Goal: Transaction & Acquisition: Purchase product/service

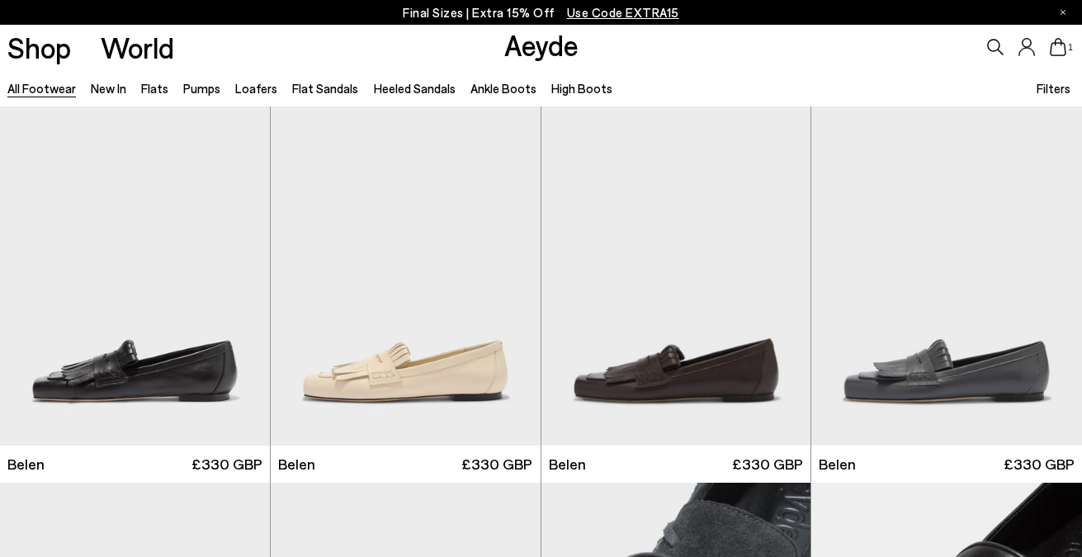
scroll to position [1968, 0]
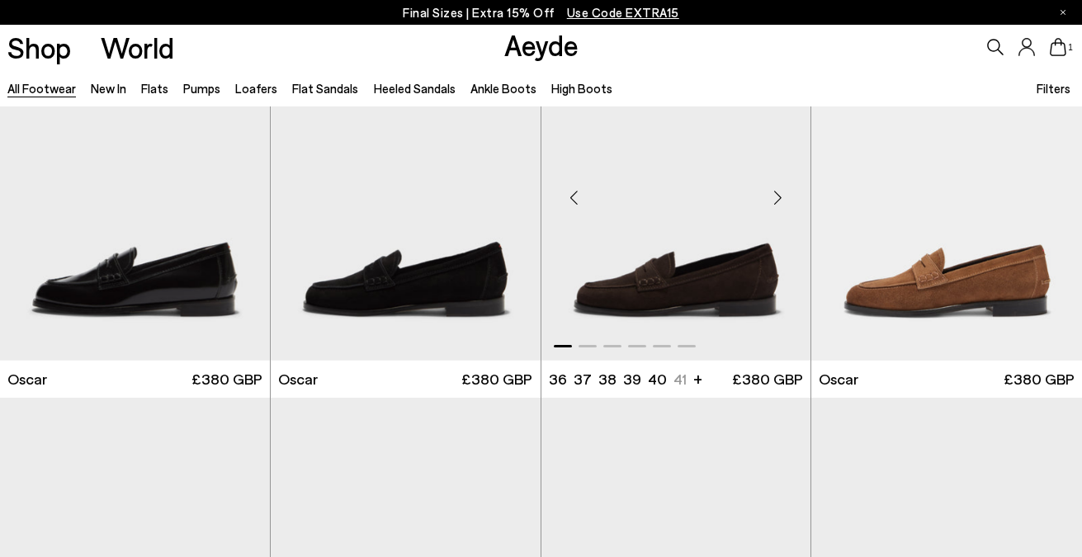
click at [775, 206] on div "Next slide" at bounding box center [778, 198] width 50 height 50
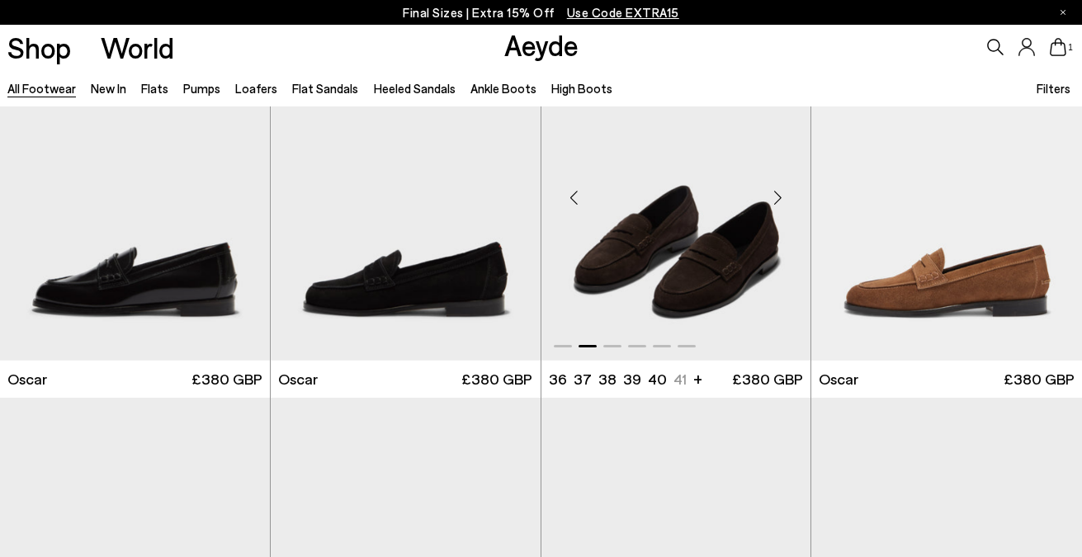
click at [775, 206] on div "Next slide" at bounding box center [778, 198] width 50 height 50
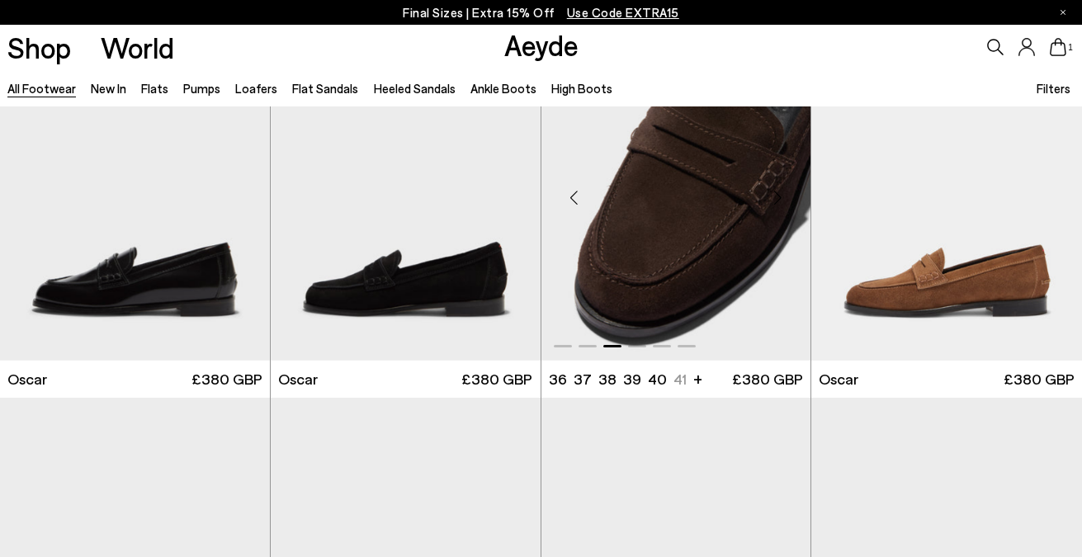
click at [775, 206] on div "Next slide" at bounding box center [778, 198] width 50 height 50
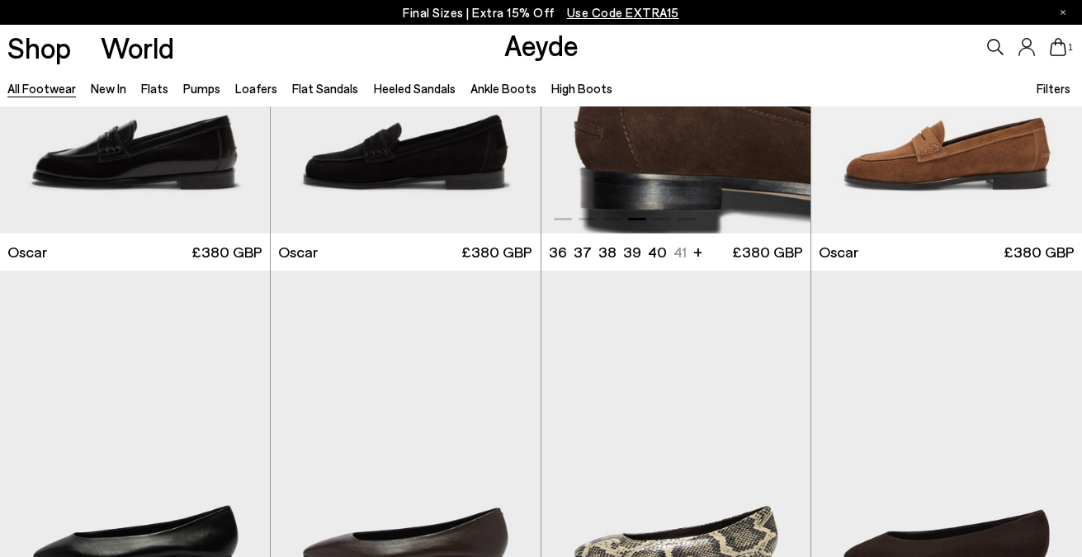
scroll to position [2338, 0]
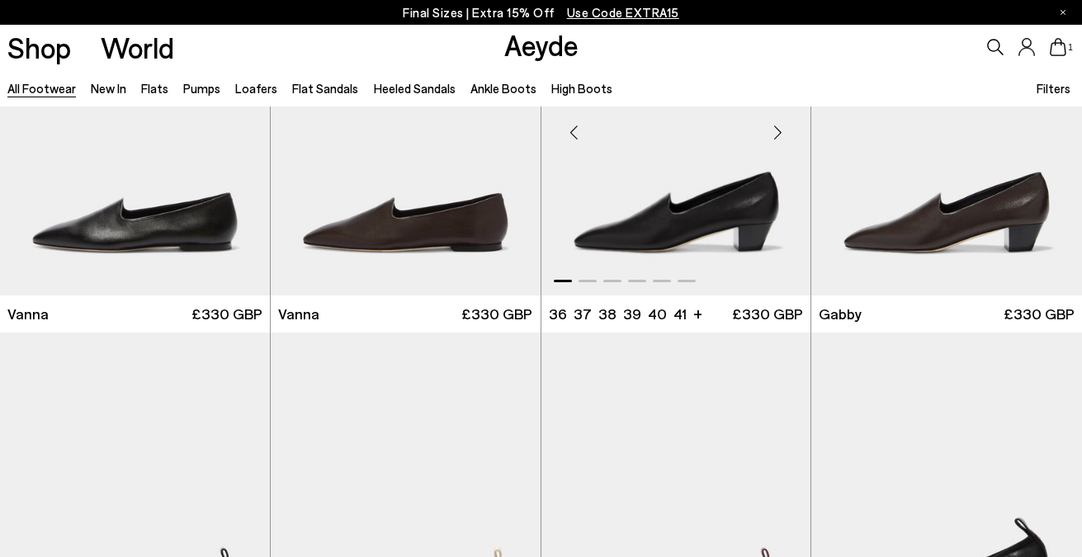
scroll to position [3157, 0]
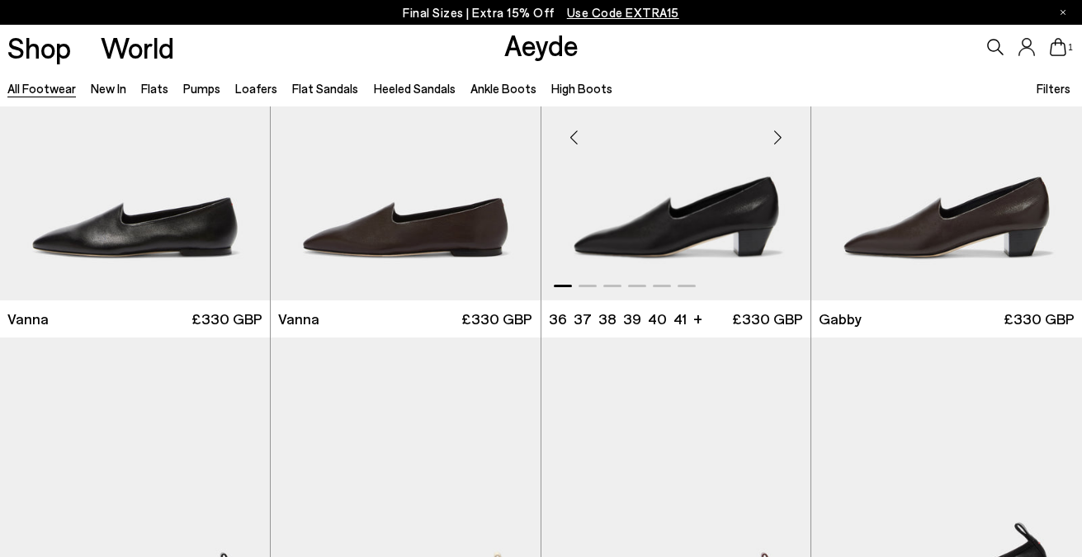
click at [780, 149] on div "Next slide" at bounding box center [778, 137] width 50 height 50
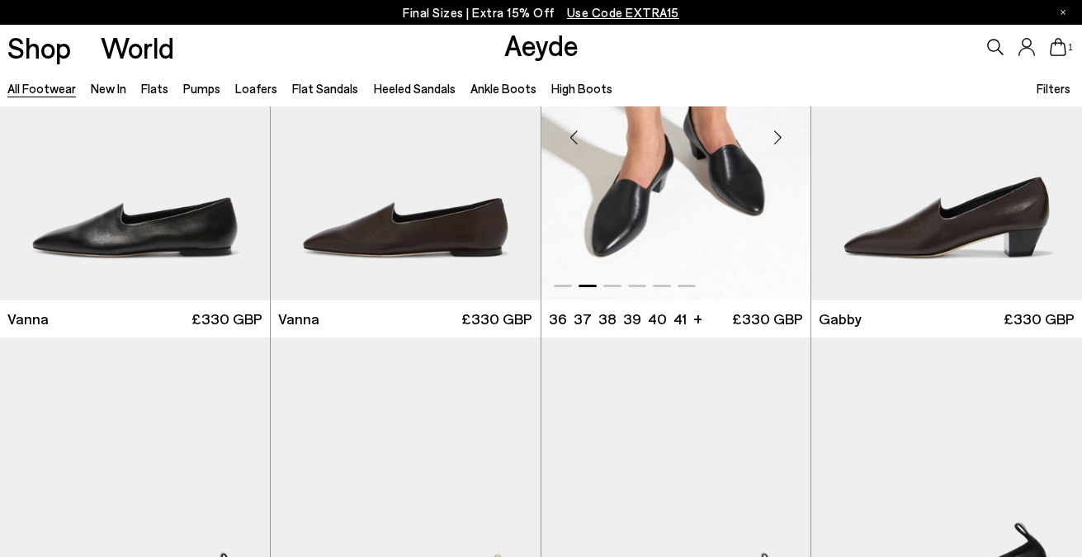
click at [780, 149] on div "Next slide" at bounding box center [778, 137] width 50 height 50
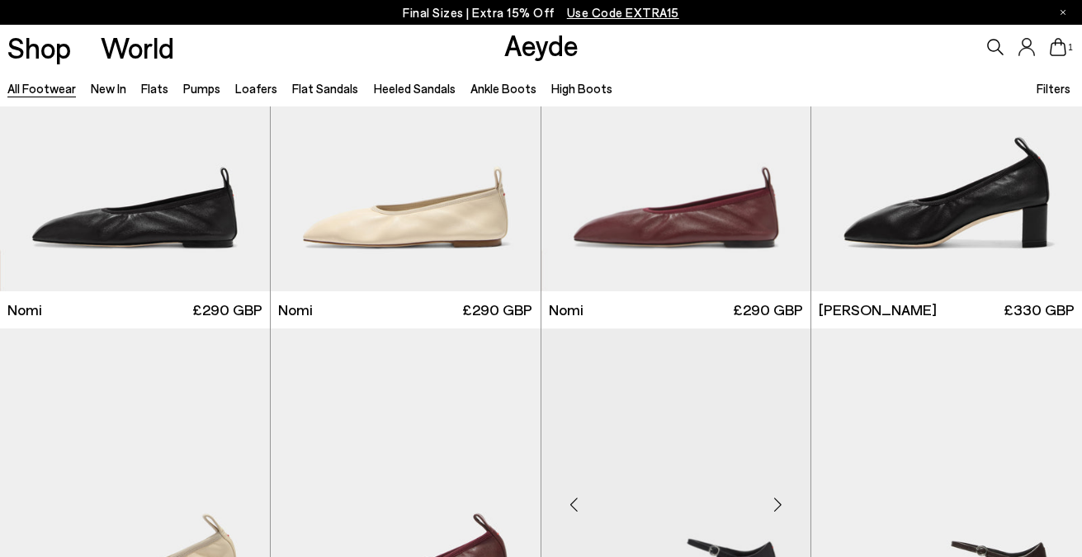
scroll to position [3539, 0]
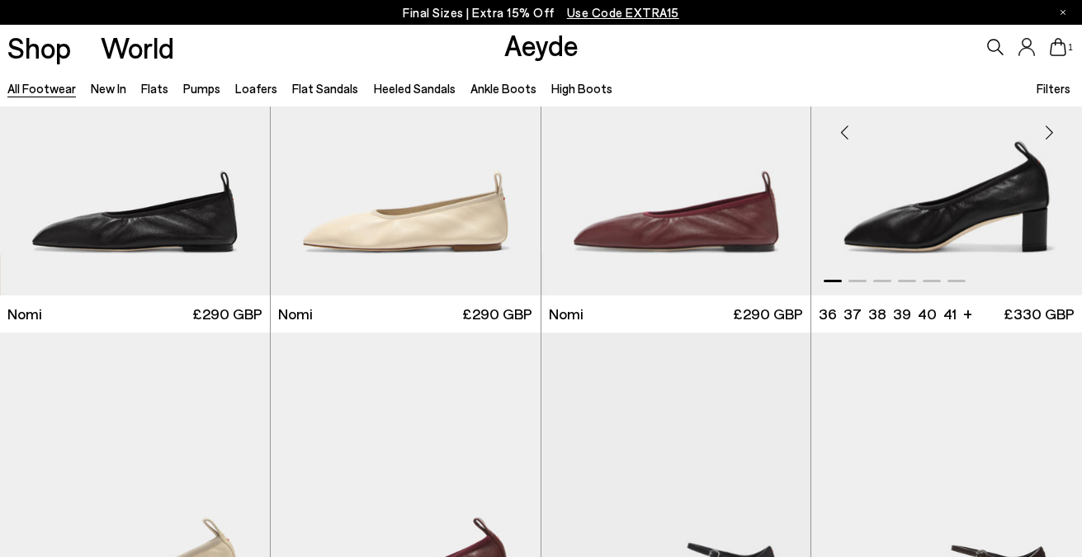
click at [1049, 140] on div "Next slide" at bounding box center [1050, 132] width 50 height 50
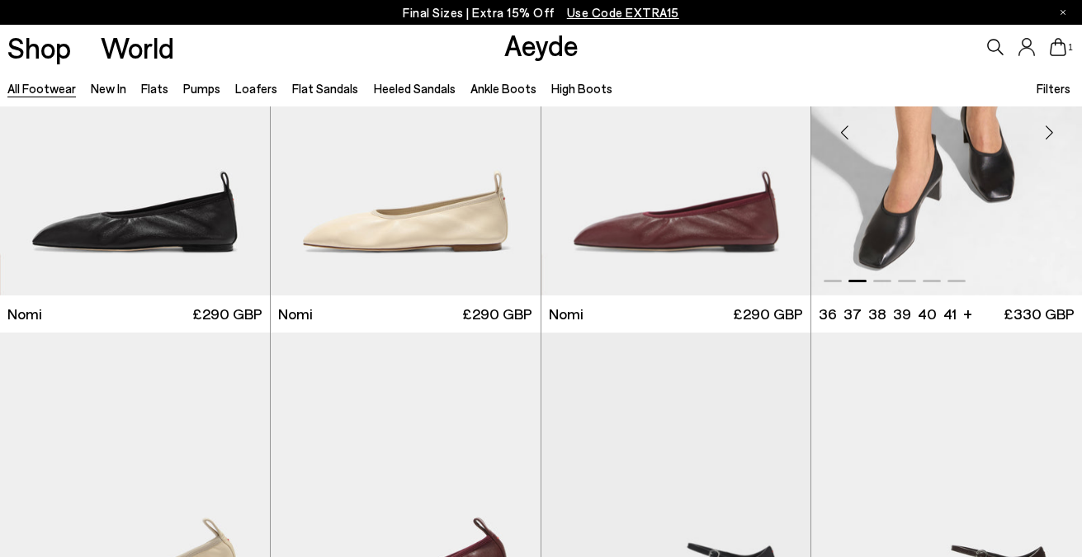
click at [1049, 140] on div "Next slide" at bounding box center [1050, 132] width 50 height 50
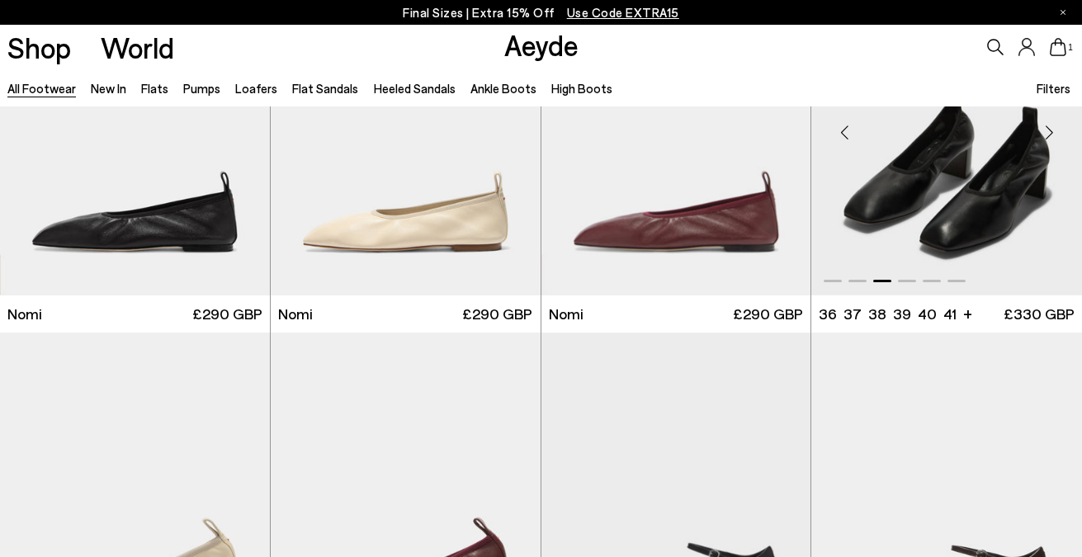
click at [1049, 140] on div "Next slide" at bounding box center [1050, 132] width 50 height 50
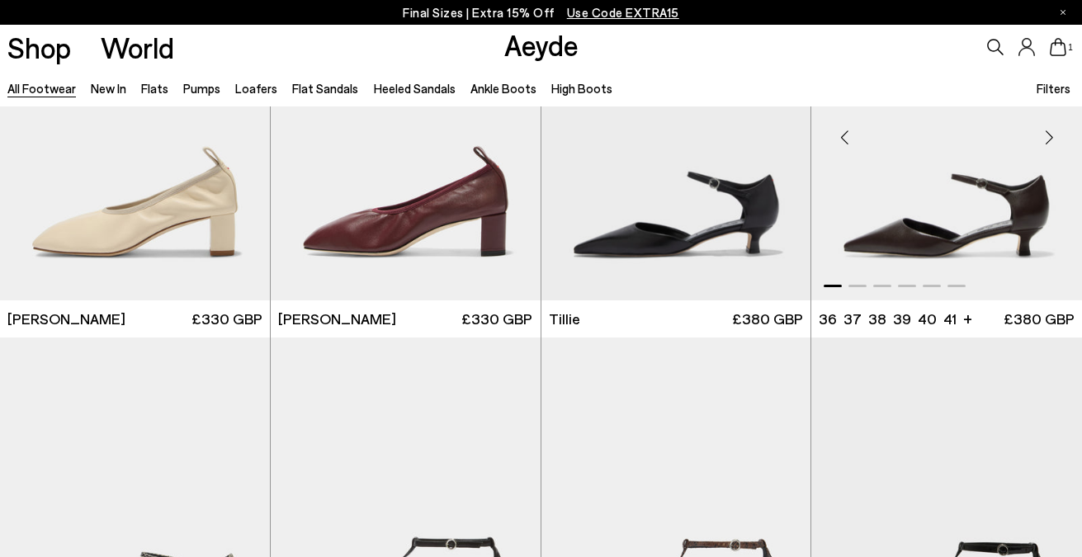
scroll to position [3863, 0]
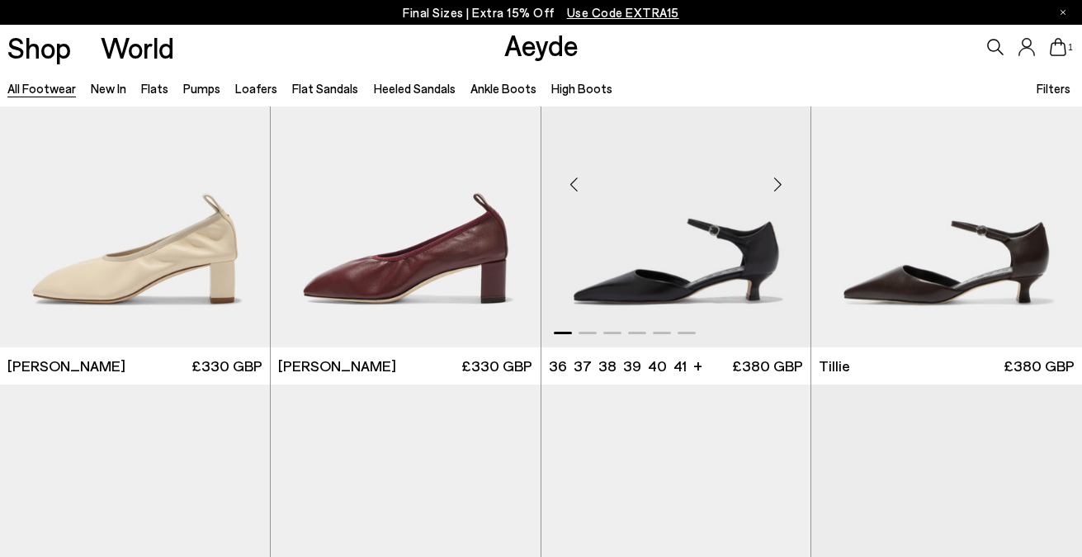
click at [777, 183] on div "Next slide" at bounding box center [778, 184] width 50 height 50
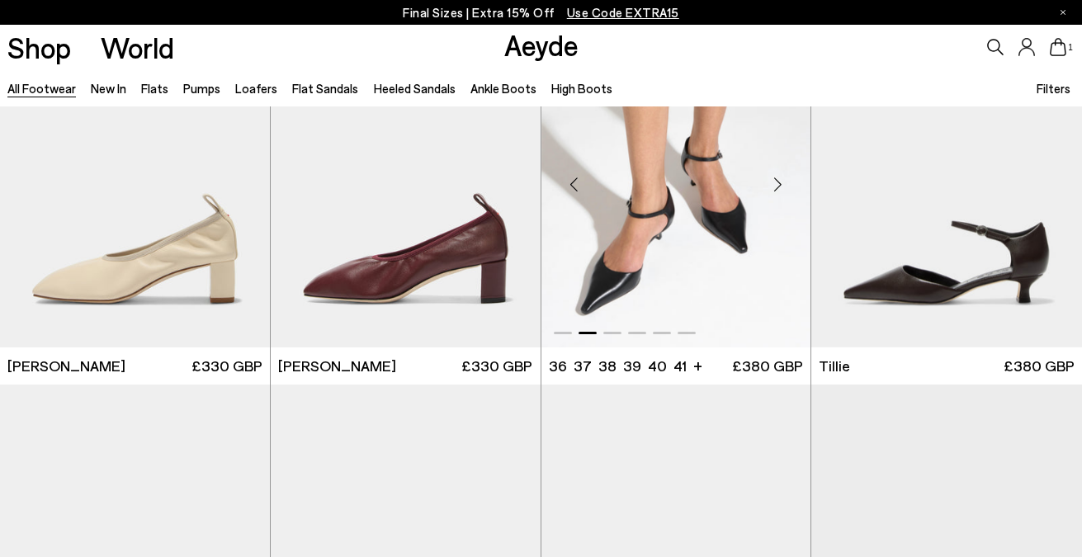
click at [777, 183] on div "Next slide" at bounding box center [778, 184] width 50 height 50
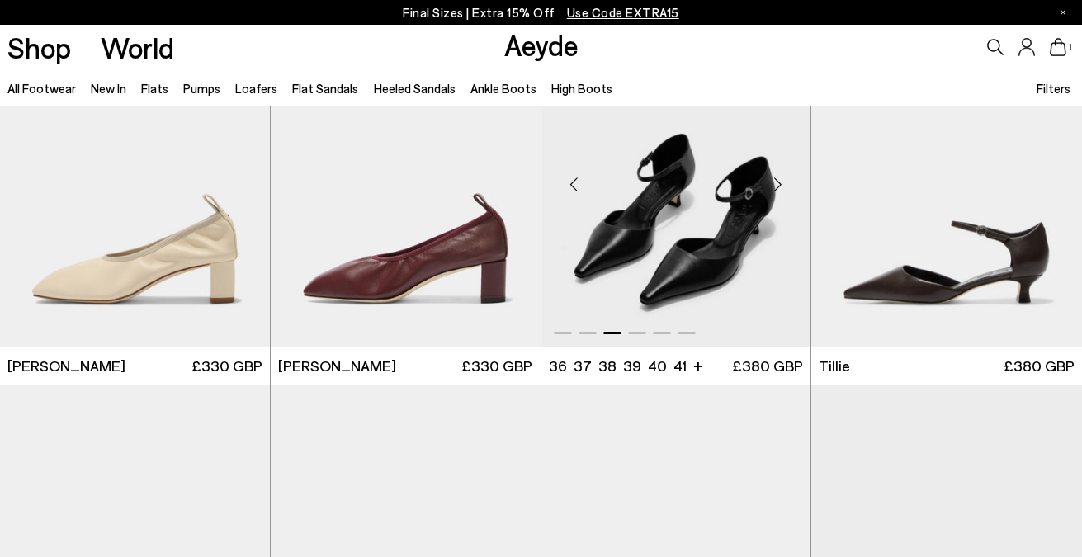
click at [777, 183] on div "Next slide" at bounding box center [778, 184] width 50 height 50
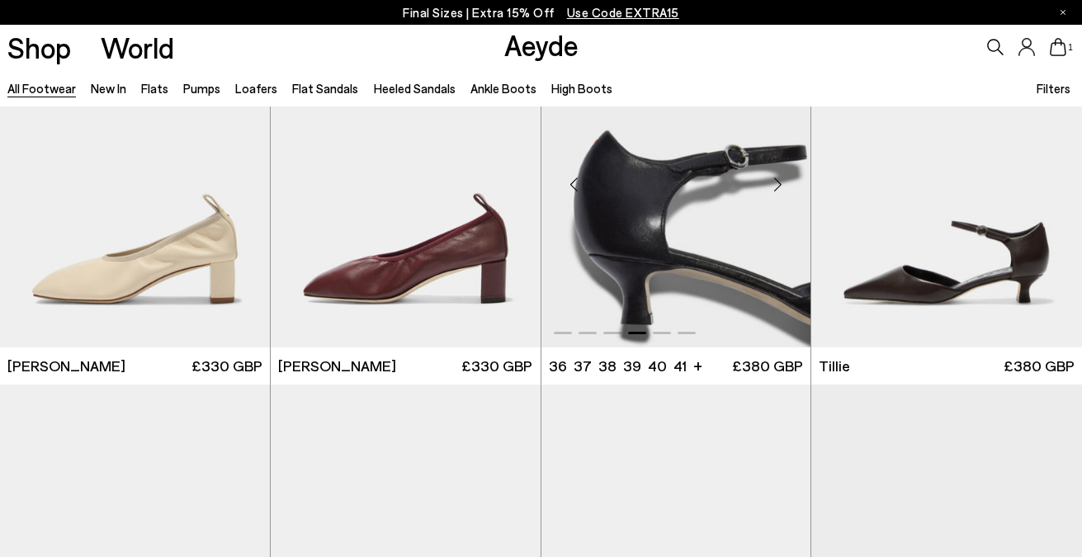
click at [777, 183] on div "Next slide" at bounding box center [778, 184] width 50 height 50
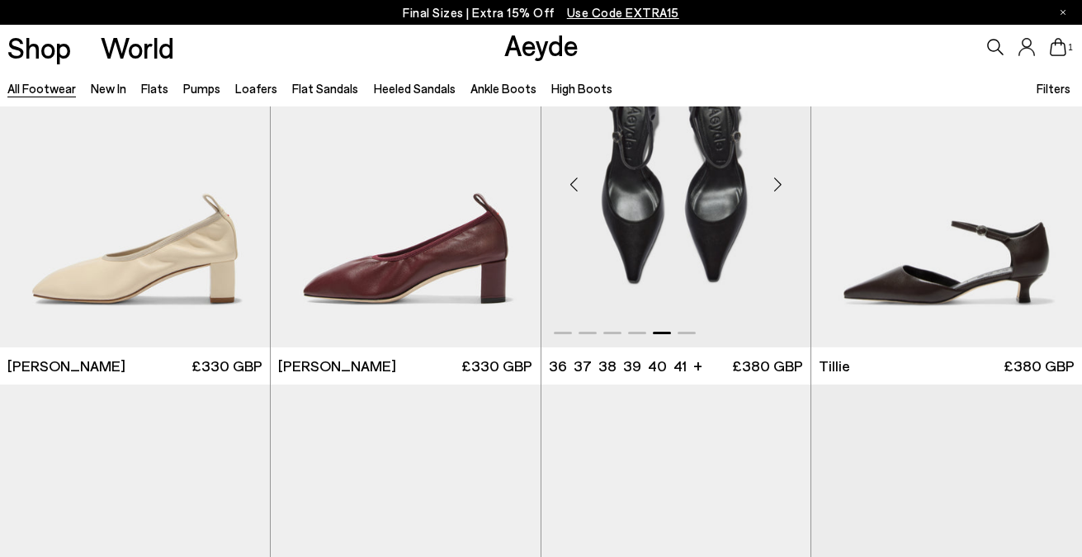
click at [777, 183] on div "Next slide" at bounding box center [778, 184] width 50 height 50
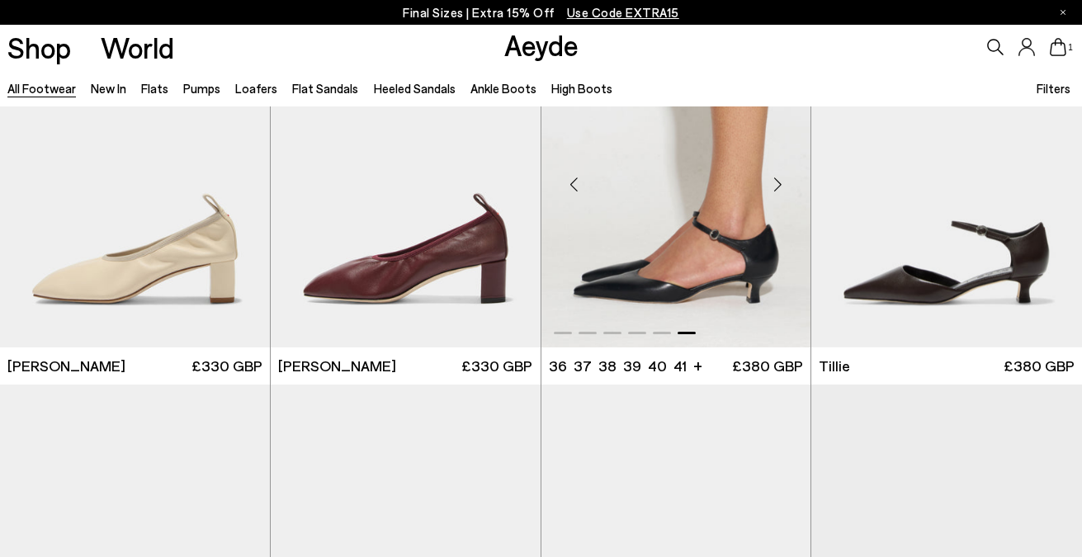
click at [777, 183] on div "Next slide" at bounding box center [778, 184] width 50 height 50
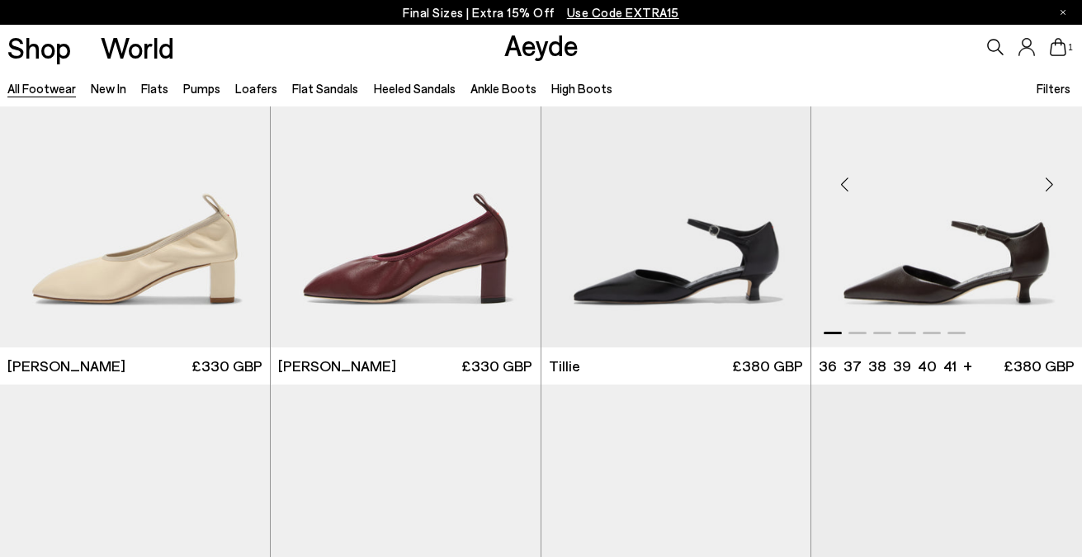
click at [1046, 189] on div "Next slide" at bounding box center [1050, 184] width 50 height 50
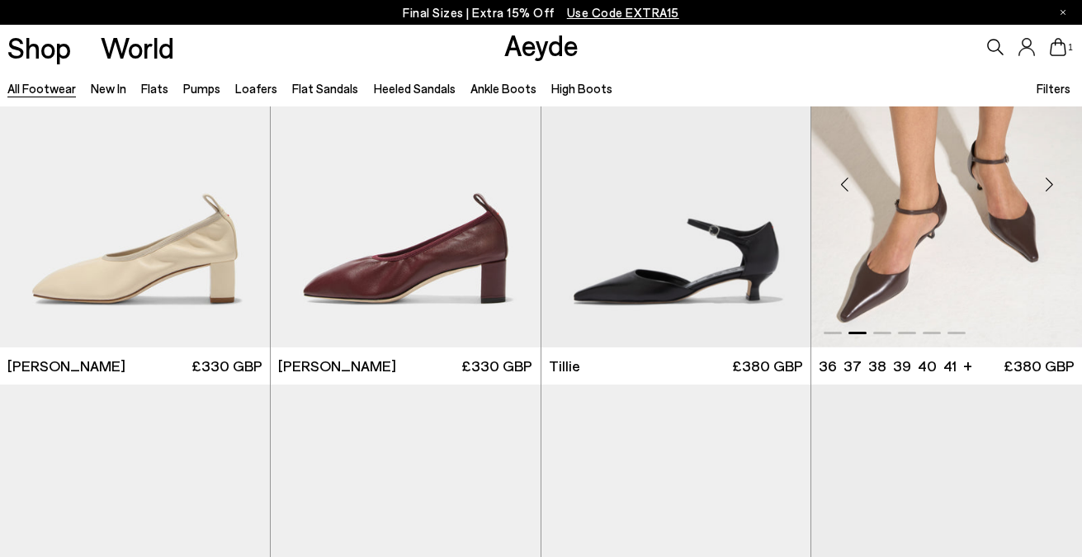
click at [1046, 189] on div "Next slide" at bounding box center [1050, 184] width 50 height 50
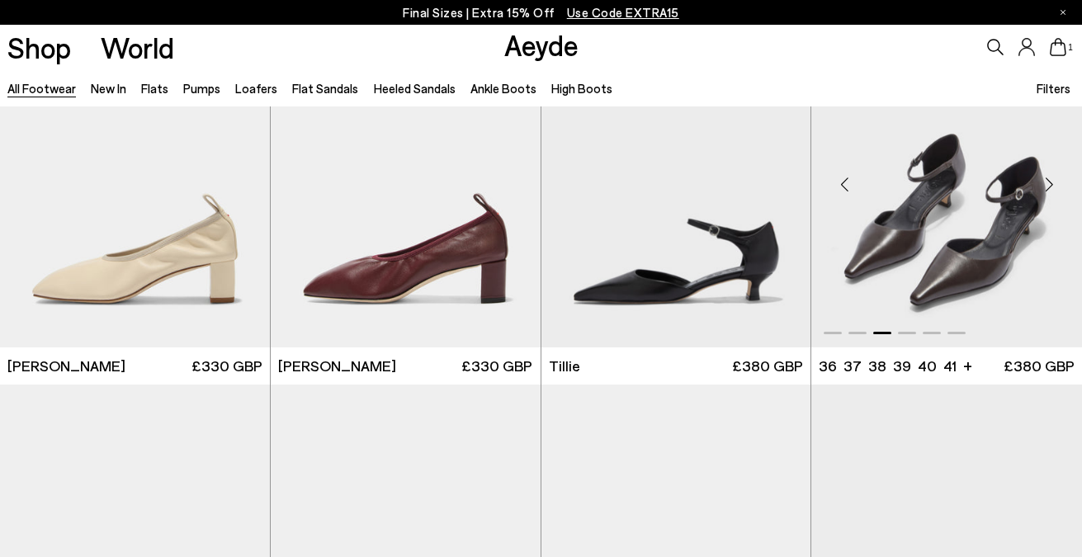
click at [1046, 189] on div "Next slide" at bounding box center [1050, 184] width 50 height 50
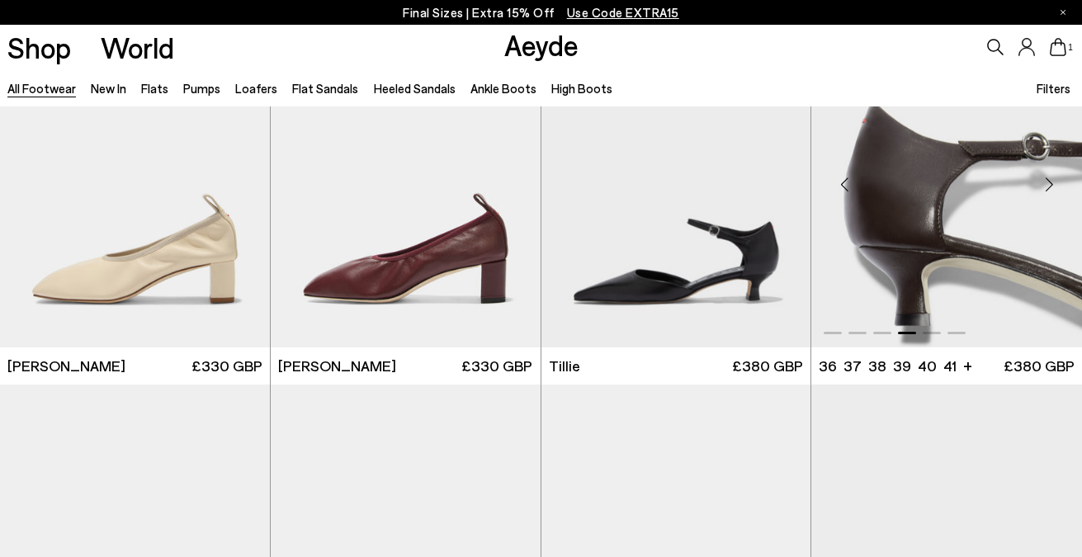
click at [1046, 189] on div "Next slide" at bounding box center [1050, 184] width 50 height 50
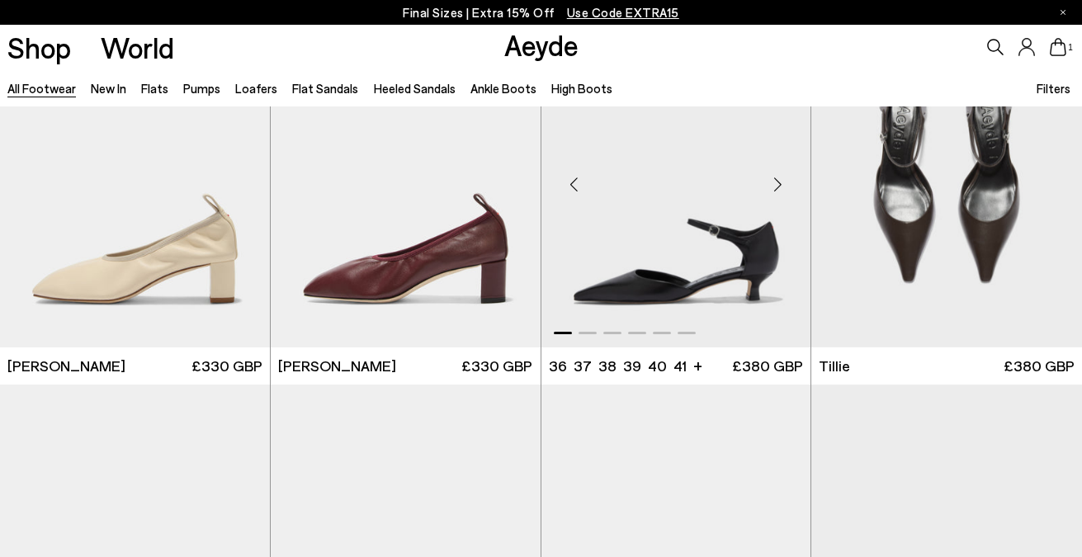
click at [779, 191] on div "Next slide" at bounding box center [778, 184] width 50 height 50
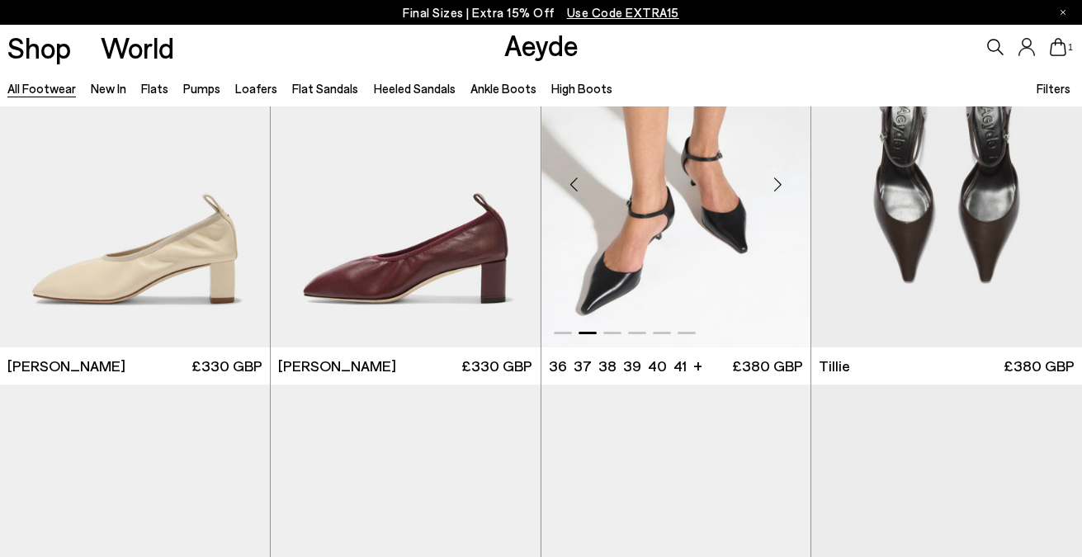
click at [779, 191] on div "Next slide" at bounding box center [778, 184] width 50 height 50
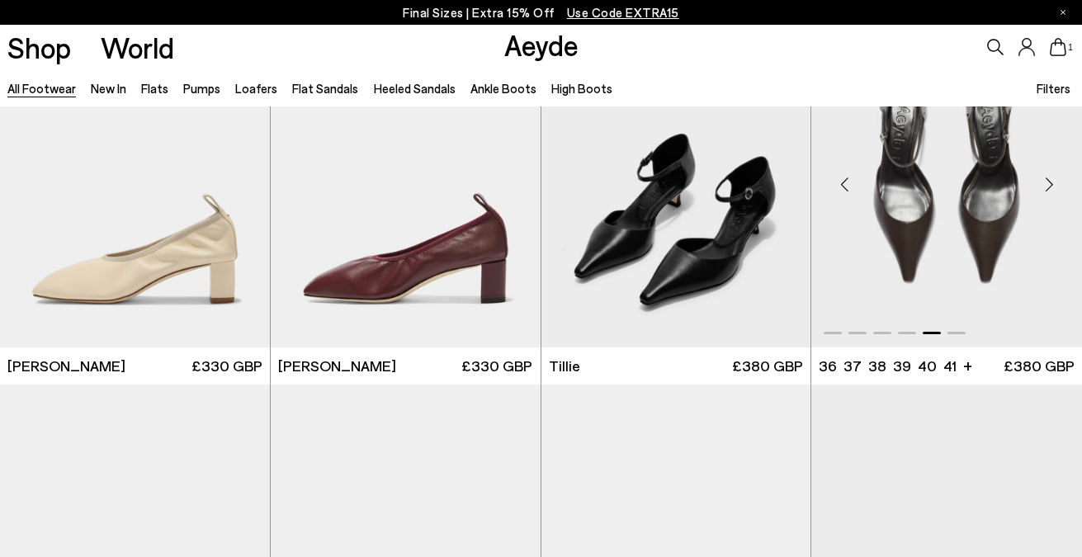
click at [943, 226] on img "5 / 6" at bounding box center [947, 177] width 271 height 339
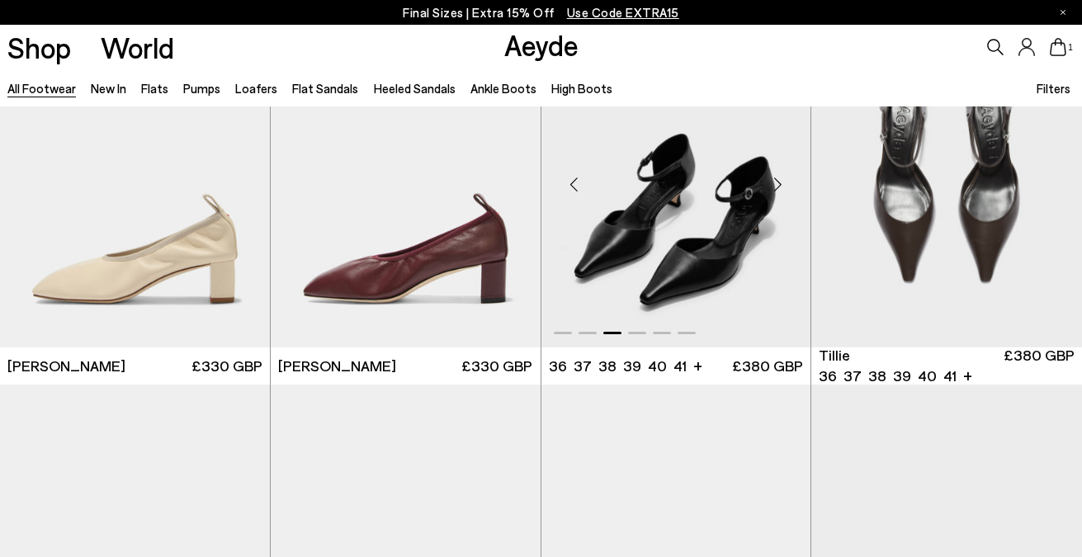
click at [783, 185] on div "Next slide" at bounding box center [778, 184] width 50 height 50
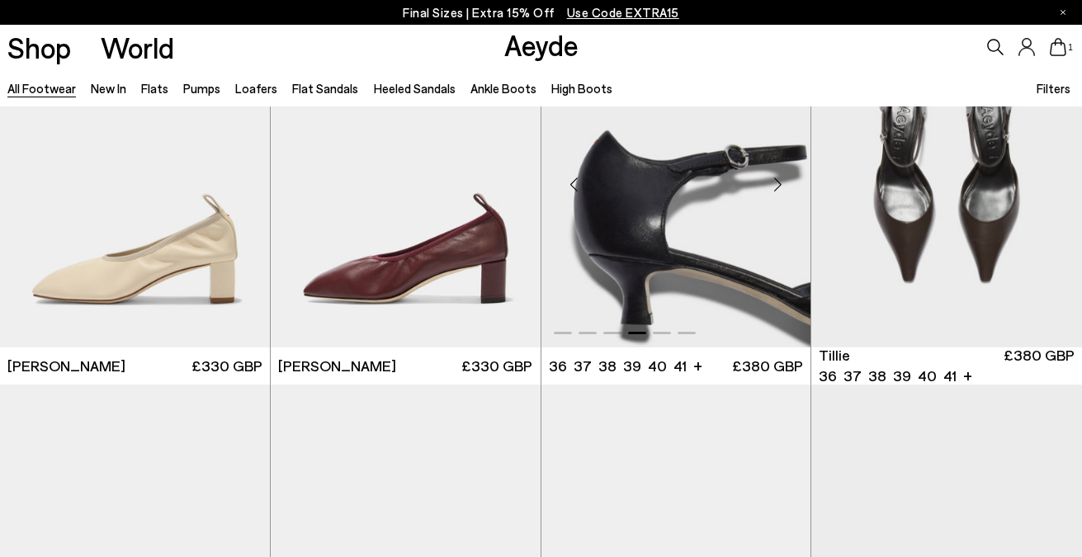
click at [783, 185] on div "Next slide" at bounding box center [778, 184] width 50 height 50
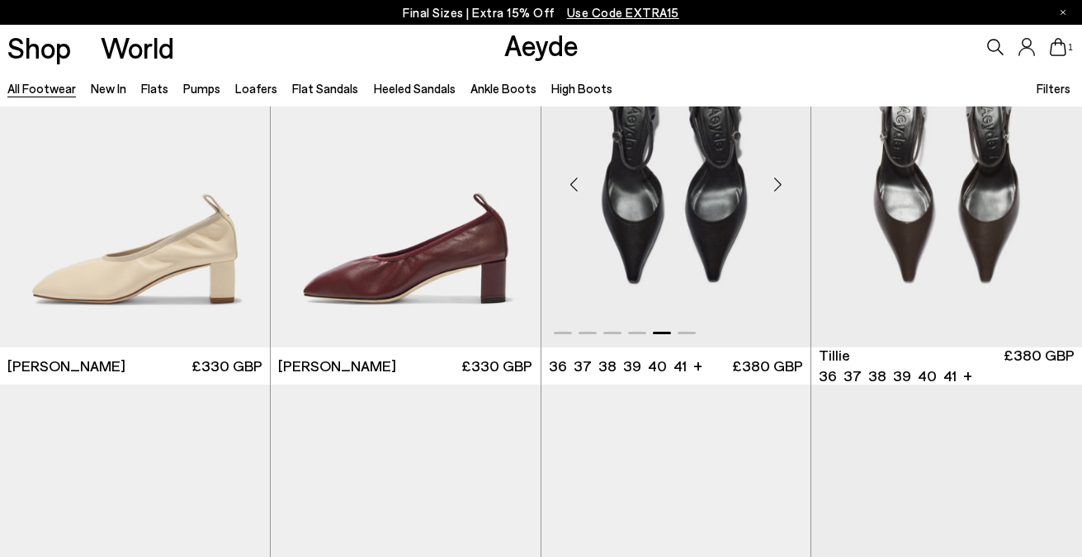
click at [783, 185] on div "Next slide" at bounding box center [778, 184] width 50 height 50
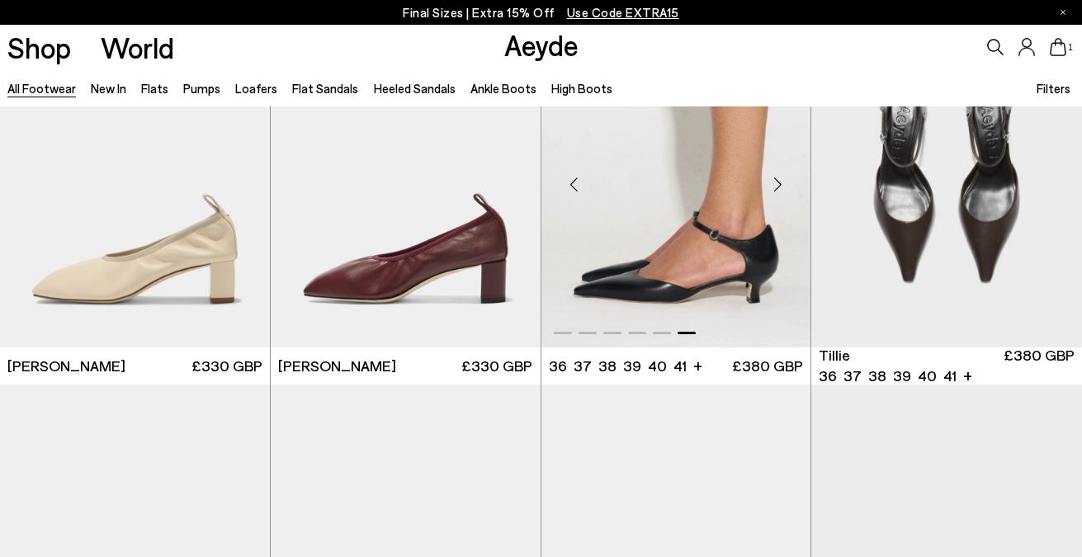
click at [783, 185] on div "Next slide" at bounding box center [778, 184] width 50 height 50
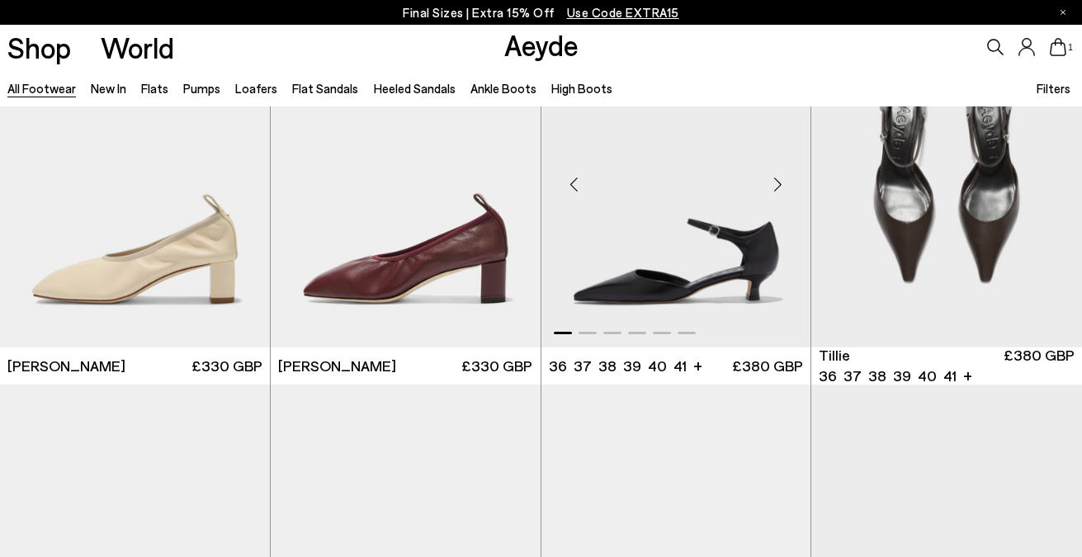
click at [584, 184] on div "Previous slide" at bounding box center [575, 184] width 50 height 50
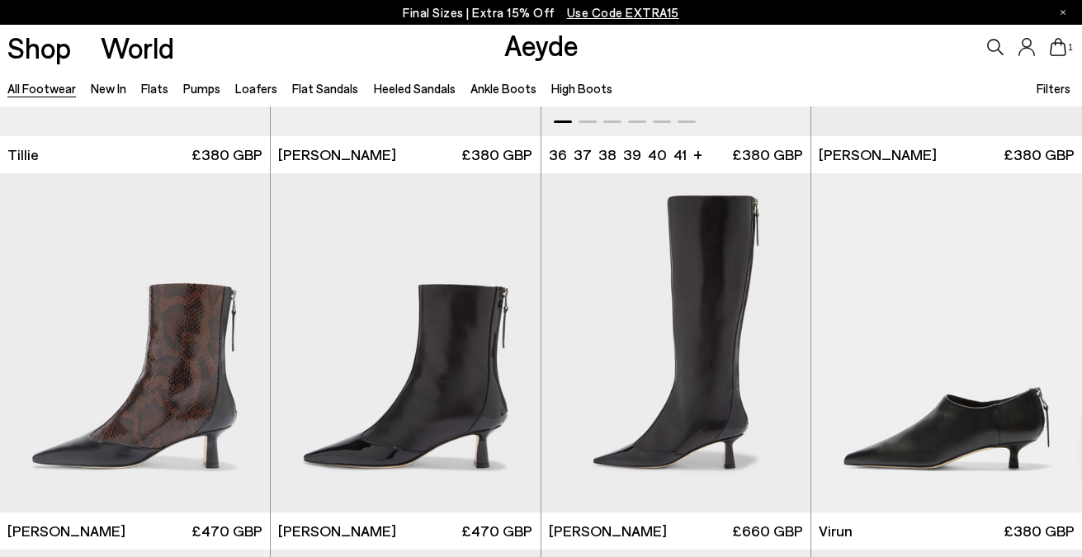
scroll to position [4529, 0]
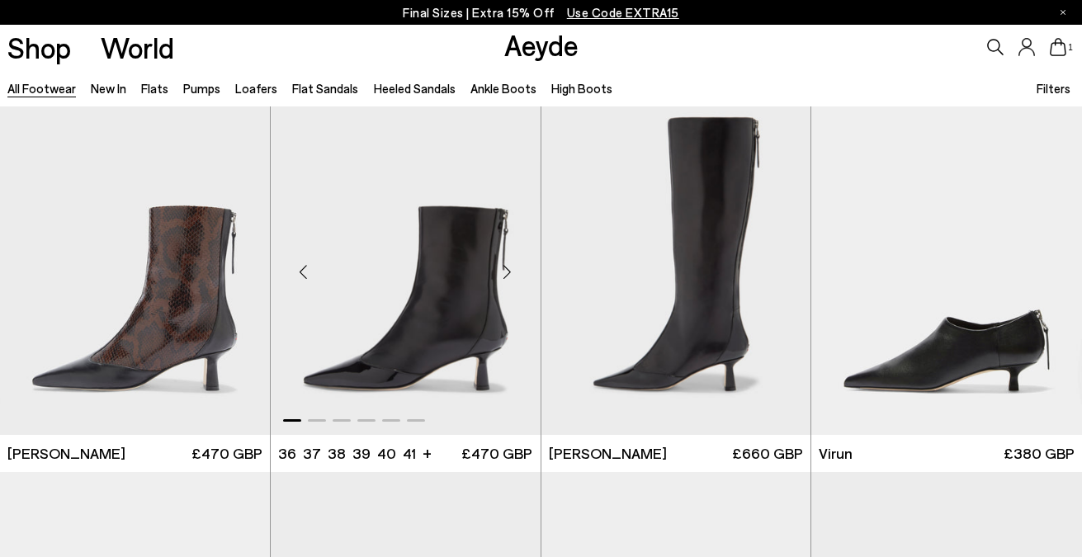
click at [512, 263] on div "Next slide" at bounding box center [508, 272] width 50 height 50
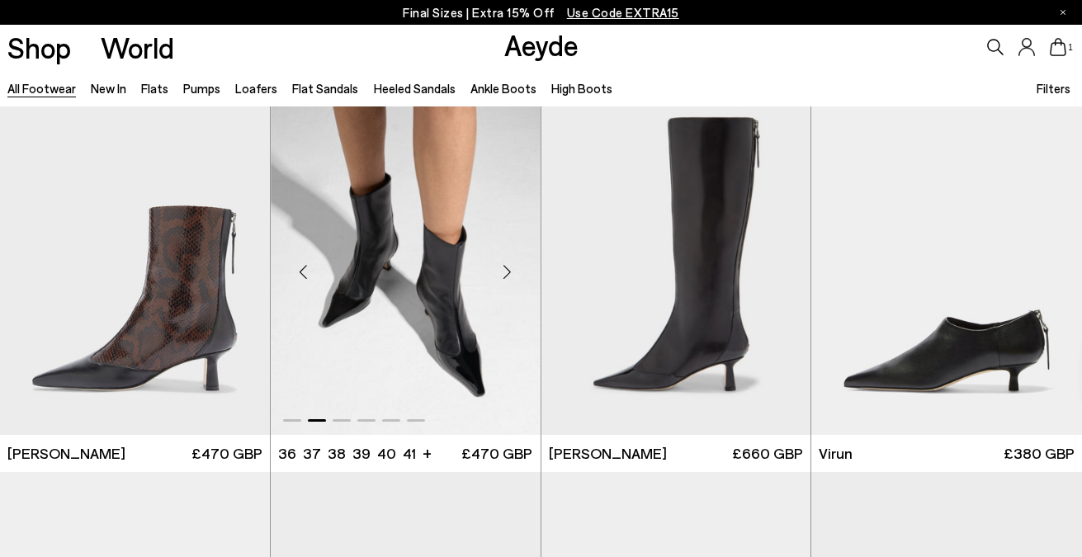
click at [512, 263] on div "Next slide" at bounding box center [508, 272] width 50 height 50
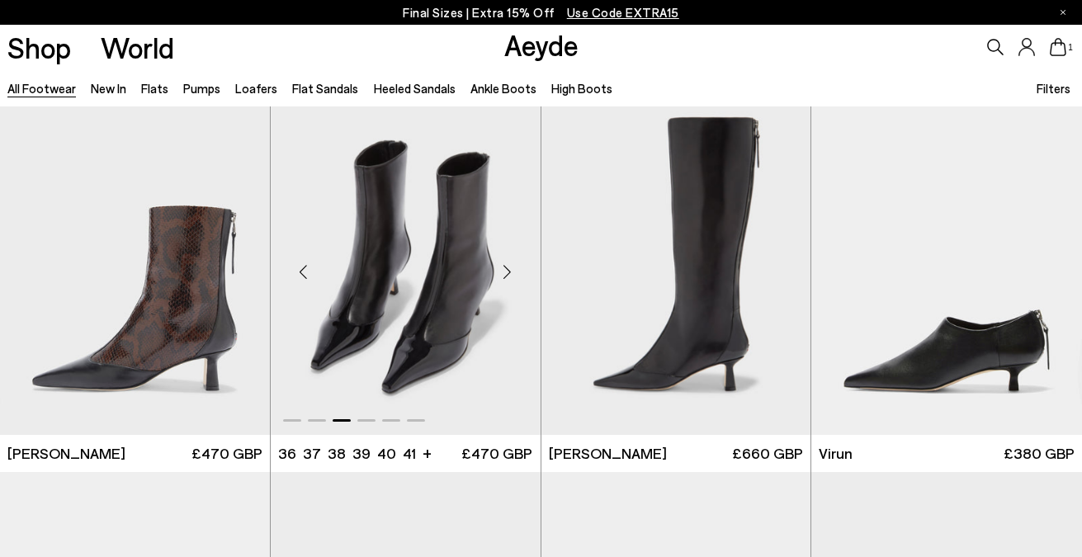
click at [512, 263] on div "Next slide" at bounding box center [508, 272] width 50 height 50
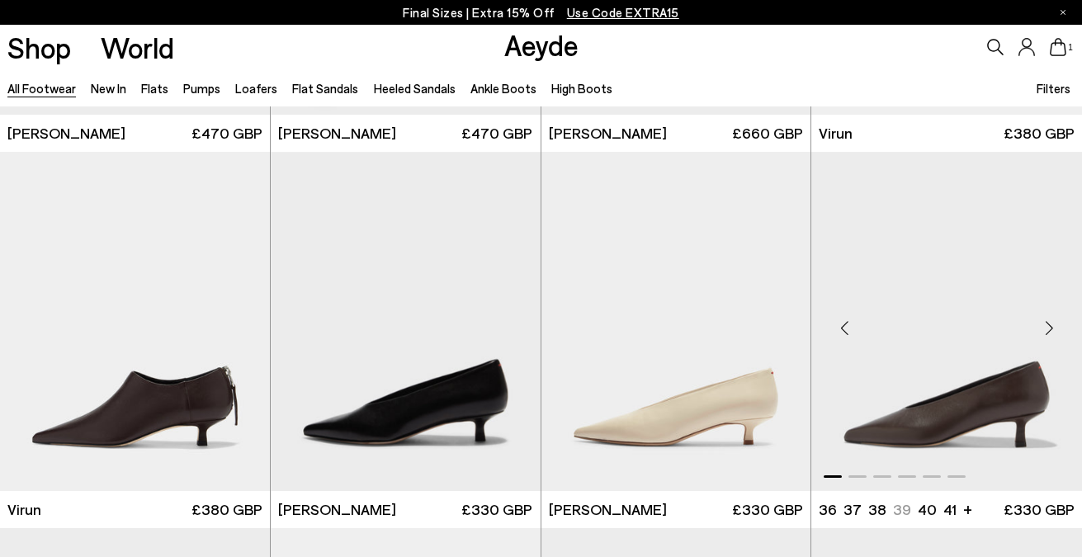
scroll to position [4889, 0]
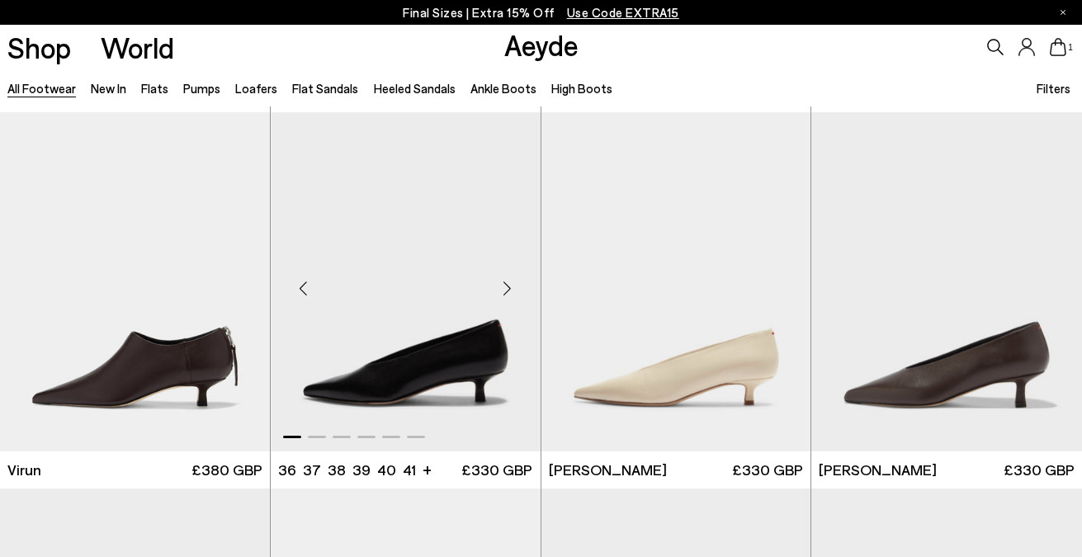
click at [497, 286] on div "Next slide" at bounding box center [508, 288] width 50 height 50
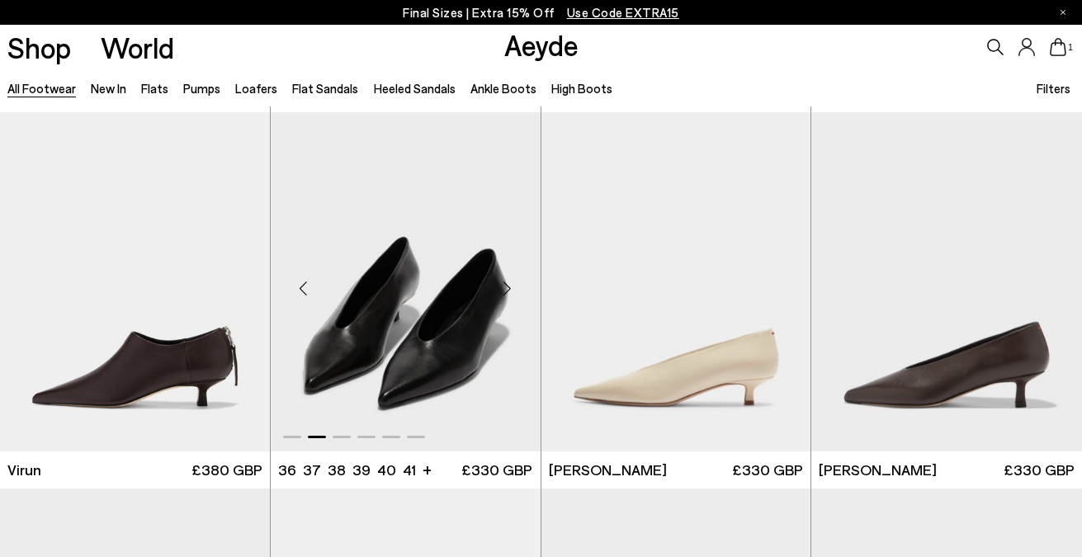
click at [497, 286] on div "Next slide" at bounding box center [508, 288] width 50 height 50
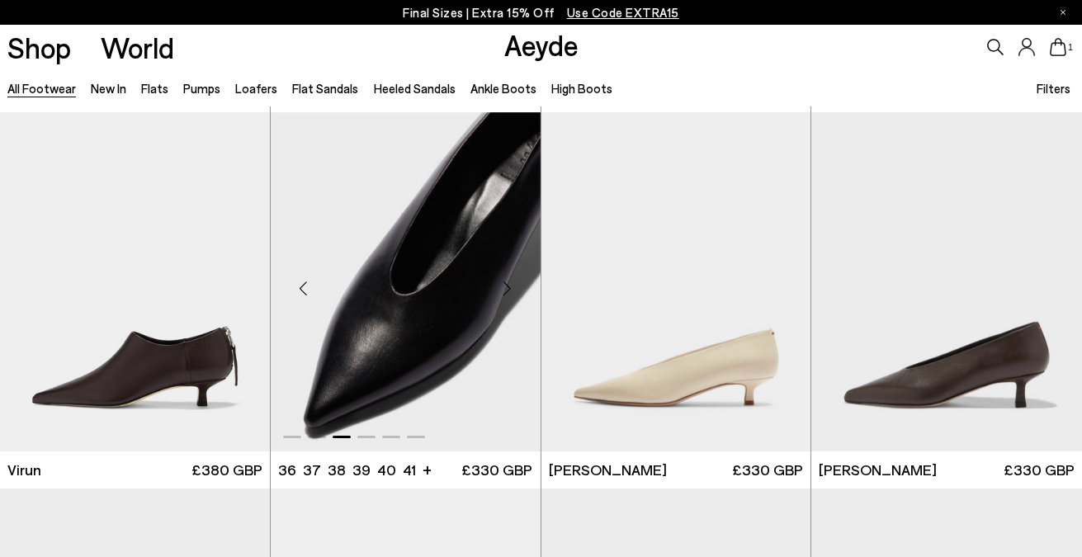
click at [497, 286] on div "Next slide" at bounding box center [508, 288] width 50 height 50
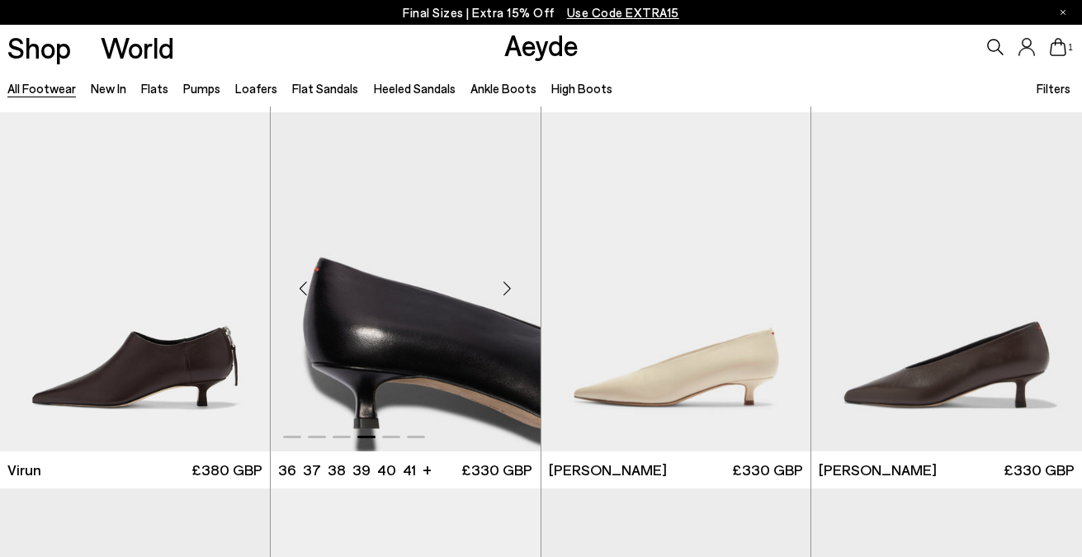
click at [497, 286] on div "Next slide" at bounding box center [508, 288] width 50 height 50
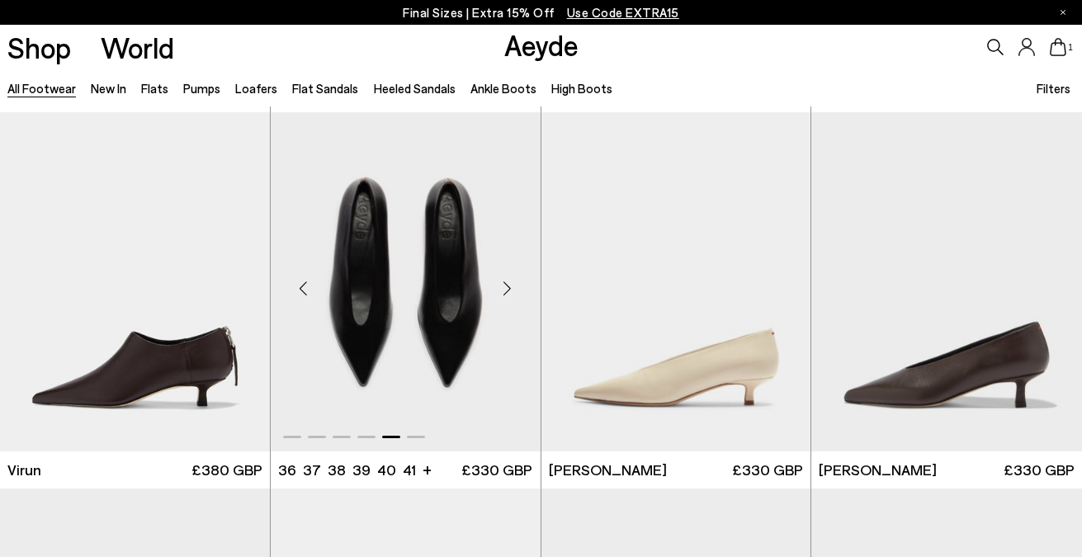
click at [497, 286] on div "Next slide" at bounding box center [508, 288] width 50 height 50
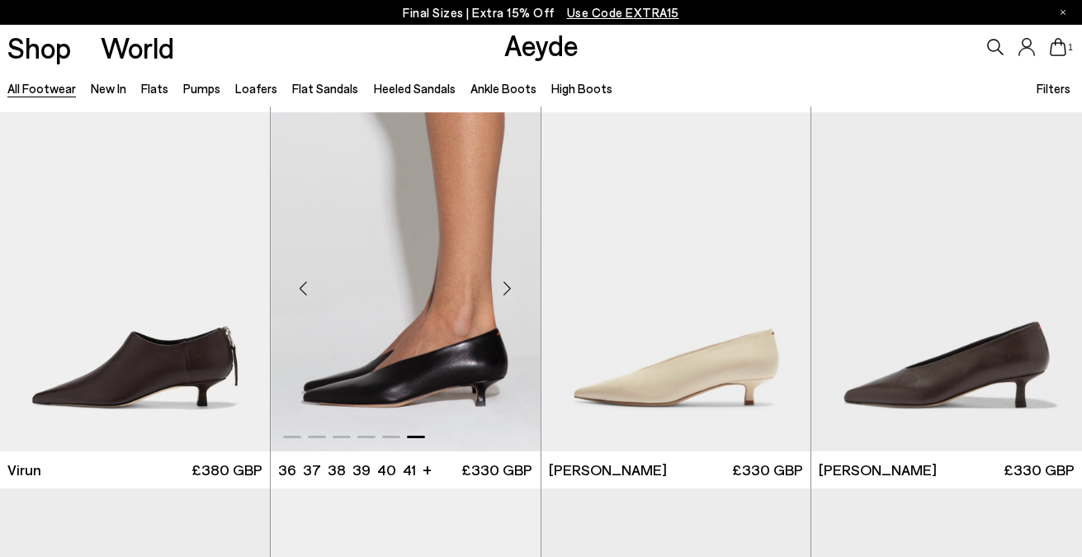
click at [497, 286] on div "Next slide" at bounding box center [508, 288] width 50 height 50
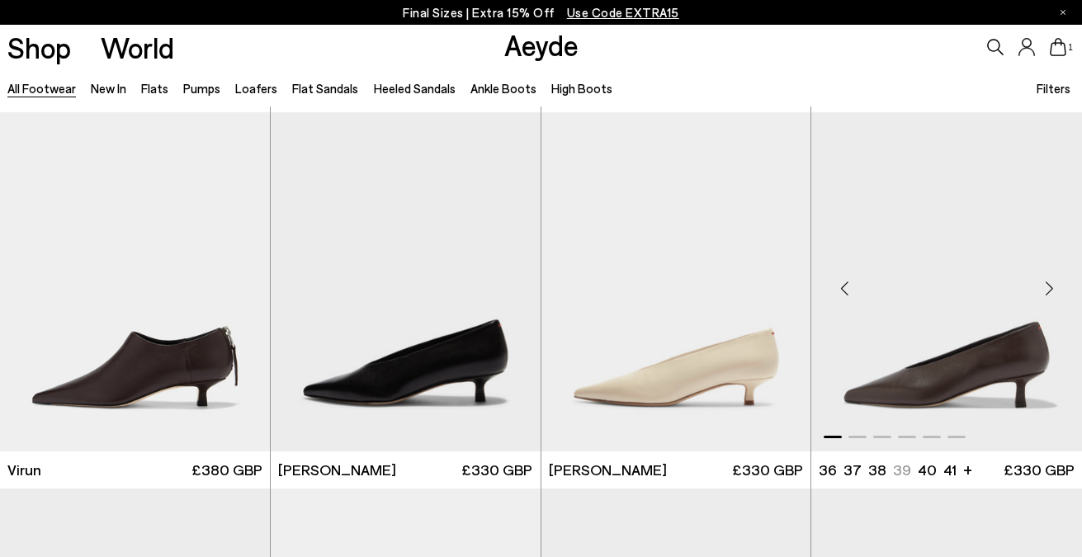
click at [1051, 288] on div "Next slide" at bounding box center [1050, 288] width 50 height 50
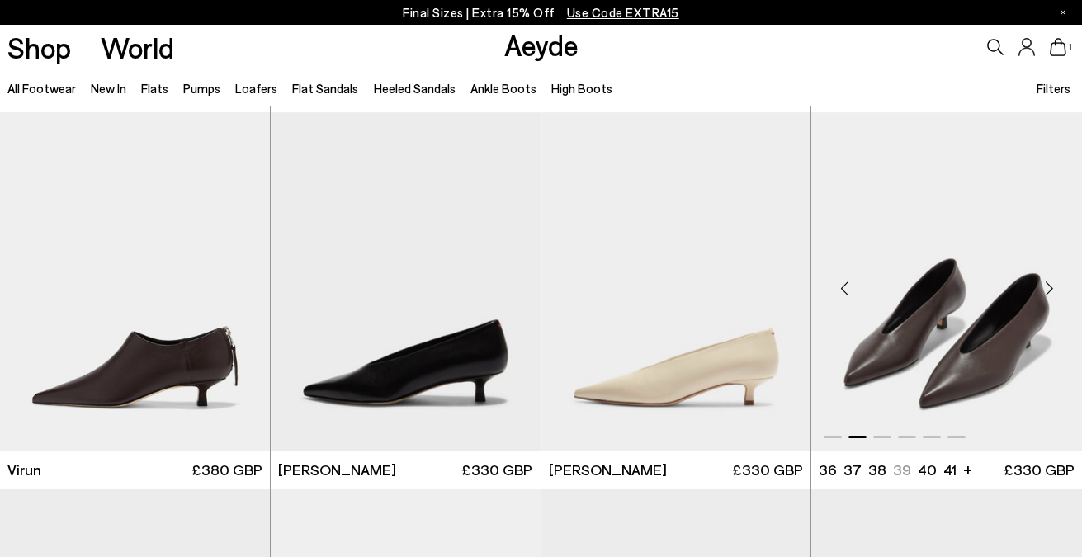
click at [1051, 288] on div "Next slide" at bounding box center [1050, 288] width 50 height 50
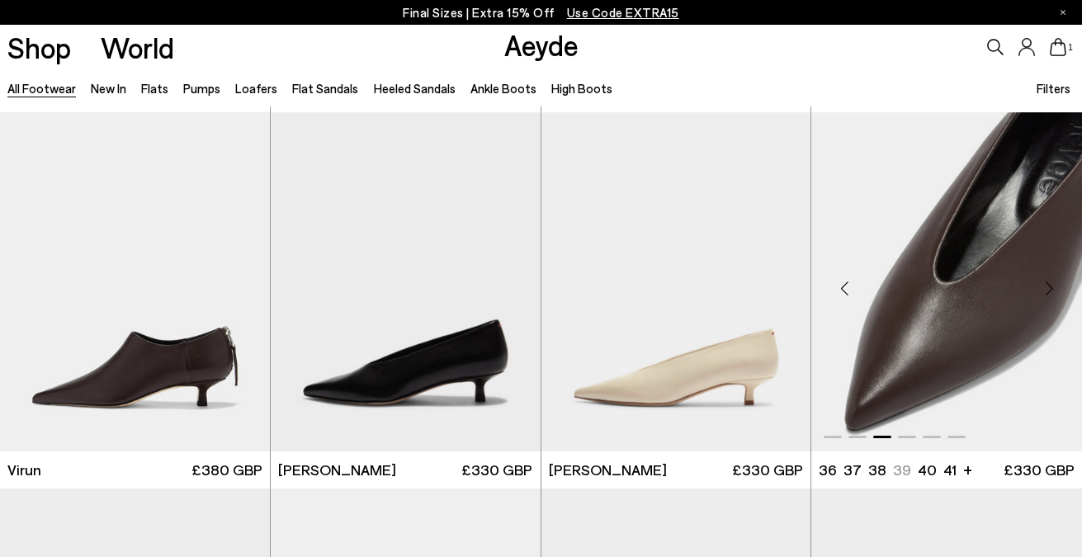
click at [1051, 288] on div "Next slide" at bounding box center [1050, 288] width 50 height 50
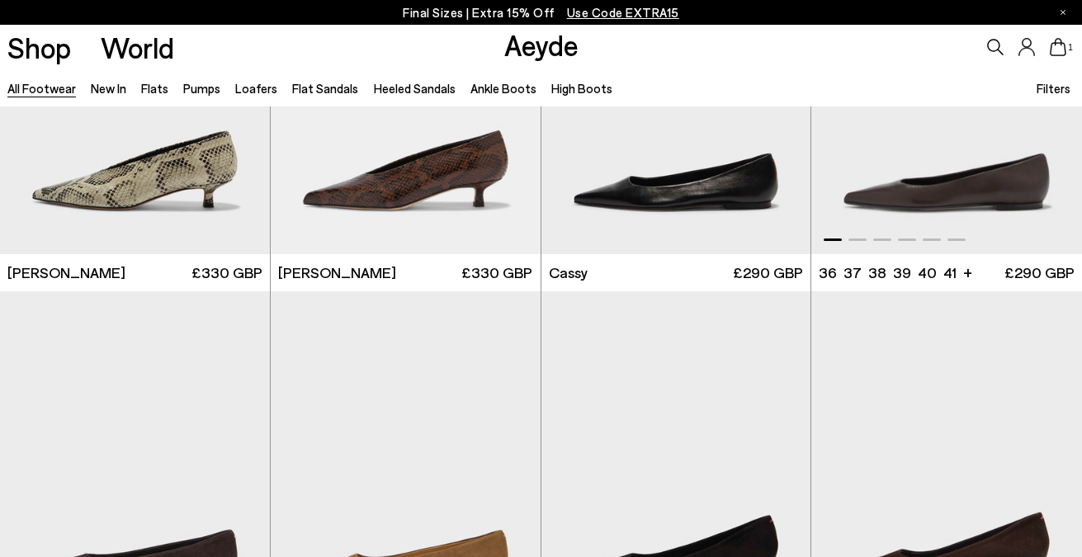
scroll to position [5319, 0]
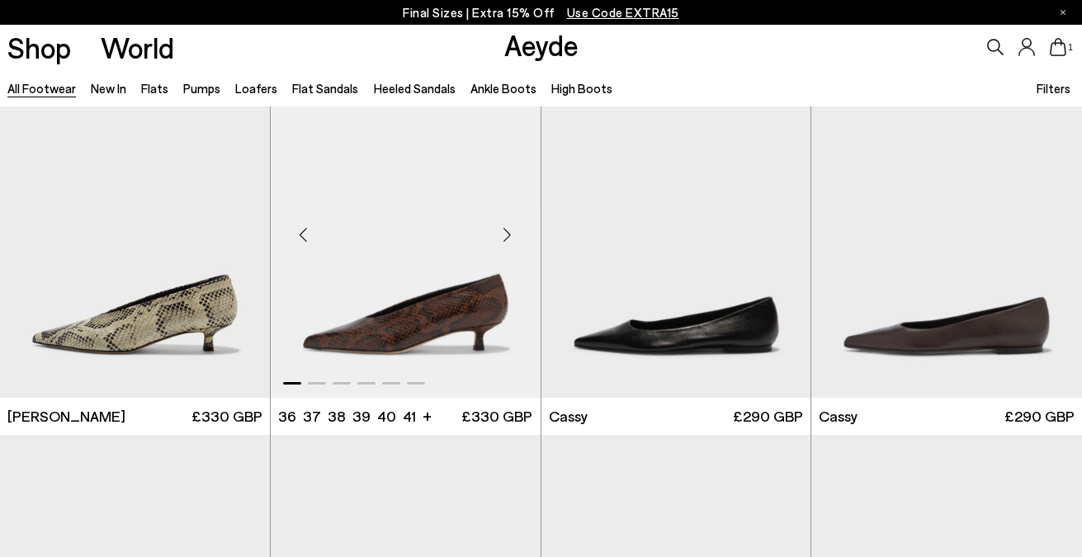
click at [511, 235] on div "Next slide" at bounding box center [508, 235] width 50 height 50
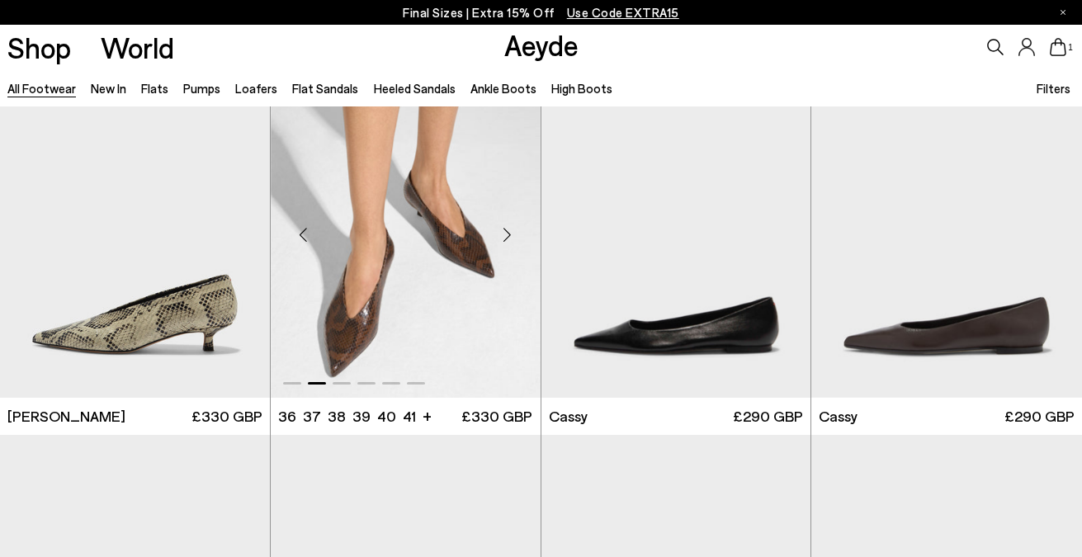
click at [511, 235] on div "Next slide" at bounding box center [508, 235] width 50 height 50
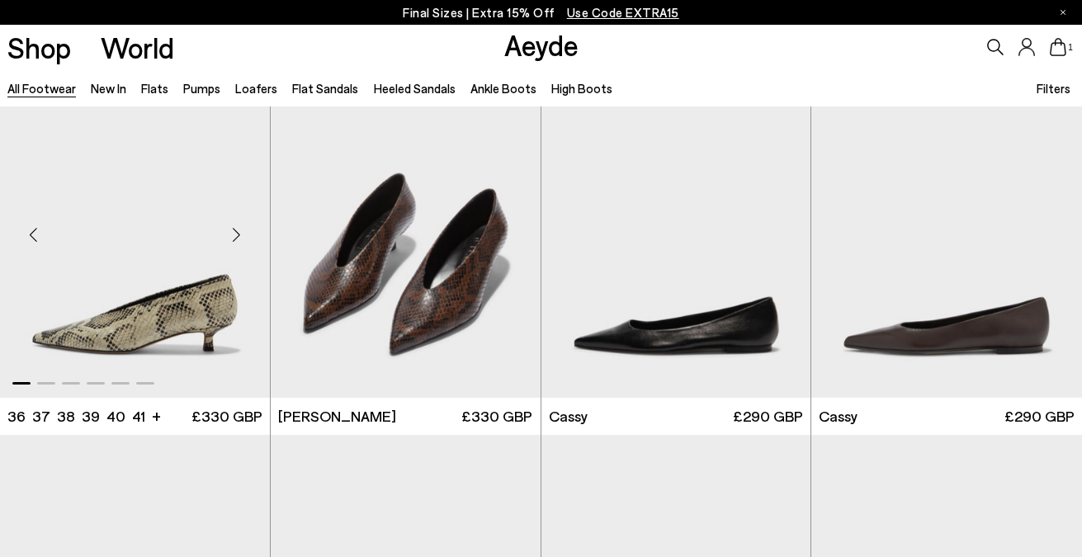
click at [234, 245] on div "Next slide" at bounding box center [237, 235] width 50 height 50
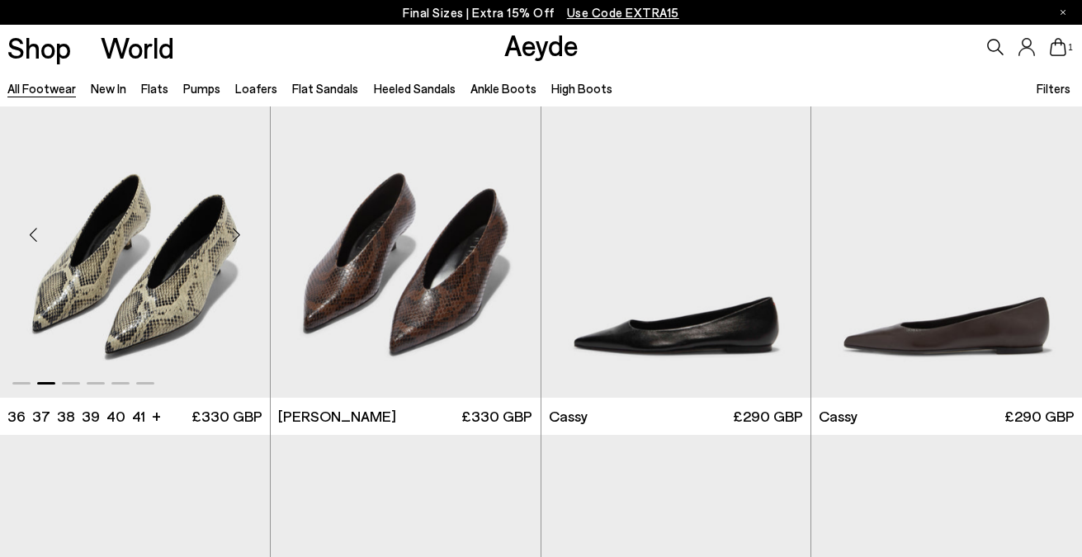
click at [234, 245] on div "Next slide" at bounding box center [237, 235] width 50 height 50
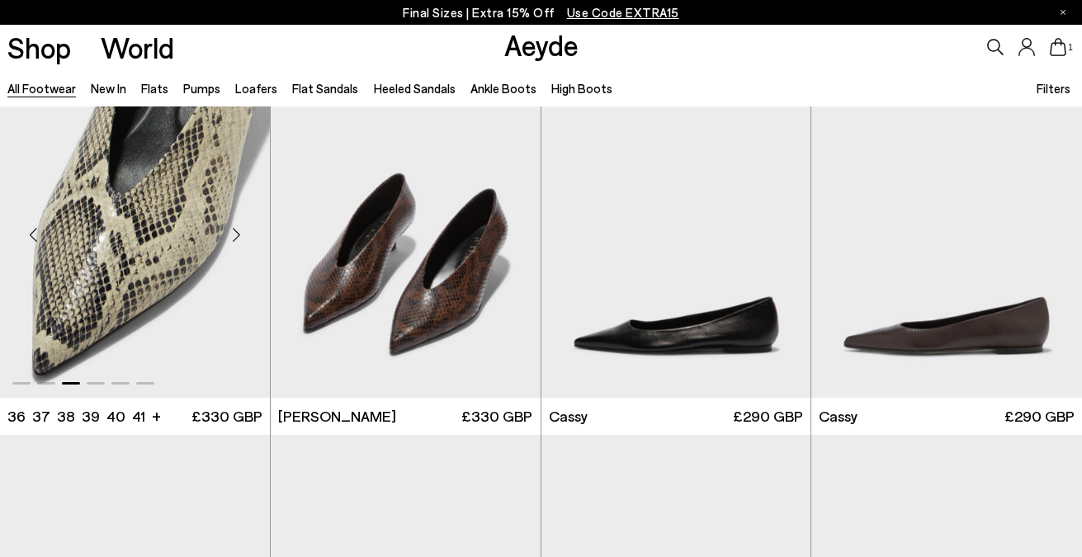
click at [234, 245] on div "Next slide" at bounding box center [237, 235] width 50 height 50
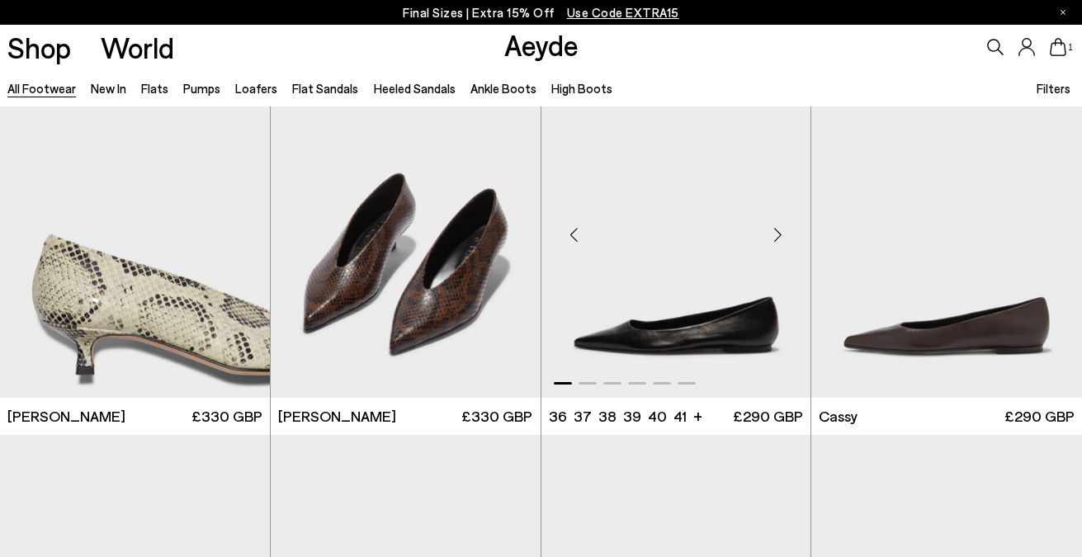
click at [777, 241] on div "Next slide" at bounding box center [778, 235] width 50 height 50
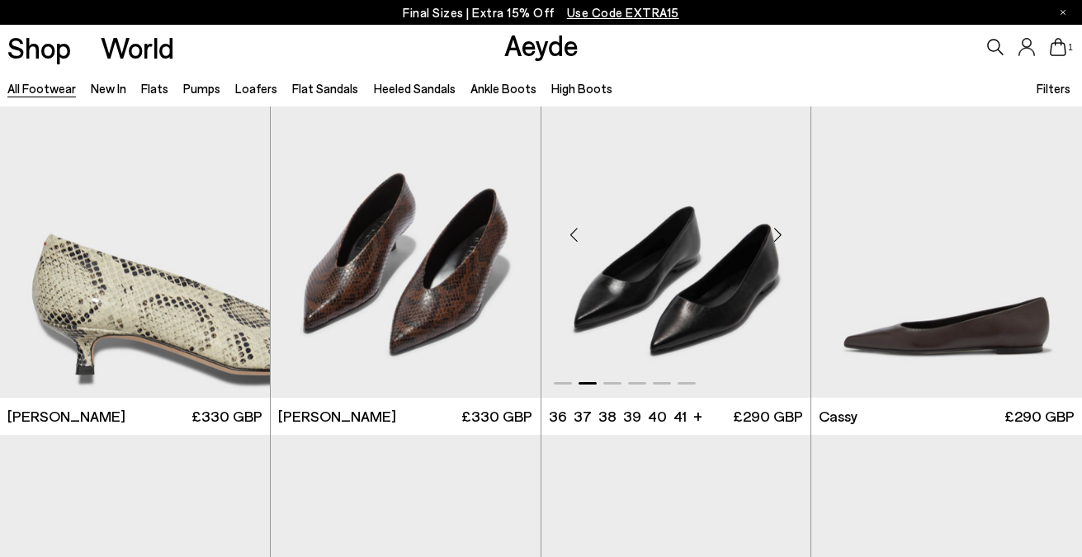
click at [777, 241] on div "Next slide" at bounding box center [778, 235] width 50 height 50
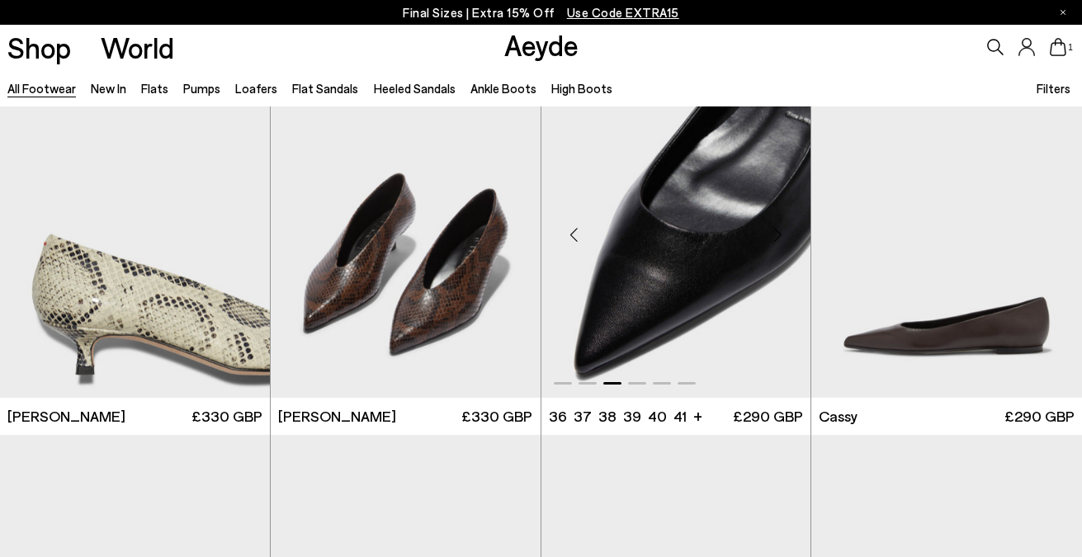
click at [777, 241] on div "Next slide" at bounding box center [778, 235] width 50 height 50
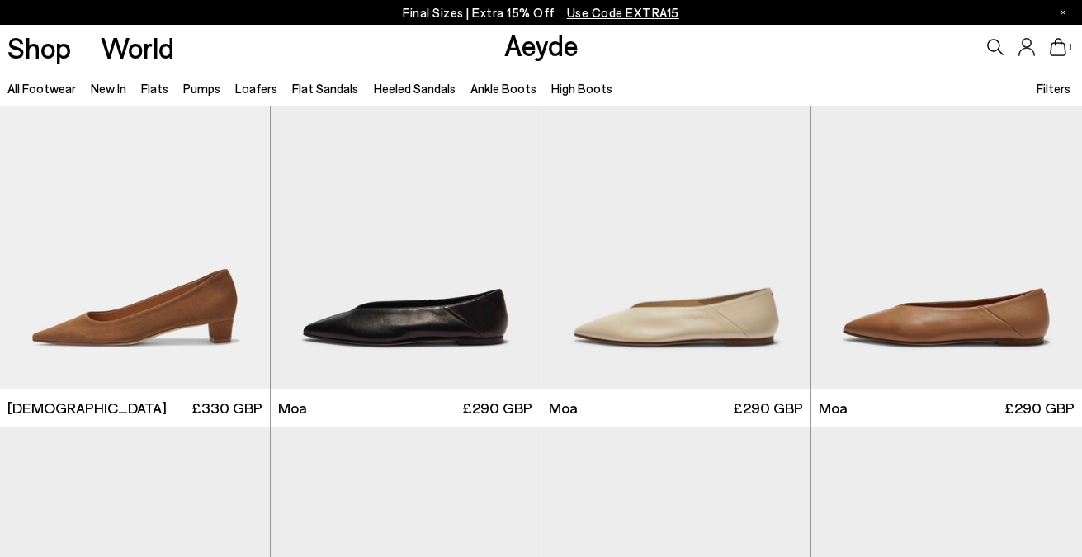
scroll to position [6442, 0]
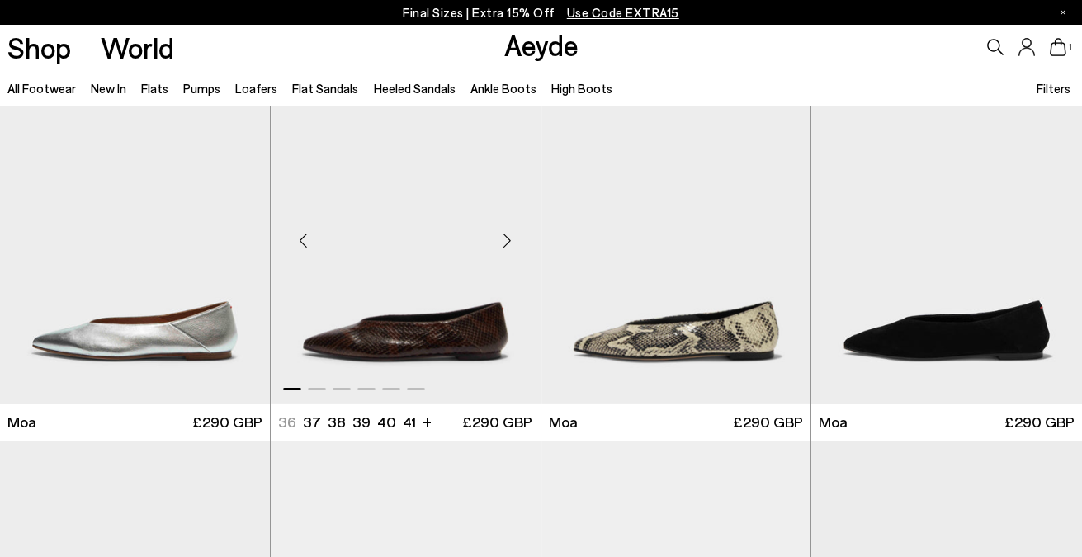
click at [514, 233] on div "Next slide" at bounding box center [508, 241] width 50 height 50
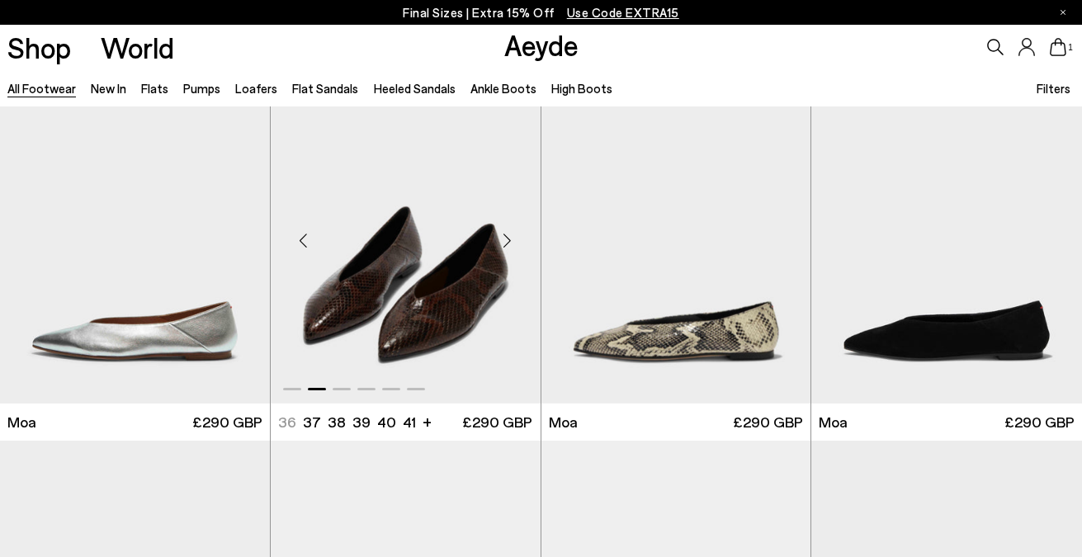
click at [514, 233] on div "Next slide" at bounding box center [508, 241] width 50 height 50
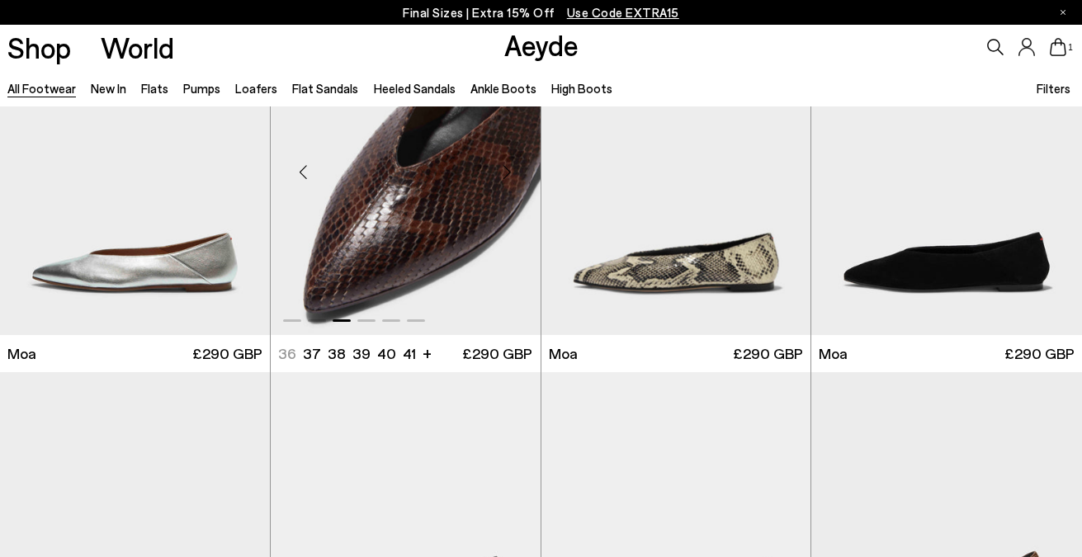
scroll to position [6872, 0]
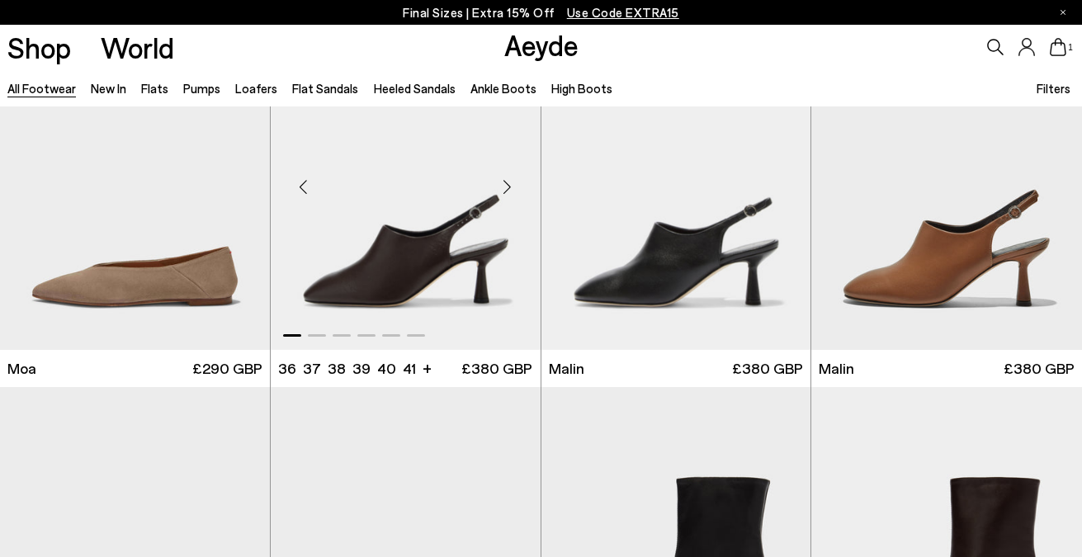
click at [505, 190] on div "Next slide" at bounding box center [508, 188] width 50 height 50
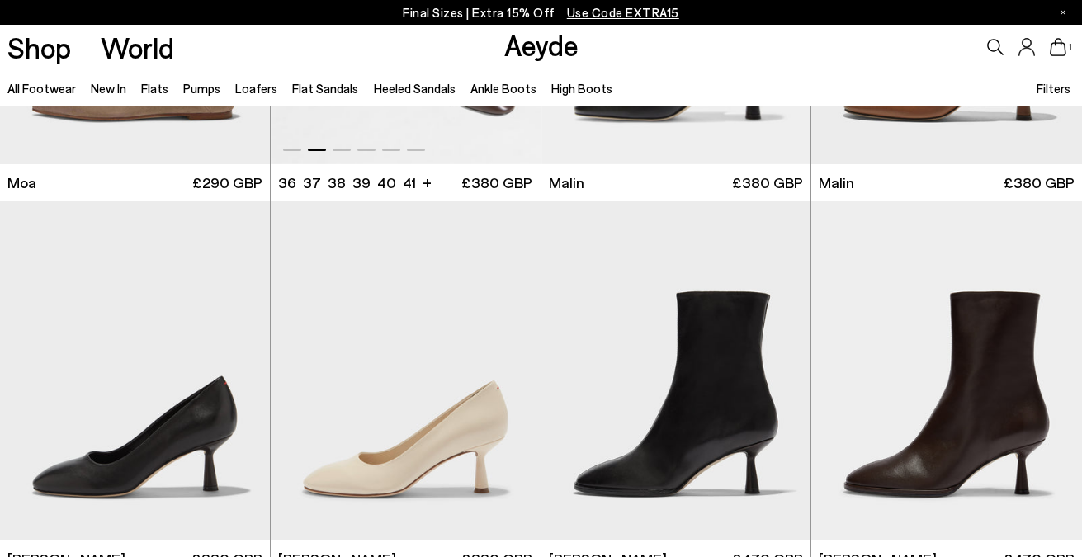
scroll to position [7189, 0]
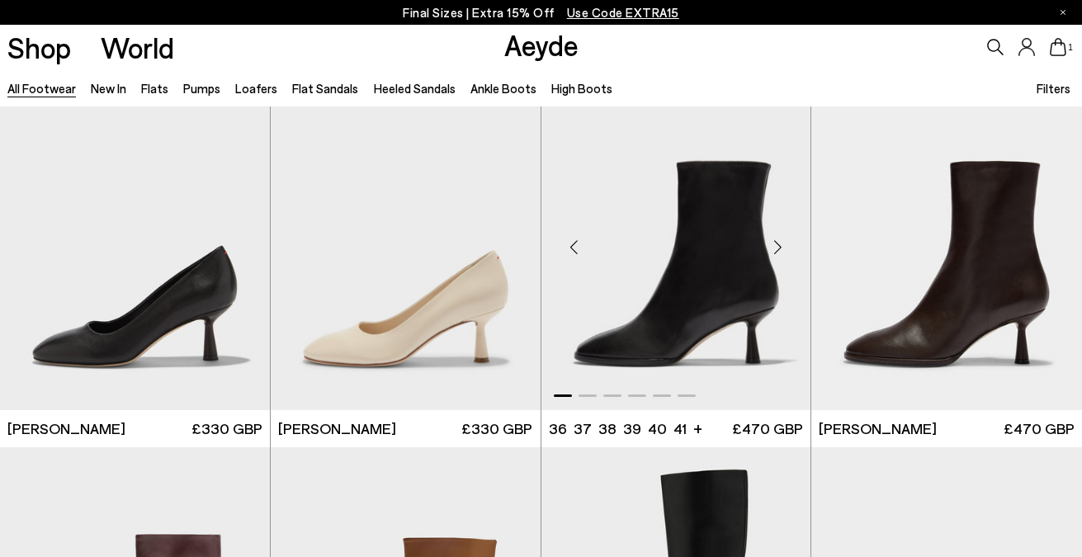
click at [781, 242] on div "Next slide" at bounding box center [778, 248] width 50 height 50
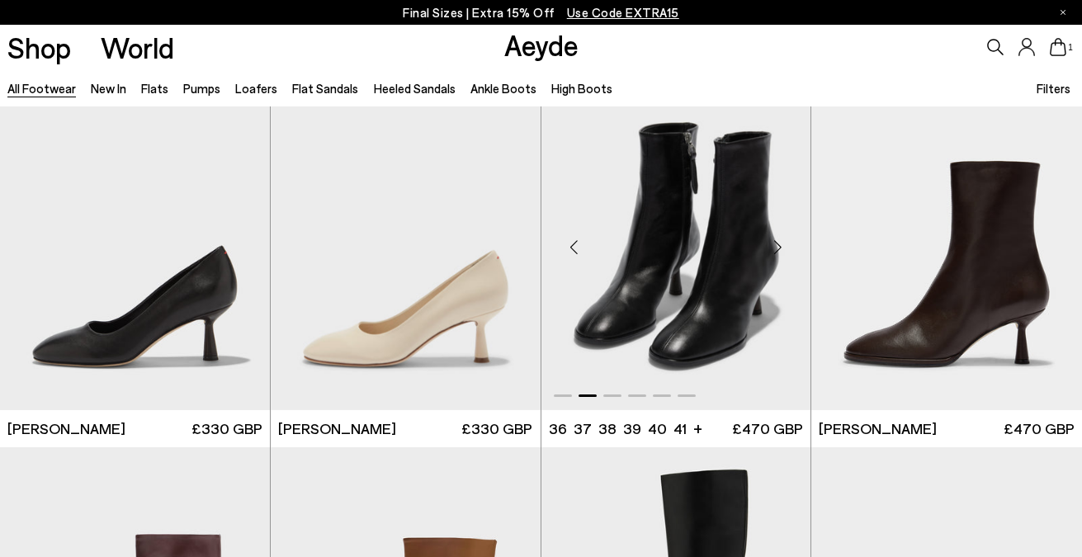
click at [781, 242] on div "Next slide" at bounding box center [778, 248] width 50 height 50
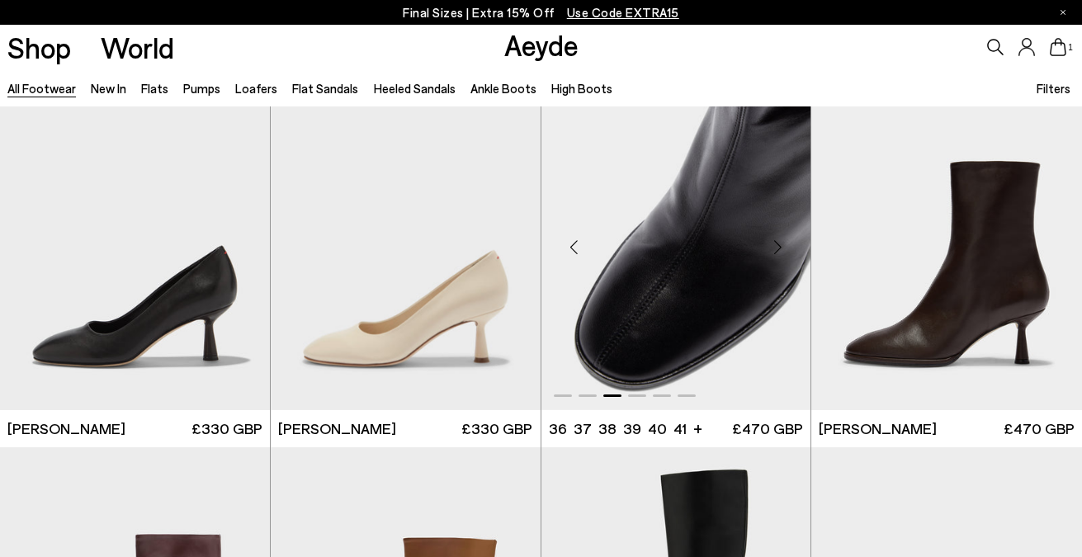
click at [781, 242] on div "Next slide" at bounding box center [778, 248] width 50 height 50
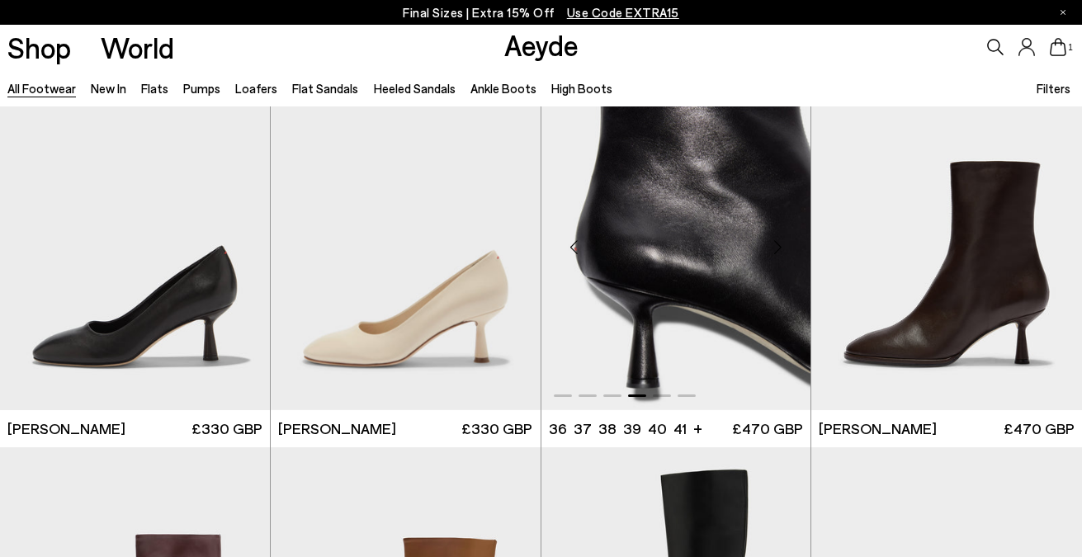
click at [781, 242] on div "Next slide" at bounding box center [778, 248] width 50 height 50
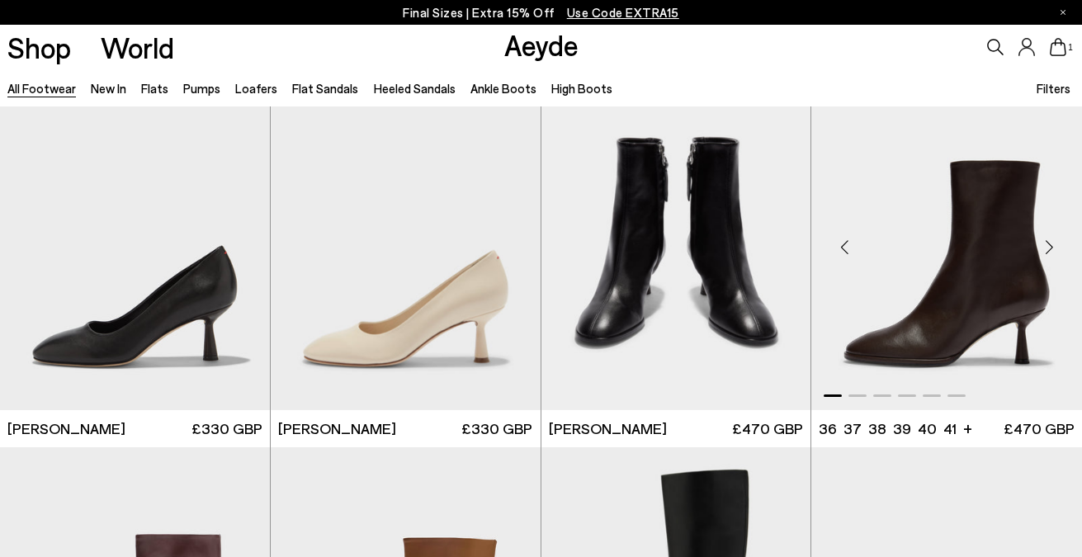
click at [925, 305] on img "1 / 6" at bounding box center [947, 240] width 271 height 339
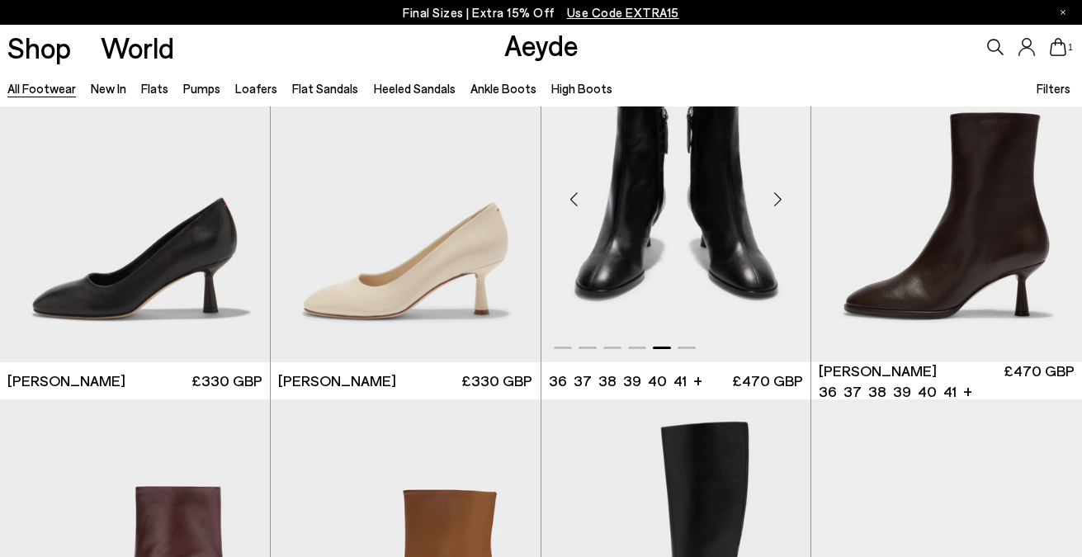
scroll to position [7239, 0]
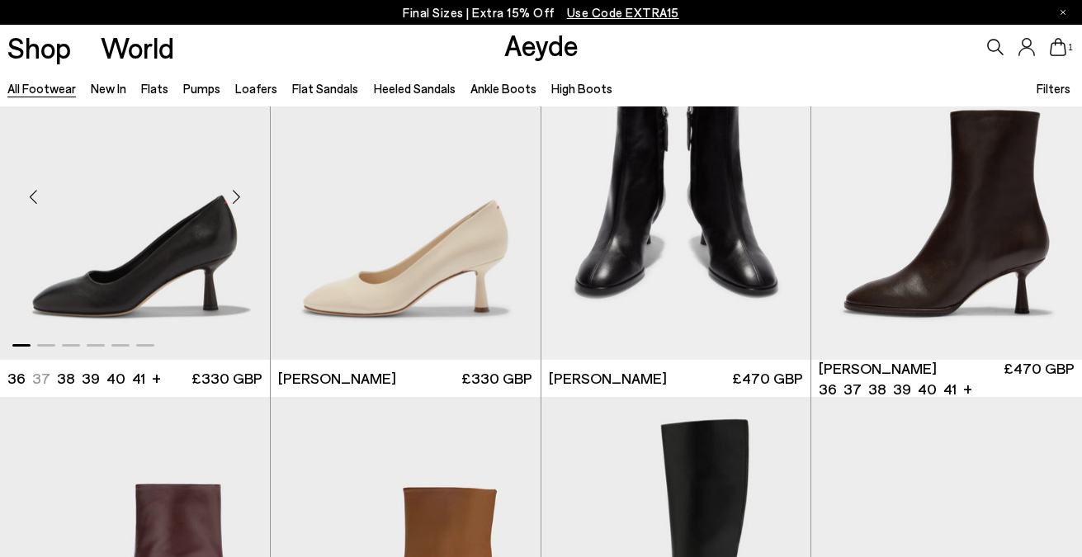
click at [238, 197] on div "Next slide" at bounding box center [237, 198] width 50 height 50
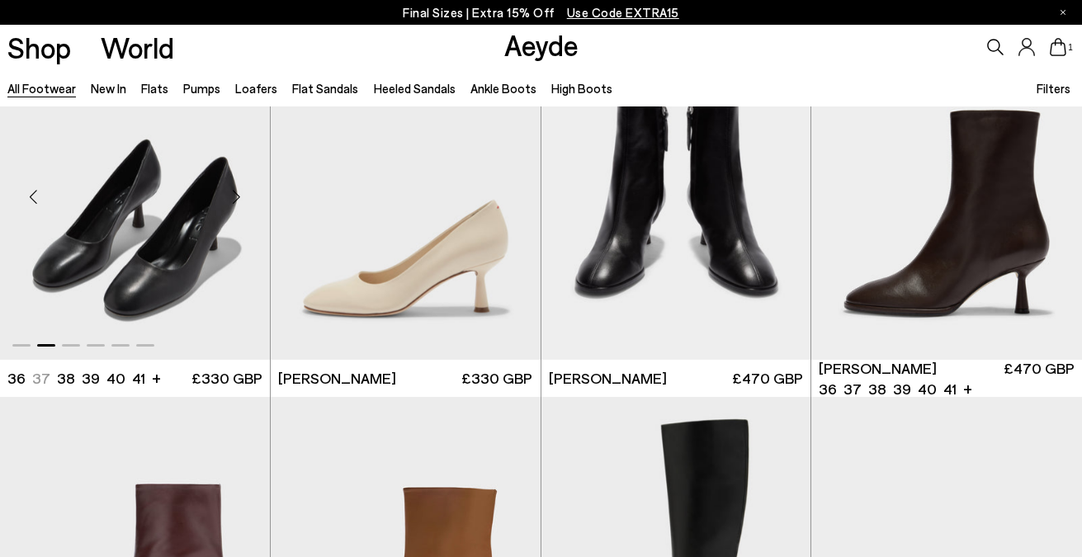
click at [238, 197] on div "Next slide" at bounding box center [237, 198] width 50 height 50
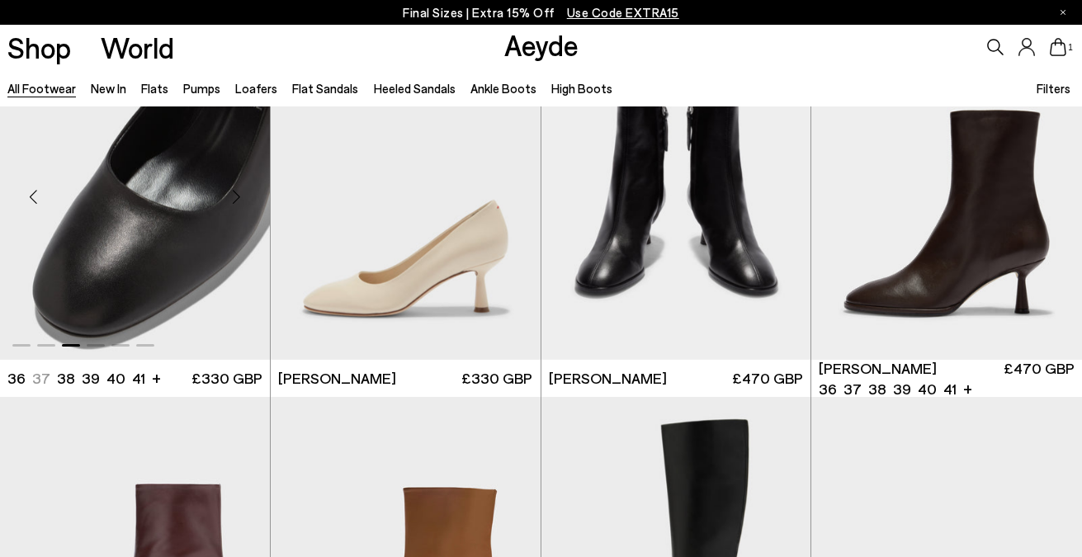
click at [238, 197] on div "Next slide" at bounding box center [237, 198] width 50 height 50
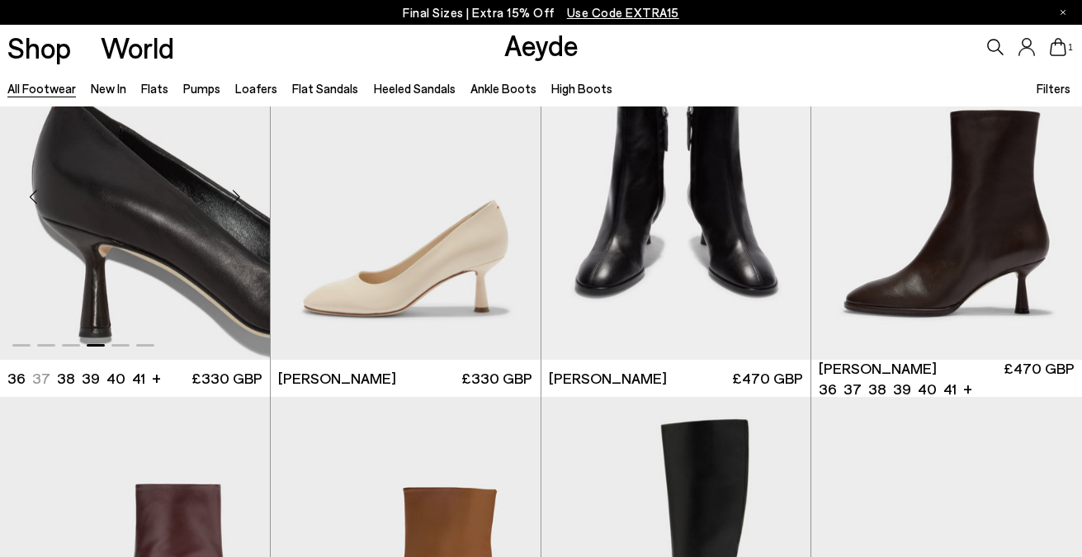
click at [238, 197] on div "Next slide" at bounding box center [237, 198] width 50 height 50
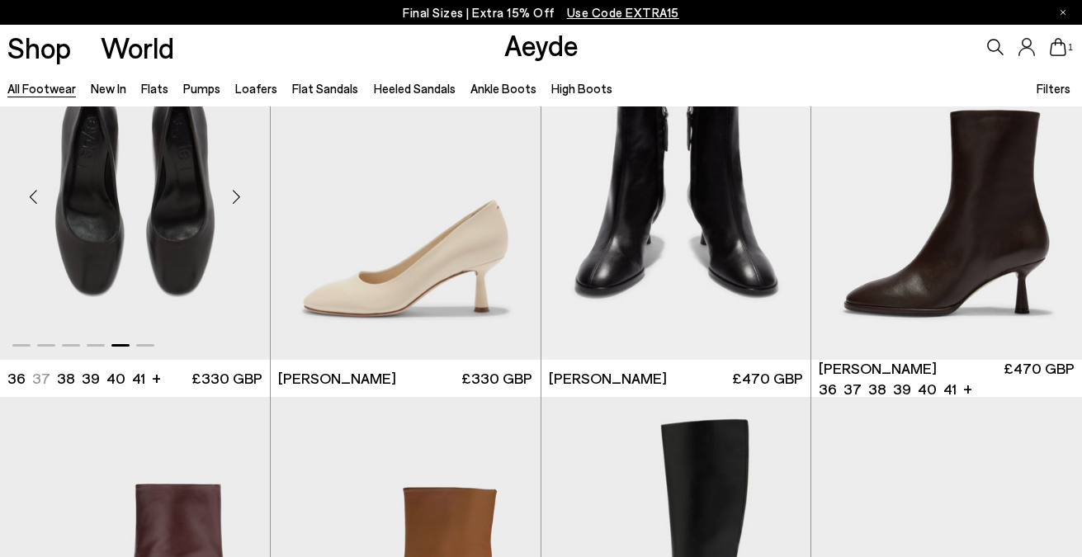
click at [238, 197] on div "Next slide" at bounding box center [237, 198] width 50 height 50
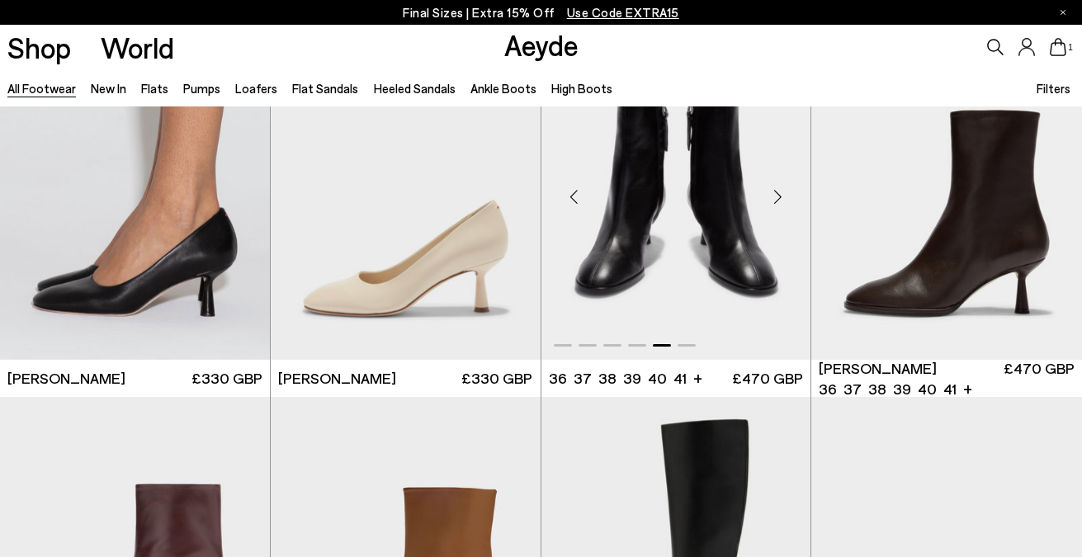
click at [771, 191] on div "Next slide" at bounding box center [778, 198] width 50 height 50
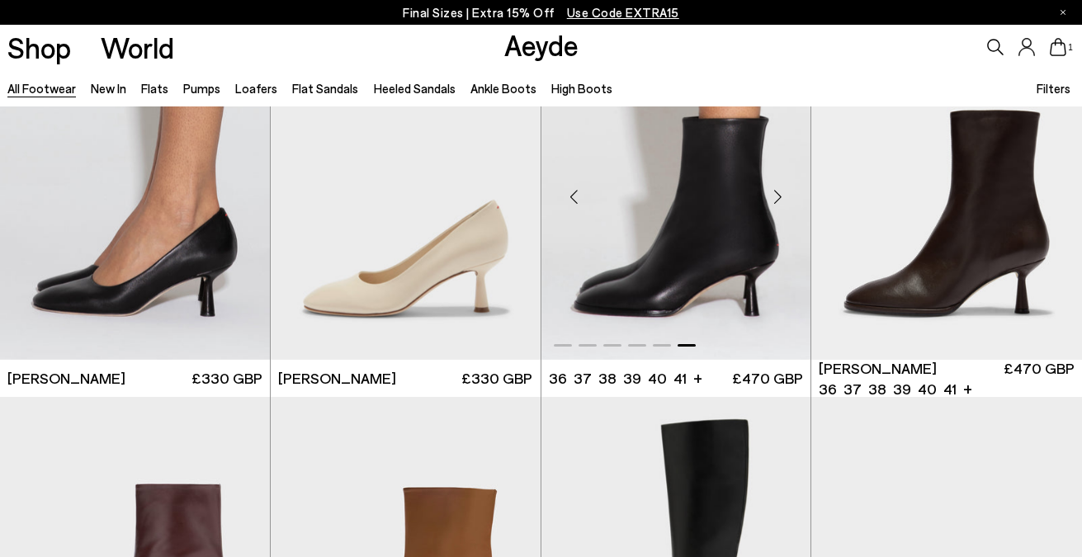
click at [771, 191] on div "Next slide" at bounding box center [778, 198] width 50 height 50
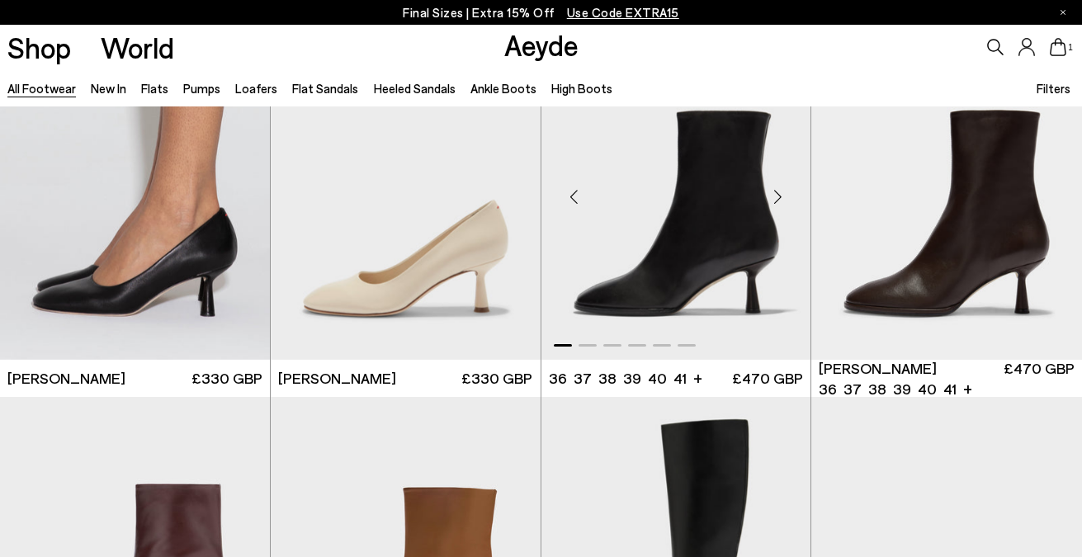
click at [771, 191] on div "Next slide" at bounding box center [778, 198] width 50 height 50
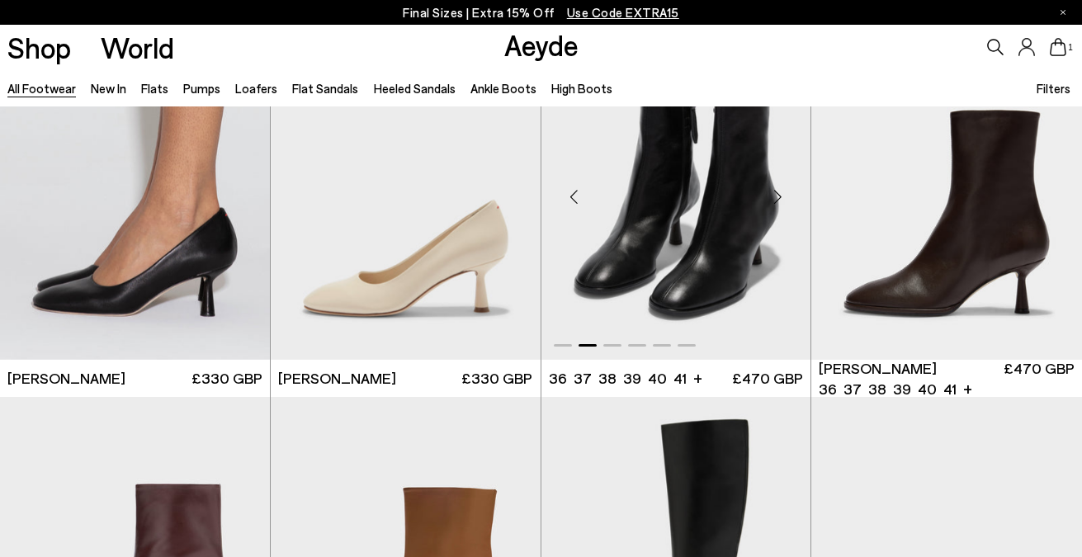
click at [771, 191] on div "Next slide" at bounding box center [778, 198] width 50 height 50
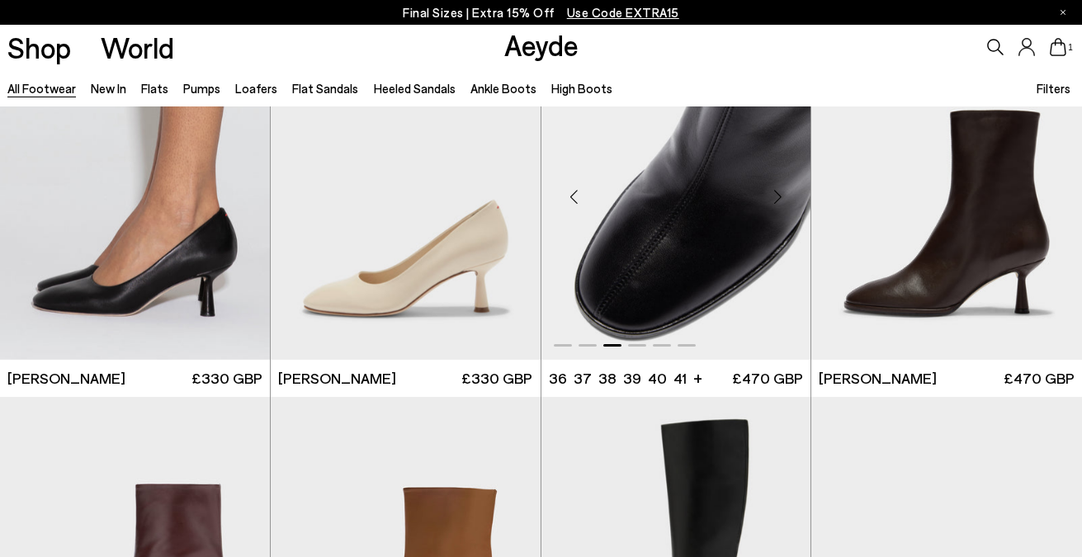
click at [779, 194] on div "Next slide" at bounding box center [778, 198] width 50 height 50
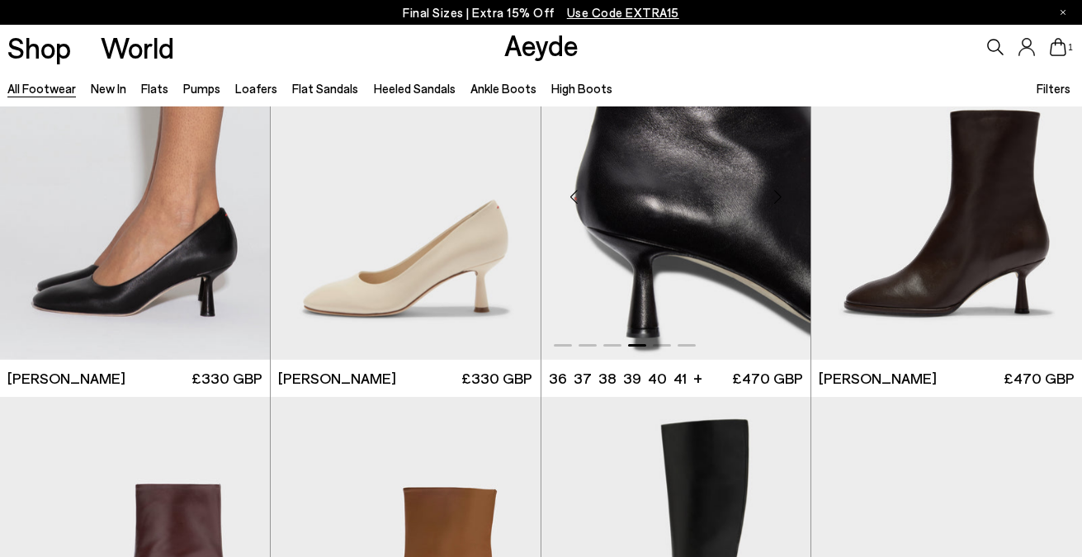
click at [779, 194] on div "Next slide" at bounding box center [778, 198] width 50 height 50
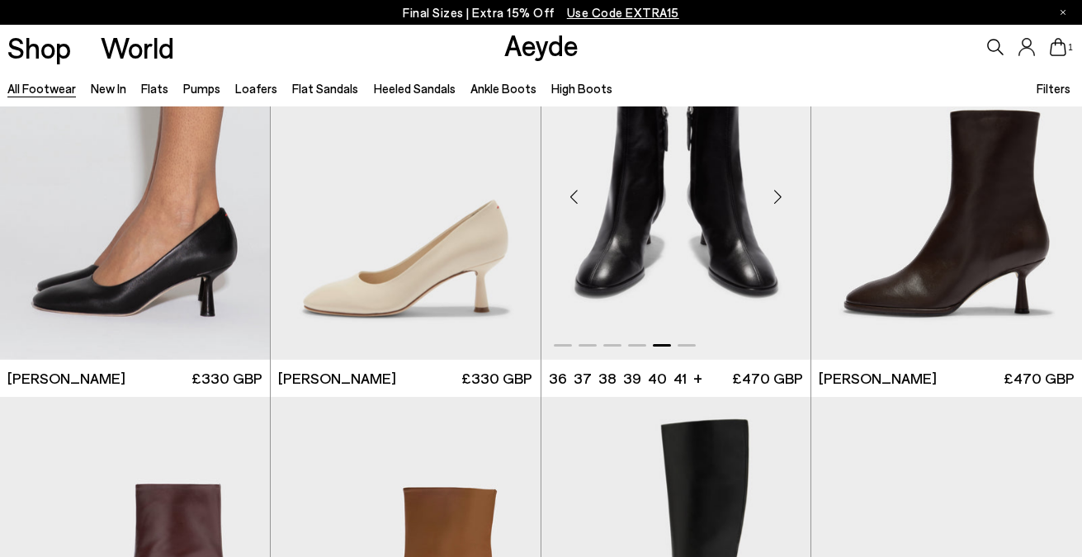
click at [779, 194] on div "Next slide" at bounding box center [778, 198] width 50 height 50
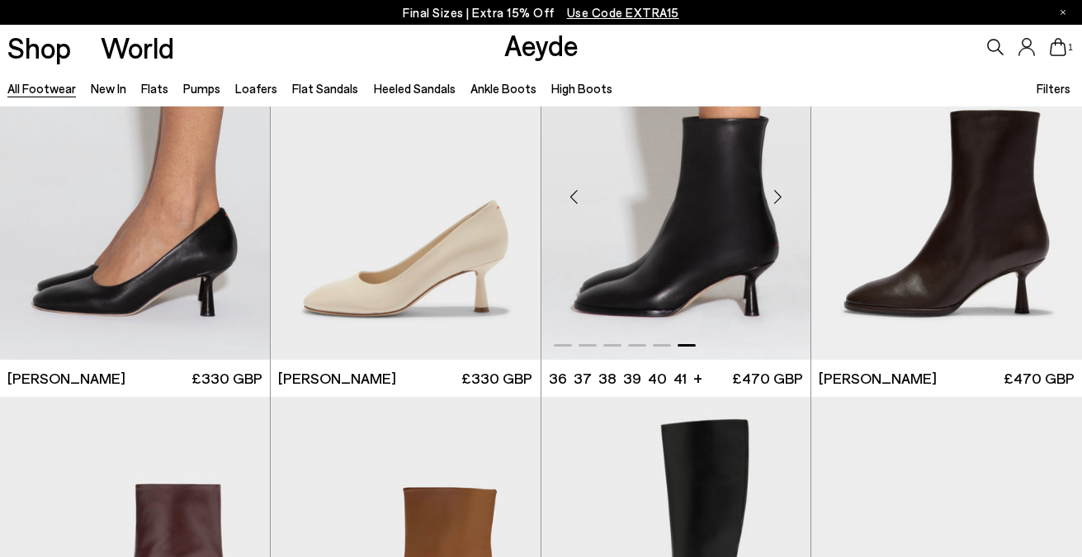
click at [779, 194] on div "Next slide" at bounding box center [778, 198] width 50 height 50
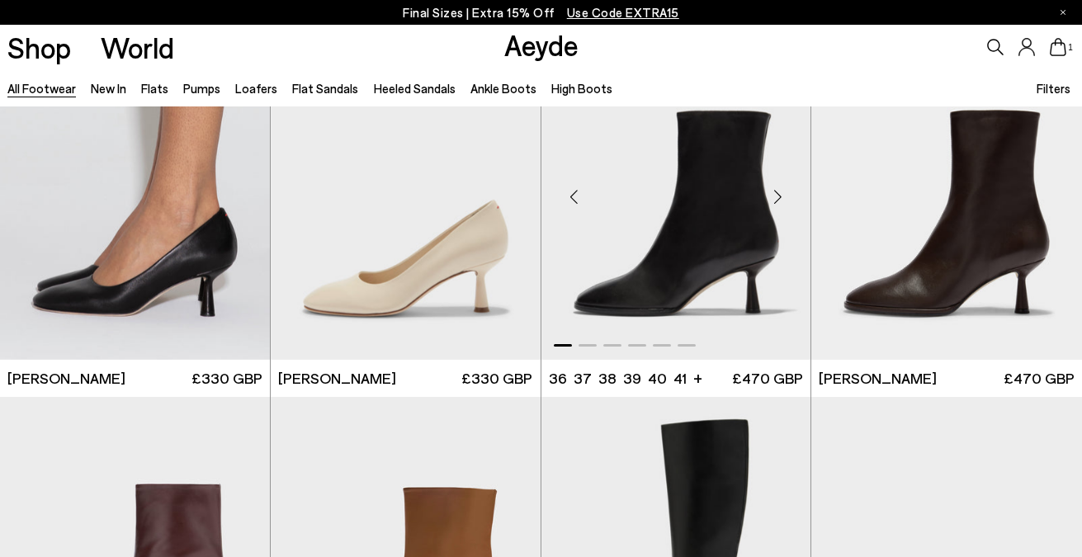
click at [779, 194] on div "Next slide" at bounding box center [778, 198] width 50 height 50
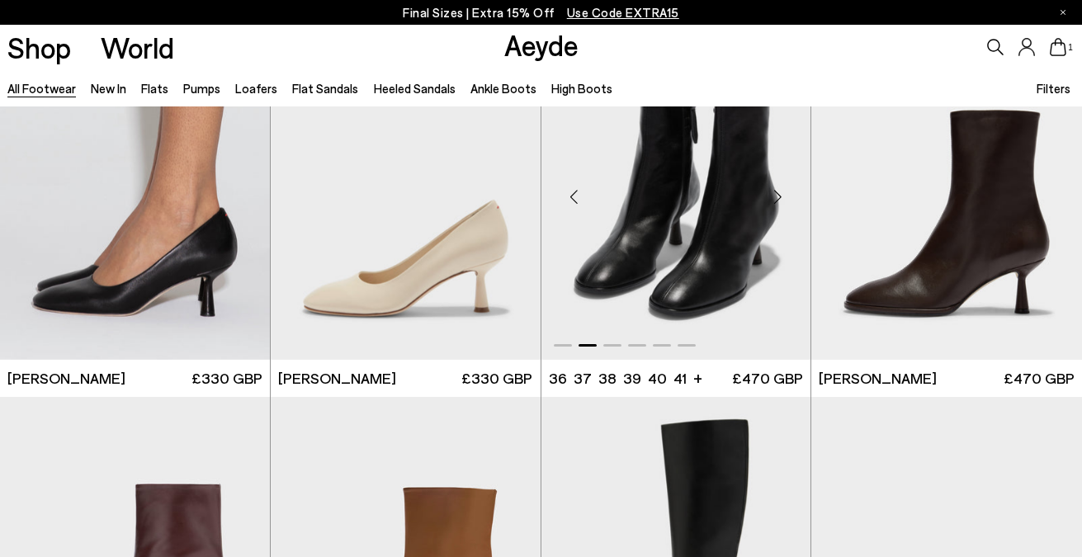
click at [779, 194] on div "Next slide" at bounding box center [778, 198] width 50 height 50
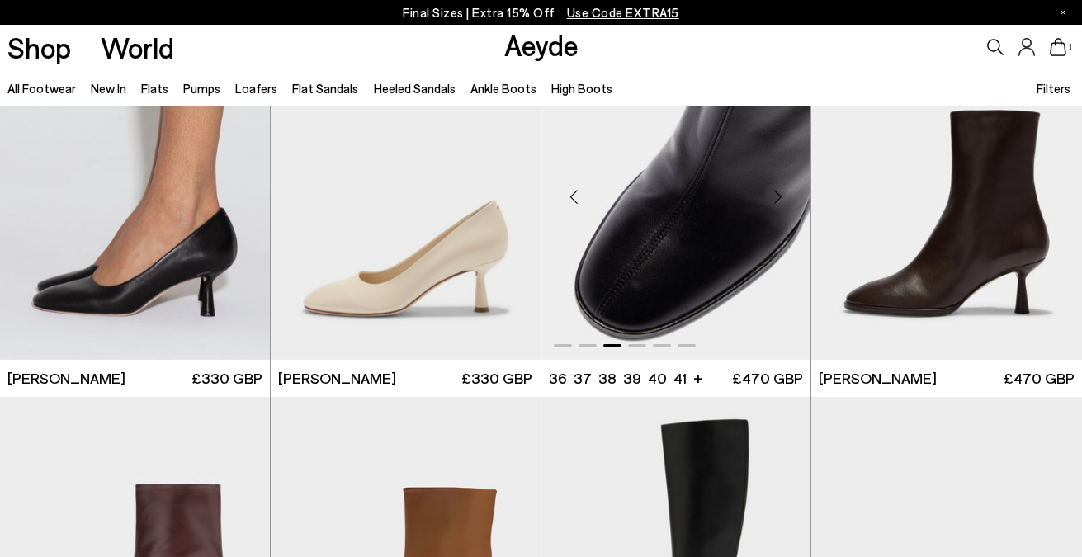
click at [698, 231] on img "3 / 6" at bounding box center [677, 190] width 270 height 339
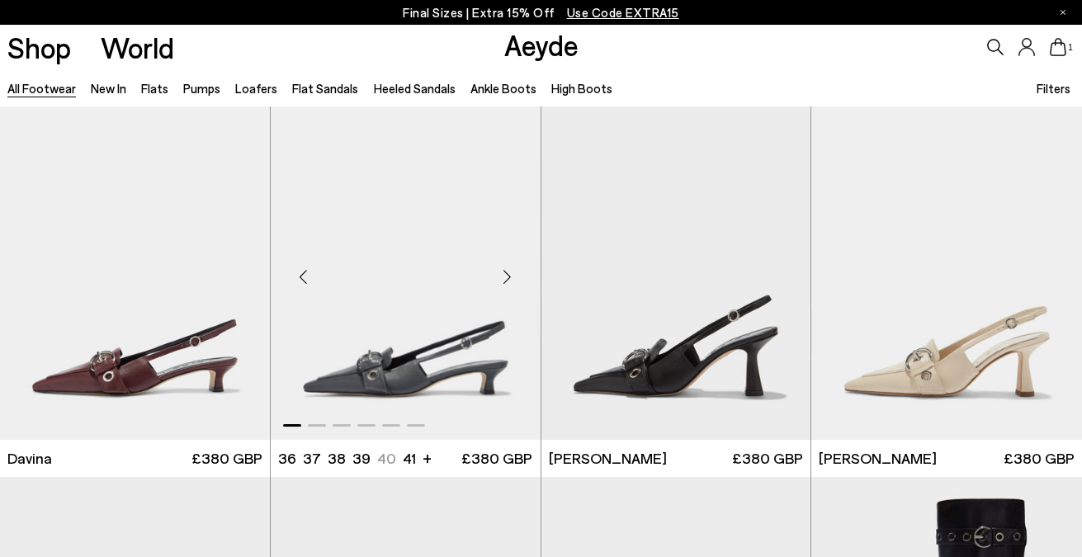
scroll to position [8688, 0]
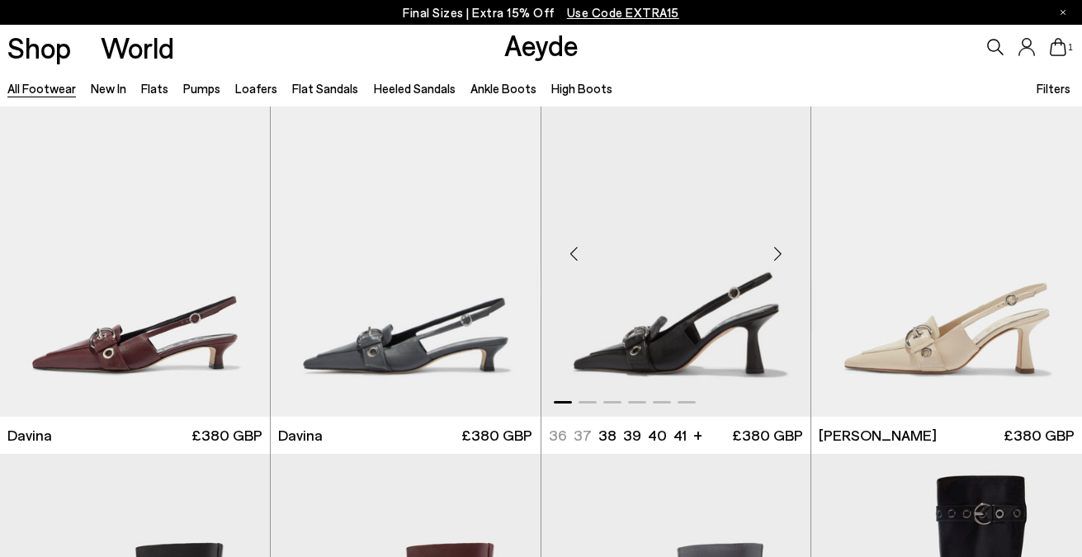
click at [775, 254] on div "Next slide" at bounding box center [778, 255] width 50 height 50
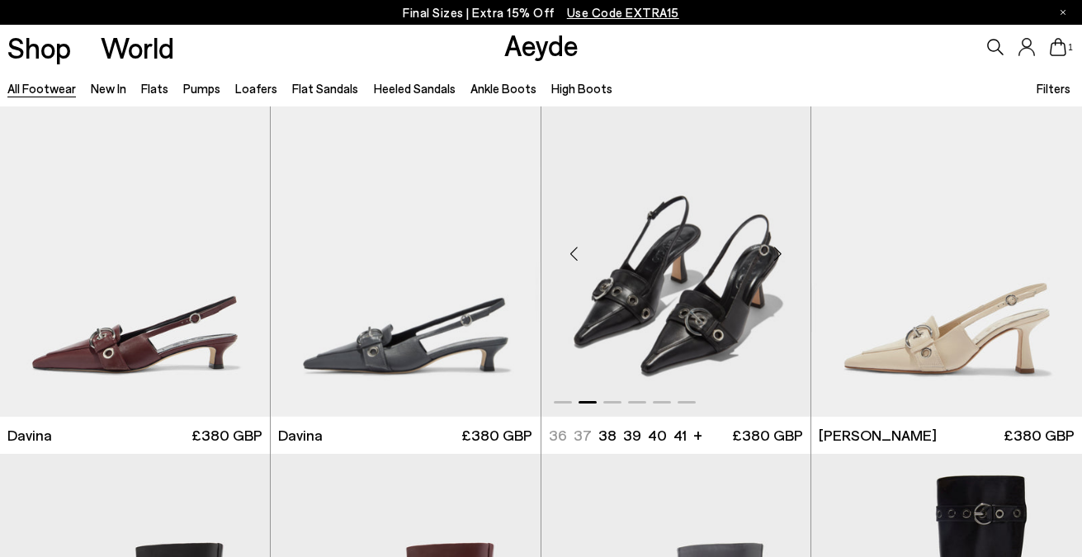
click at [775, 254] on div "Next slide" at bounding box center [778, 255] width 50 height 50
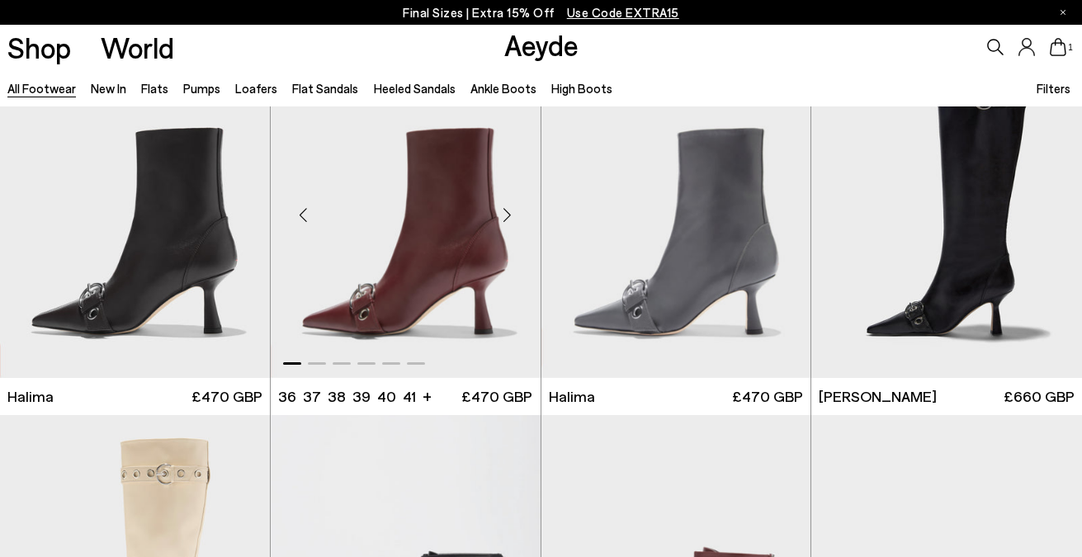
scroll to position [9093, 0]
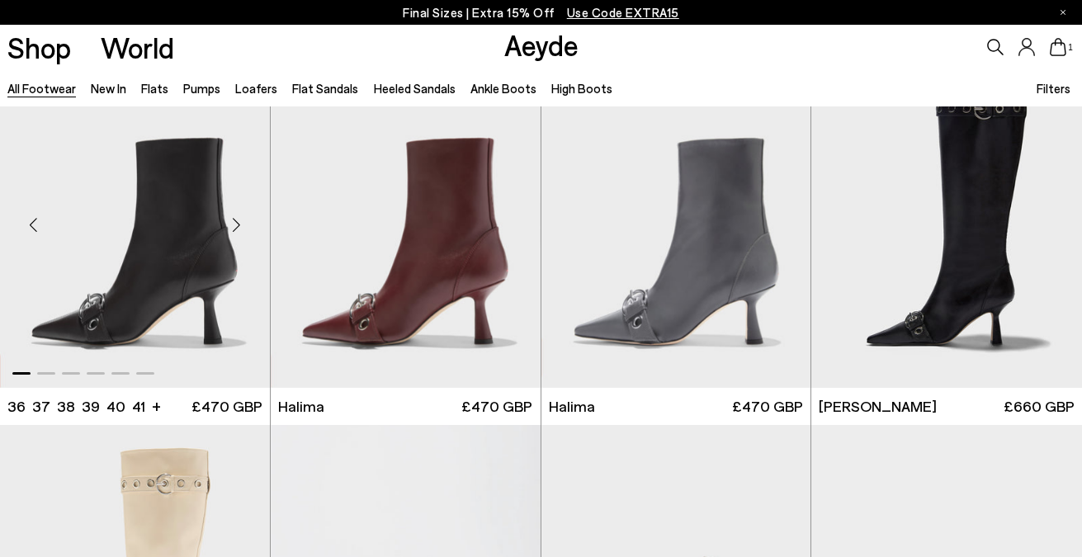
click at [244, 216] on div "Next slide" at bounding box center [237, 226] width 50 height 50
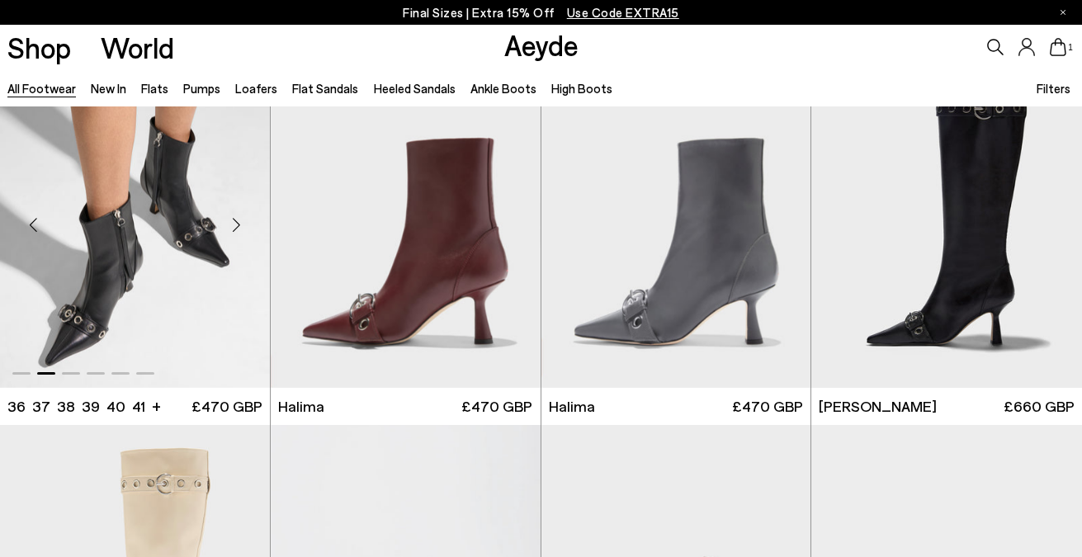
click at [244, 216] on div "Next slide" at bounding box center [237, 226] width 50 height 50
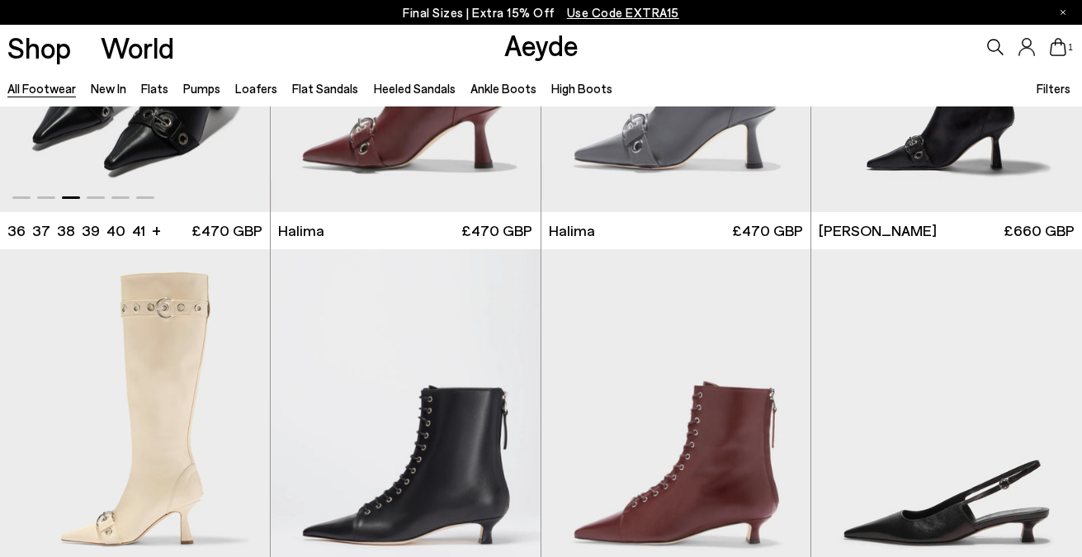
scroll to position [9491, 0]
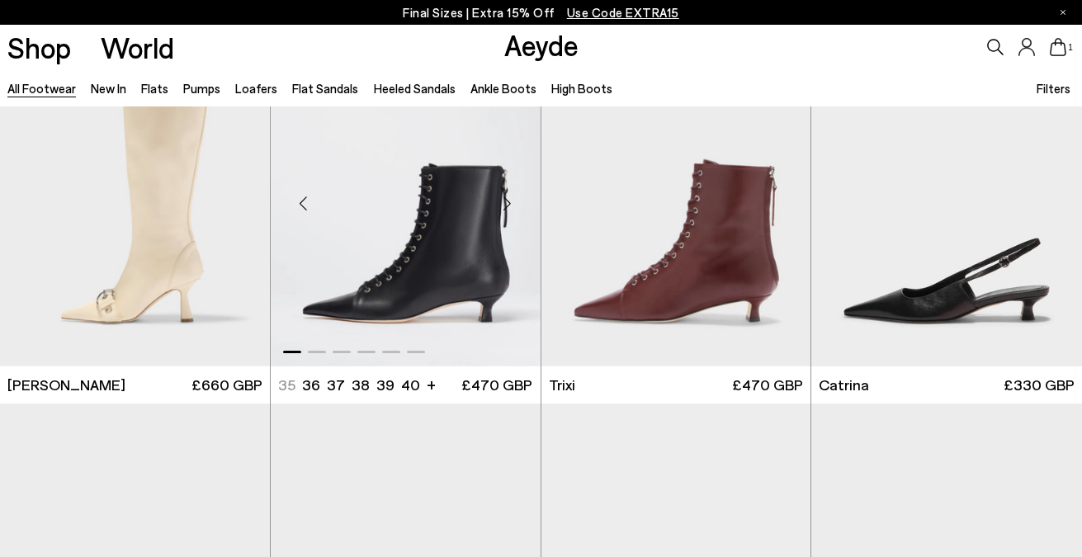
click at [511, 202] on div "Next slide" at bounding box center [508, 204] width 50 height 50
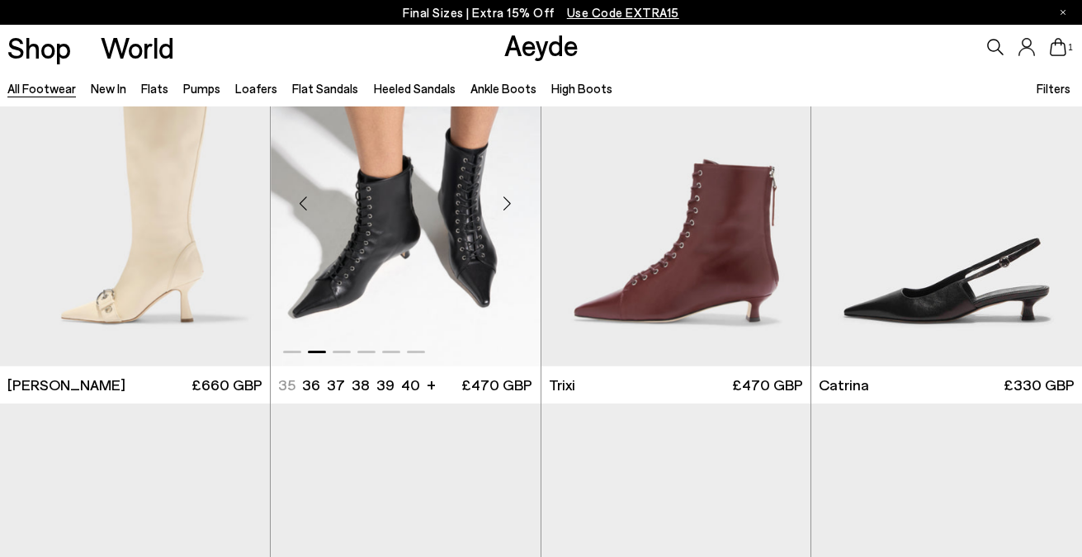
click at [511, 202] on div "Next slide" at bounding box center [508, 204] width 50 height 50
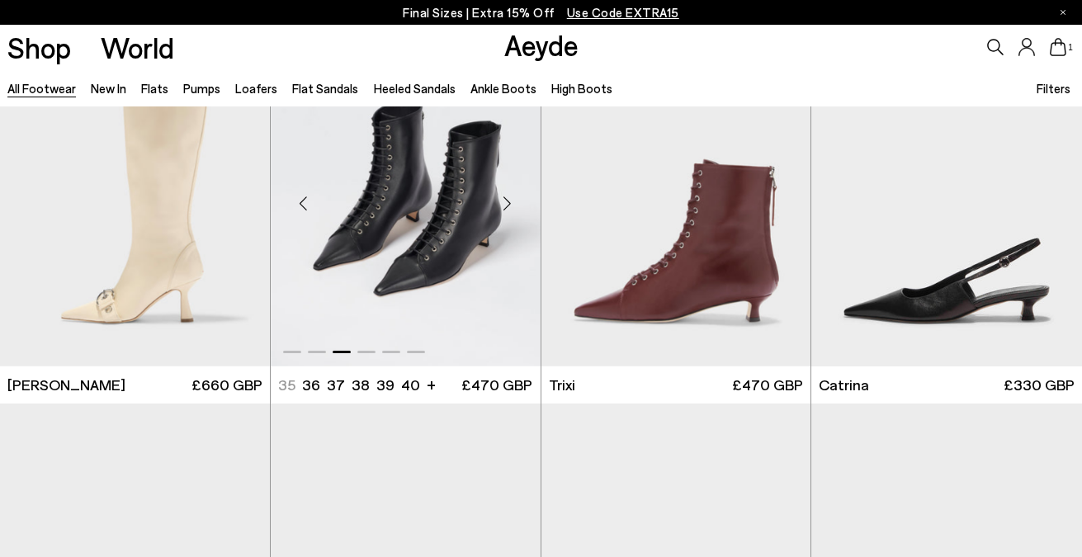
click at [511, 202] on div "Next slide" at bounding box center [508, 204] width 50 height 50
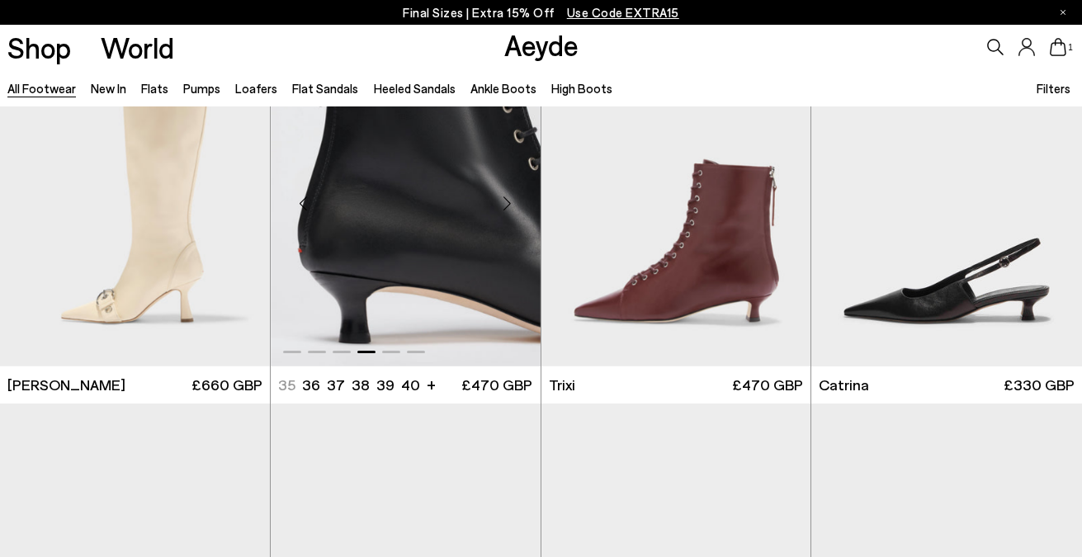
click at [511, 202] on div "Next slide" at bounding box center [508, 204] width 50 height 50
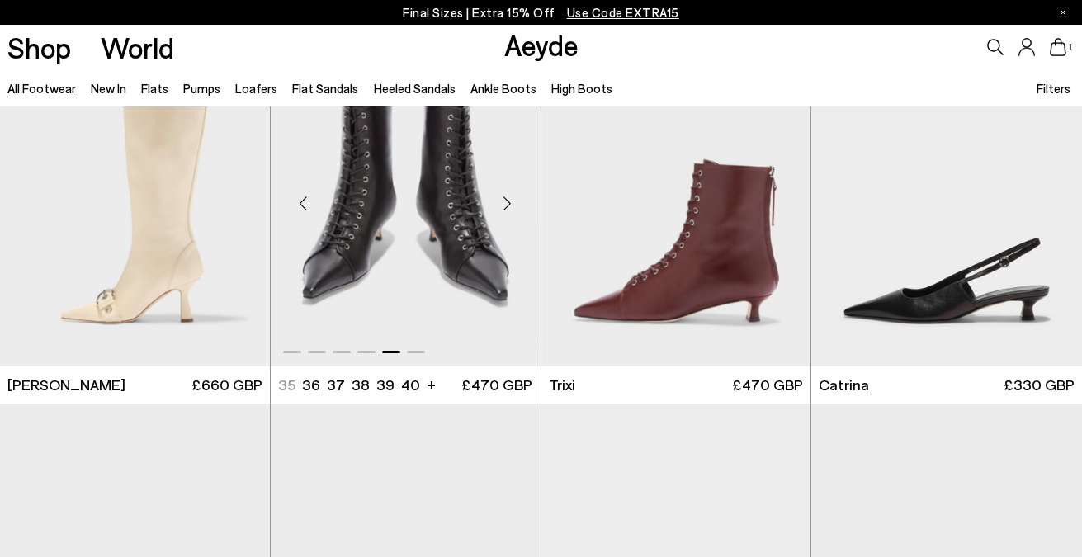
click at [511, 202] on div "Next slide" at bounding box center [508, 204] width 50 height 50
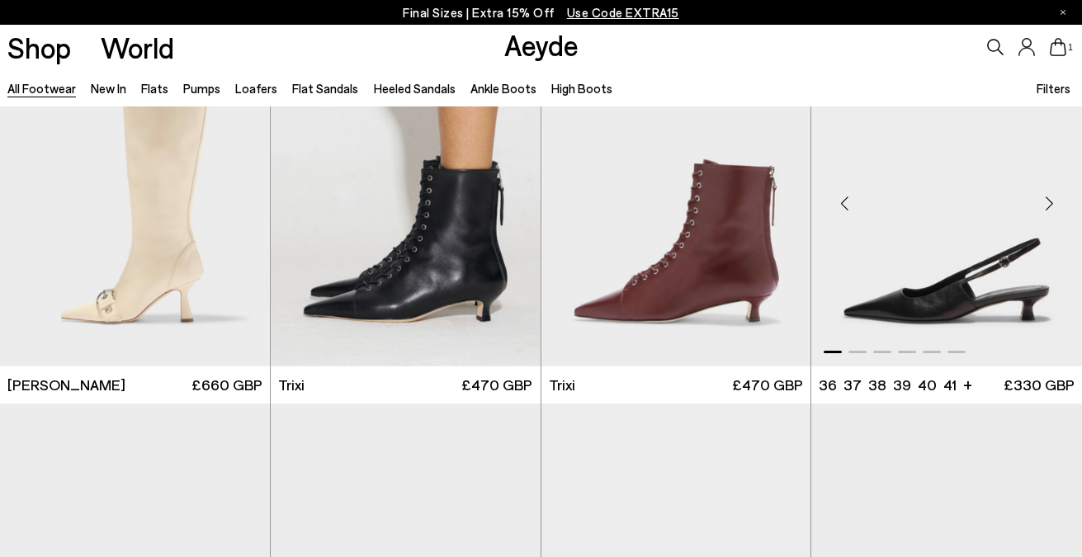
click at [1045, 203] on div "Next slide" at bounding box center [1050, 204] width 50 height 50
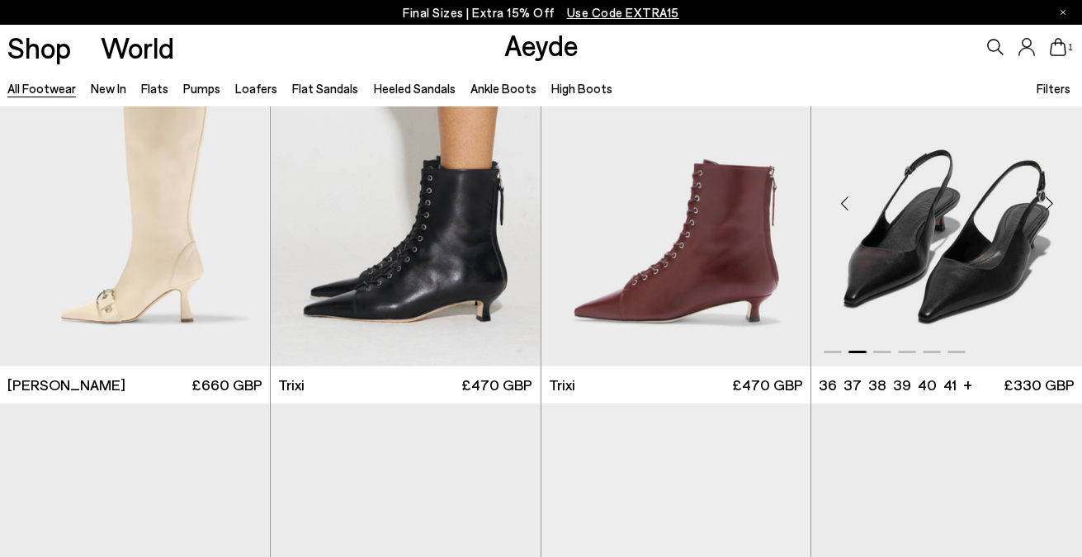
click at [1045, 203] on div "Next slide" at bounding box center [1050, 204] width 50 height 50
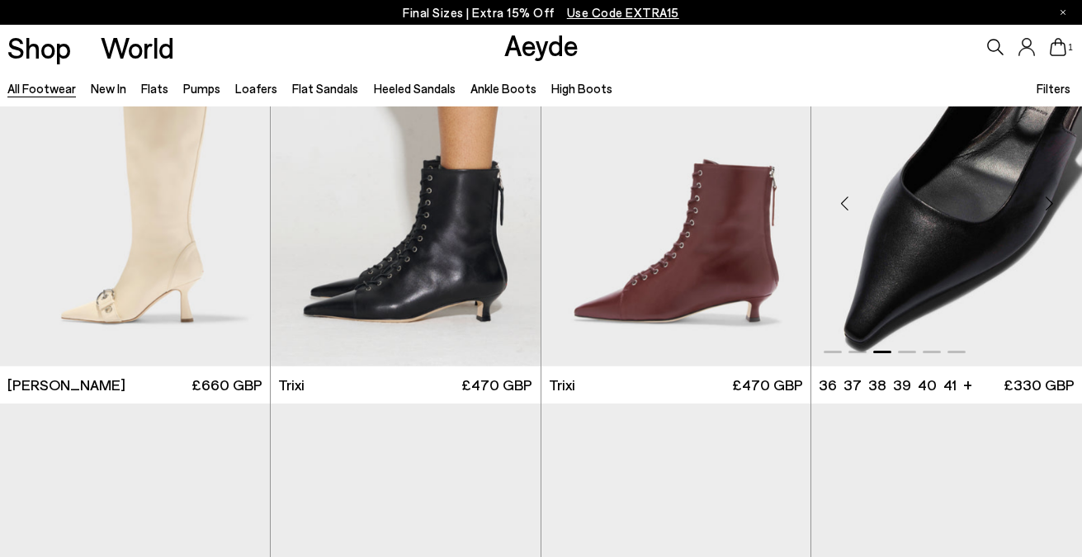
click at [1045, 203] on div "Next slide" at bounding box center [1050, 204] width 50 height 50
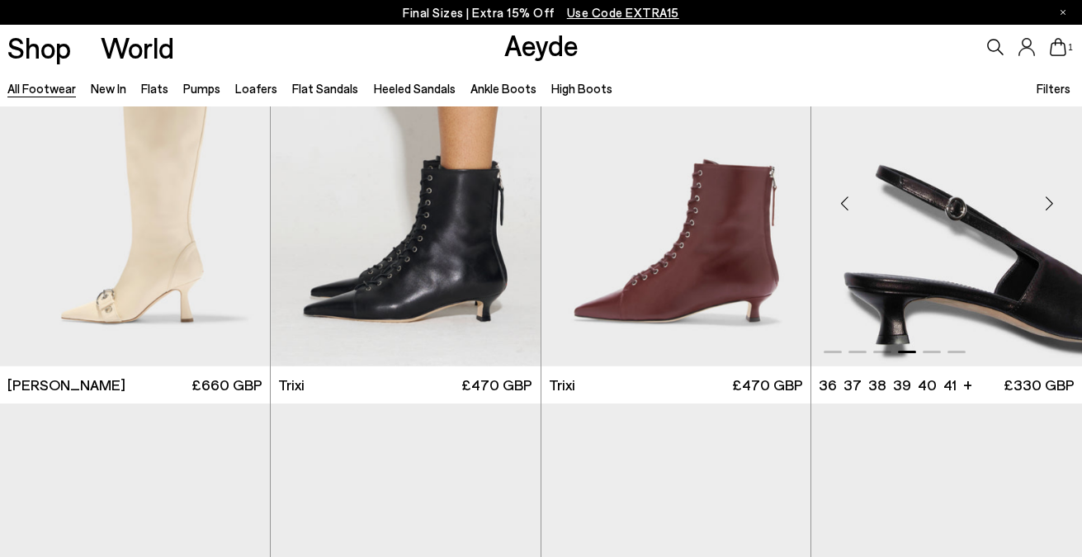
click at [1045, 203] on div "Next slide" at bounding box center [1050, 204] width 50 height 50
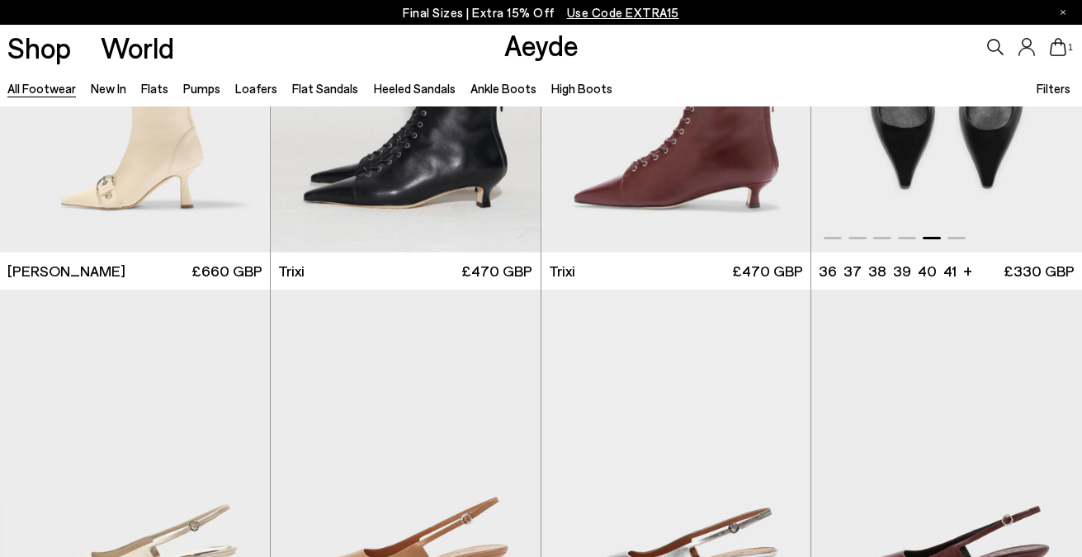
scroll to position [9808, 0]
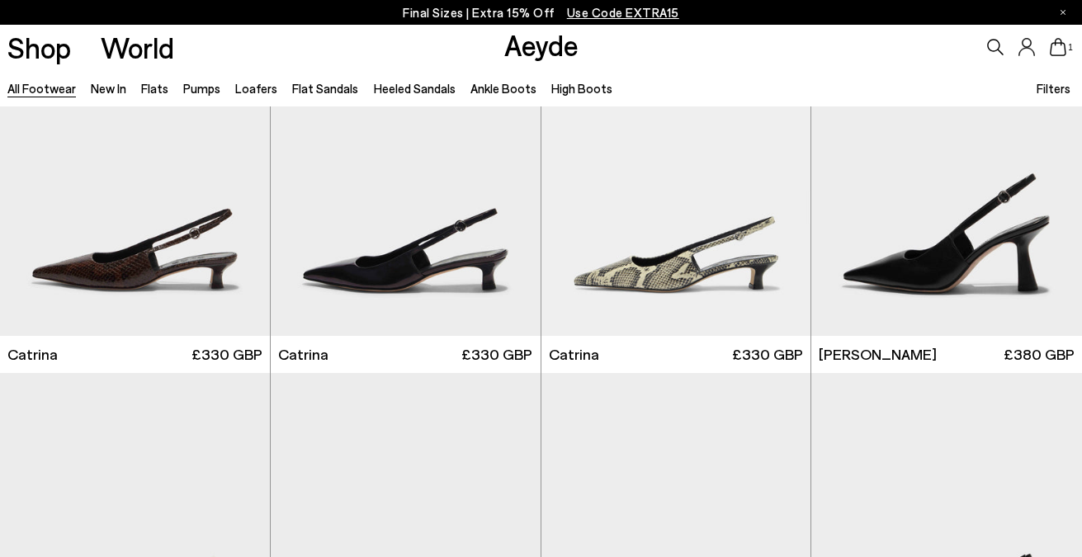
scroll to position [10295, 0]
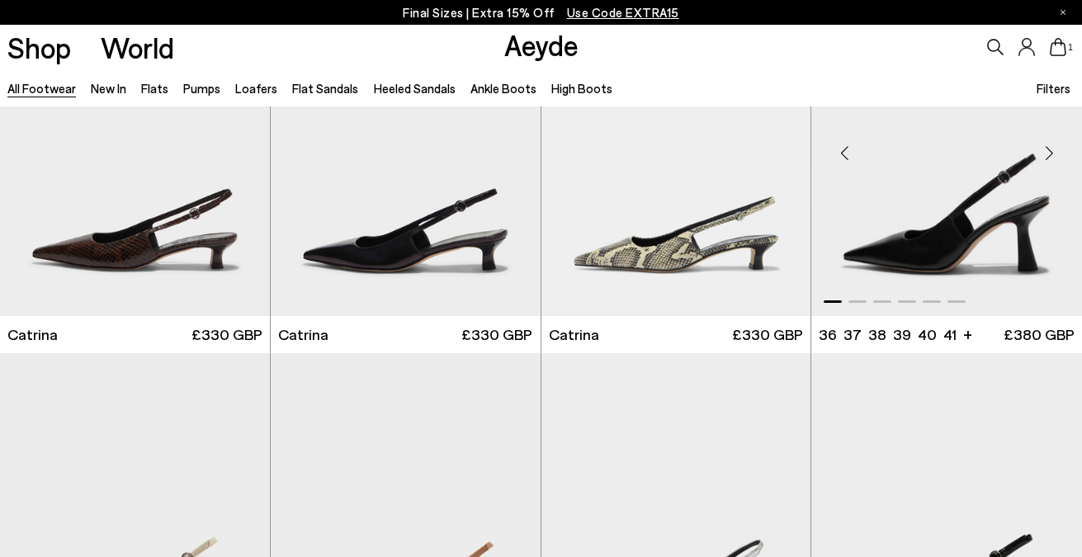
click at [1040, 150] on div "Next slide" at bounding box center [1050, 154] width 50 height 50
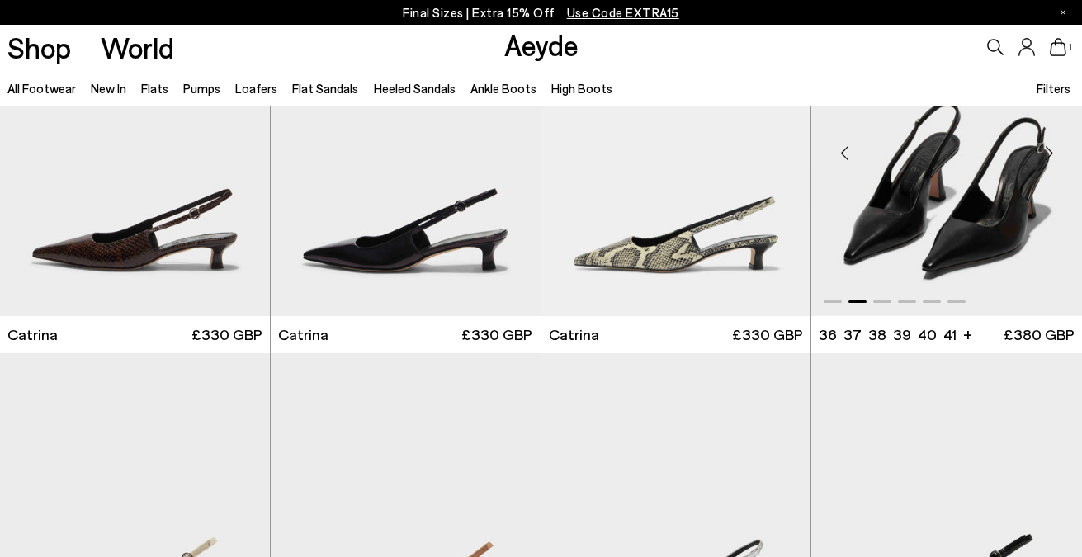
click at [1040, 150] on div "Next slide" at bounding box center [1050, 154] width 50 height 50
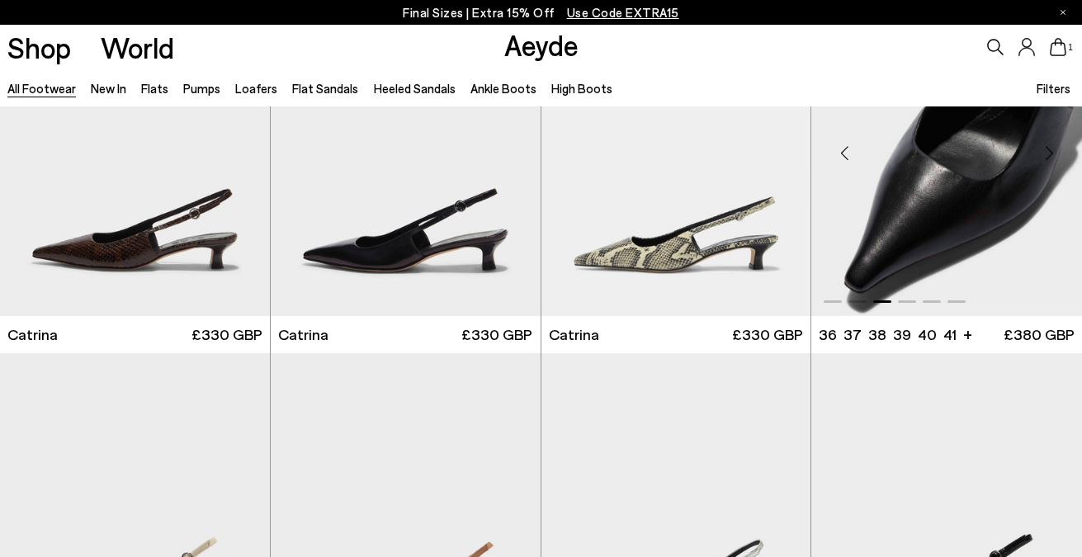
click at [1040, 150] on div "Next slide" at bounding box center [1050, 154] width 50 height 50
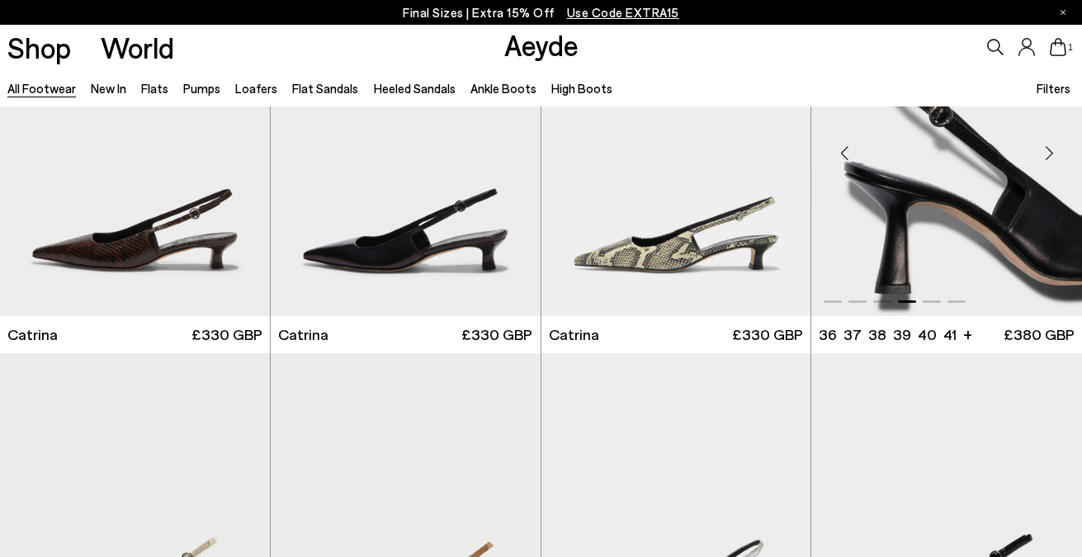
click at [1040, 150] on div "Next slide" at bounding box center [1050, 154] width 50 height 50
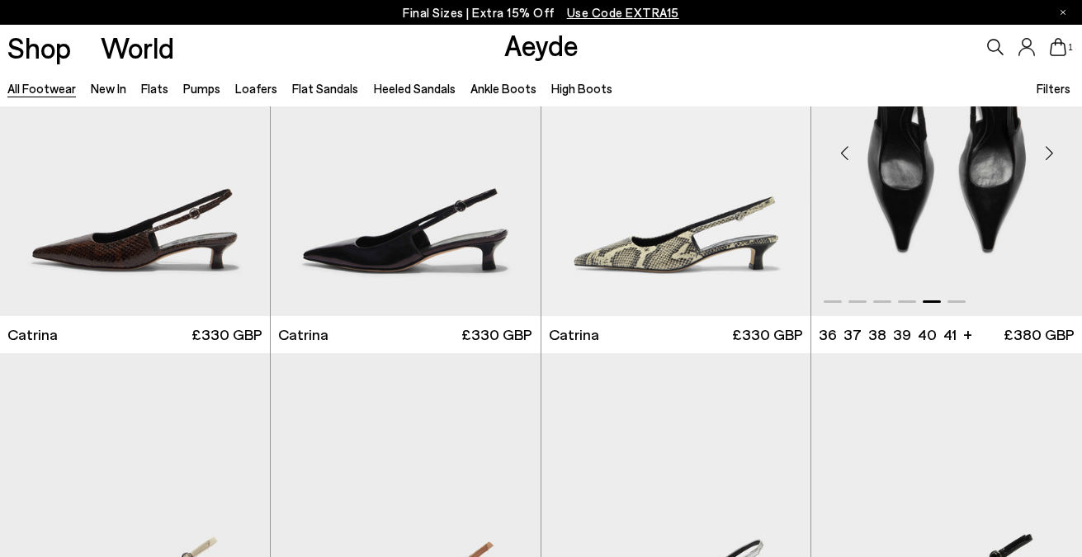
click at [1040, 150] on div "Next slide" at bounding box center [1050, 154] width 50 height 50
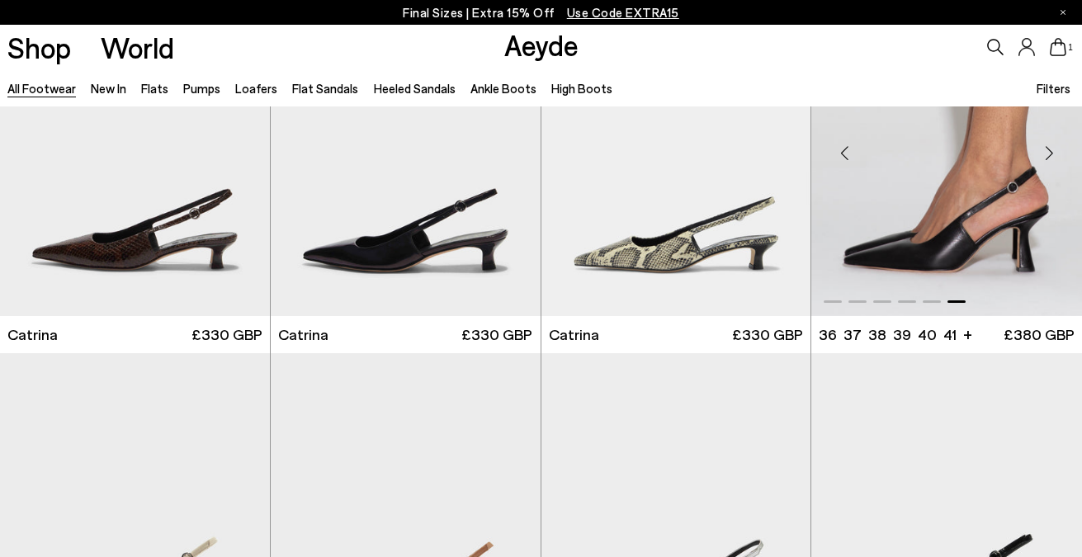
click at [1040, 150] on div "Next slide" at bounding box center [1050, 154] width 50 height 50
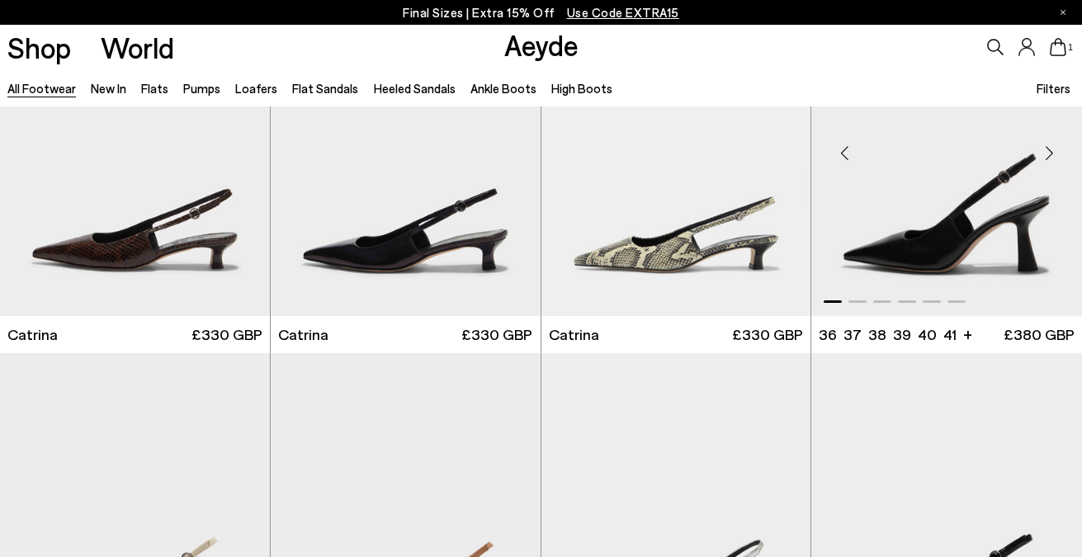
click at [1040, 150] on div "Next slide" at bounding box center [1050, 154] width 50 height 50
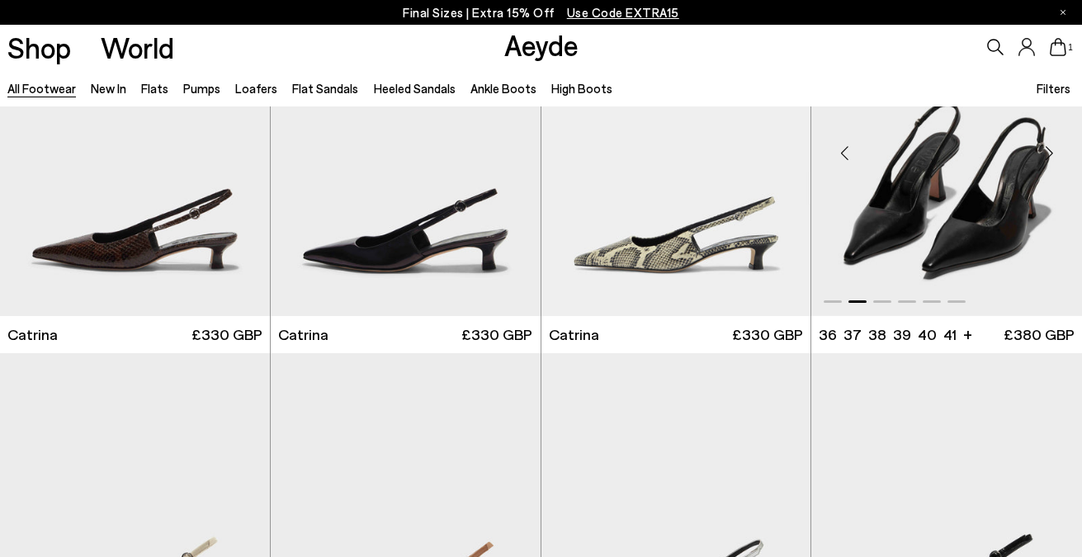
click at [1040, 150] on div "Next slide" at bounding box center [1050, 154] width 50 height 50
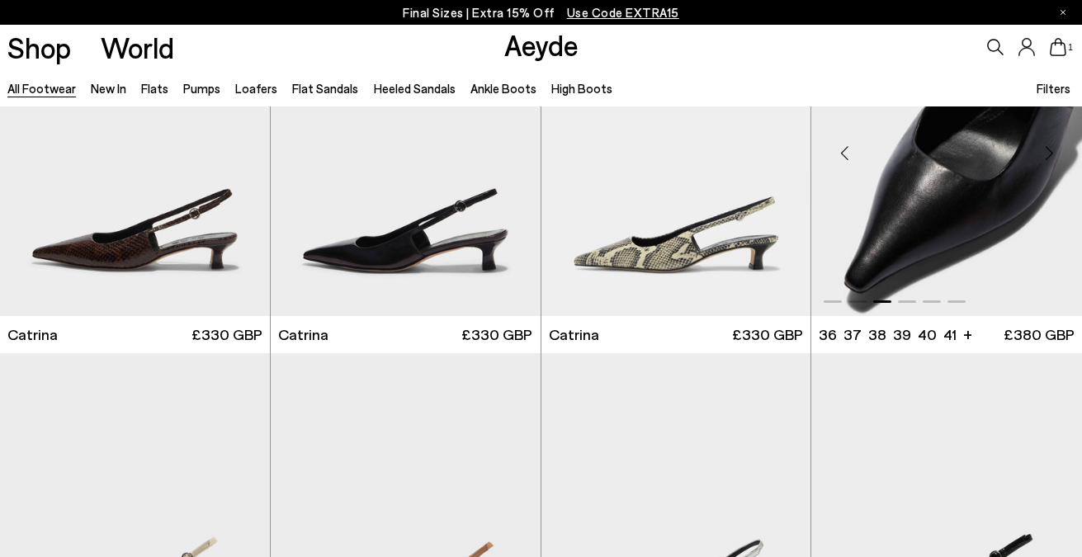
click at [976, 200] on img "3 / 6" at bounding box center [947, 146] width 271 height 339
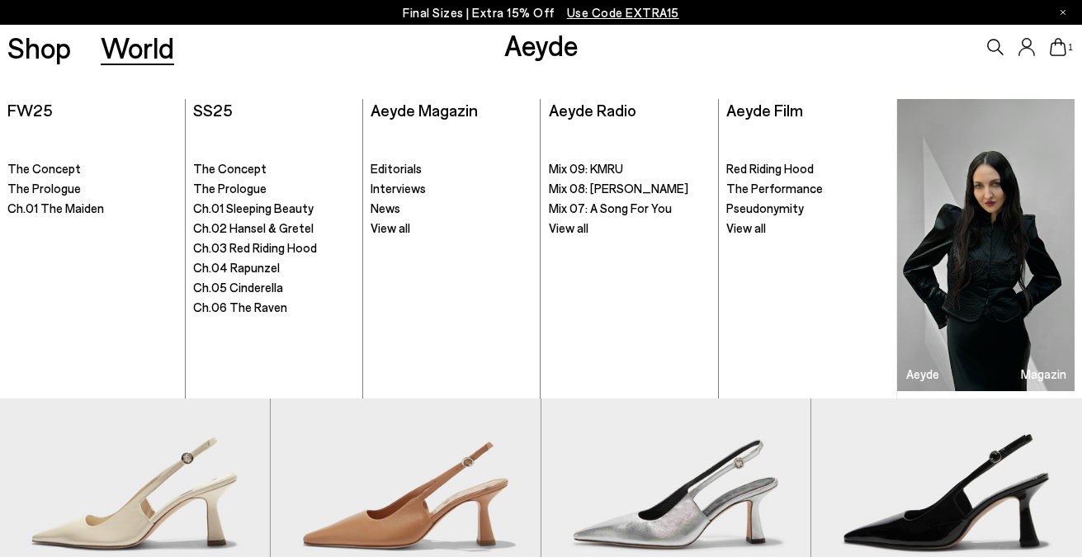
scroll to position [10549, 0]
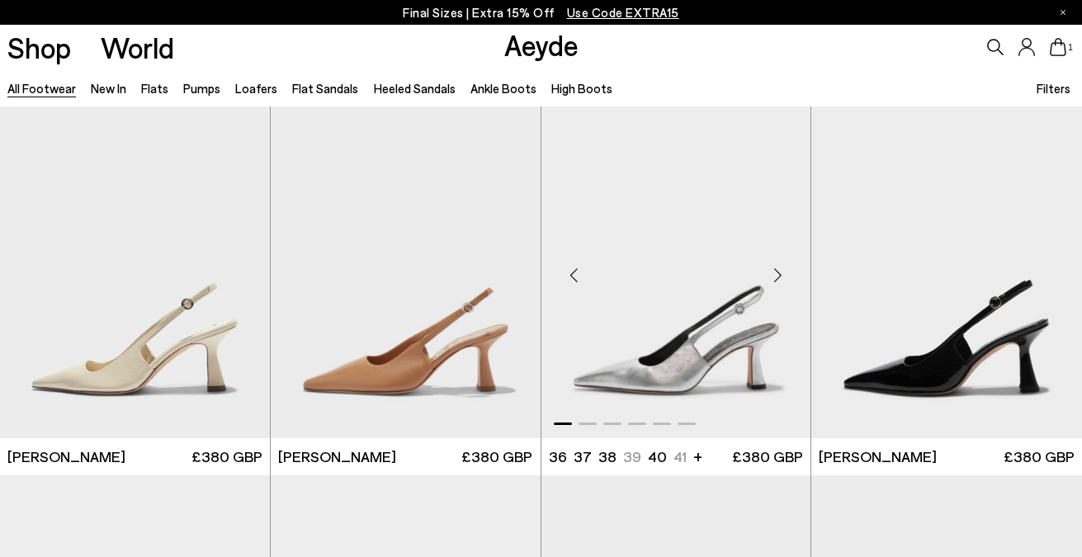
click at [777, 282] on div "Next slide" at bounding box center [778, 275] width 50 height 50
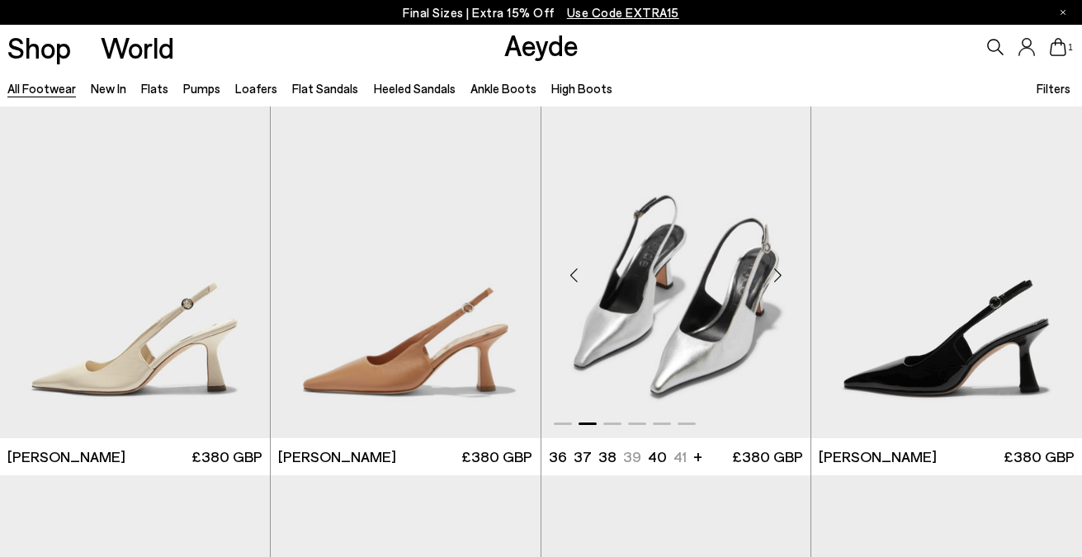
click at [777, 282] on div "Next slide" at bounding box center [778, 275] width 50 height 50
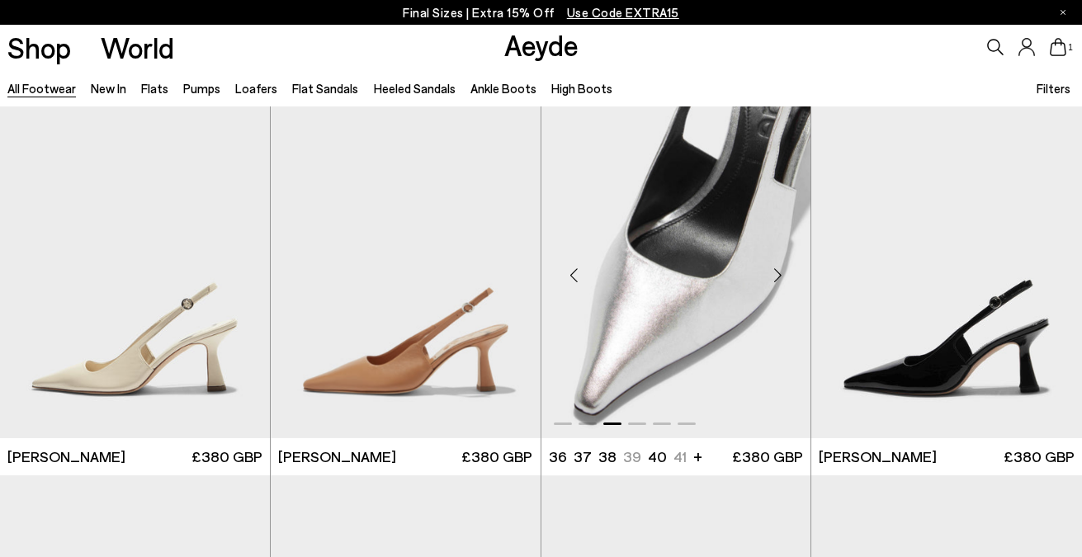
click at [777, 282] on div "Next slide" at bounding box center [778, 275] width 50 height 50
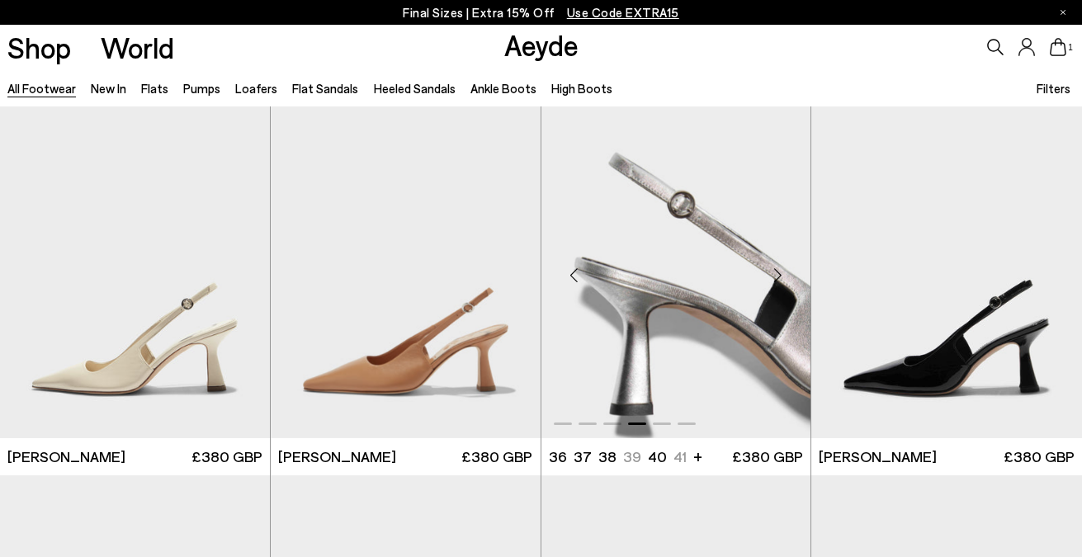
click at [777, 282] on div "Next slide" at bounding box center [778, 275] width 50 height 50
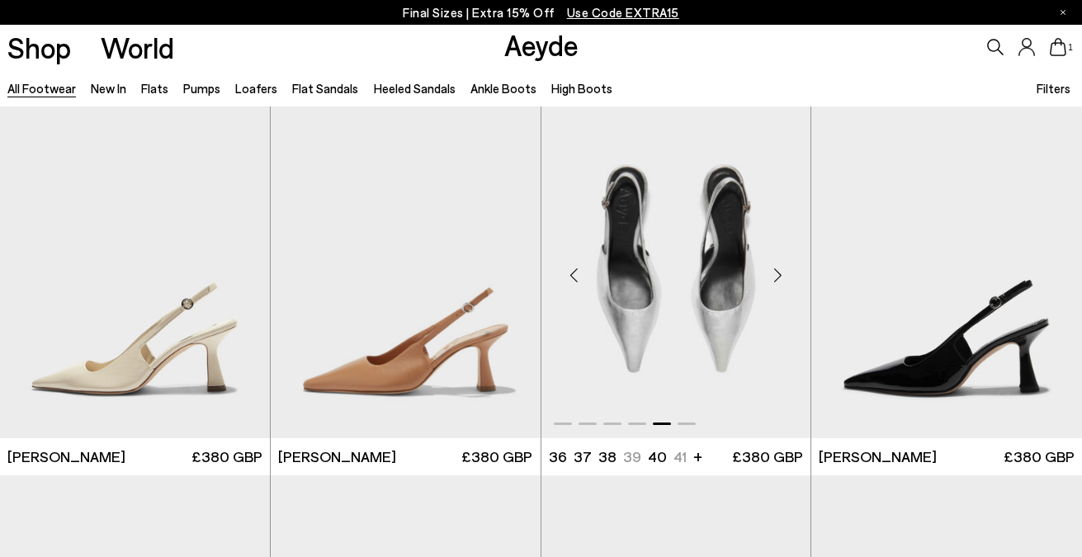
click at [777, 282] on div "Next slide" at bounding box center [778, 275] width 50 height 50
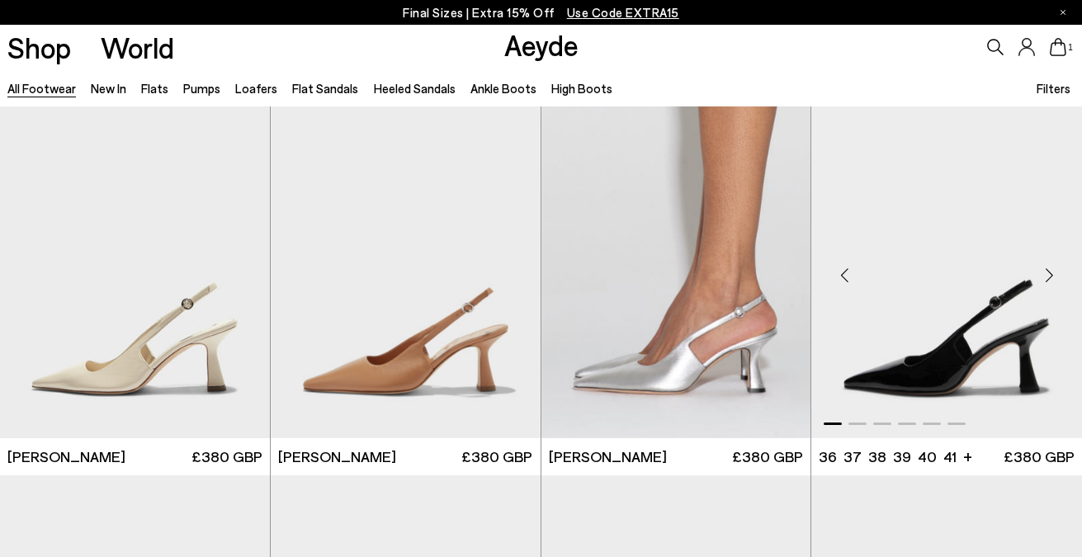
click at [1045, 278] on div "Next slide" at bounding box center [1050, 275] width 50 height 50
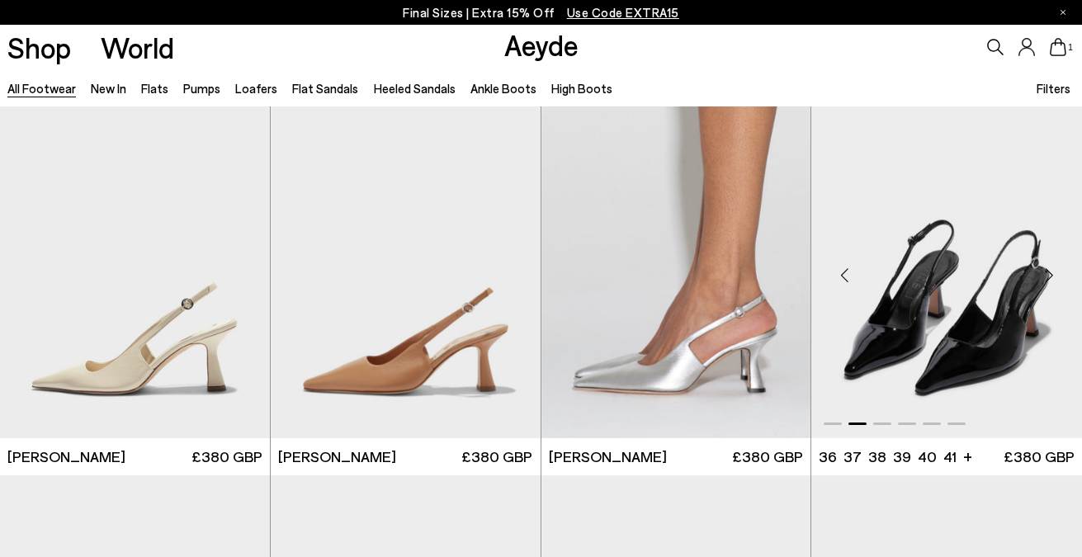
click at [1045, 278] on div "Next slide" at bounding box center [1050, 275] width 50 height 50
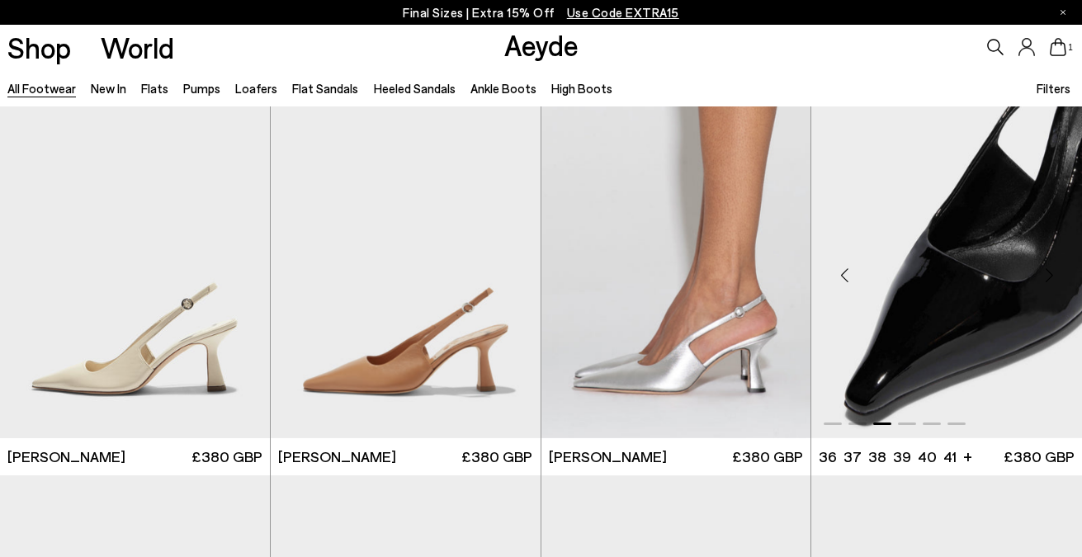
click at [1045, 278] on div "Next slide" at bounding box center [1050, 275] width 50 height 50
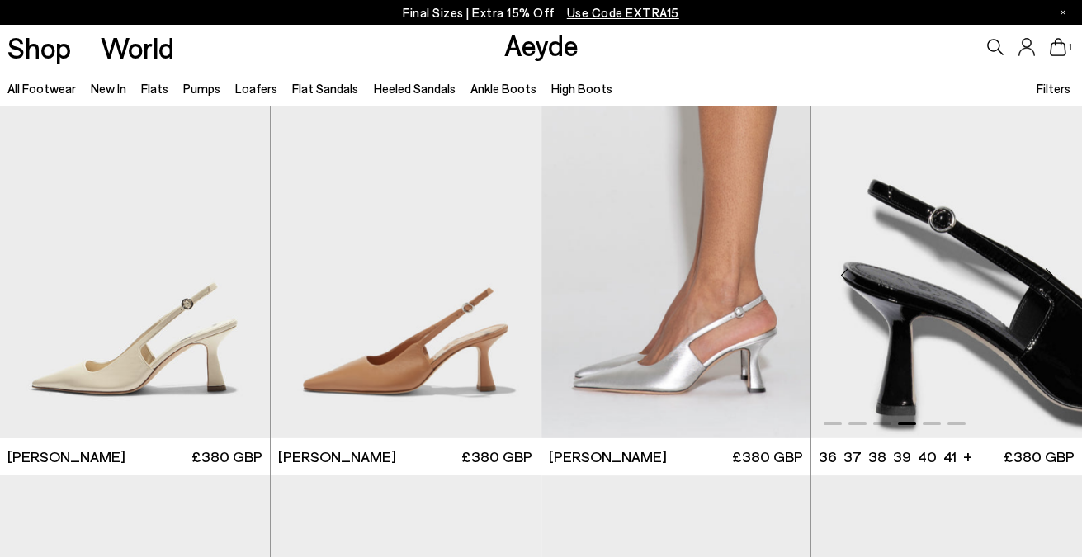
click at [1045, 278] on div "Next slide" at bounding box center [1050, 275] width 50 height 50
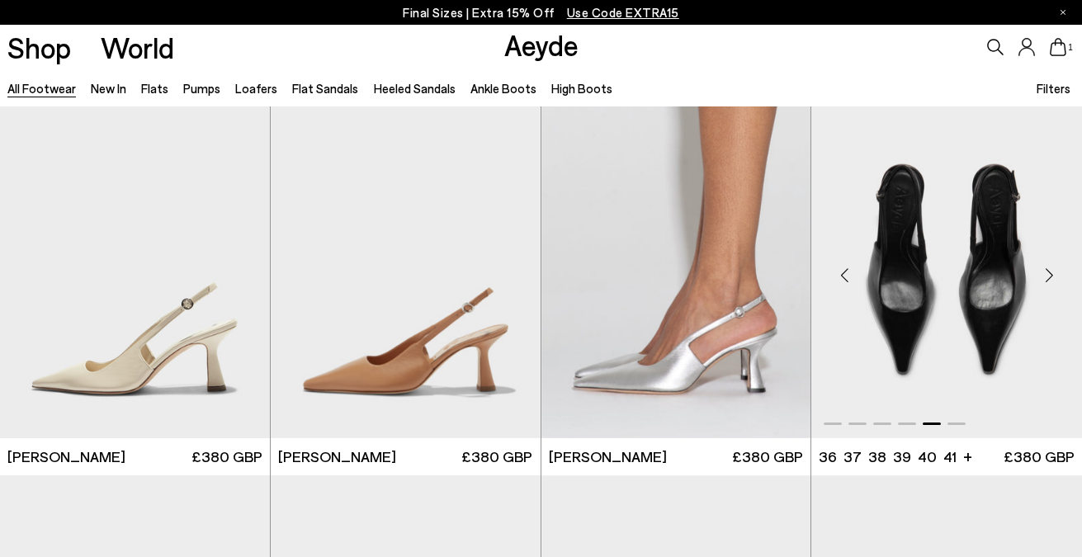
click at [1045, 278] on div "Next slide" at bounding box center [1050, 275] width 50 height 50
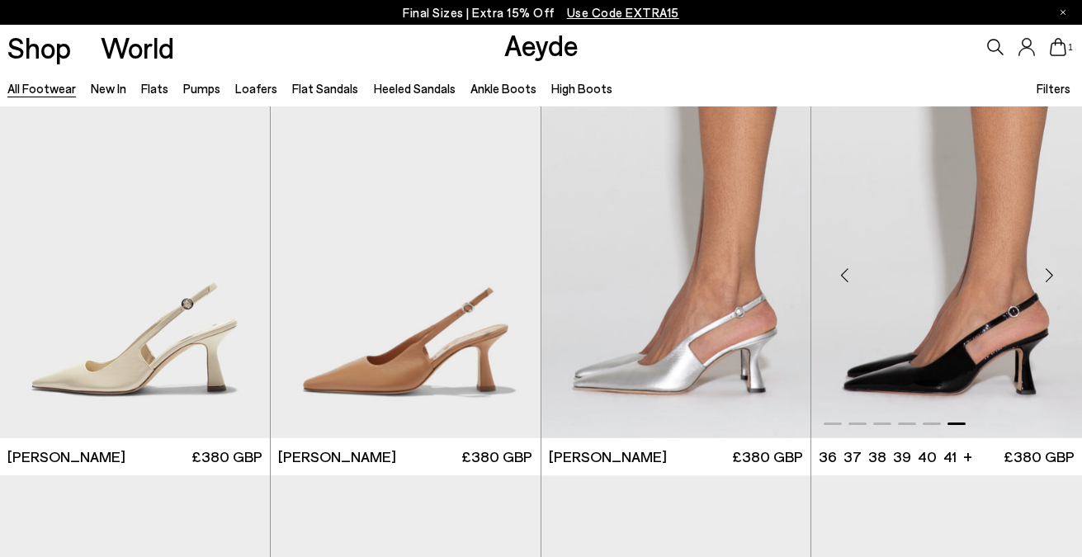
click at [1045, 278] on div "Next slide" at bounding box center [1050, 275] width 50 height 50
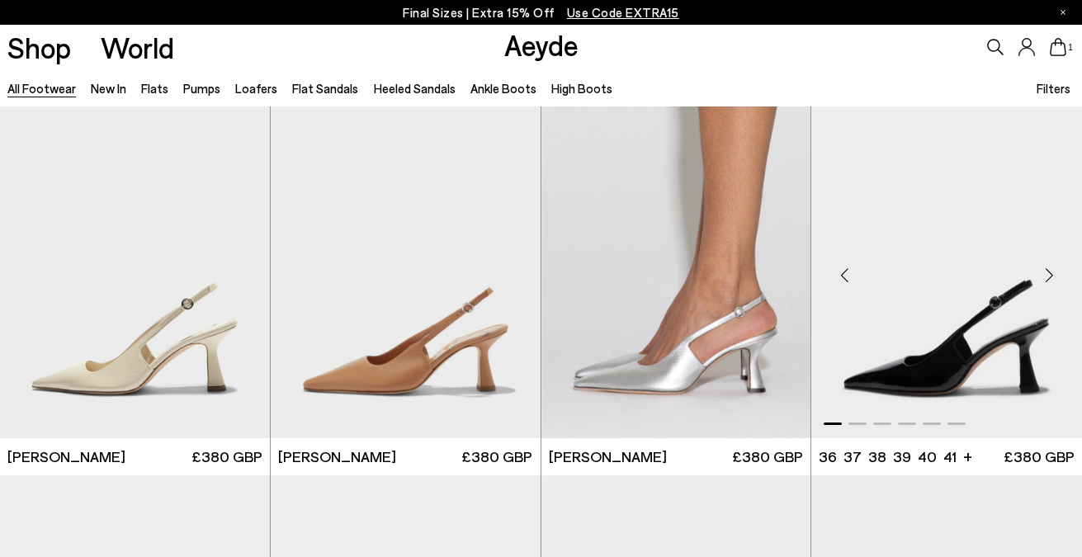
click at [1045, 278] on div "Next slide" at bounding box center [1050, 275] width 50 height 50
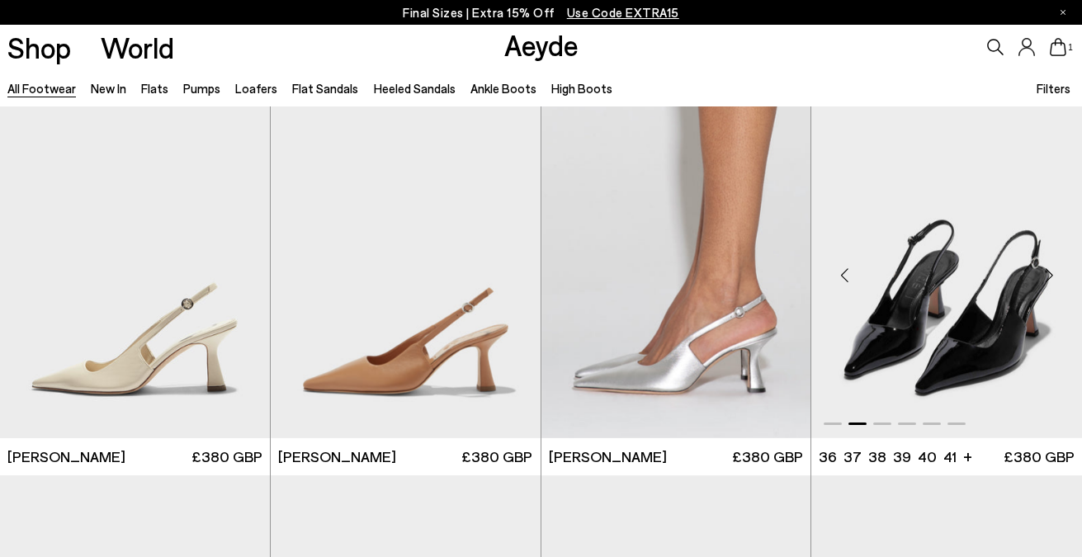
click at [1045, 278] on div "Next slide" at bounding box center [1050, 275] width 50 height 50
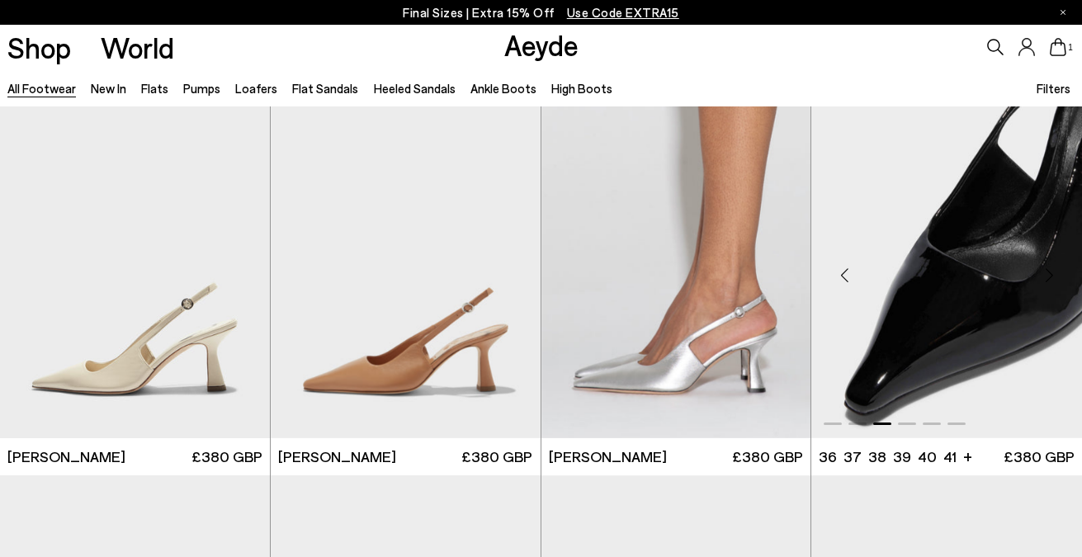
click at [1045, 278] on div "Next slide" at bounding box center [1050, 275] width 50 height 50
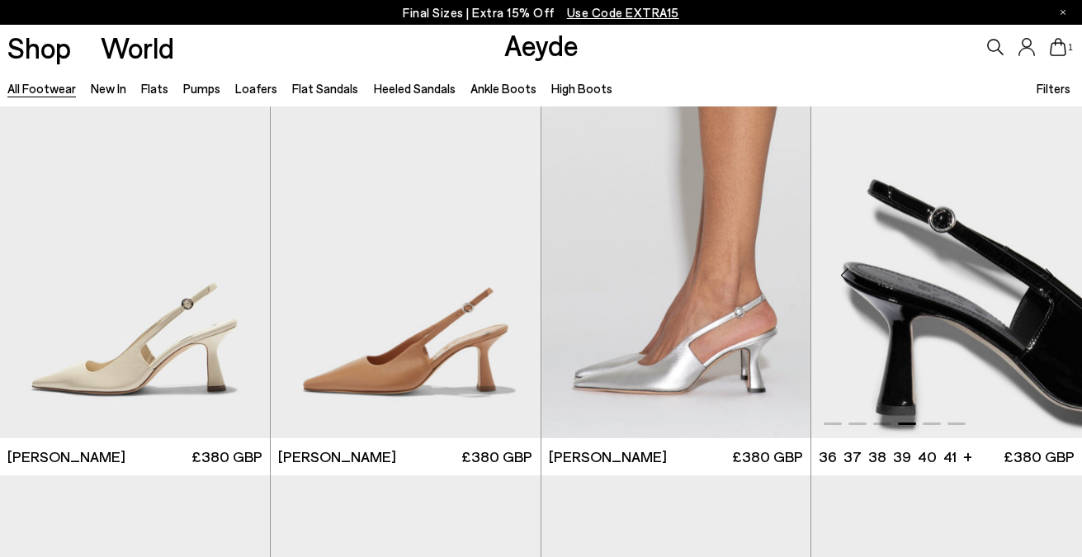
click at [1045, 278] on div "Next slide" at bounding box center [1050, 275] width 50 height 50
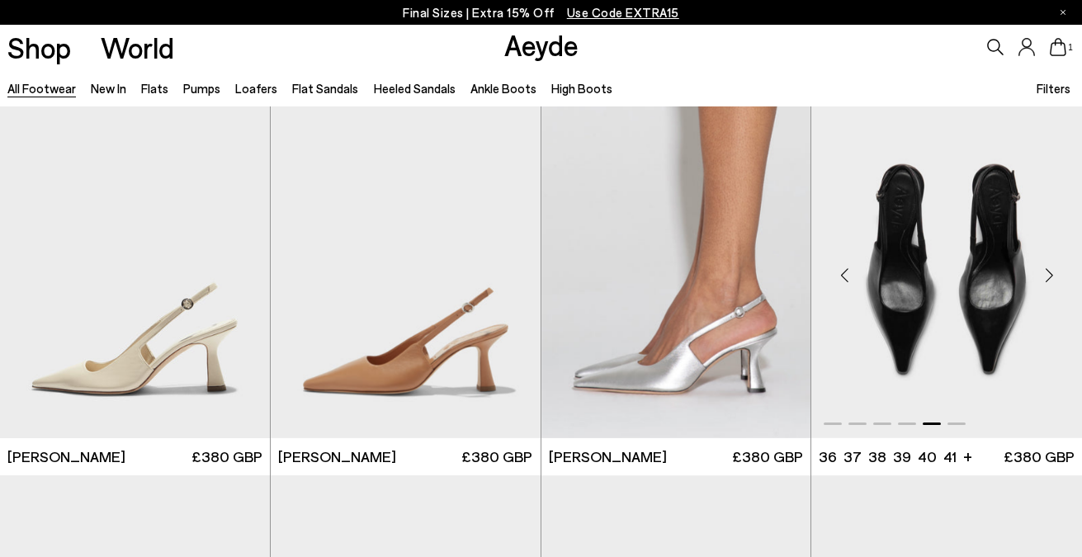
click at [1045, 278] on div "Next slide" at bounding box center [1050, 275] width 50 height 50
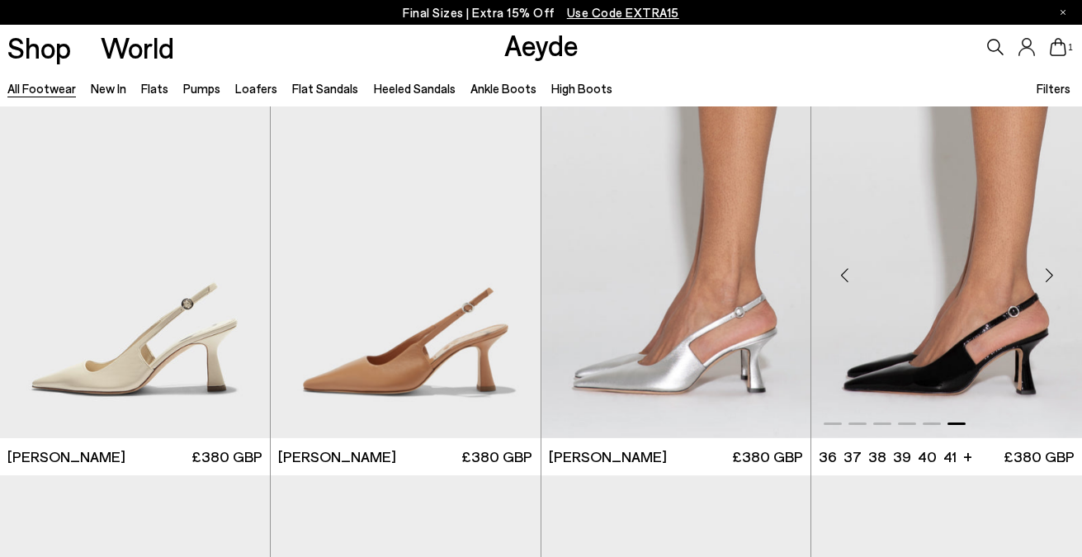
click at [1045, 278] on div "Next slide" at bounding box center [1050, 275] width 50 height 50
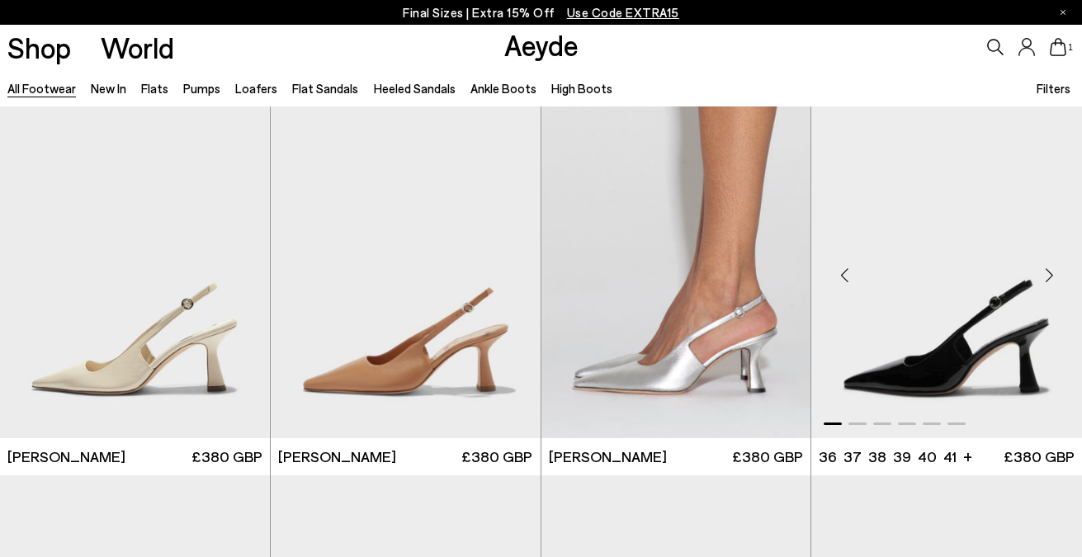
click at [1045, 278] on div "Next slide" at bounding box center [1050, 275] width 50 height 50
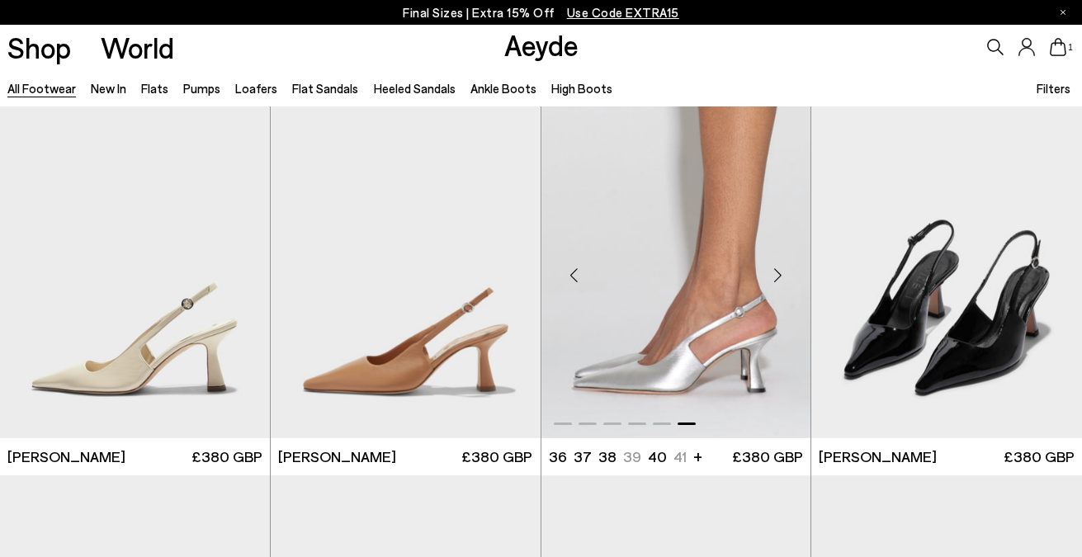
click at [780, 272] on div "Next slide" at bounding box center [778, 275] width 50 height 50
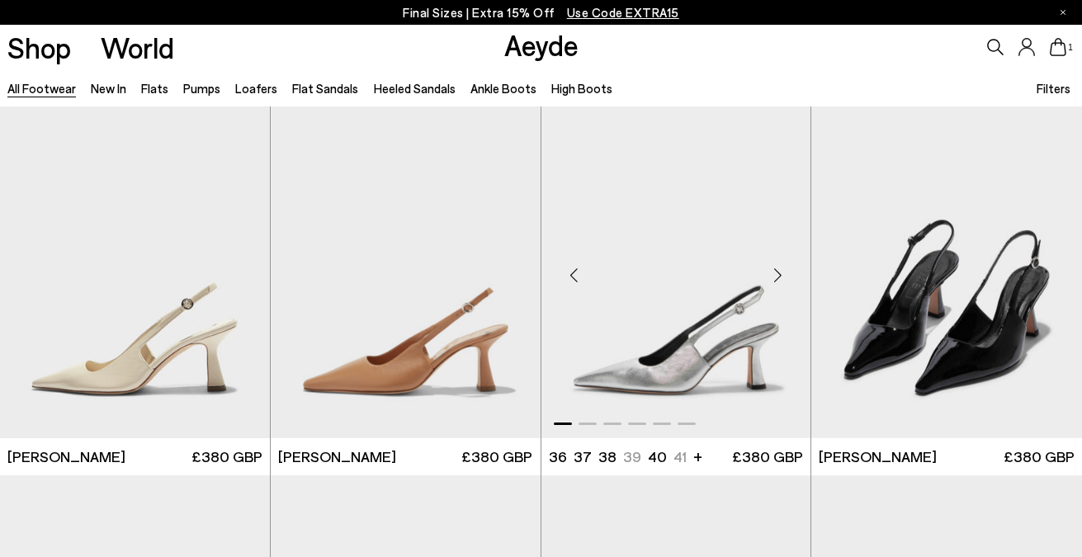
click at [780, 272] on div "Next slide" at bounding box center [778, 275] width 50 height 50
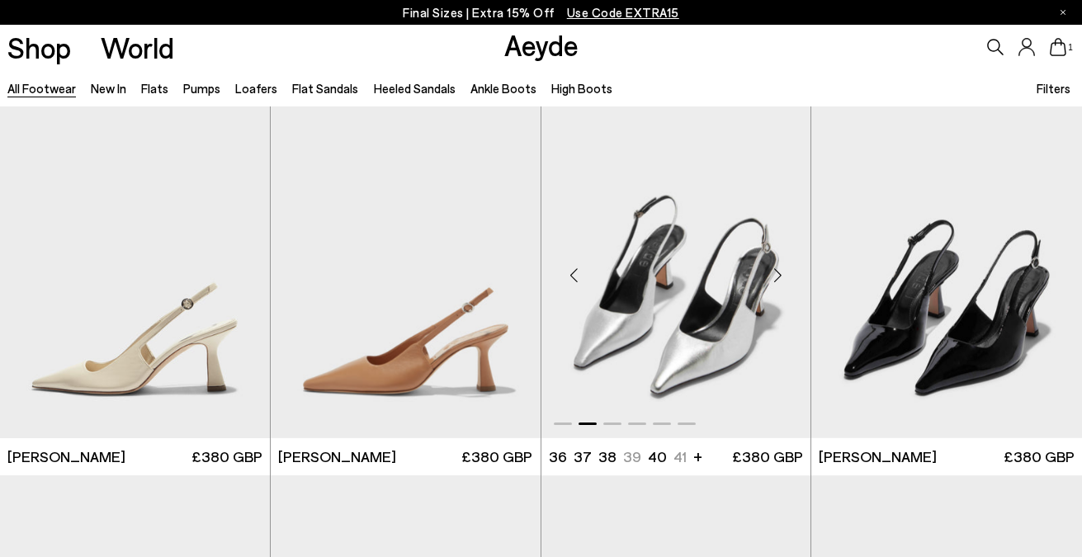
click at [780, 272] on div "Next slide" at bounding box center [778, 275] width 50 height 50
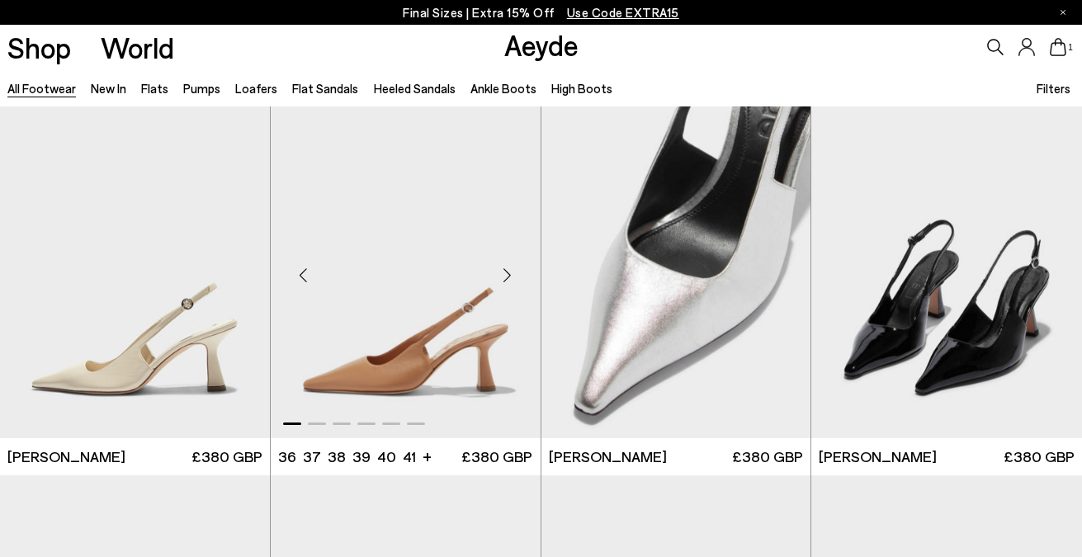
click at [519, 270] on div "Next slide" at bounding box center [508, 275] width 50 height 50
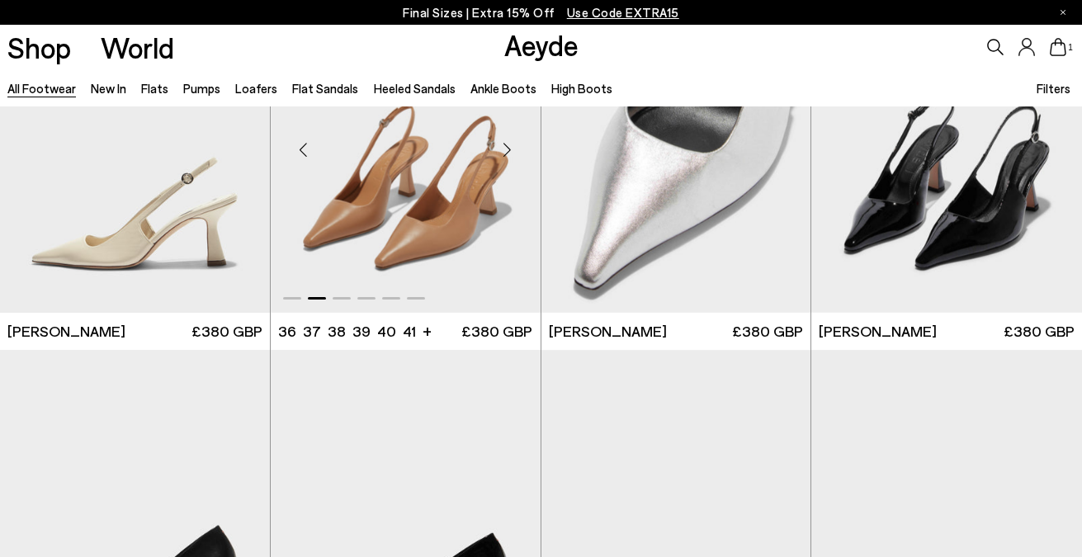
scroll to position [10919, 0]
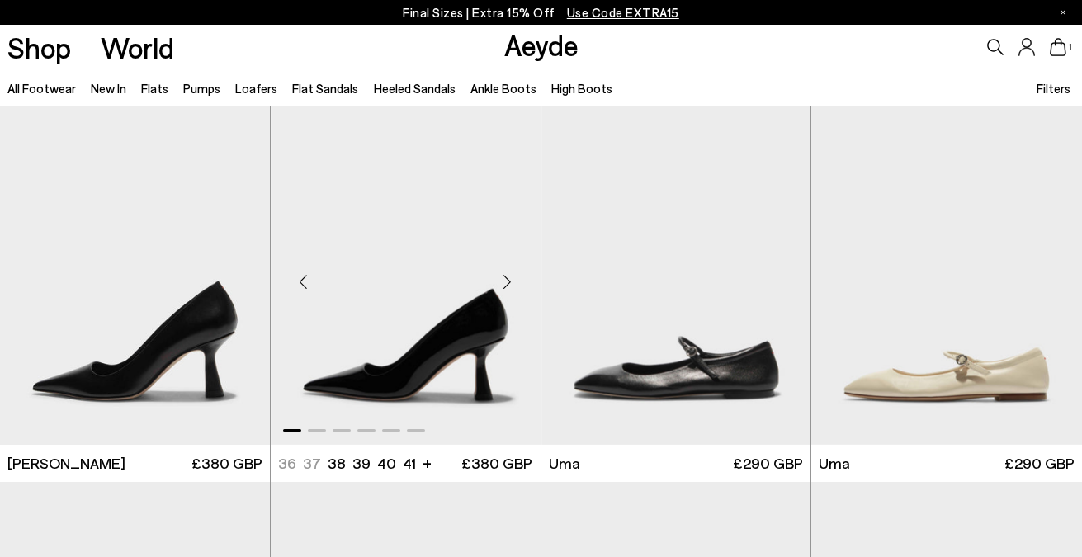
click at [506, 275] on div "Next slide" at bounding box center [508, 282] width 50 height 50
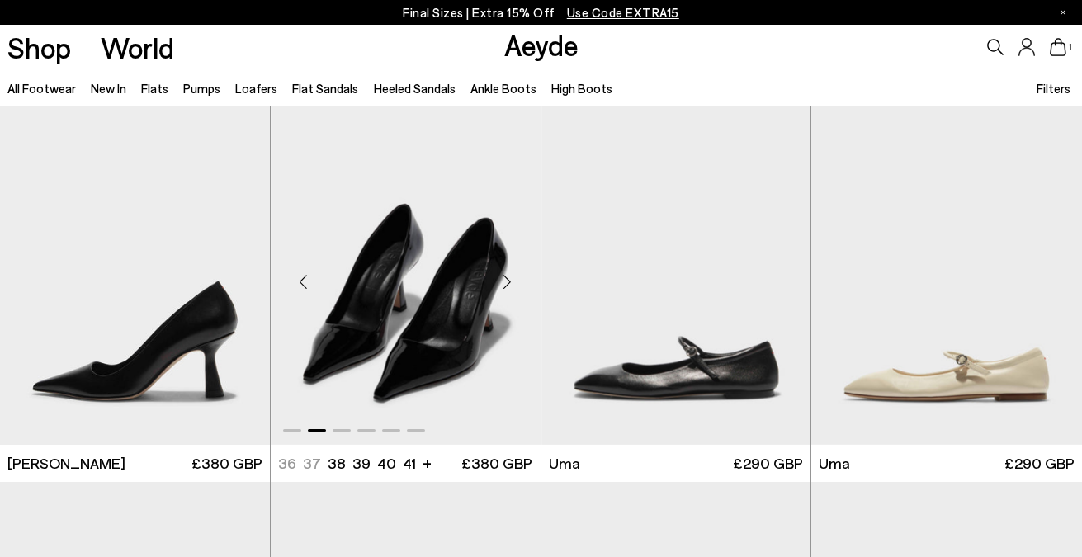
click at [506, 275] on div "Next slide" at bounding box center [508, 282] width 50 height 50
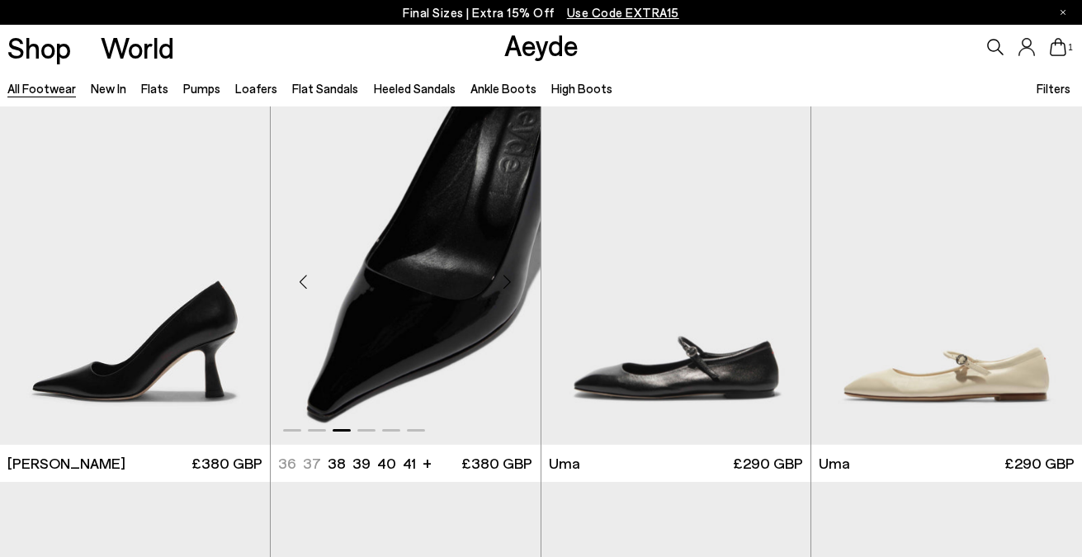
click at [506, 275] on div "Next slide" at bounding box center [508, 282] width 50 height 50
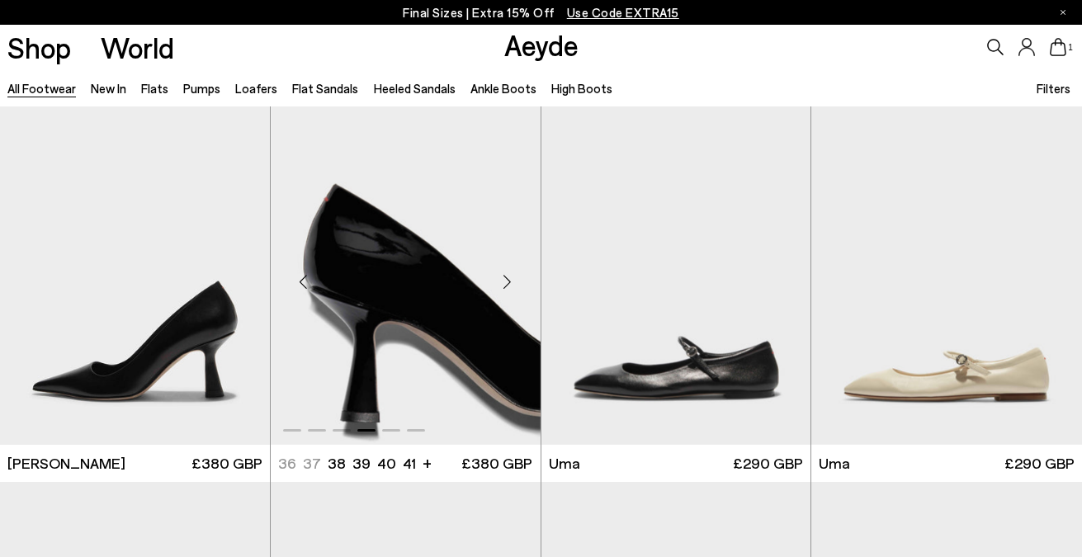
click at [506, 275] on div "Next slide" at bounding box center [508, 282] width 50 height 50
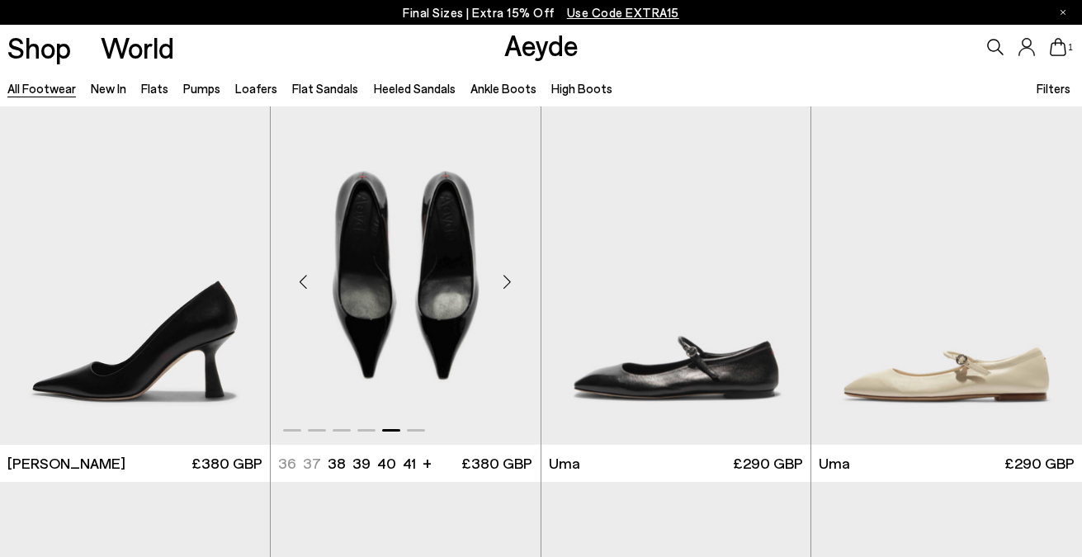
click at [506, 275] on div "Next slide" at bounding box center [508, 282] width 50 height 50
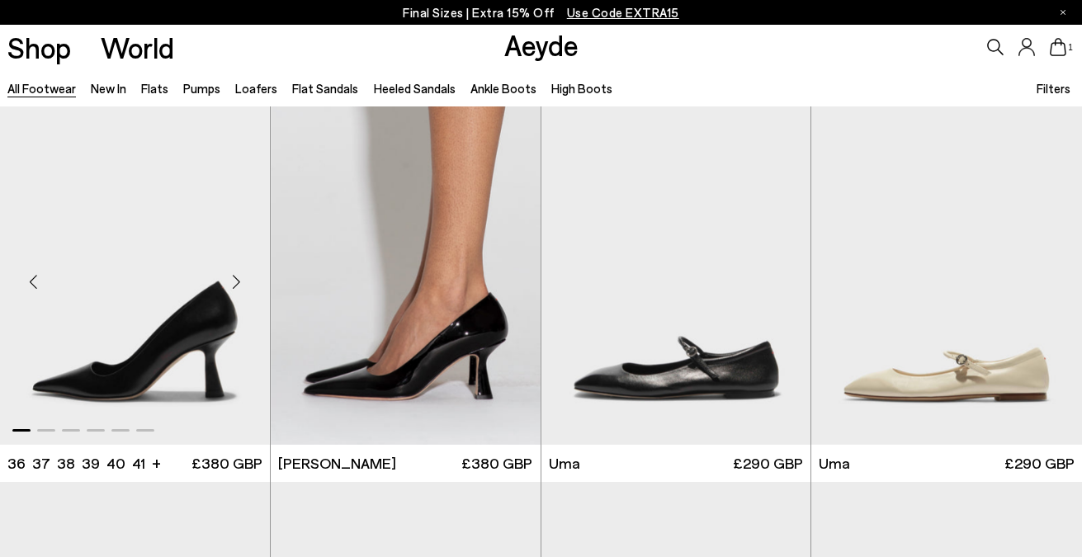
click at [232, 279] on div "Next slide" at bounding box center [237, 282] width 50 height 50
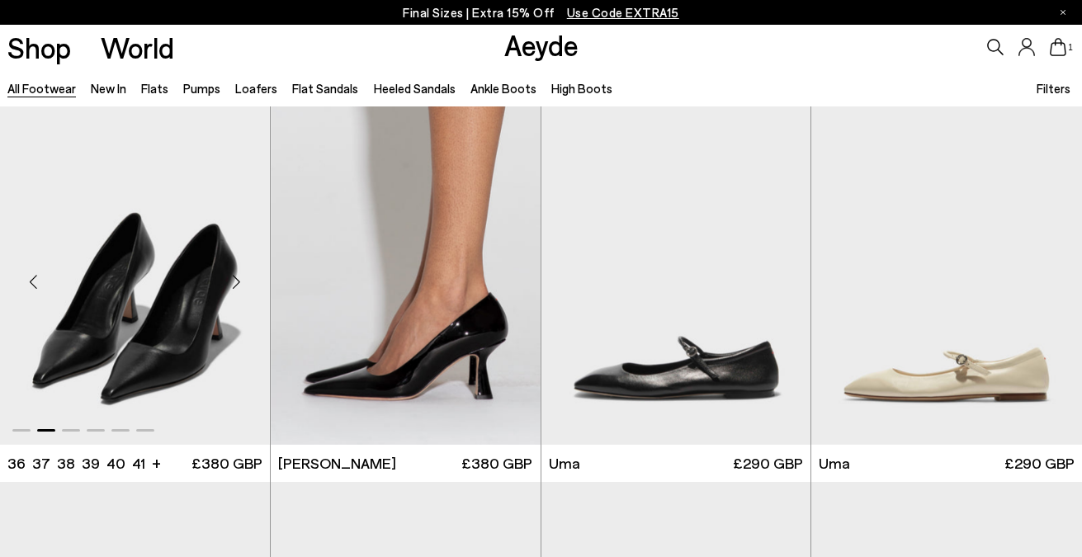
click at [232, 279] on div "Next slide" at bounding box center [237, 282] width 50 height 50
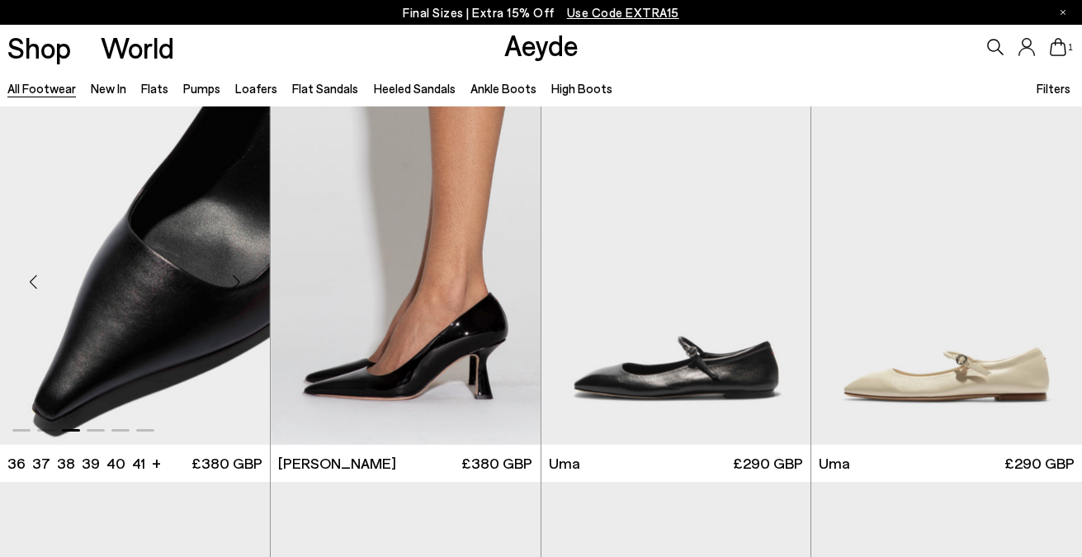
click at [232, 279] on div "Next slide" at bounding box center [237, 282] width 50 height 50
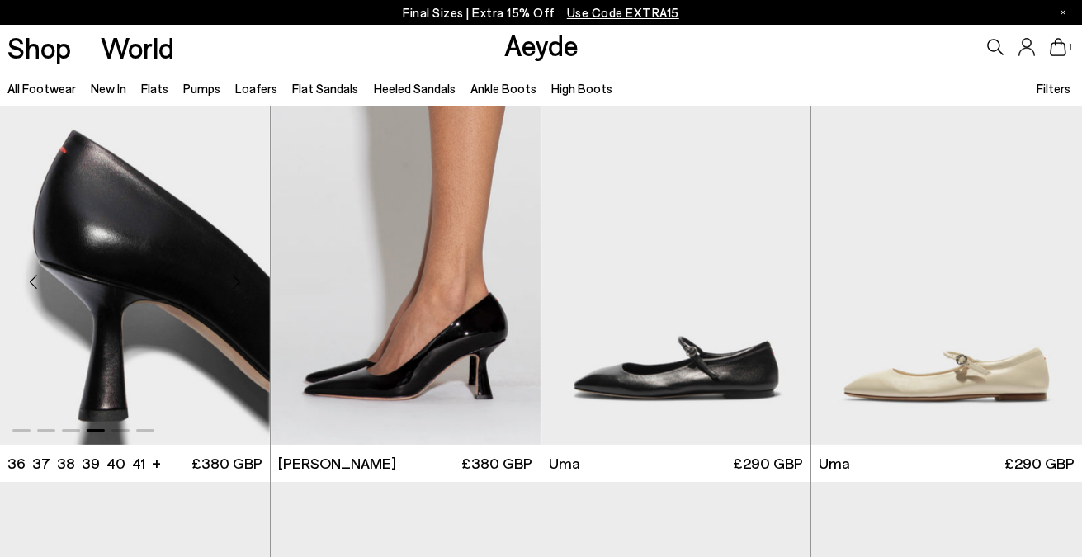
click at [232, 279] on div "Next slide" at bounding box center [237, 282] width 50 height 50
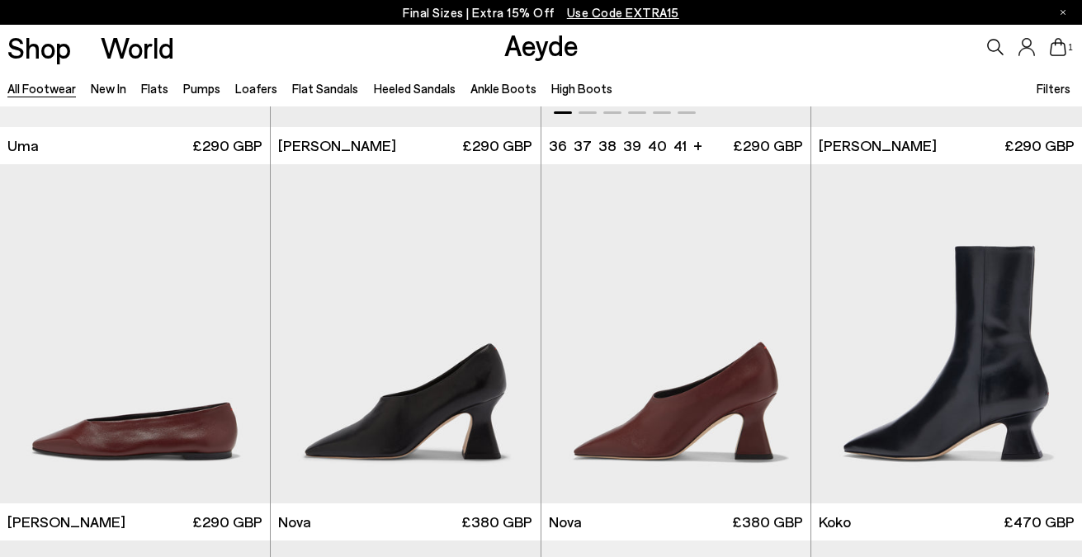
scroll to position [12172, 0]
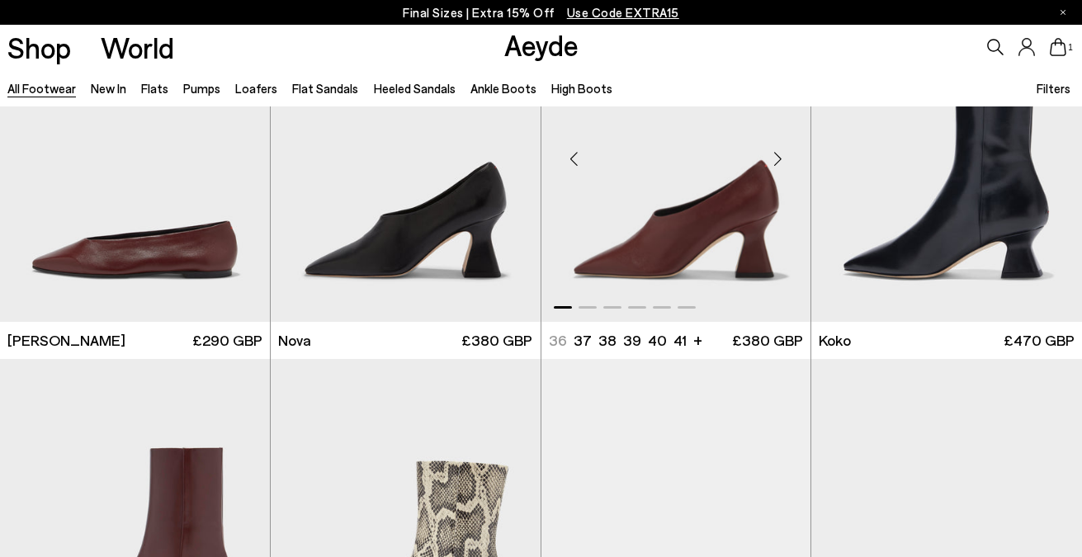
click at [769, 162] on div "Next slide" at bounding box center [778, 159] width 50 height 50
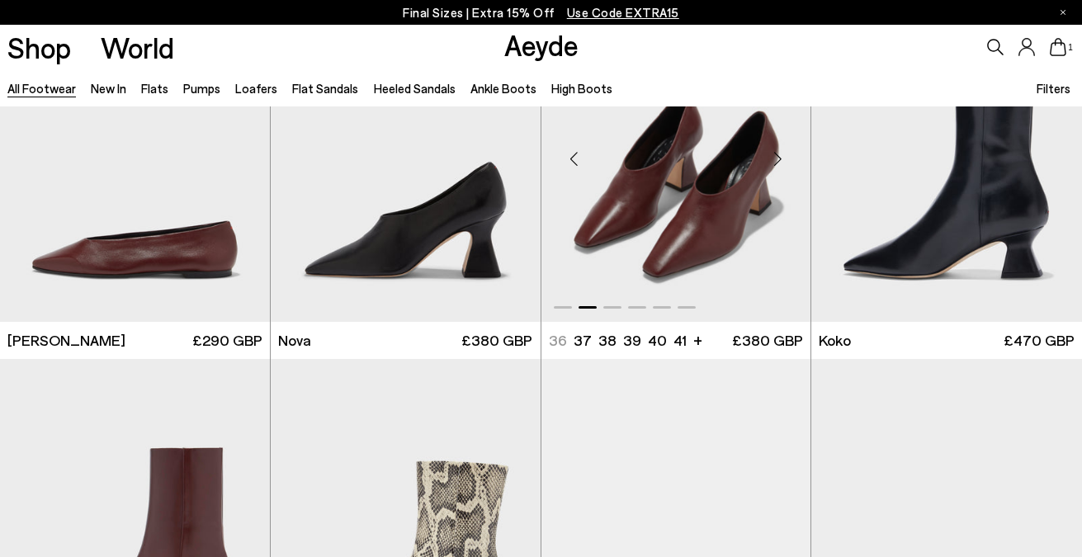
click at [769, 162] on div "Next slide" at bounding box center [778, 159] width 50 height 50
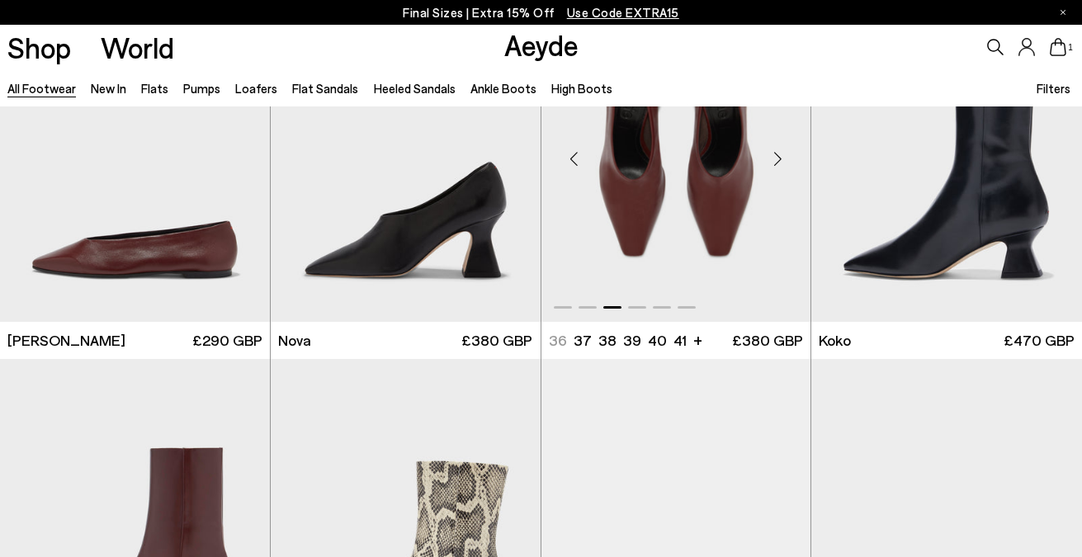
click at [769, 162] on div "Next slide" at bounding box center [778, 159] width 50 height 50
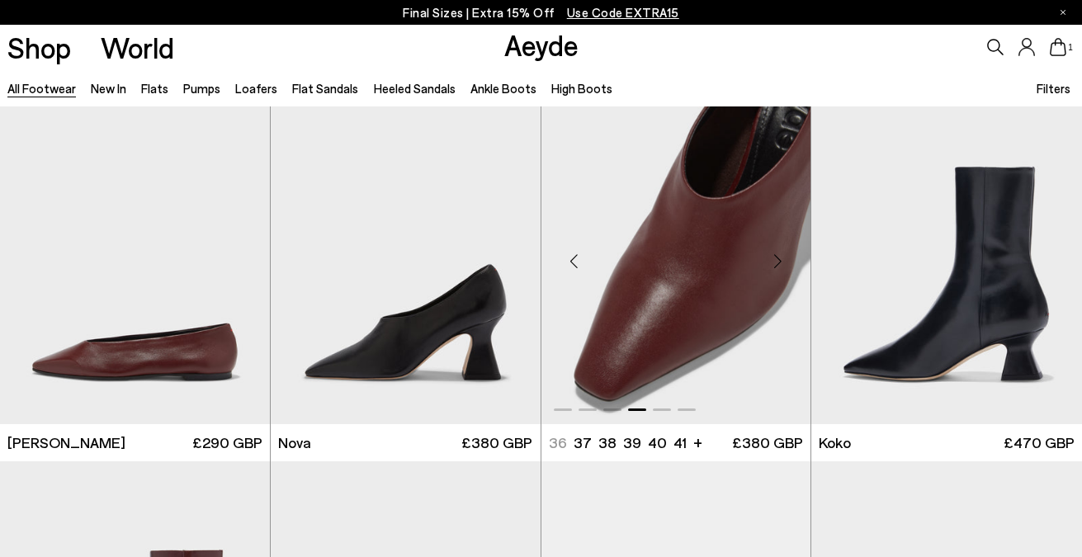
scroll to position [12057, 0]
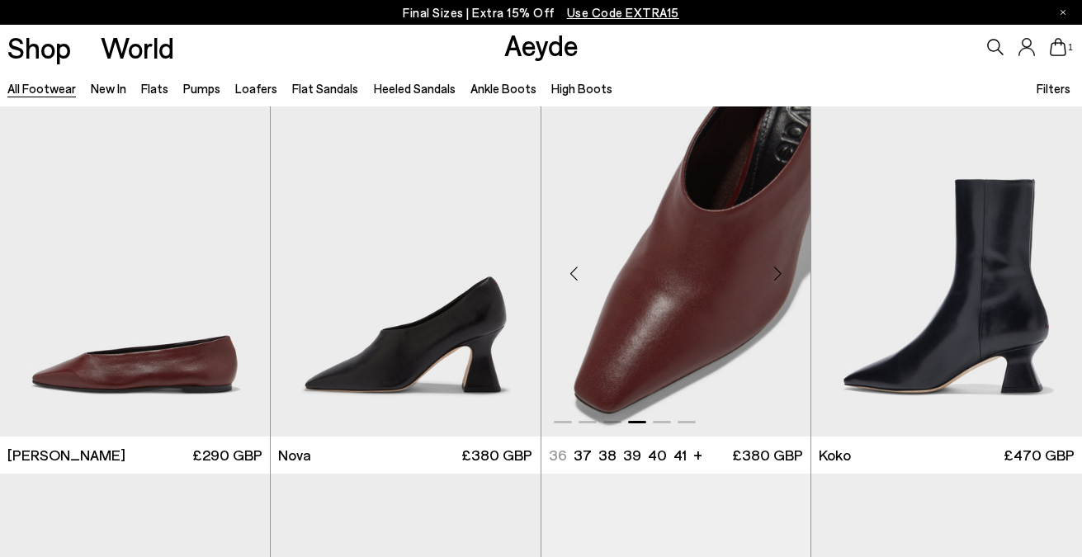
click at [779, 263] on div "Next slide" at bounding box center [778, 274] width 50 height 50
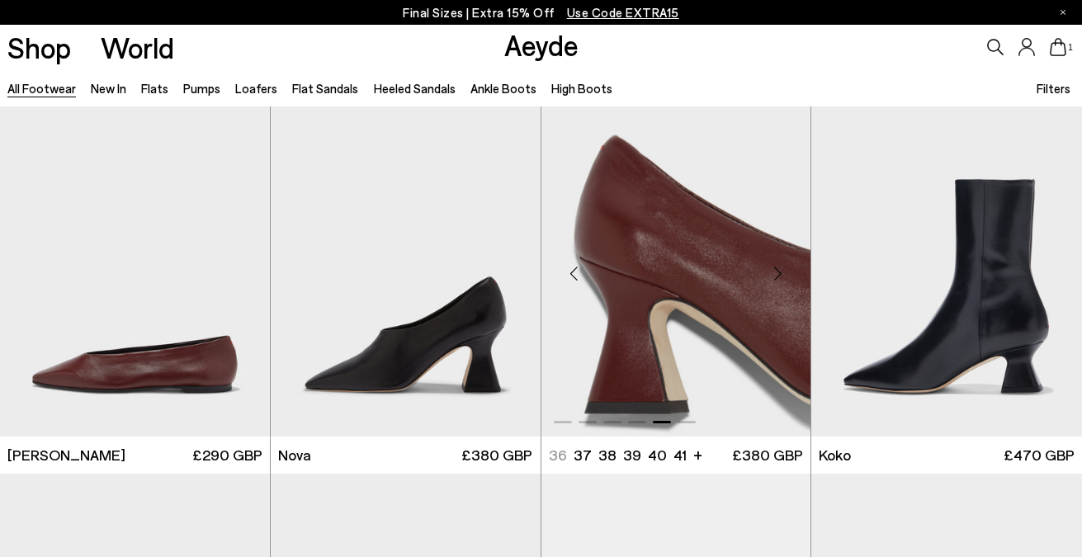
click at [779, 263] on div "Next slide" at bounding box center [778, 274] width 50 height 50
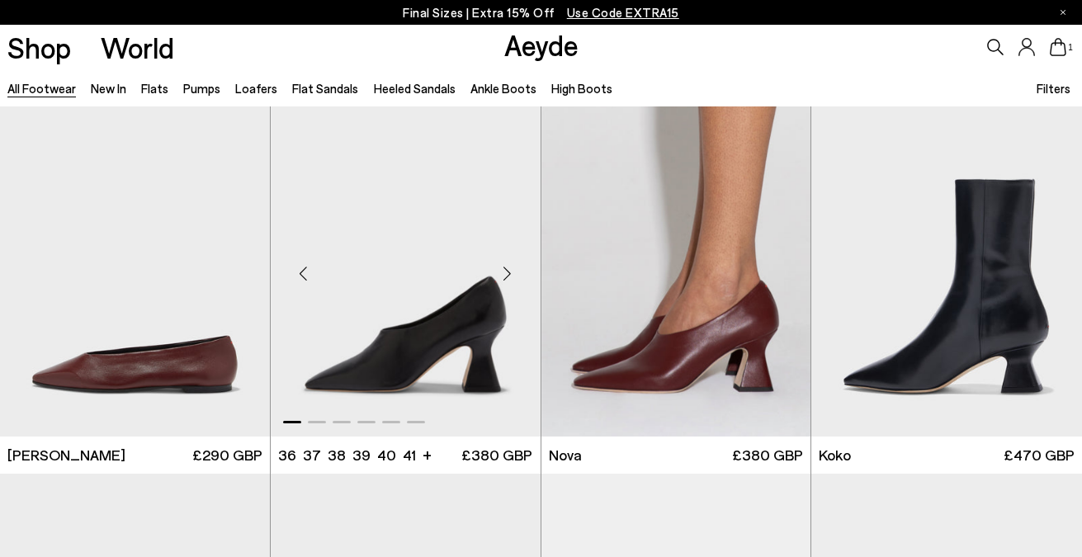
click at [507, 282] on div "Next slide" at bounding box center [508, 274] width 50 height 50
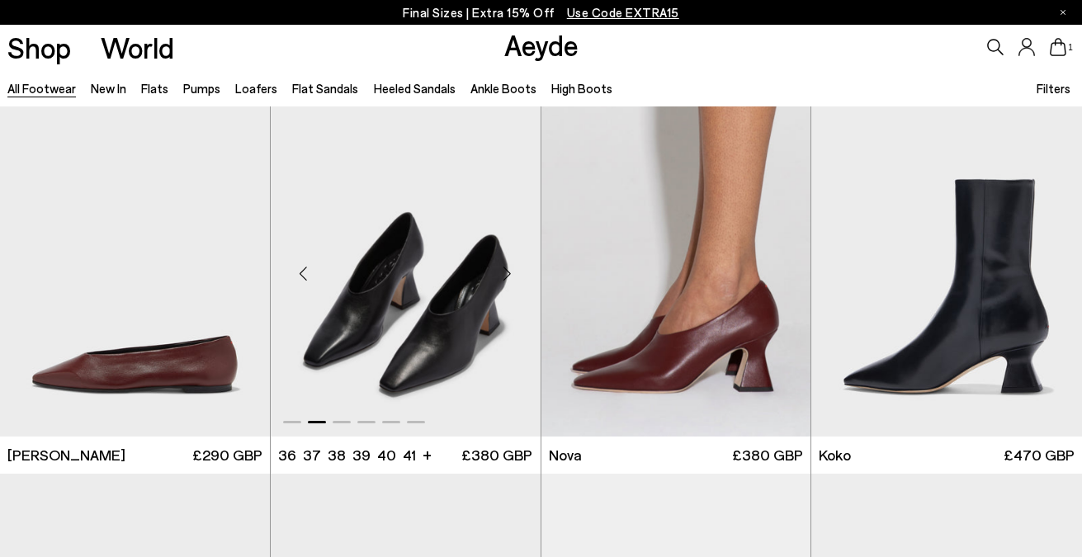
click at [507, 282] on div "Next slide" at bounding box center [508, 274] width 50 height 50
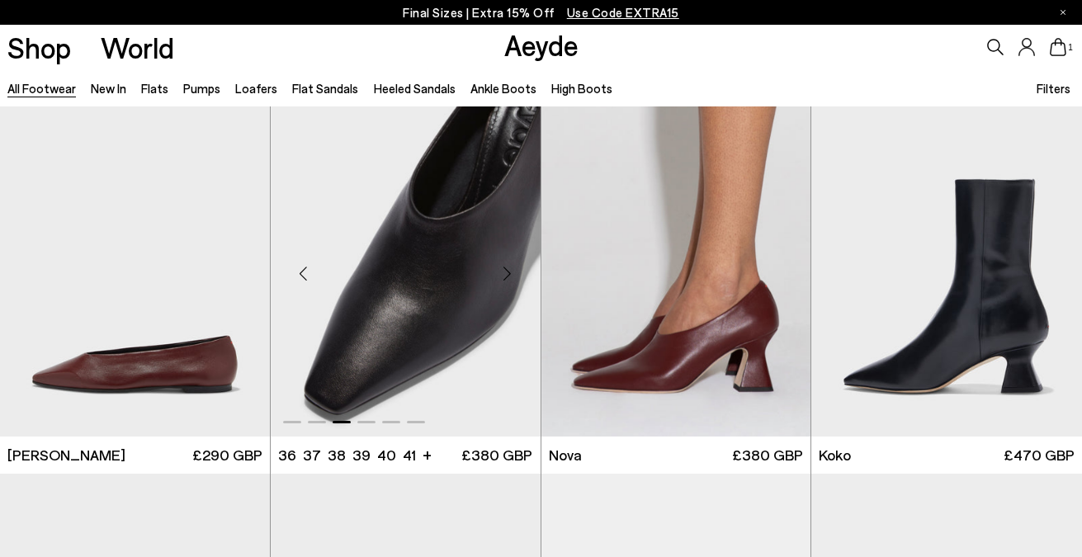
click at [507, 282] on div "Next slide" at bounding box center [508, 274] width 50 height 50
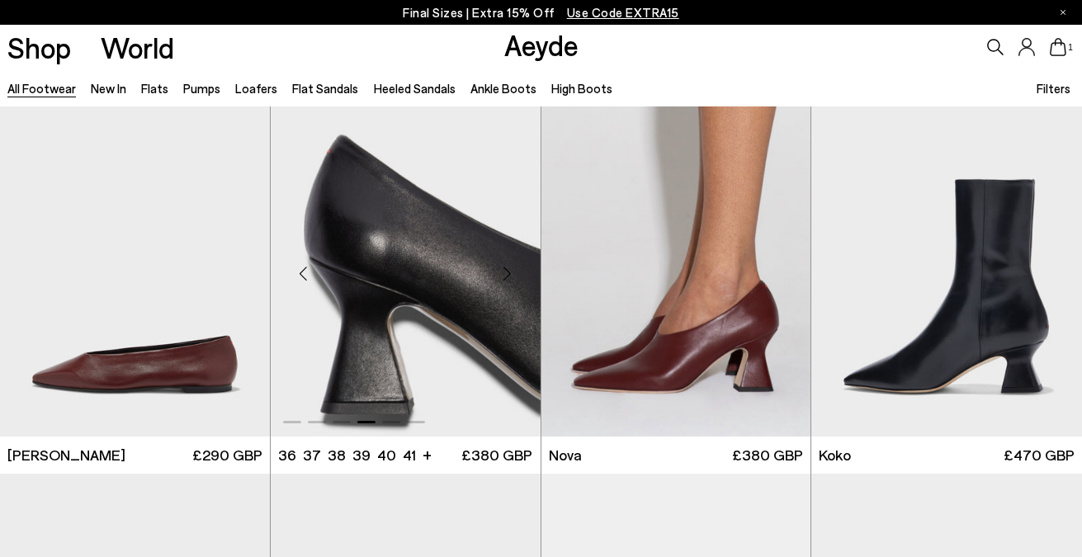
click at [507, 282] on div "Next slide" at bounding box center [508, 274] width 50 height 50
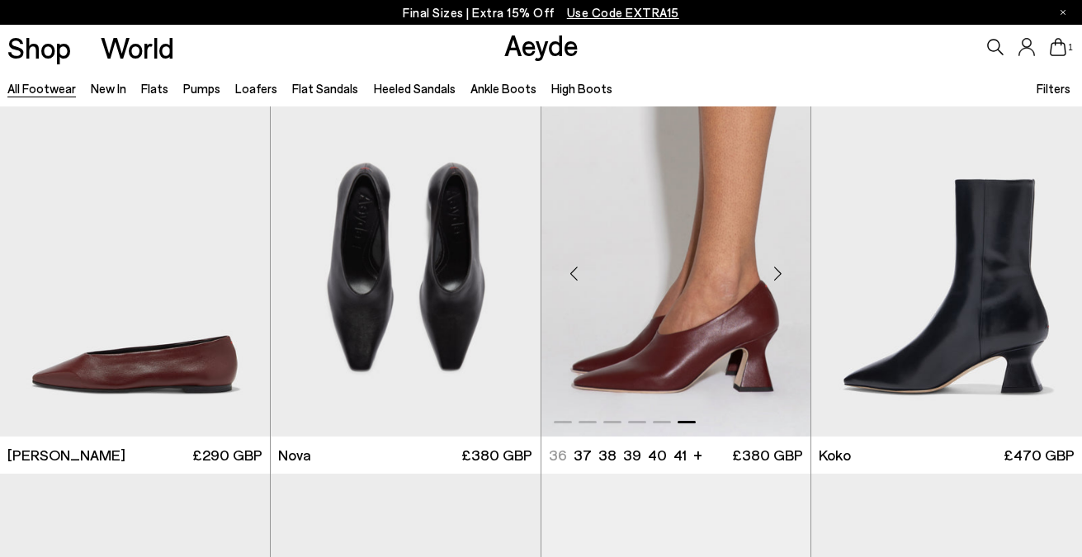
click at [657, 329] on img "6 / 6" at bounding box center [677, 266] width 270 height 339
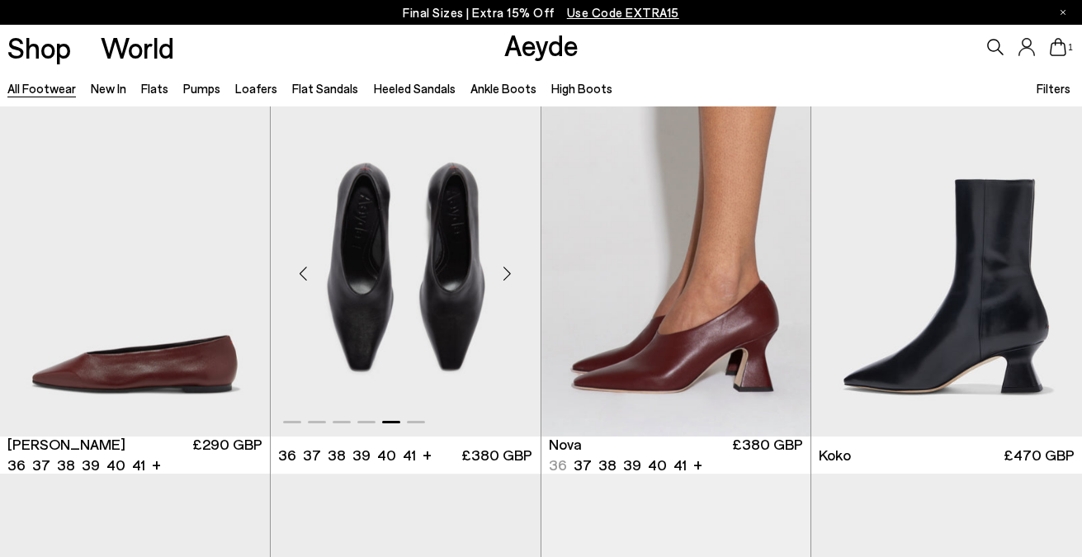
click at [503, 279] on div "Next slide" at bounding box center [508, 274] width 50 height 50
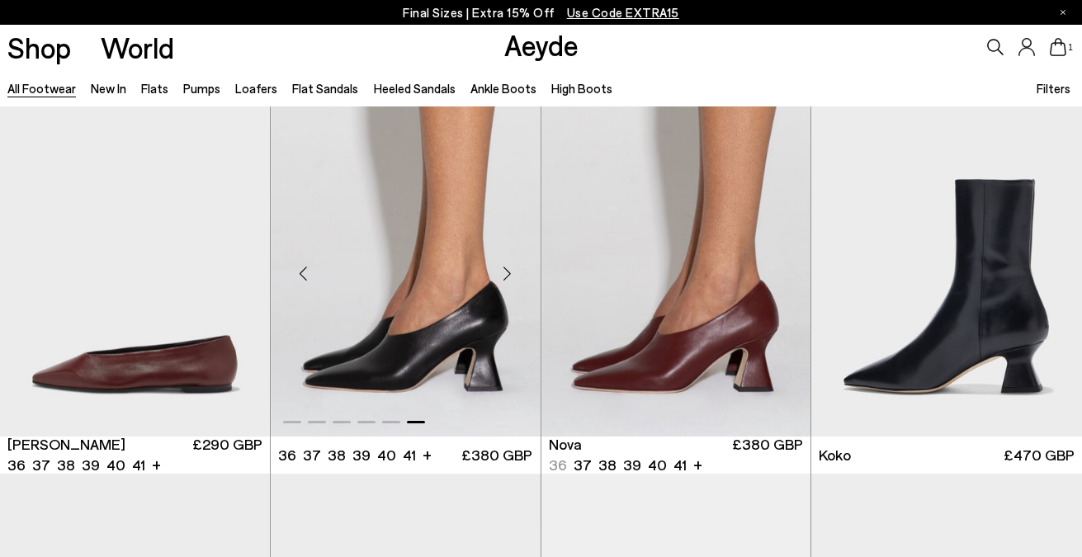
click at [503, 279] on div "Next slide" at bounding box center [508, 274] width 50 height 50
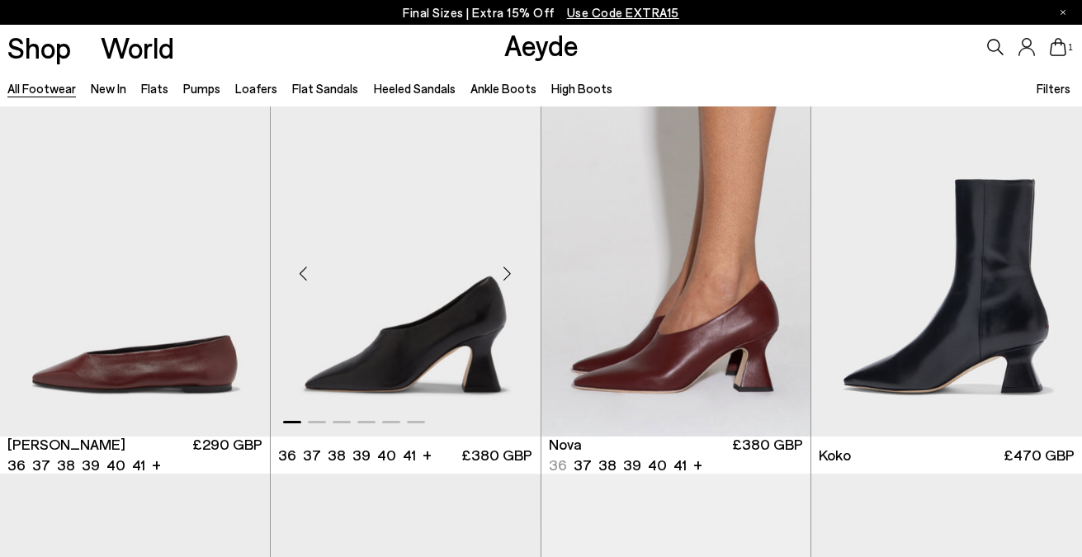
click at [503, 279] on div "Next slide" at bounding box center [508, 274] width 50 height 50
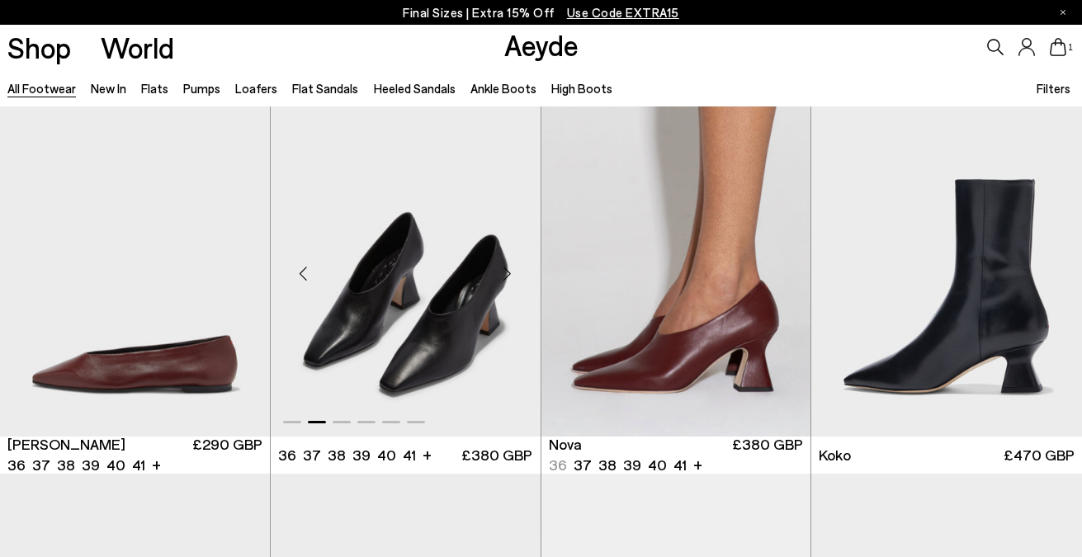
click at [503, 279] on div "Next slide" at bounding box center [508, 274] width 50 height 50
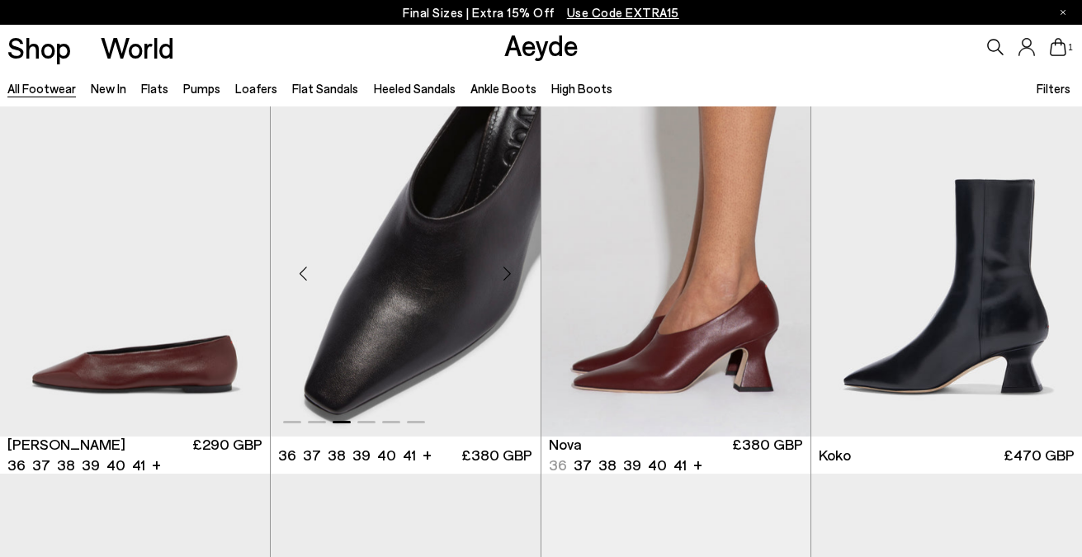
click at [503, 279] on div "Next slide" at bounding box center [508, 274] width 50 height 50
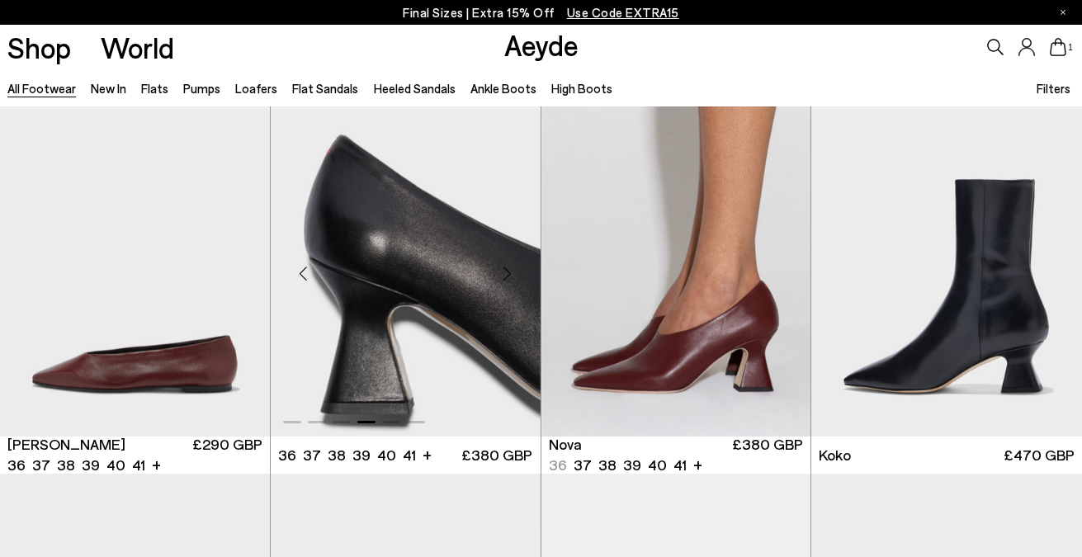
click at [503, 279] on div "Next slide" at bounding box center [508, 274] width 50 height 50
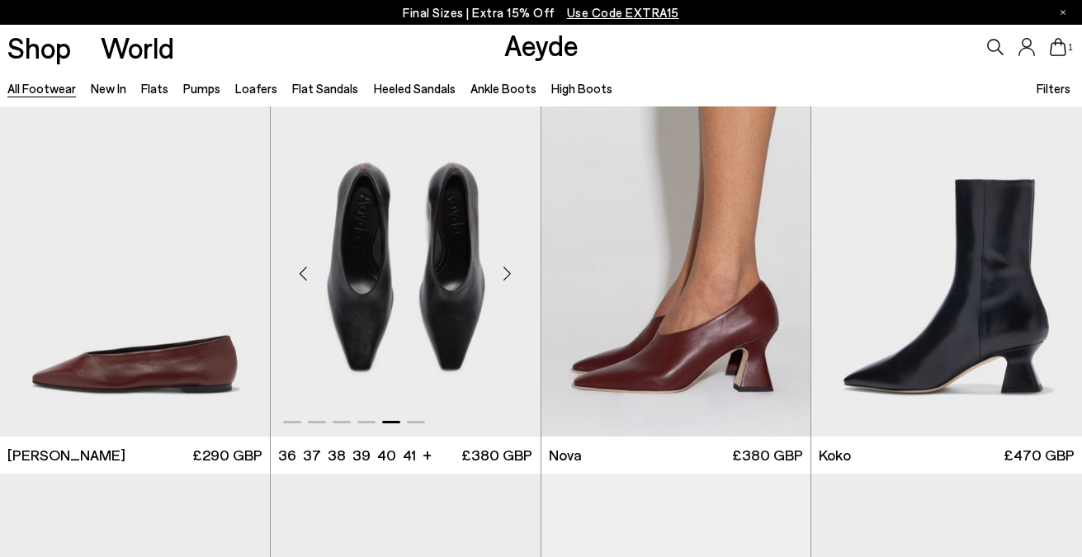
click at [377, 271] on img "5 / 6" at bounding box center [406, 266] width 270 height 339
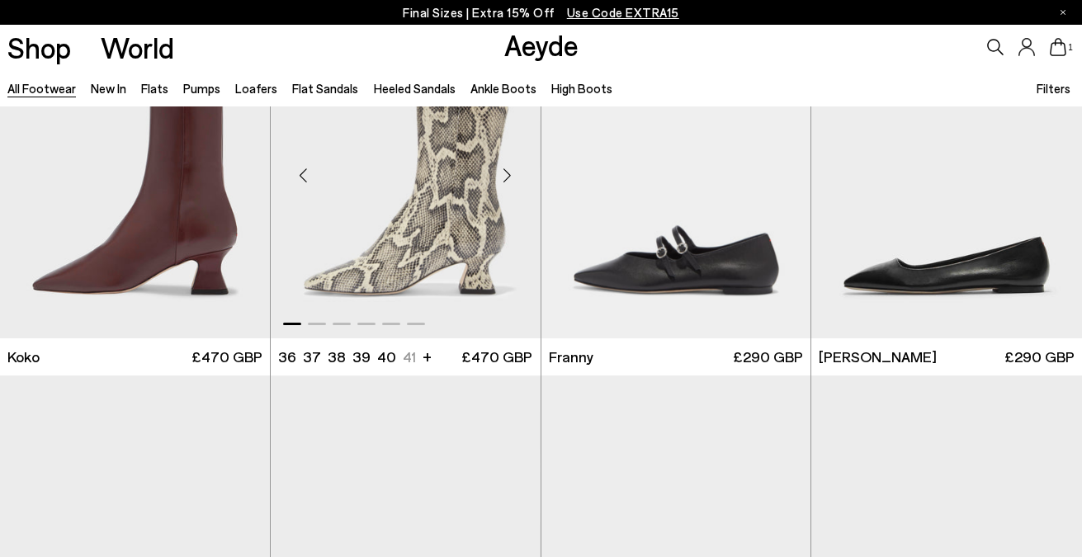
scroll to position [12488, 0]
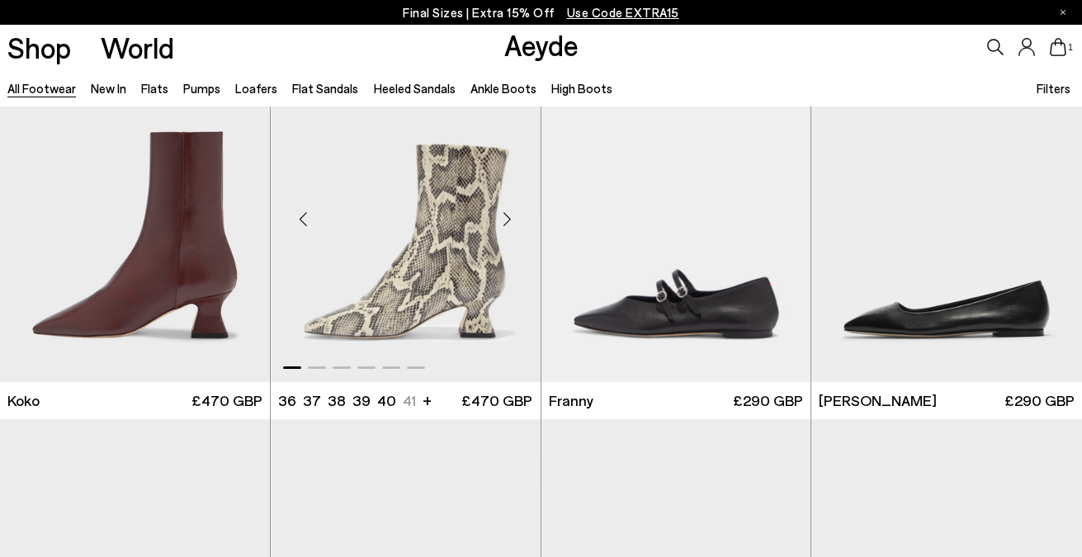
click at [509, 217] on div "Next slide" at bounding box center [508, 219] width 50 height 50
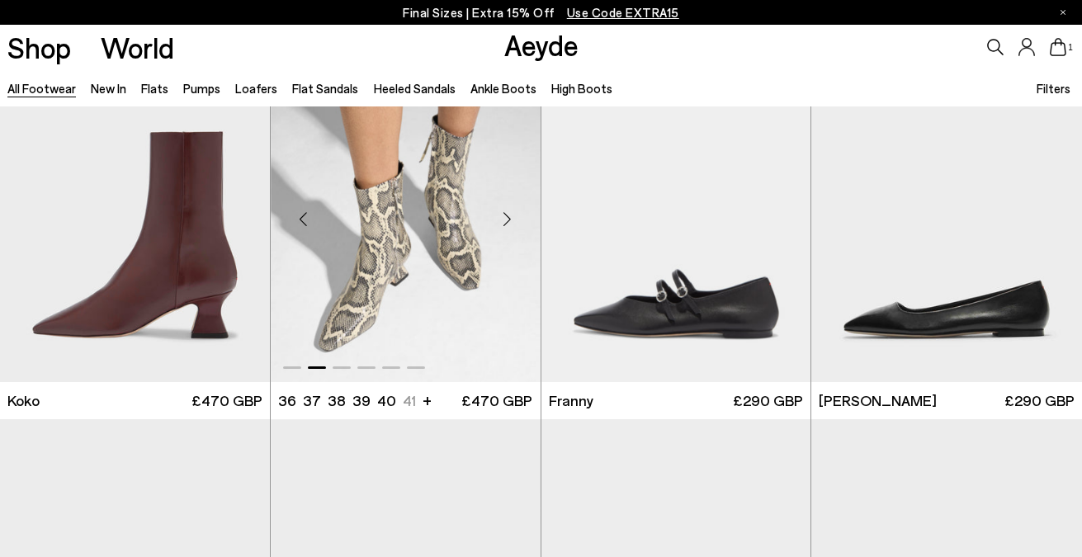
click at [509, 217] on div "Next slide" at bounding box center [508, 219] width 50 height 50
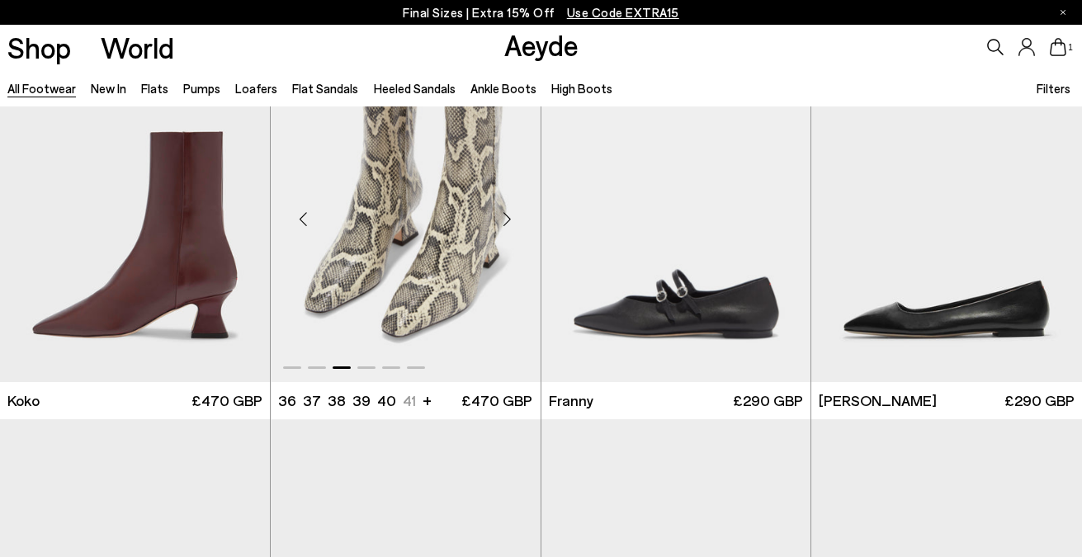
click at [509, 217] on div "Next slide" at bounding box center [508, 219] width 50 height 50
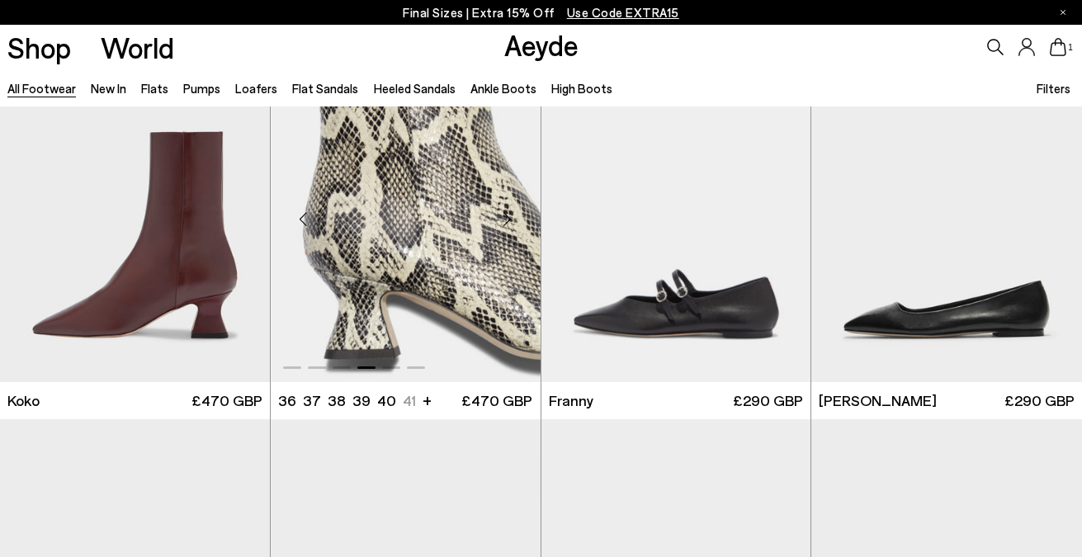
click at [509, 217] on div "Next slide" at bounding box center [508, 219] width 50 height 50
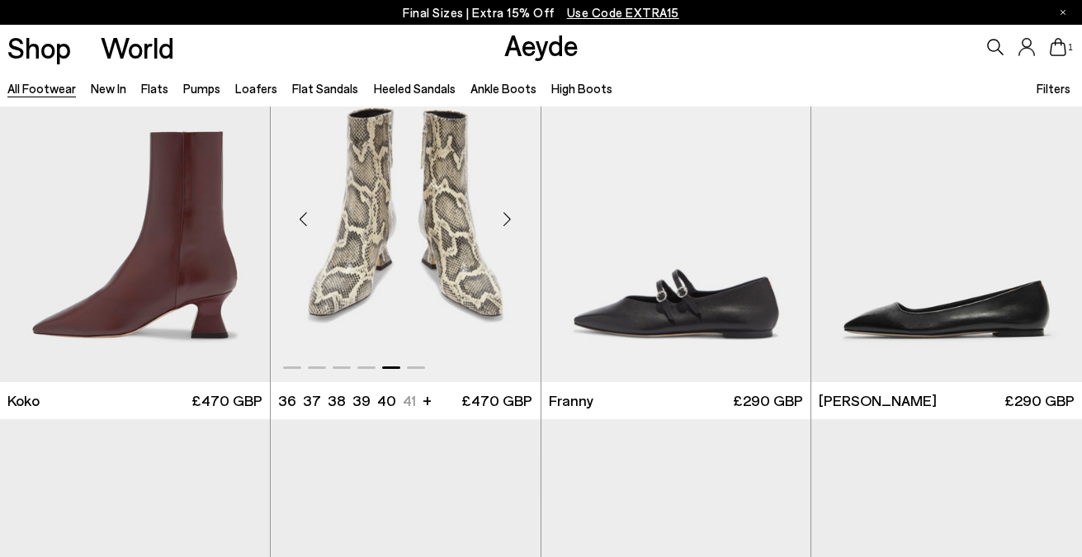
click at [509, 217] on div "Next slide" at bounding box center [508, 219] width 50 height 50
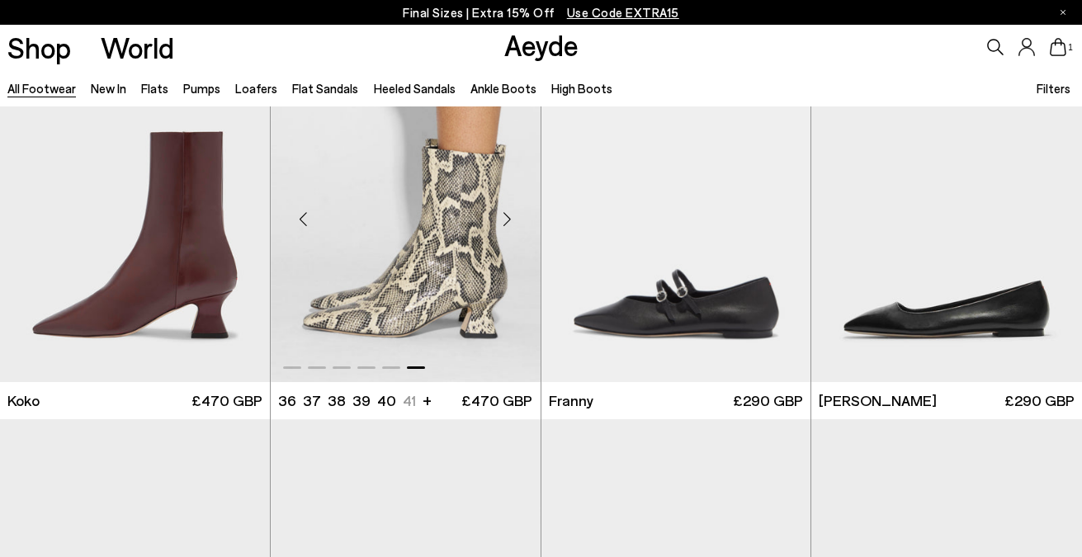
click at [509, 217] on div "Next slide" at bounding box center [508, 219] width 50 height 50
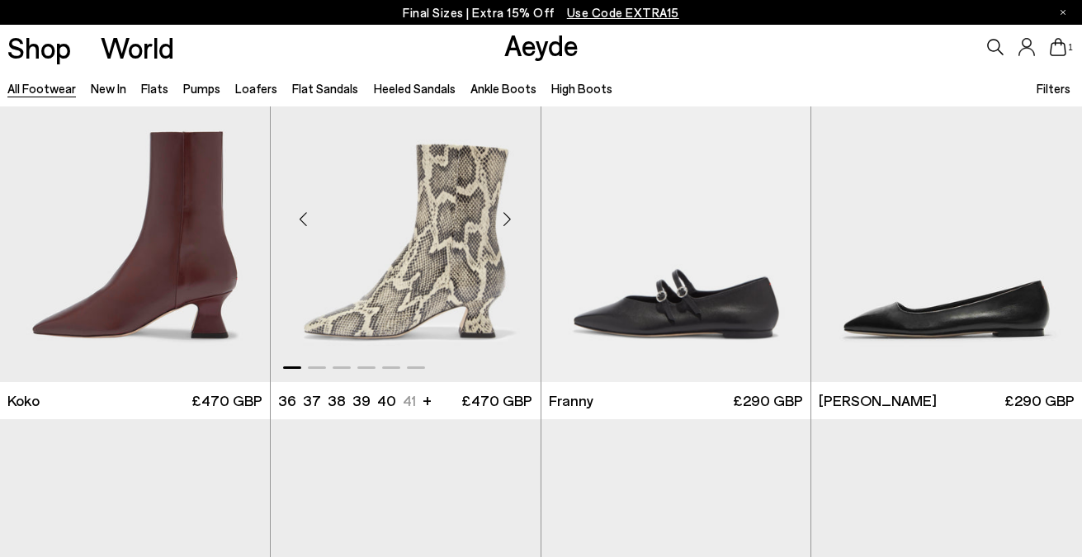
click at [509, 217] on div "Next slide" at bounding box center [508, 219] width 50 height 50
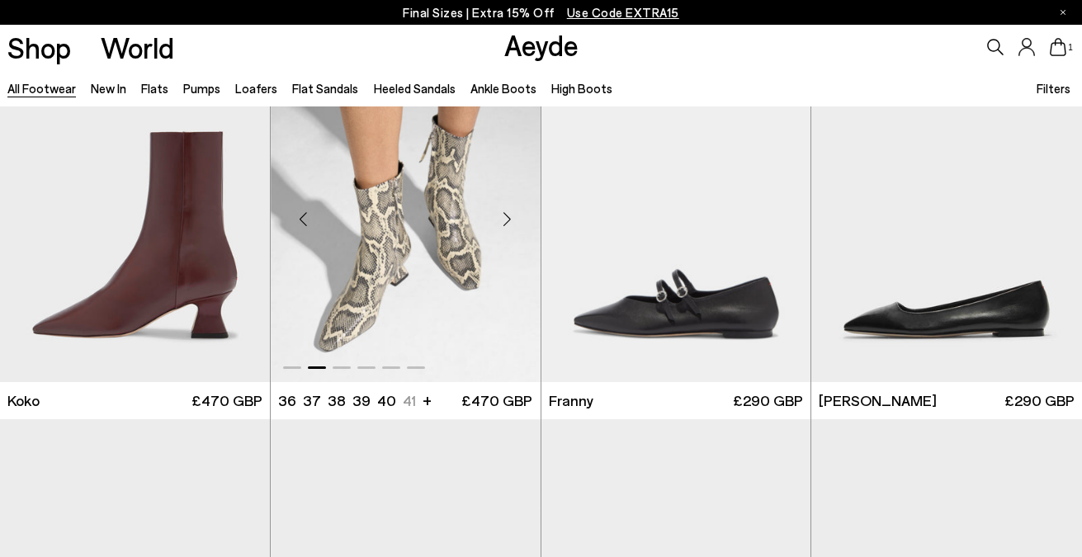
click at [509, 217] on div "Next slide" at bounding box center [508, 219] width 50 height 50
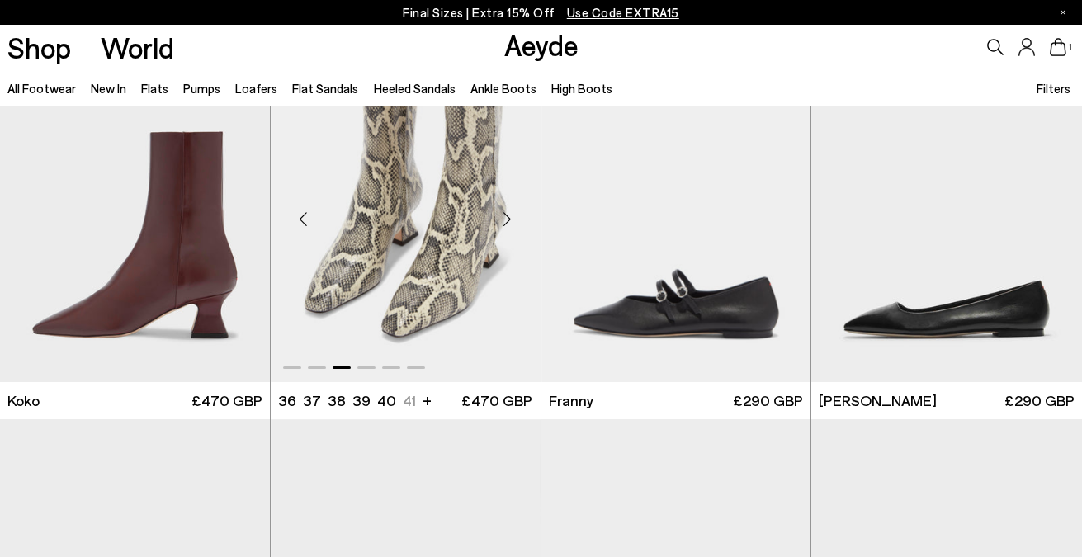
click at [509, 217] on div "Next slide" at bounding box center [508, 219] width 50 height 50
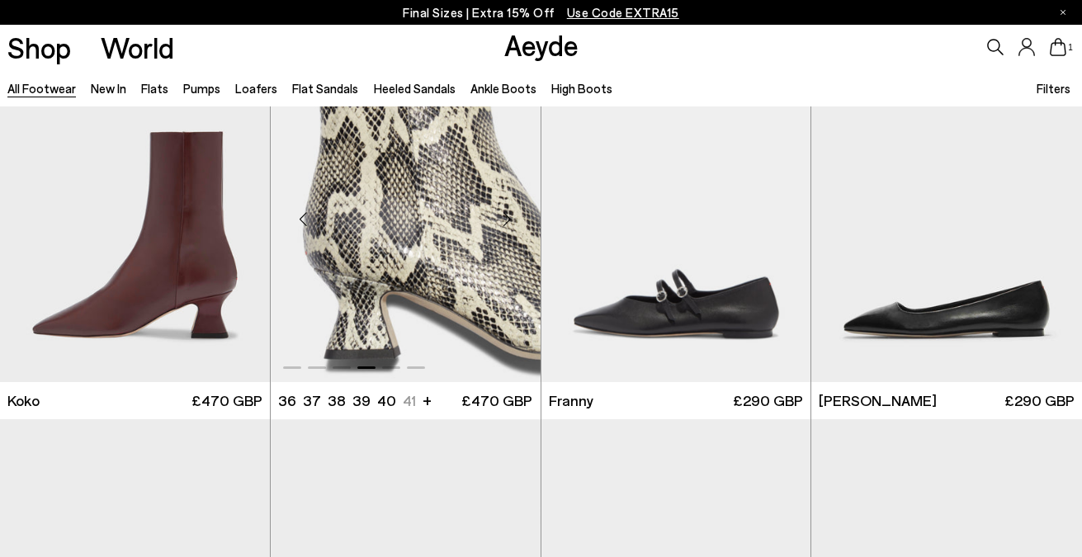
click at [509, 217] on div "Next slide" at bounding box center [508, 219] width 50 height 50
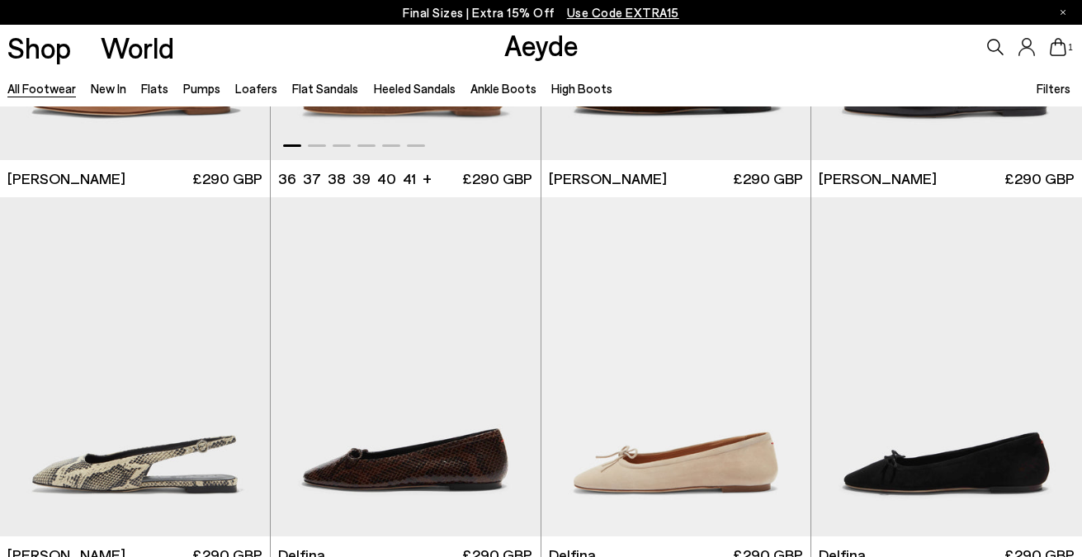
scroll to position [13195, 0]
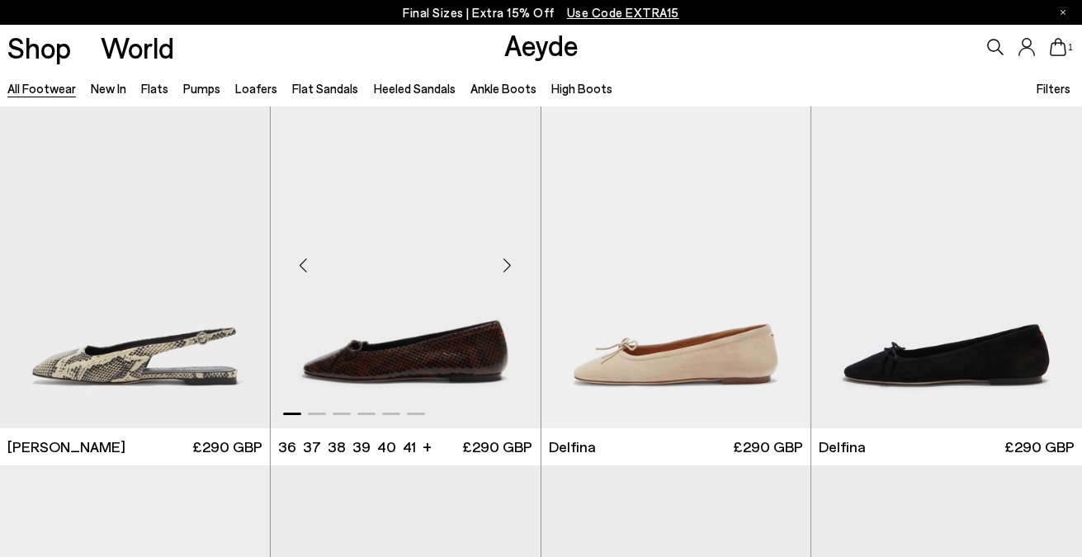
click at [500, 266] on div "Next slide" at bounding box center [508, 265] width 50 height 50
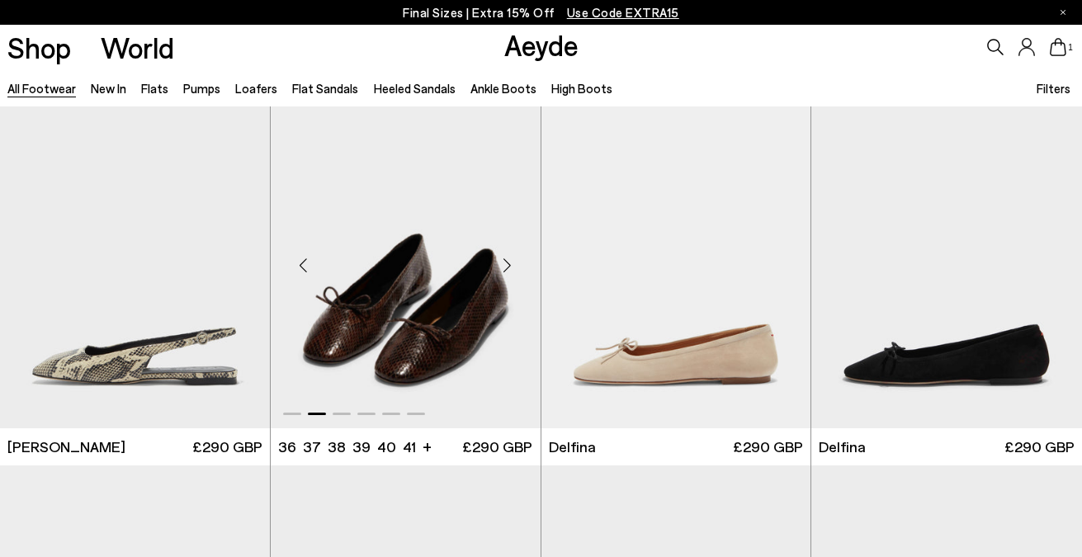
click at [500, 266] on div "Next slide" at bounding box center [508, 265] width 50 height 50
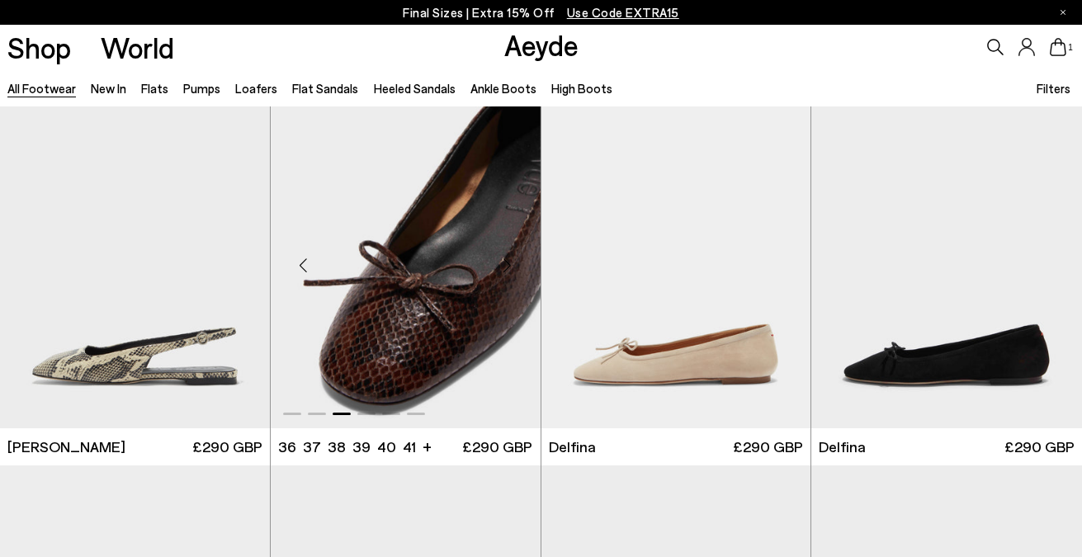
click at [500, 266] on div "Next slide" at bounding box center [508, 265] width 50 height 50
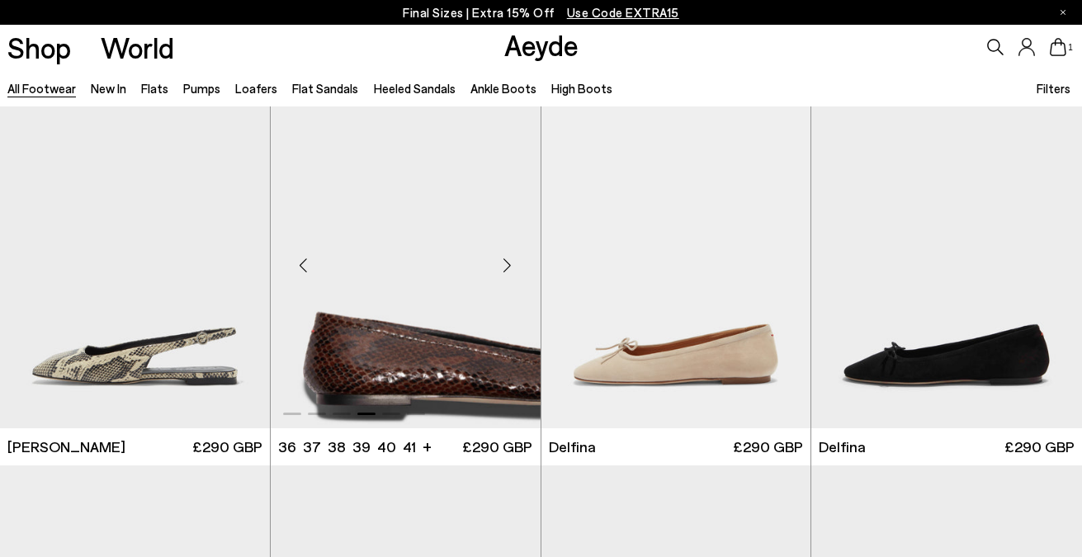
click at [500, 266] on div "Next slide" at bounding box center [508, 265] width 50 height 50
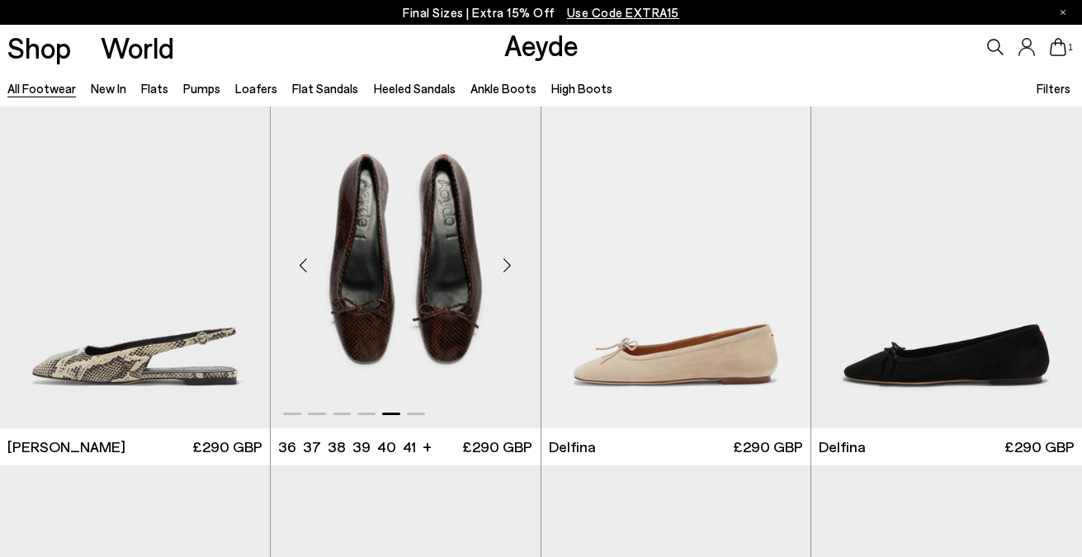
click at [500, 266] on div "Next slide" at bounding box center [508, 265] width 50 height 50
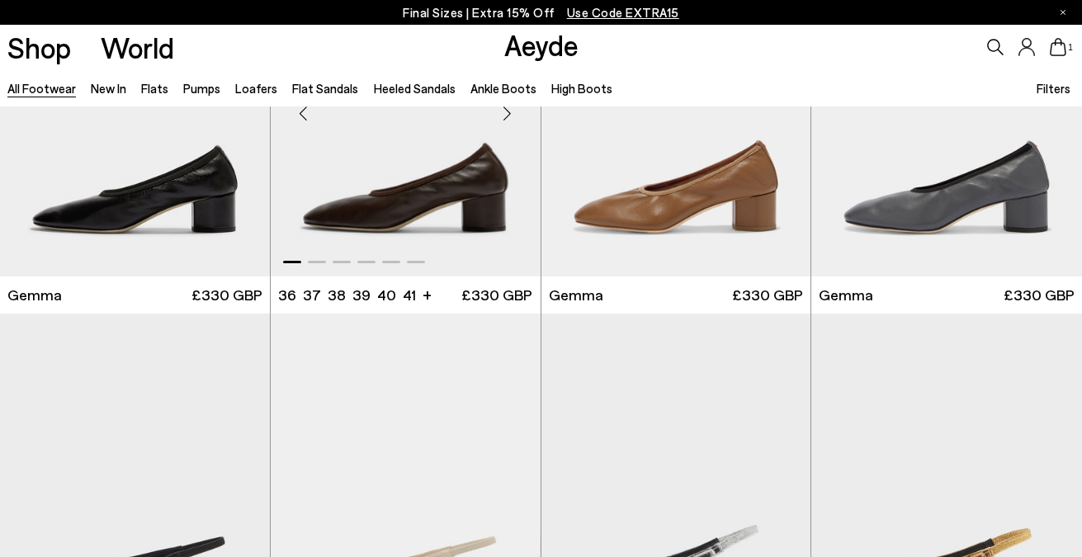
scroll to position [14404, 0]
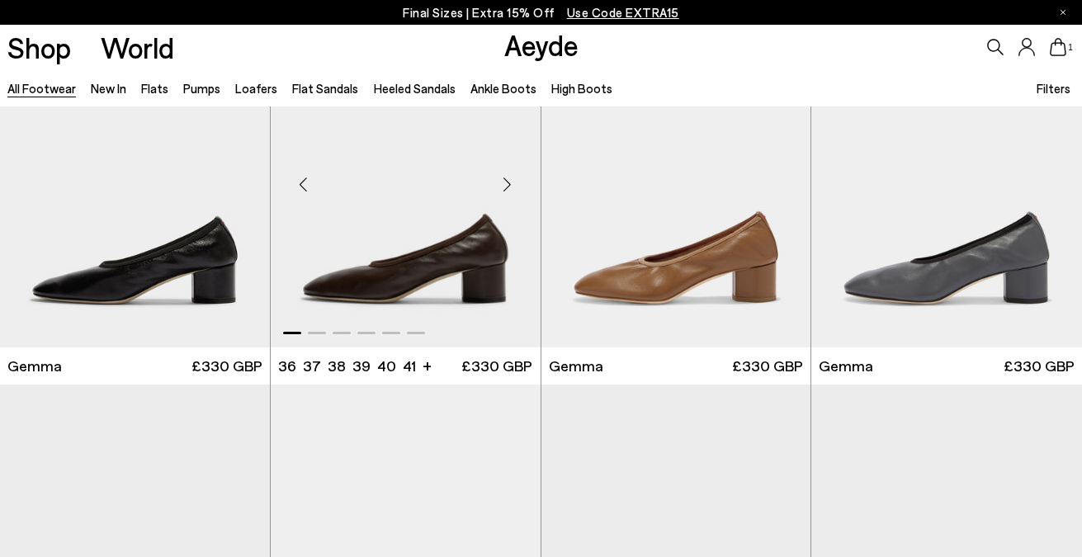
click at [508, 182] on div "Next slide" at bounding box center [508, 185] width 50 height 50
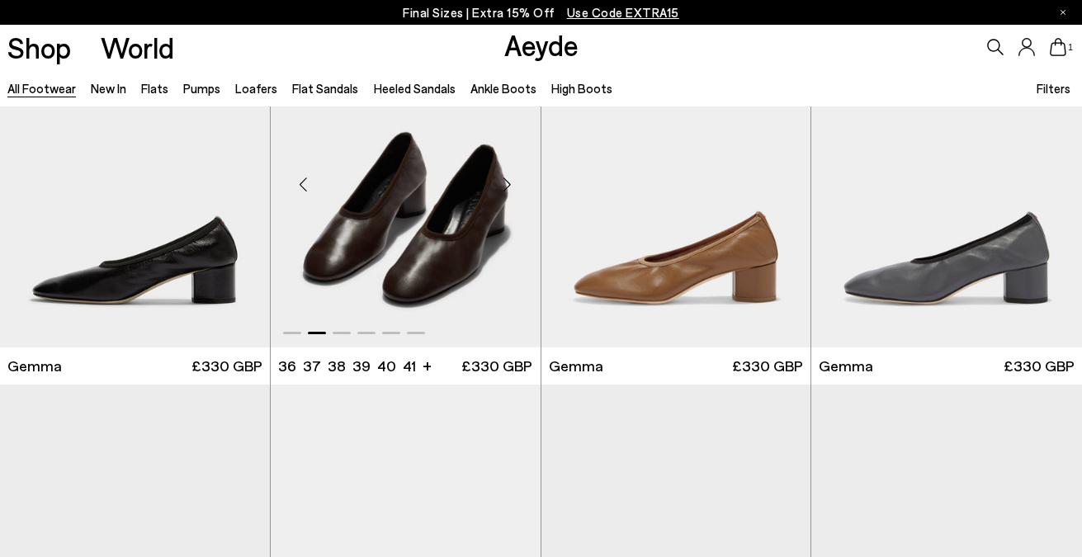
click at [508, 182] on div "Next slide" at bounding box center [508, 185] width 50 height 50
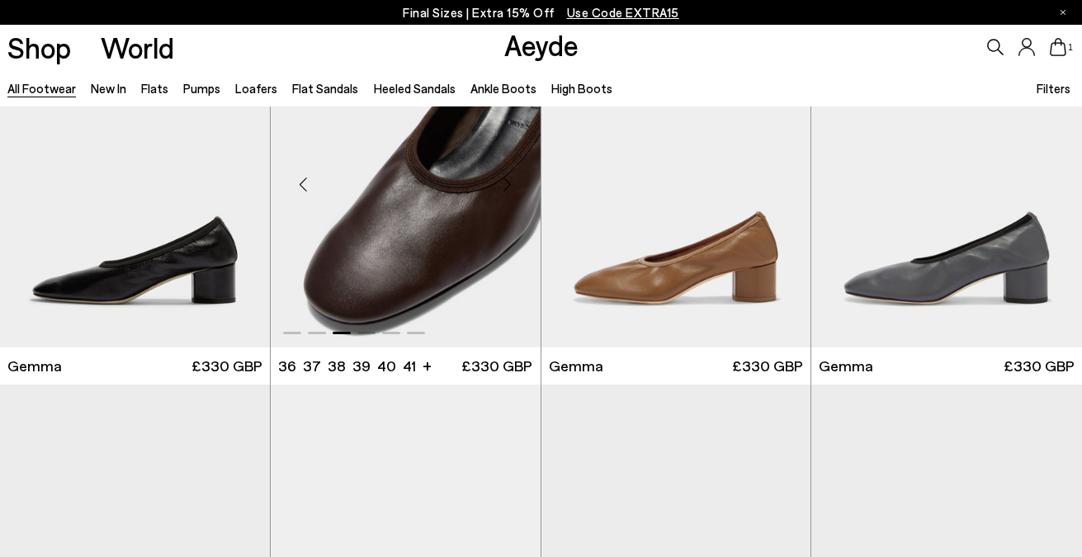
click at [508, 182] on div "Next slide" at bounding box center [508, 185] width 50 height 50
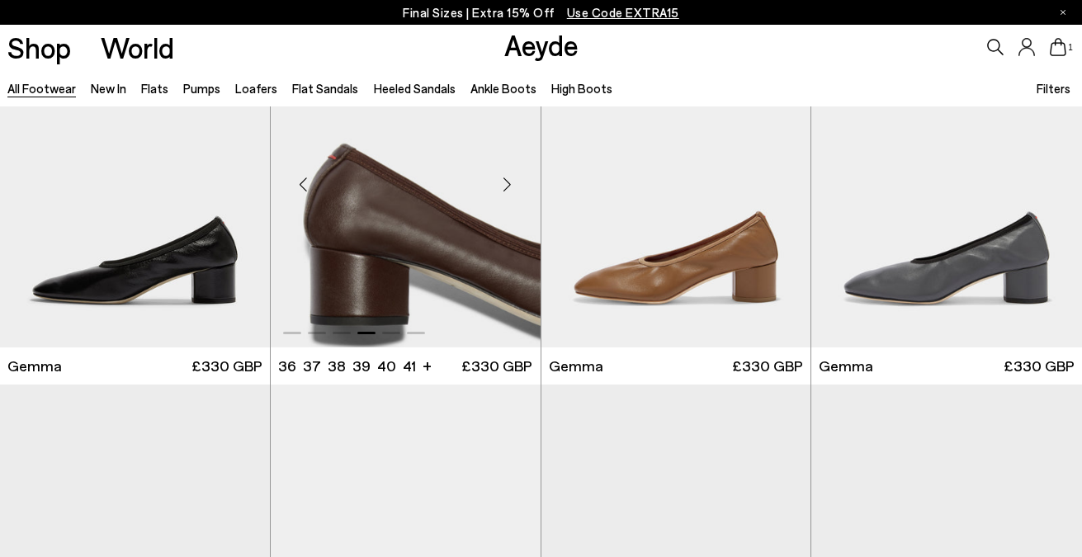
click at [508, 182] on div "Next slide" at bounding box center [508, 185] width 50 height 50
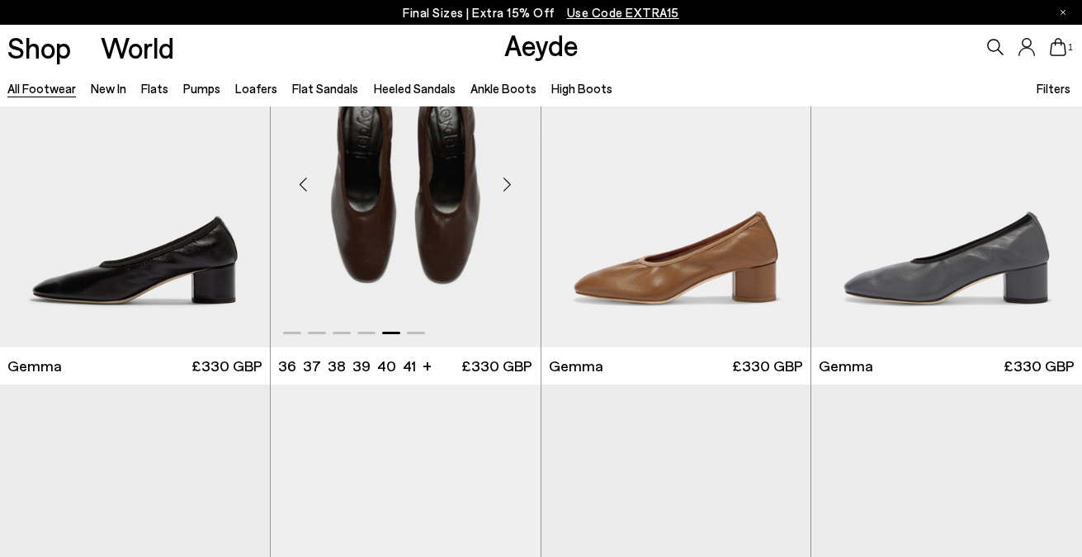
click at [508, 182] on div "Next slide" at bounding box center [508, 185] width 50 height 50
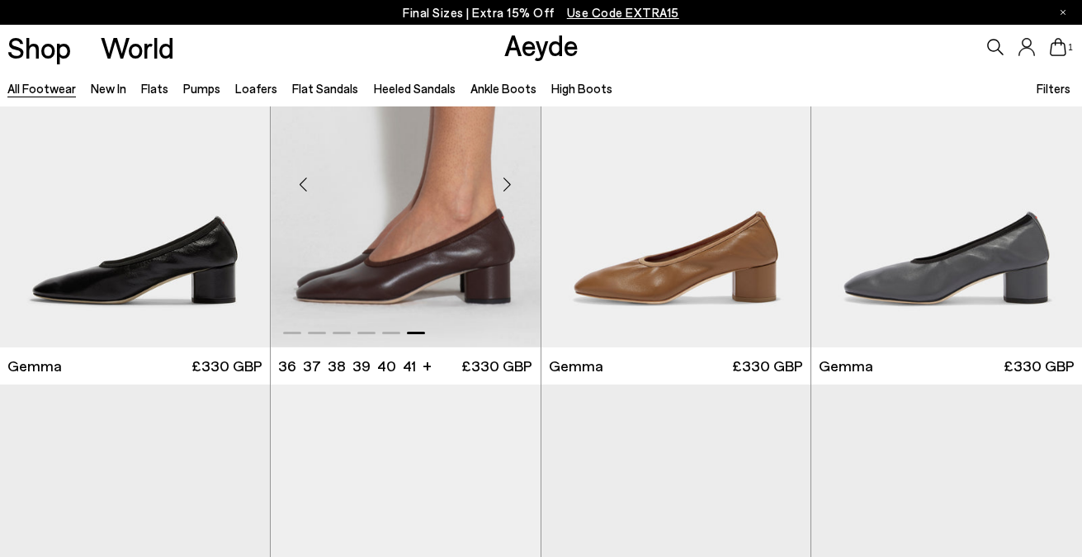
click at [508, 182] on div "Next slide" at bounding box center [508, 185] width 50 height 50
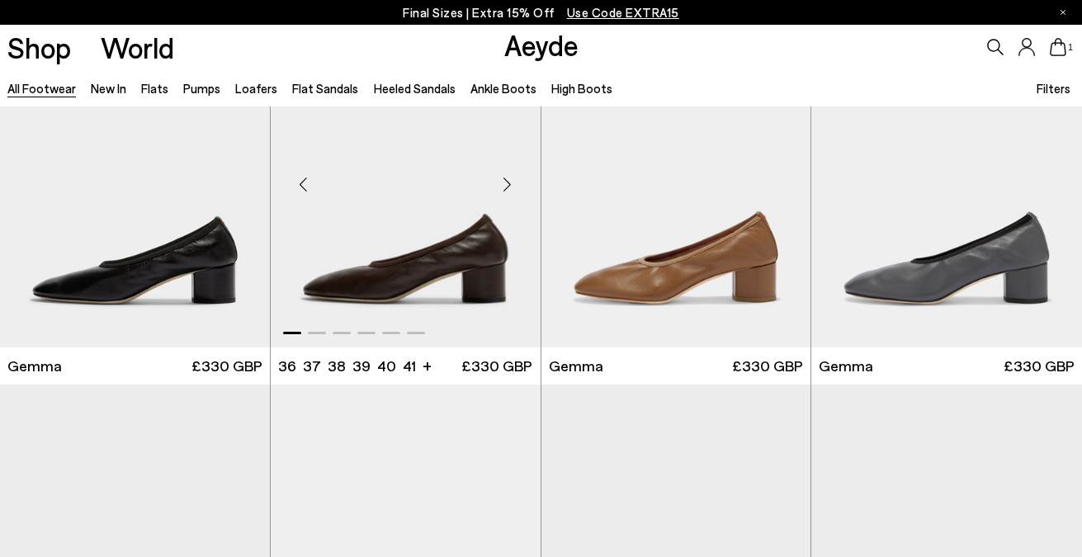
click at [508, 182] on div "Next slide" at bounding box center [508, 185] width 50 height 50
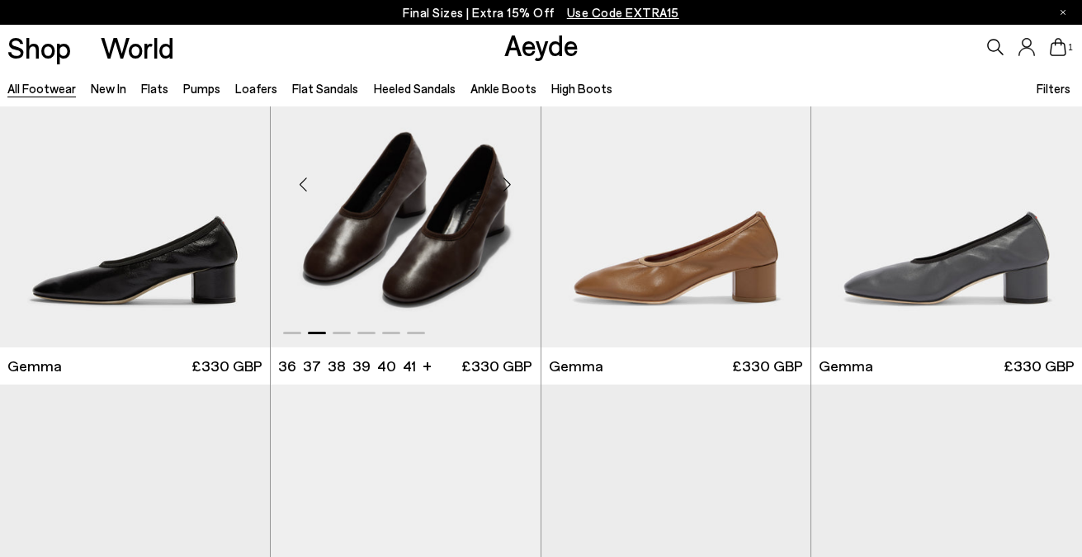
click at [508, 182] on div "Next slide" at bounding box center [508, 185] width 50 height 50
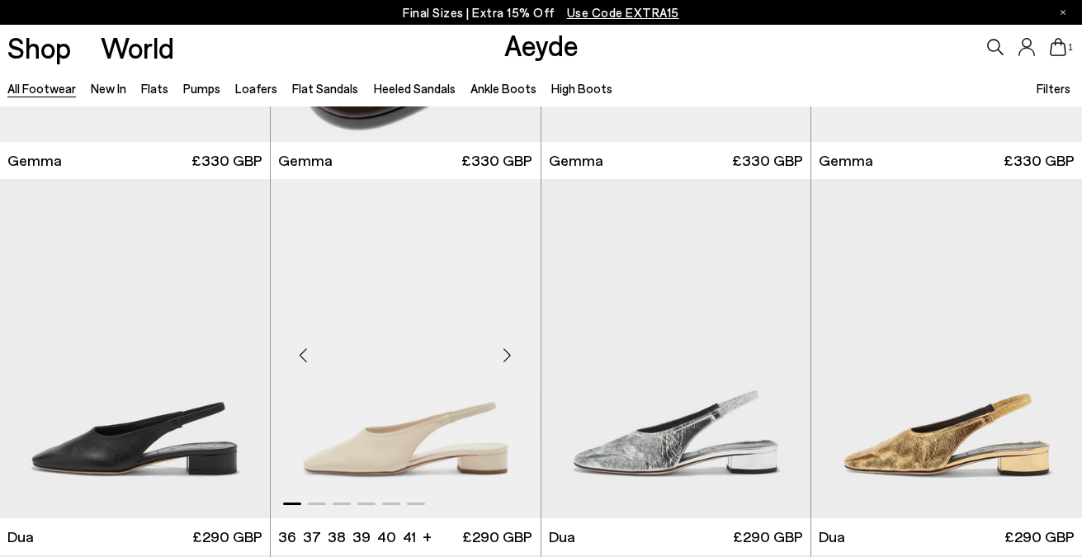
scroll to position [14749, 0]
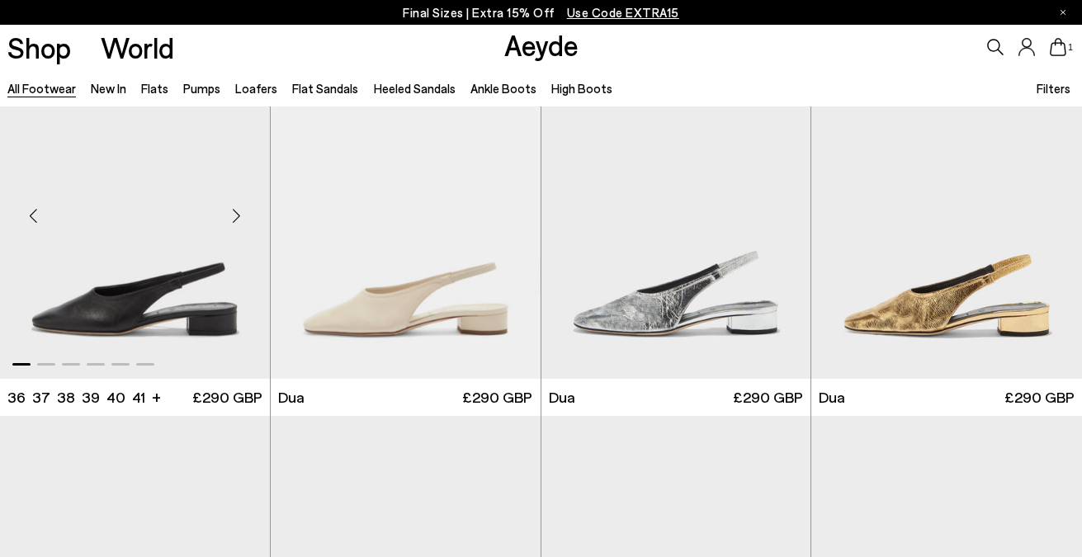
click at [242, 224] on div "Next slide" at bounding box center [237, 217] width 50 height 50
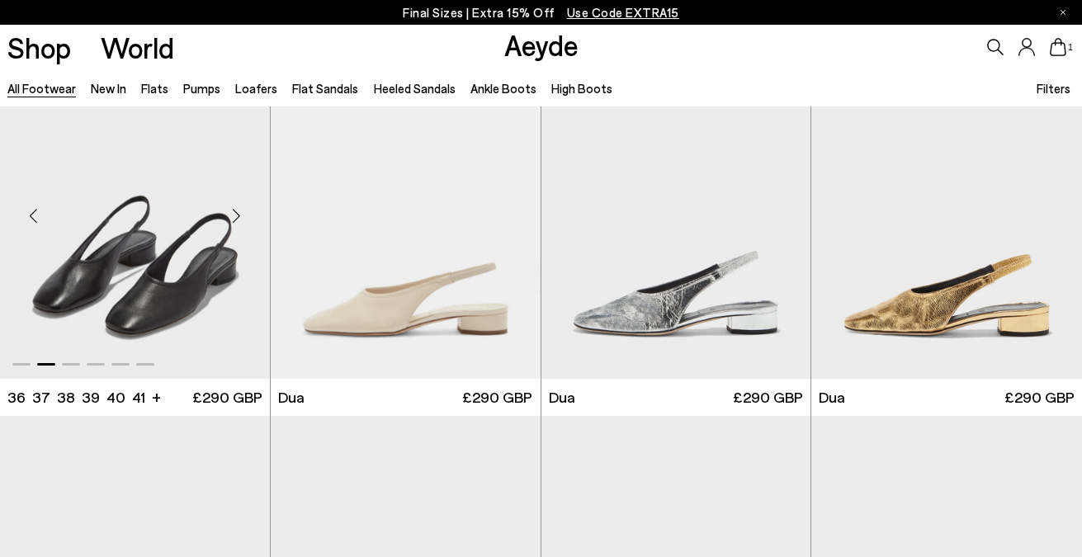
click at [242, 224] on div "Next slide" at bounding box center [237, 217] width 50 height 50
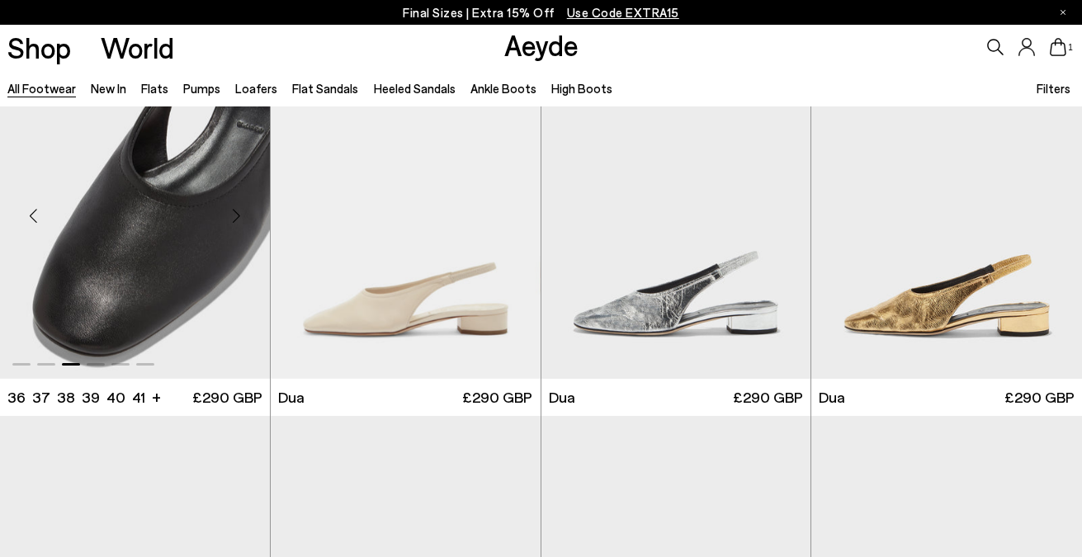
click at [242, 224] on div "Next slide" at bounding box center [237, 217] width 50 height 50
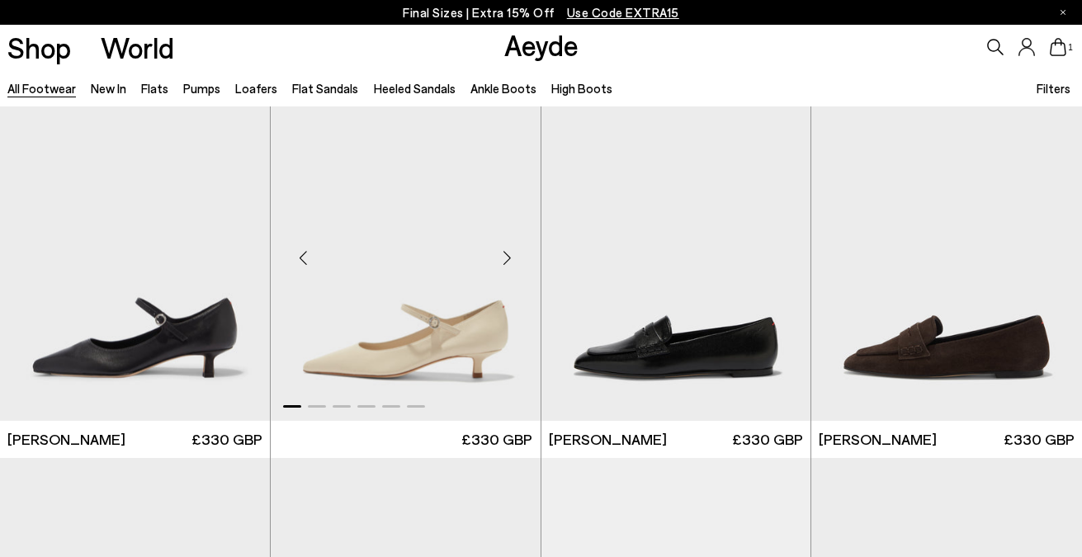
scroll to position [15085, 0]
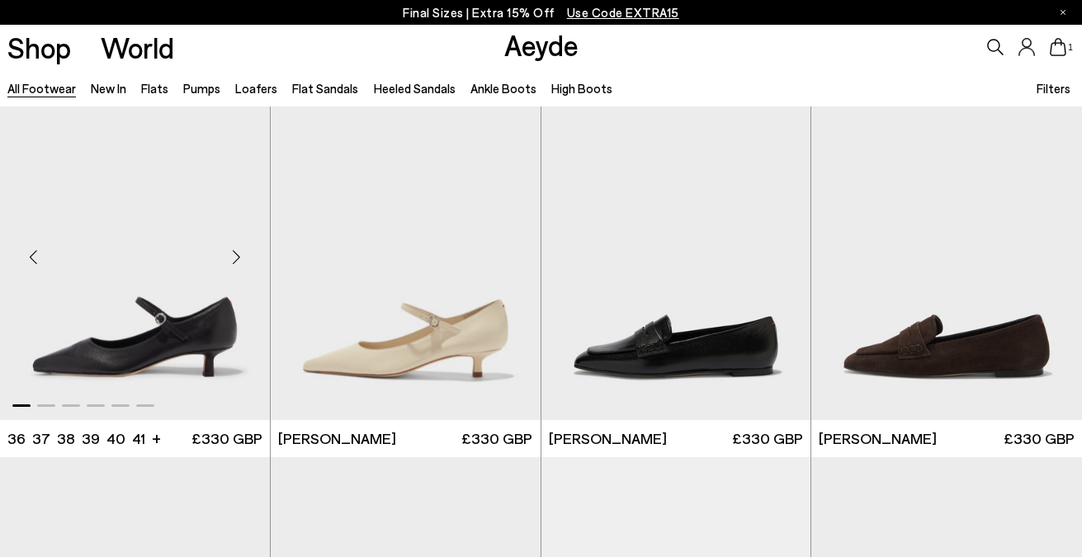
click at [219, 271] on div "Next slide" at bounding box center [237, 258] width 50 height 50
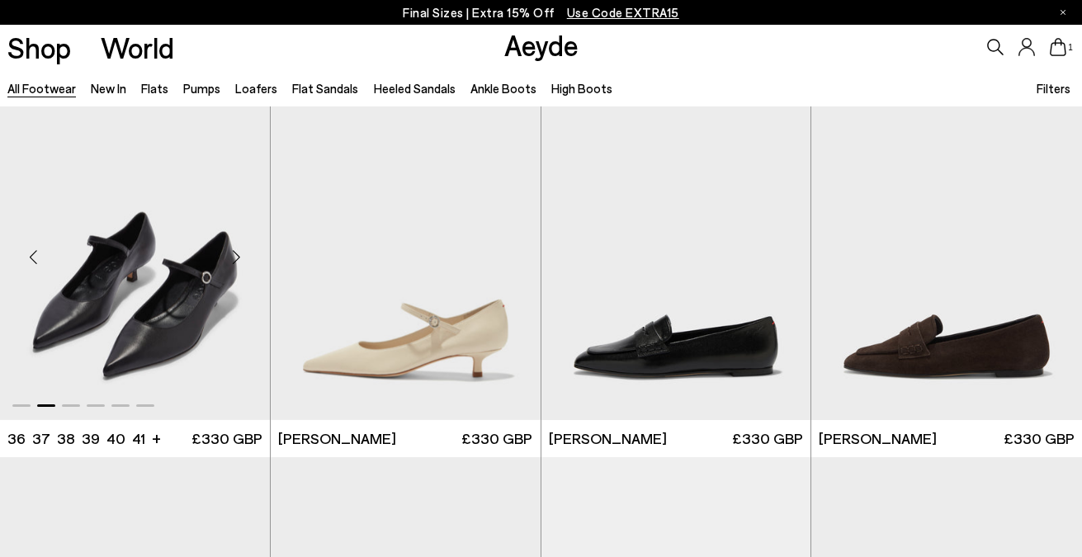
click at [219, 271] on div "Next slide" at bounding box center [237, 258] width 50 height 50
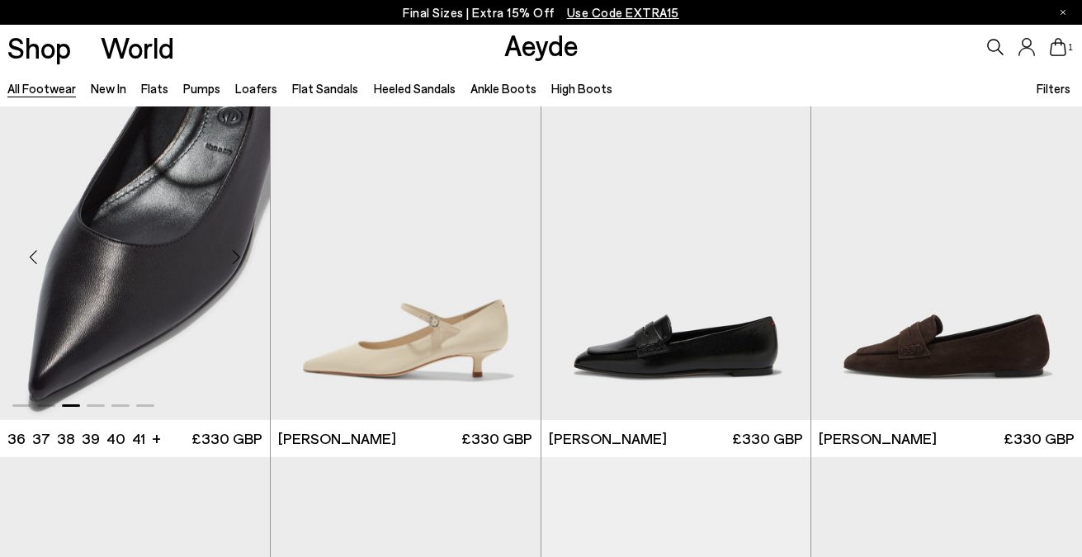
click at [219, 271] on div "Next slide" at bounding box center [237, 258] width 50 height 50
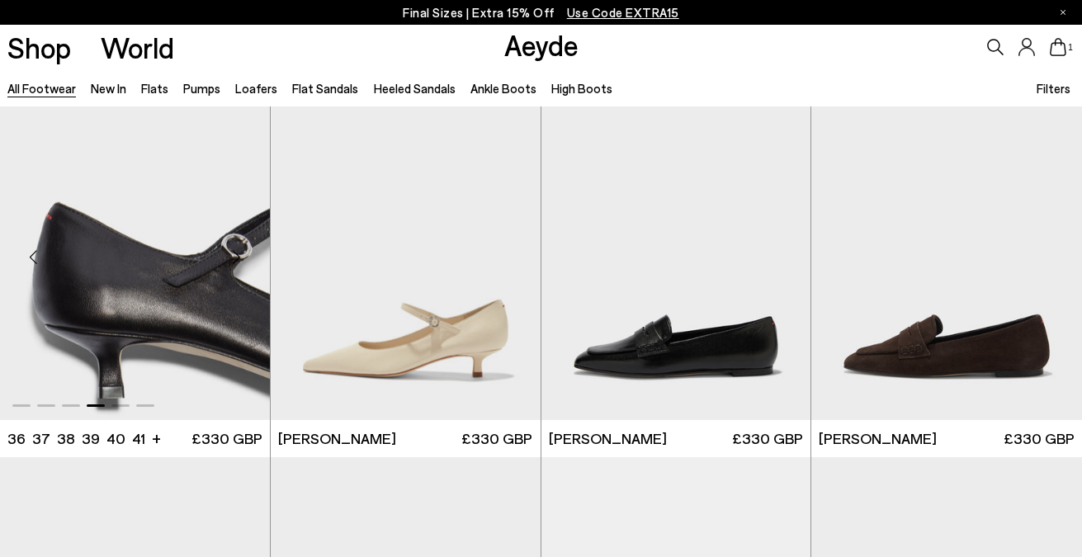
click at [219, 271] on div "Next slide" at bounding box center [237, 258] width 50 height 50
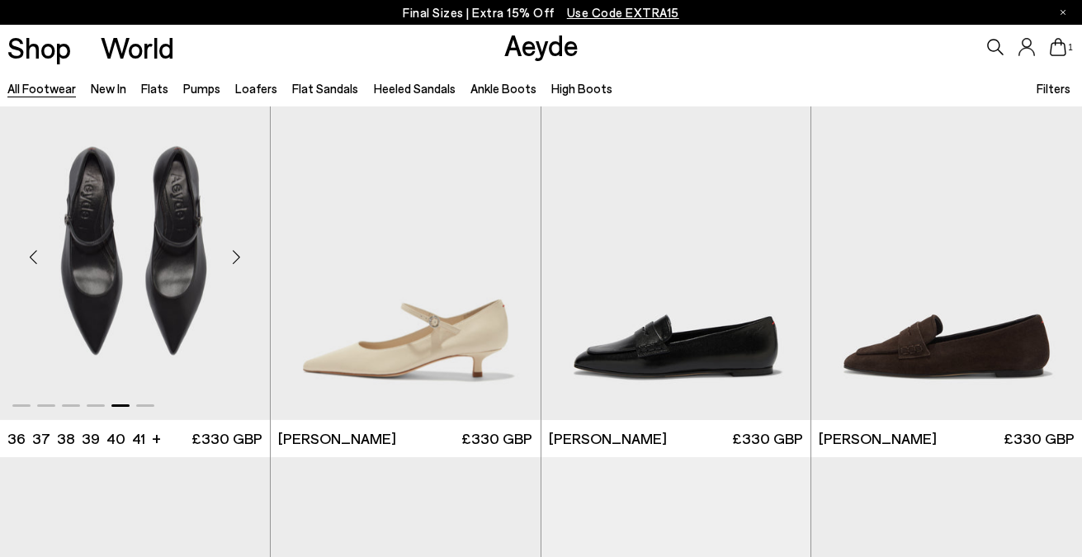
click at [219, 271] on div "Next slide" at bounding box center [237, 258] width 50 height 50
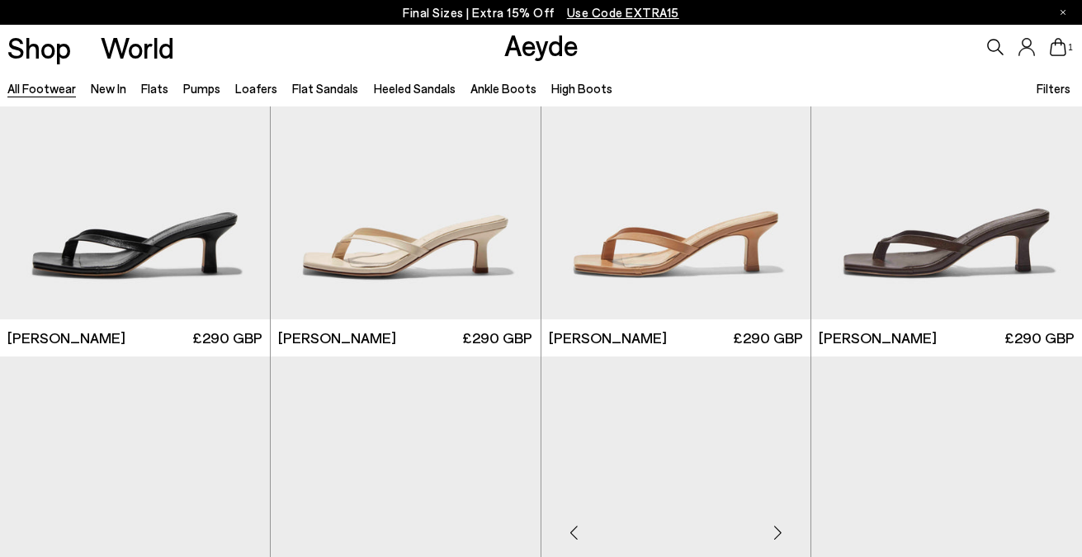
scroll to position [15926, 0]
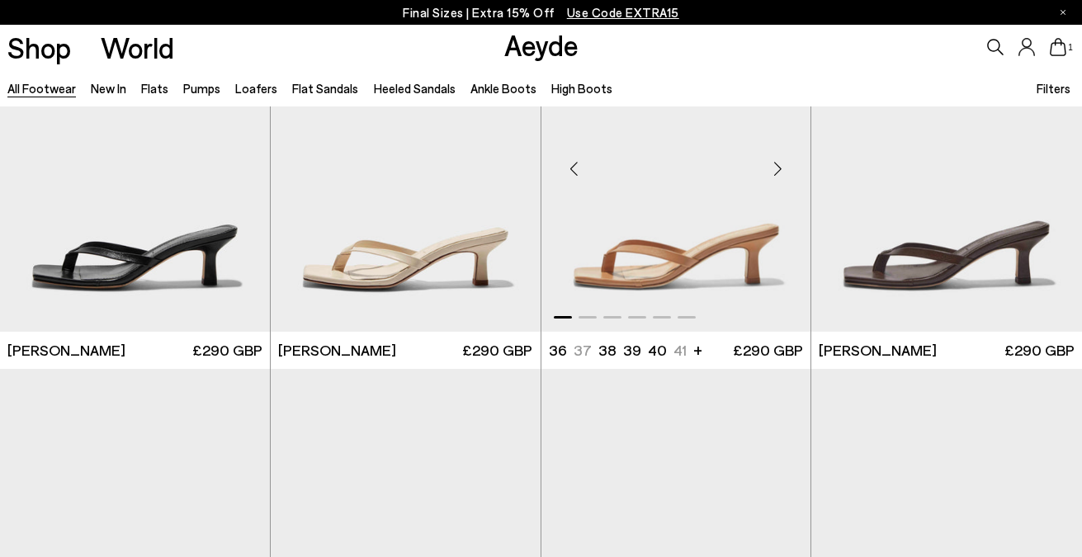
click at [775, 173] on div "Next slide" at bounding box center [778, 169] width 50 height 50
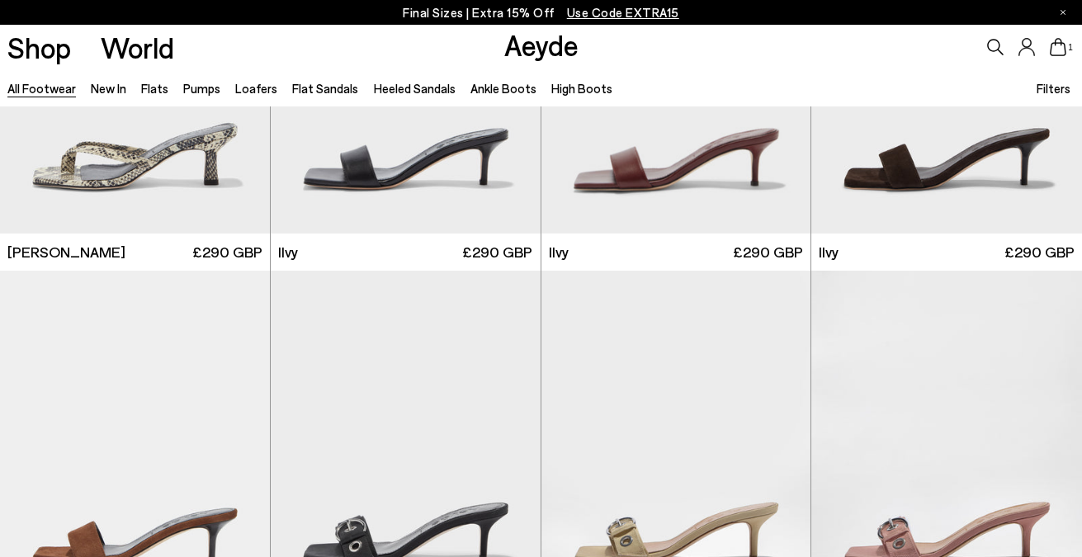
scroll to position [16527, 0]
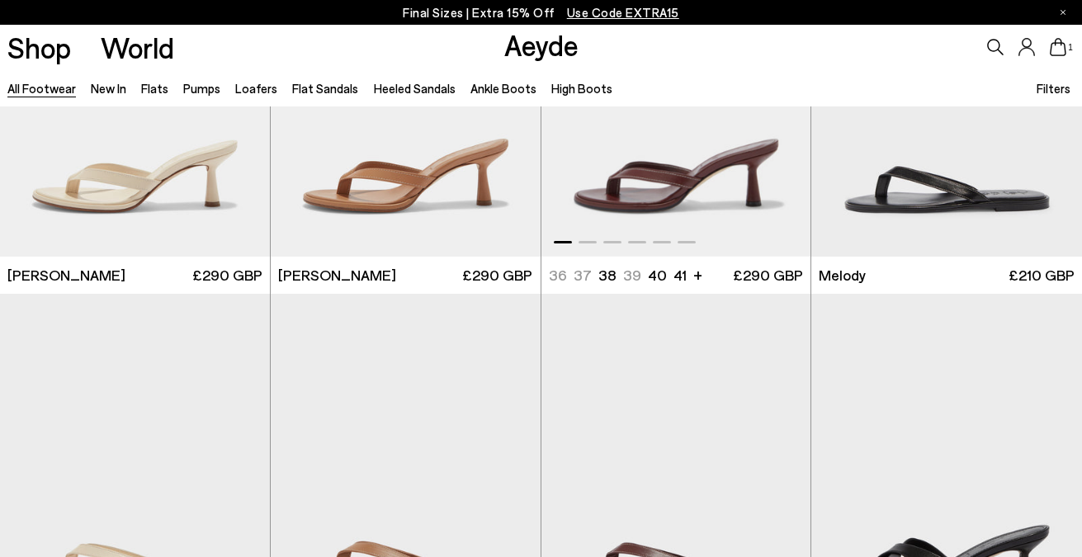
scroll to position [17426, 0]
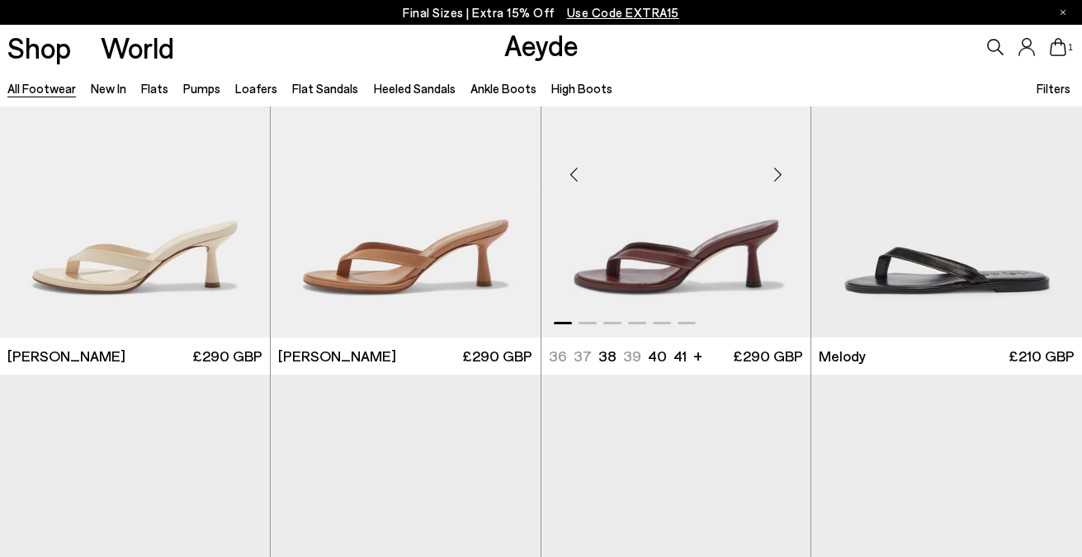
click at [779, 170] on div "Next slide" at bounding box center [778, 175] width 50 height 50
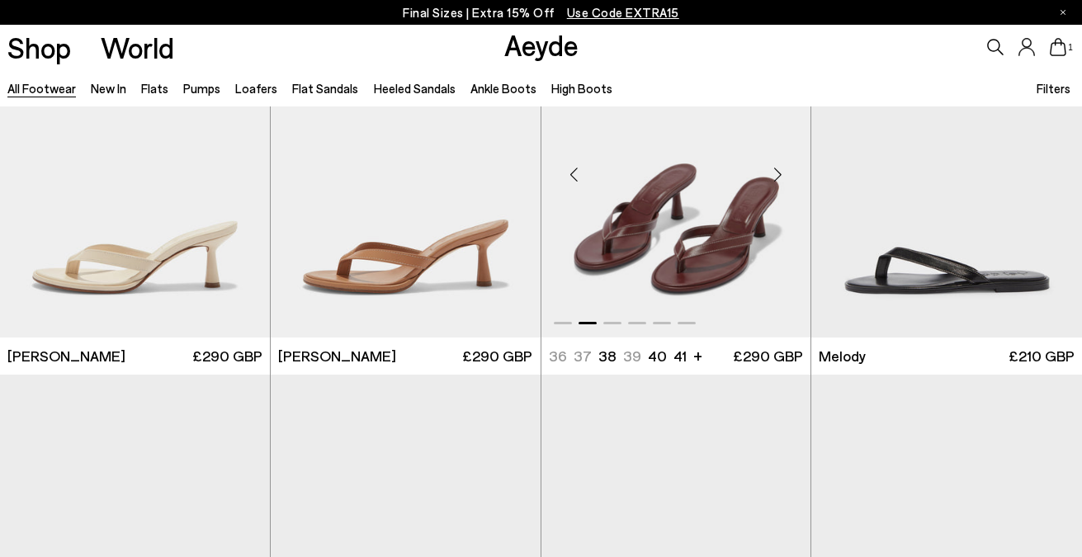
click at [779, 170] on div "Next slide" at bounding box center [778, 175] width 50 height 50
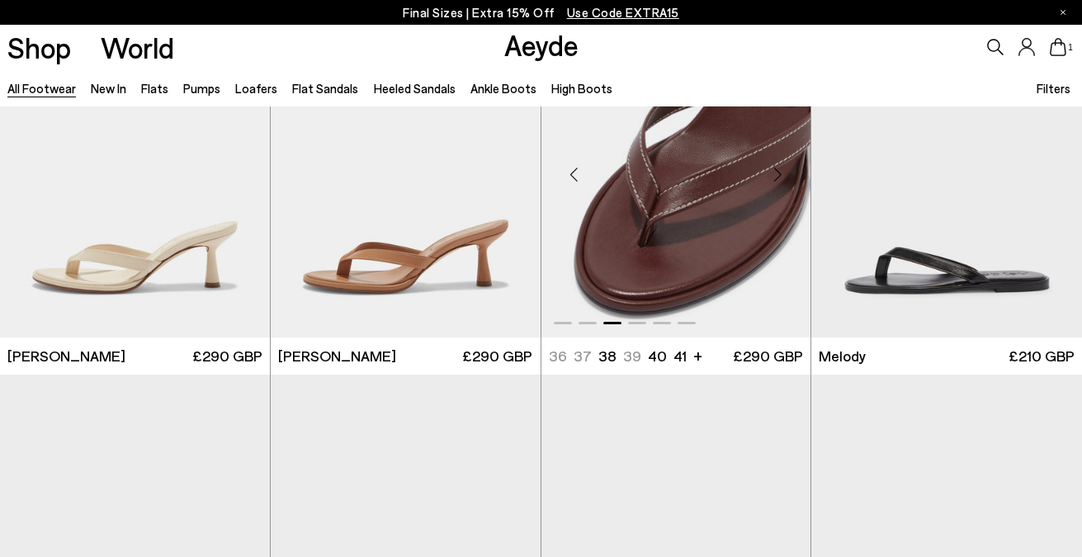
click at [779, 170] on div "Next slide" at bounding box center [778, 175] width 50 height 50
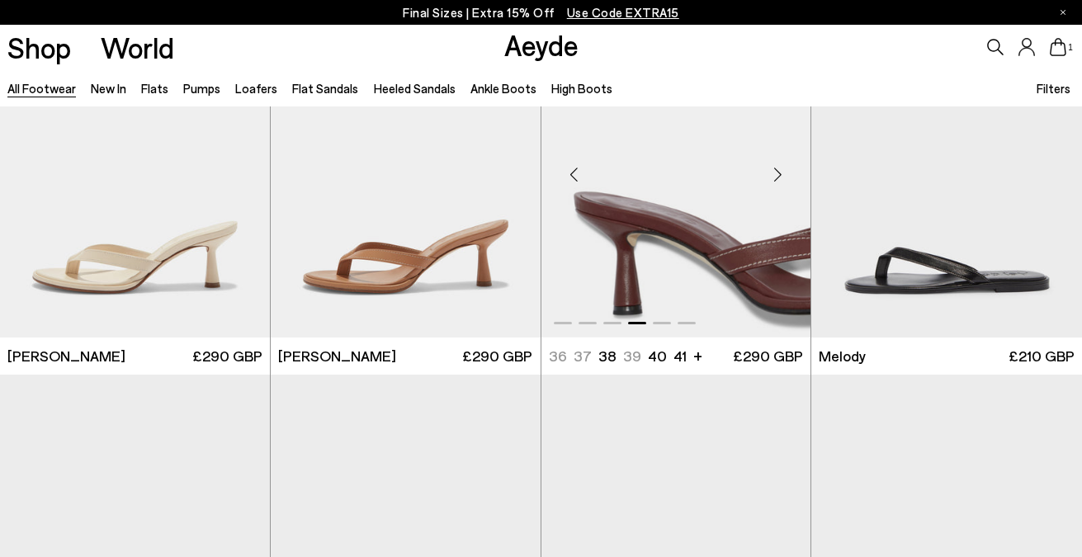
click at [779, 170] on div "Next slide" at bounding box center [778, 175] width 50 height 50
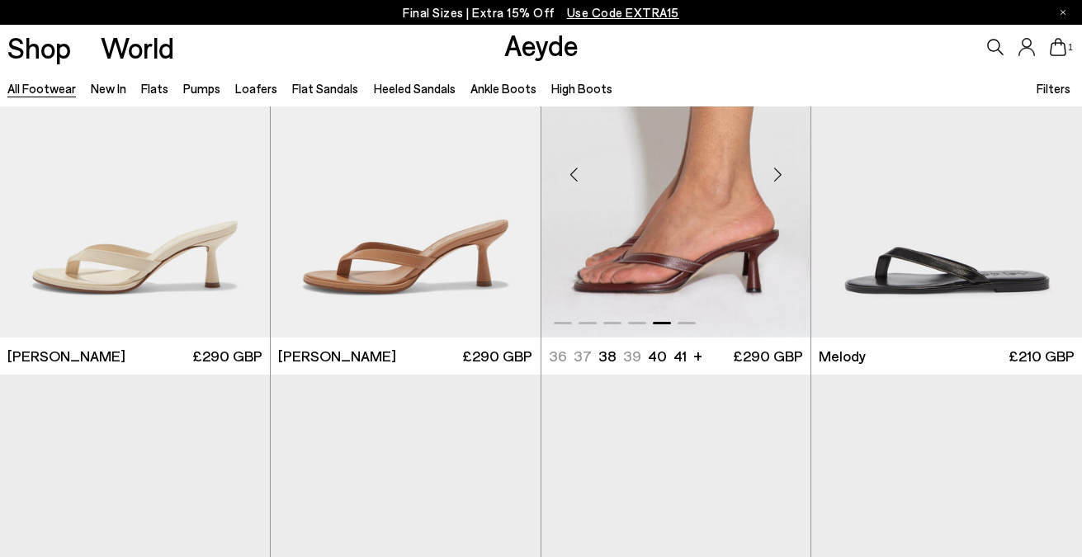
click at [779, 170] on div "Next slide" at bounding box center [778, 175] width 50 height 50
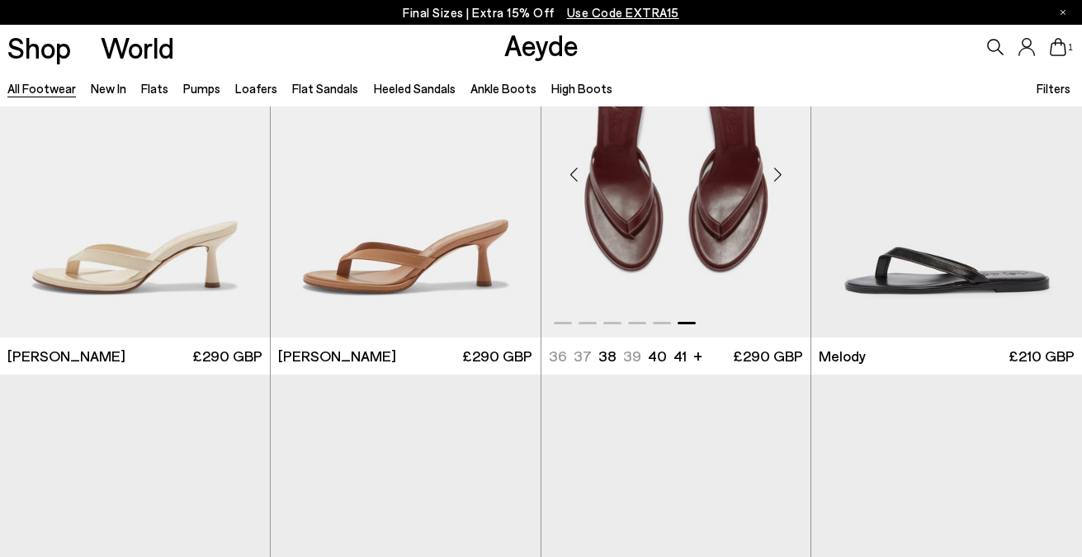
click at [779, 170] on div "Next slide" at bounding box center [778, 175] width 50 height 50
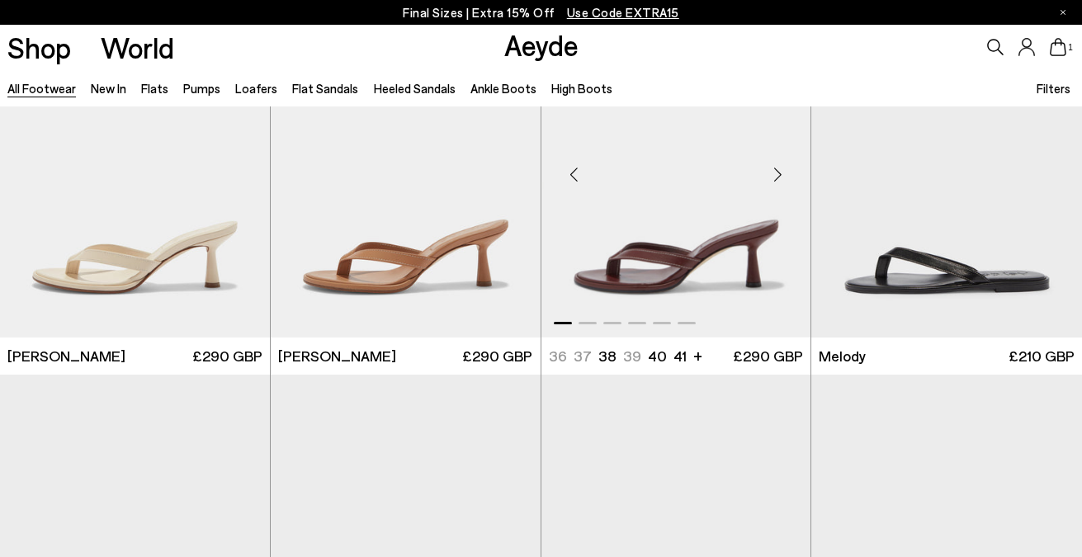
click at [779, 170] on div "Next slide" at bounding box center [778, 175] width 50 height 50
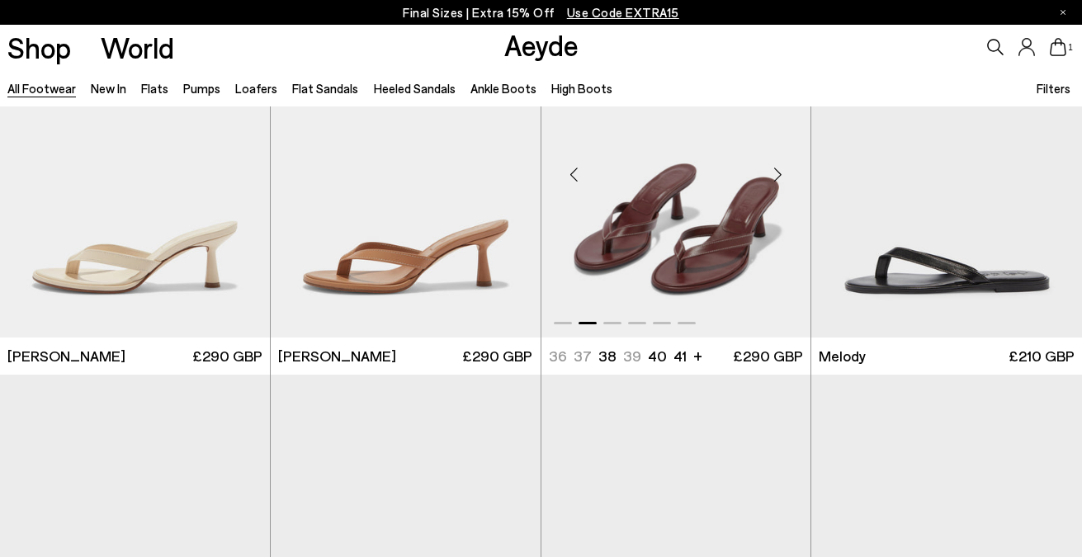
click at [779, 170] on div "Next slide" at bounding box center [778, 175] width 50 height 50
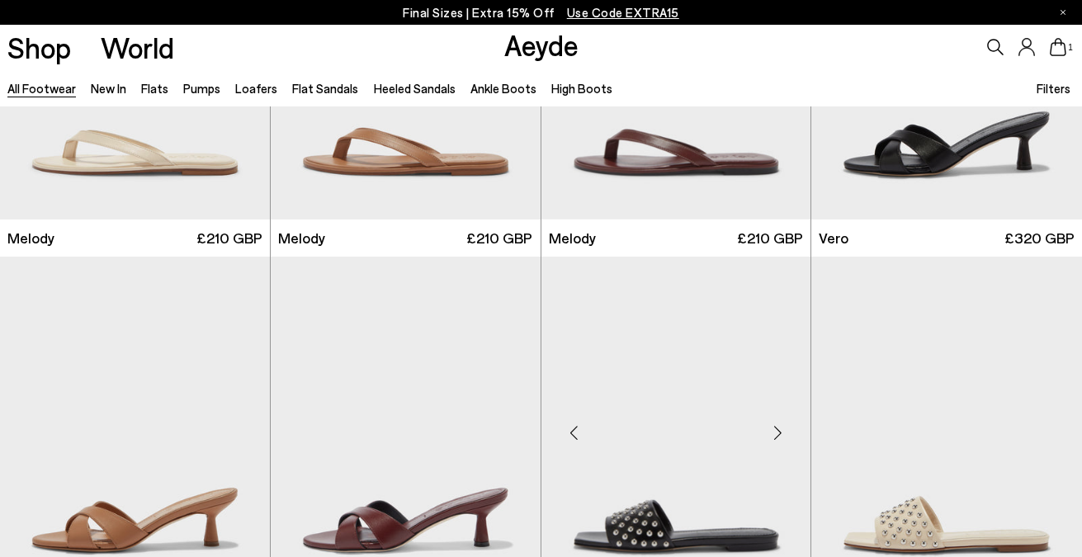
scroll to position [18015, 0]
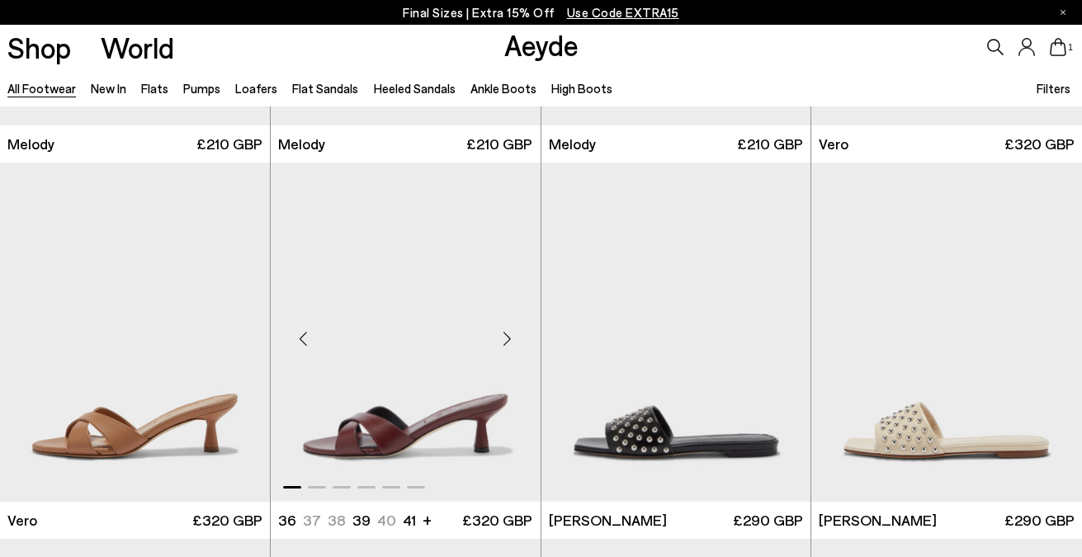
click at [494, 346] on div "Next slide" at bounding box center [508, 340] width 50 height 50
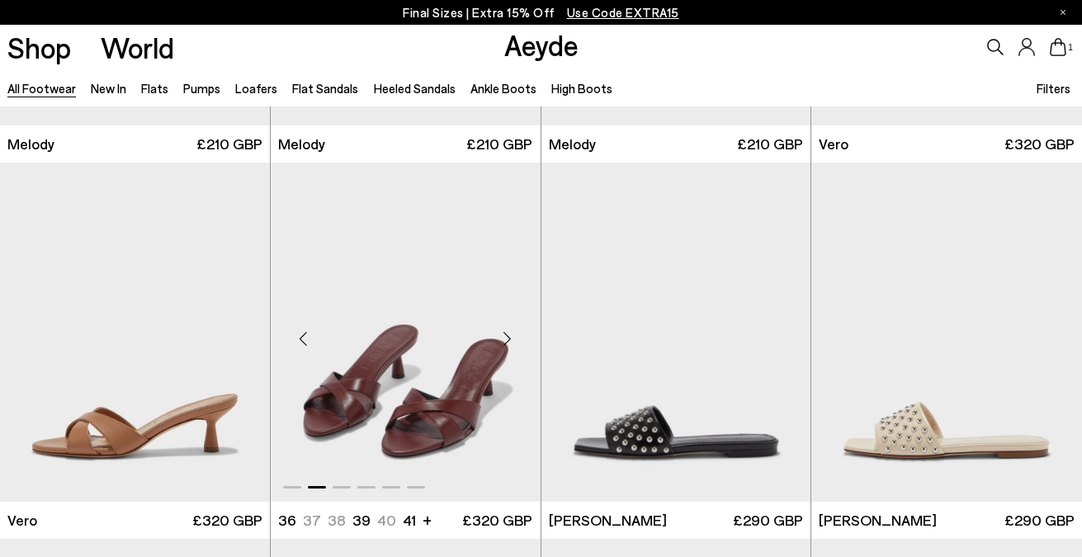
click at [494, 346] on div "Next slide" at bounding box center [508, 340] width 50 height 50
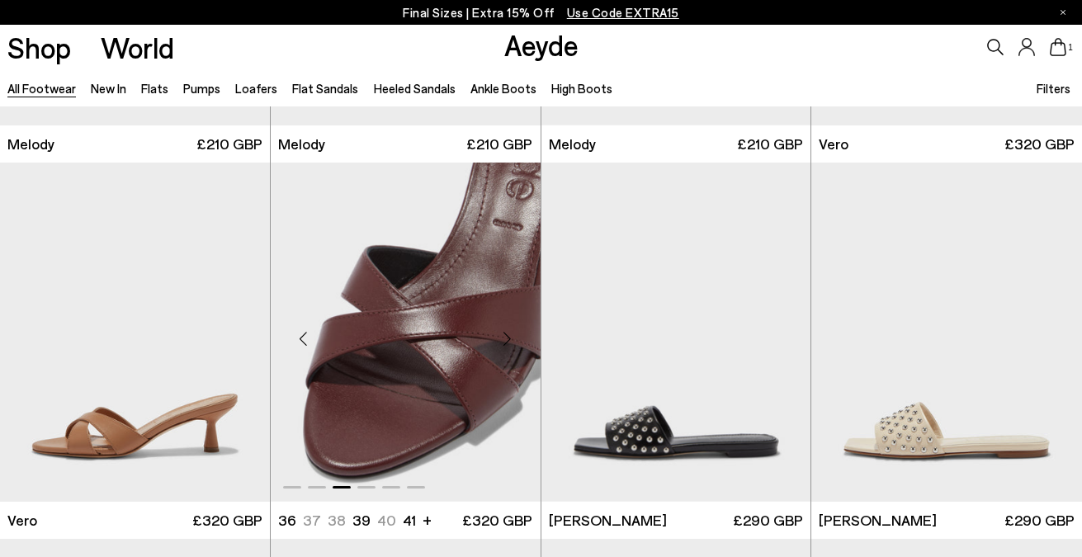
click at [494, 346] on div "Next slide" at bounding box center [508, 340] width 50 height 50
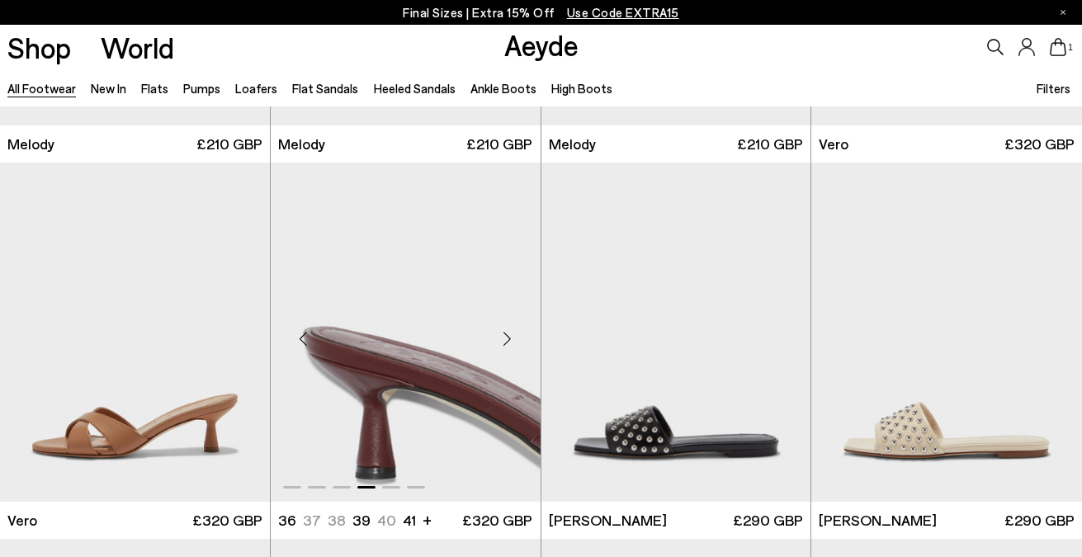
click at [494, 346] on div "Next slide" at bounding box center [508, 340] width 50 height 50
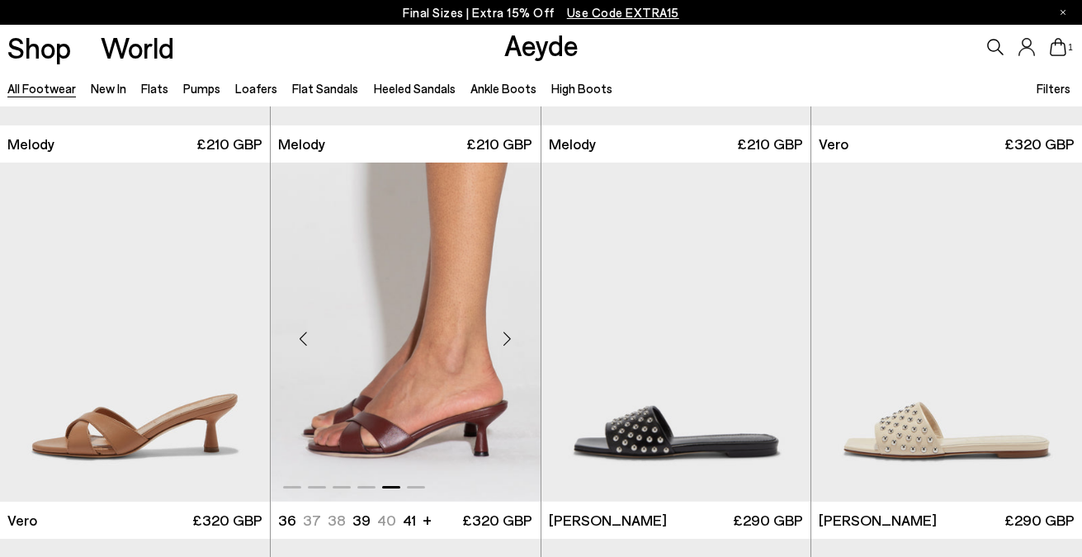
click at [494, 346] on div "Next slide" at bounding box center [508, 340] width 50 height 50
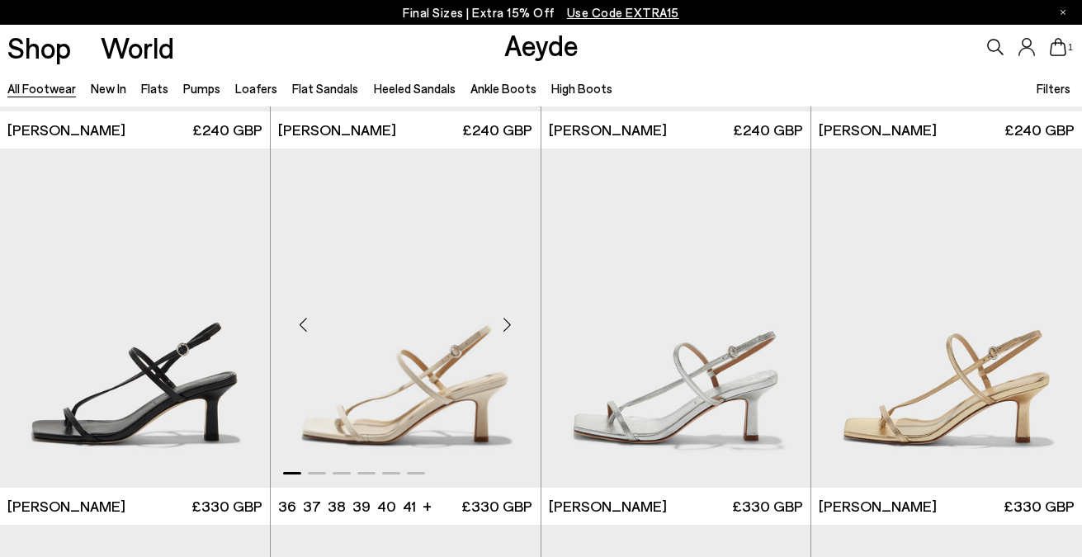
scroll to position [19190, 0]
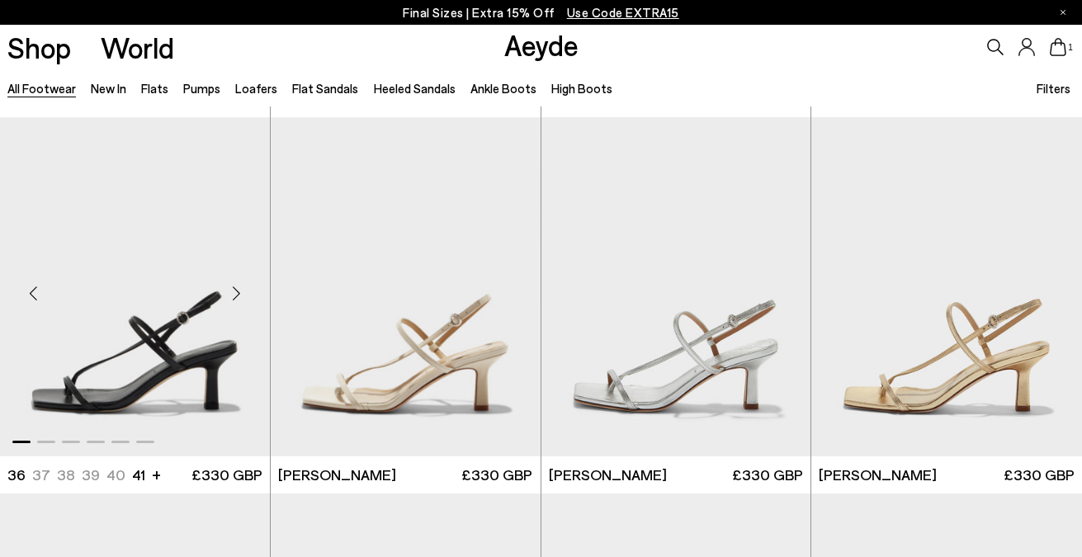
click at [239, 296] on div "Next slide" at bounding box center [237, 293] width 50 height 50
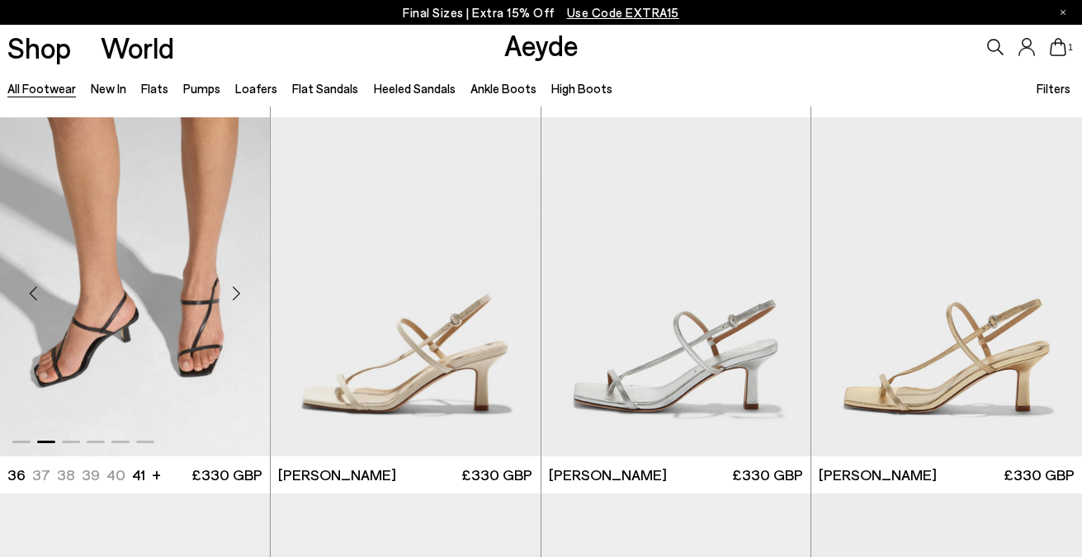
click at [239, 296] on div "Next slide" at bounding box center [237, 293] width 50 height 50
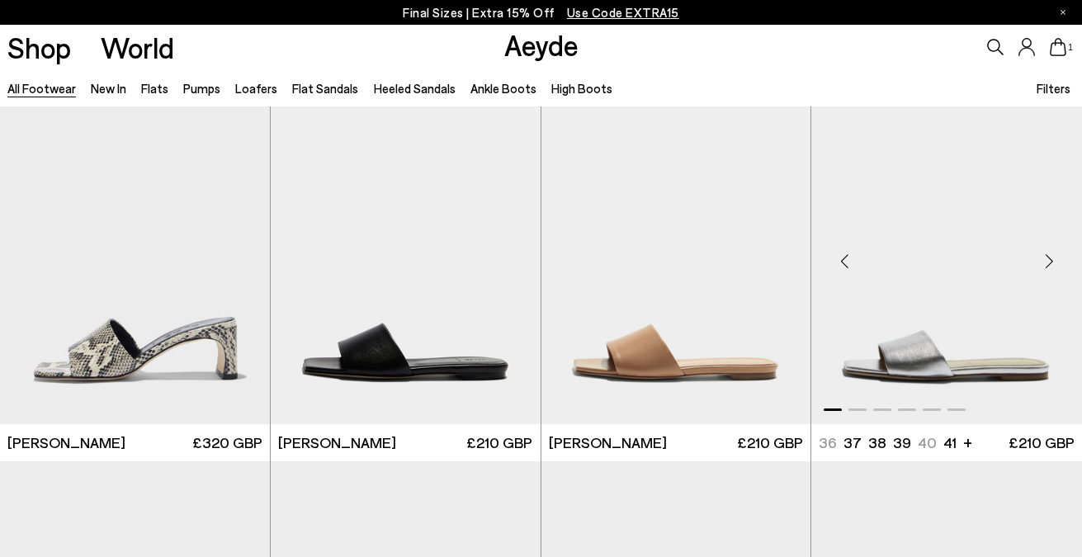
scroll to position [19967, 0]
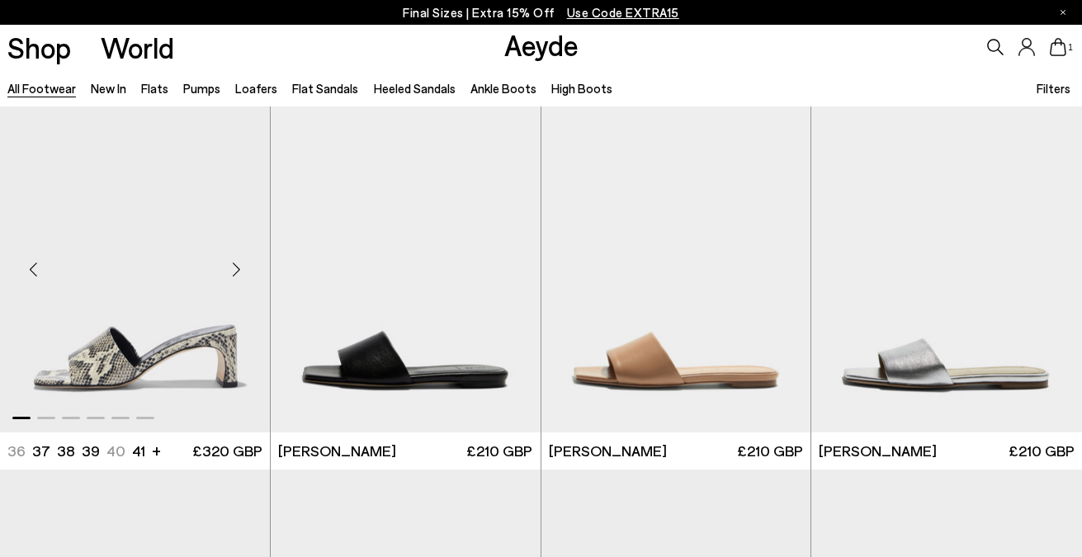
click at [244, 269] on div "Next slide" at bounding box center [237, 269] width 50 height 50
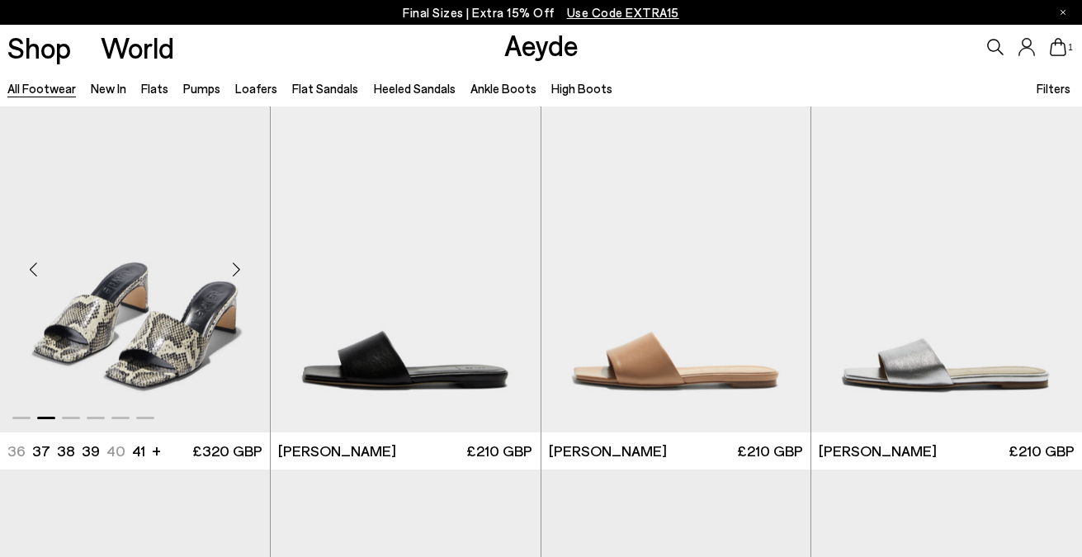
click at [244, 269] on div "Next slide" at bounding box center [237, 269] width 50 height 50
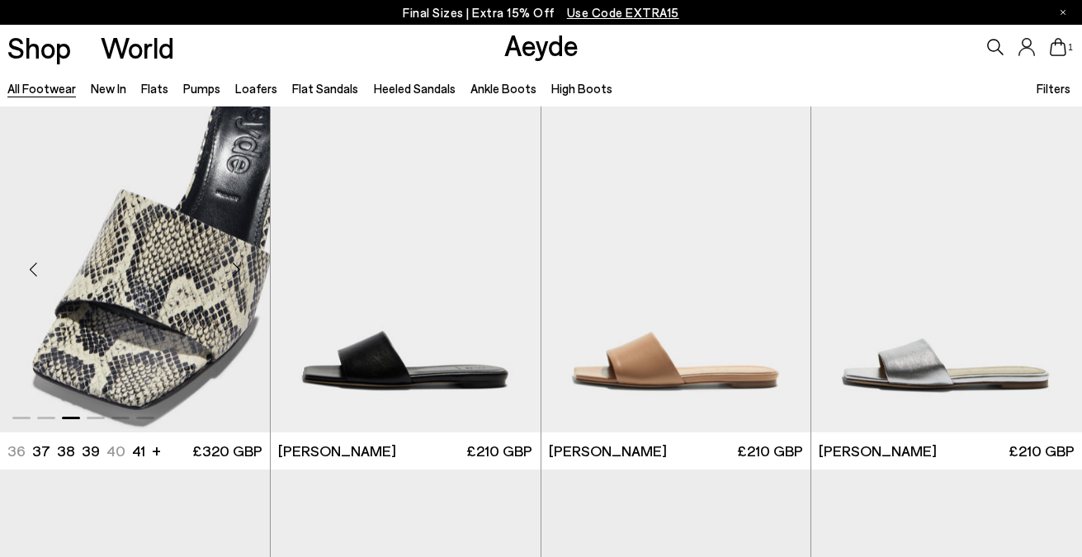
click at [244, 269] on div "Next slide" at bounding box center [237, 269] width 50 height 50
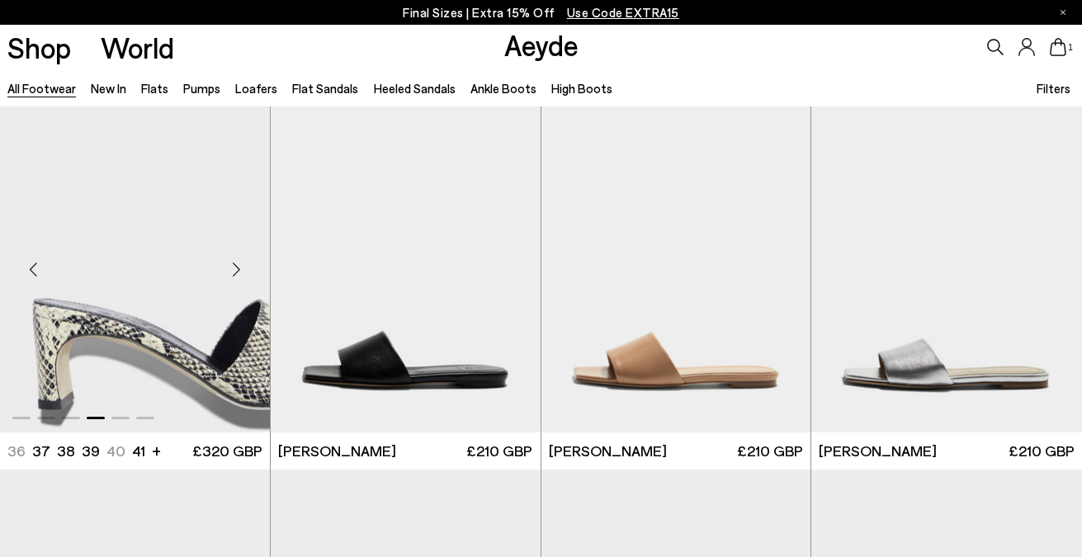
click at [244, 269] on div "Next slide" at bounding box center [237, 269] width 50 height 50
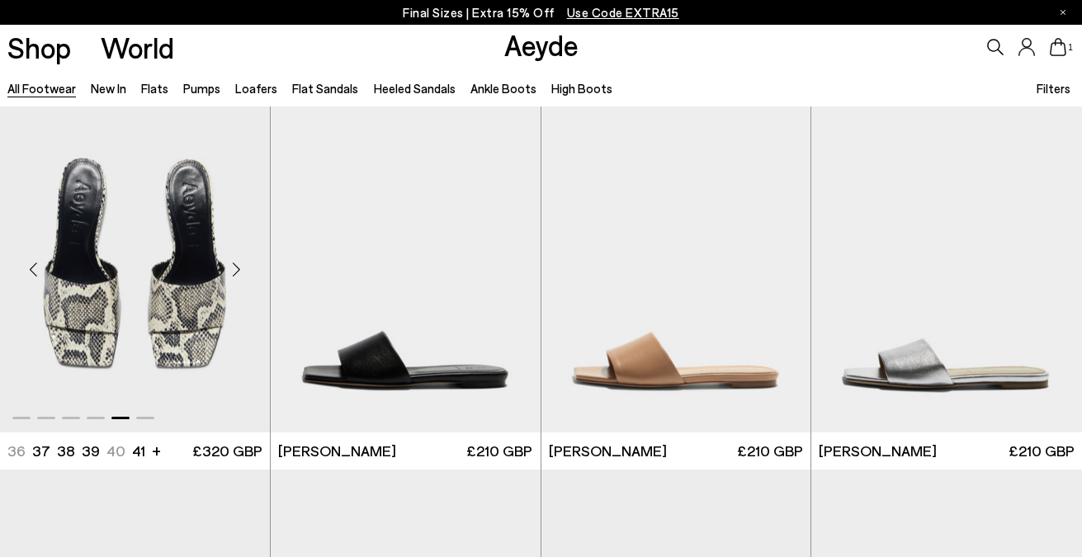
click at [244, 269] on div "Next slide" at bounding box center [237, 269] width 50 height 50
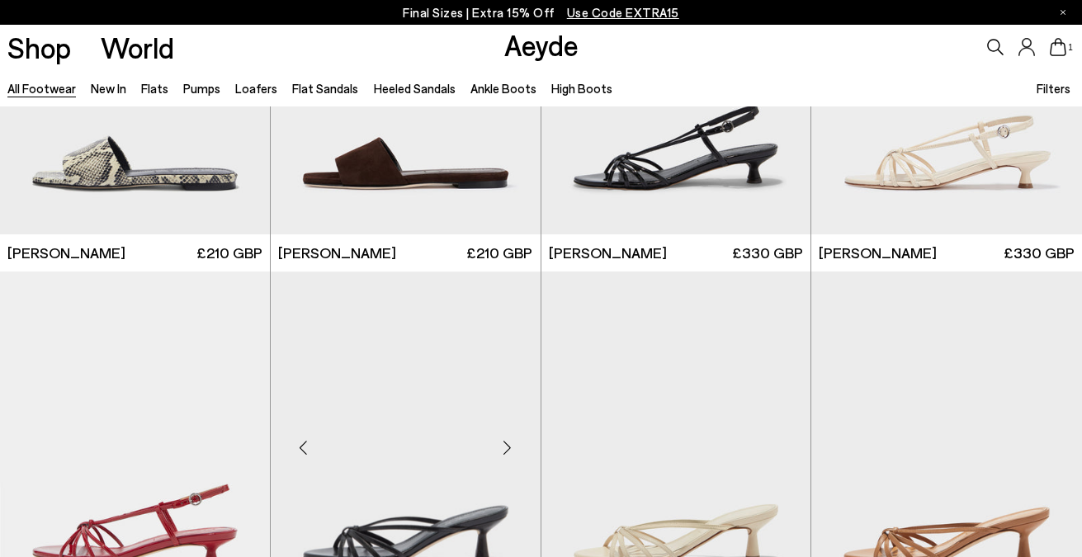
scroll to position [20791, 0]
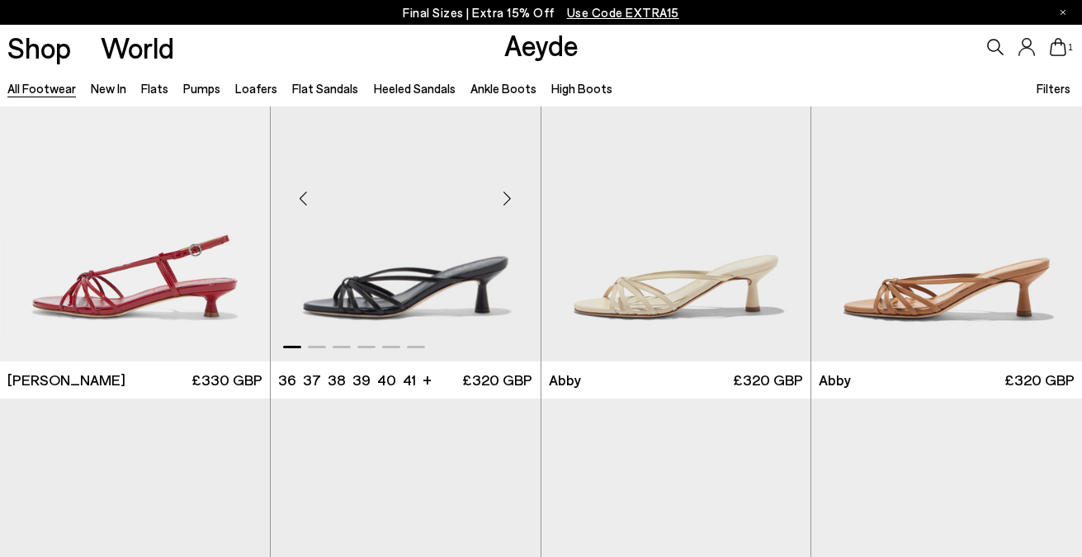
click at [505, 194] on div "Next slide" at bounding box center [508, 198] width 50 height 50
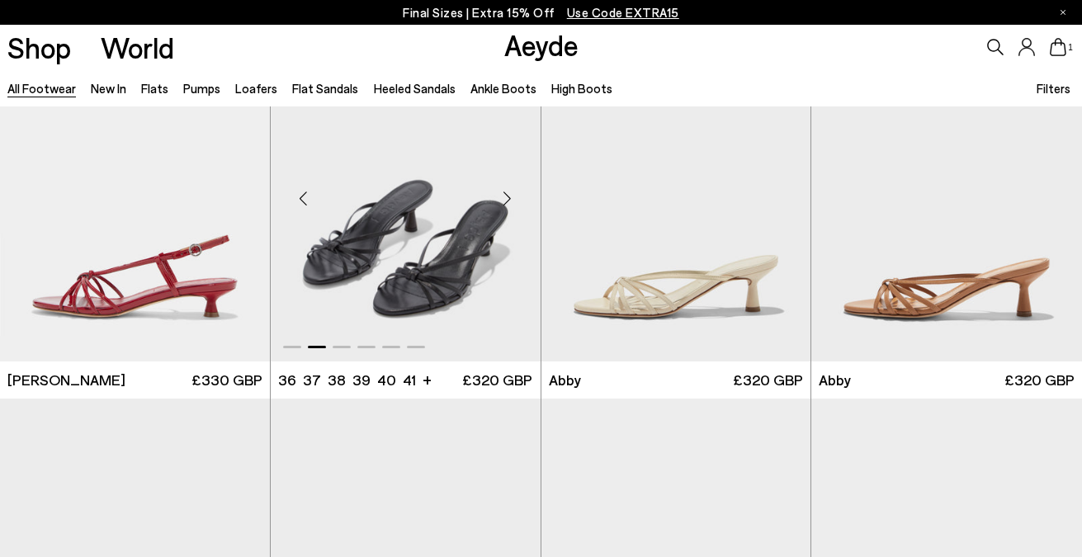
click at [505, 194] on div "Next slide" at bounding box center [508, 198] width 50 height 50
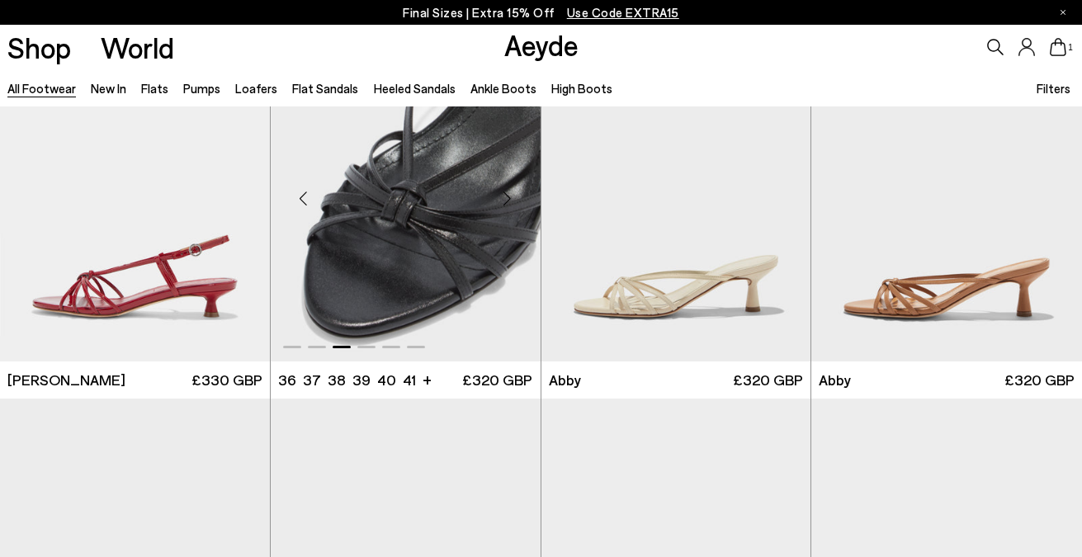
click at [505, 194] on div "Next slide" at bounding box center [508, 198] width 50 height 50
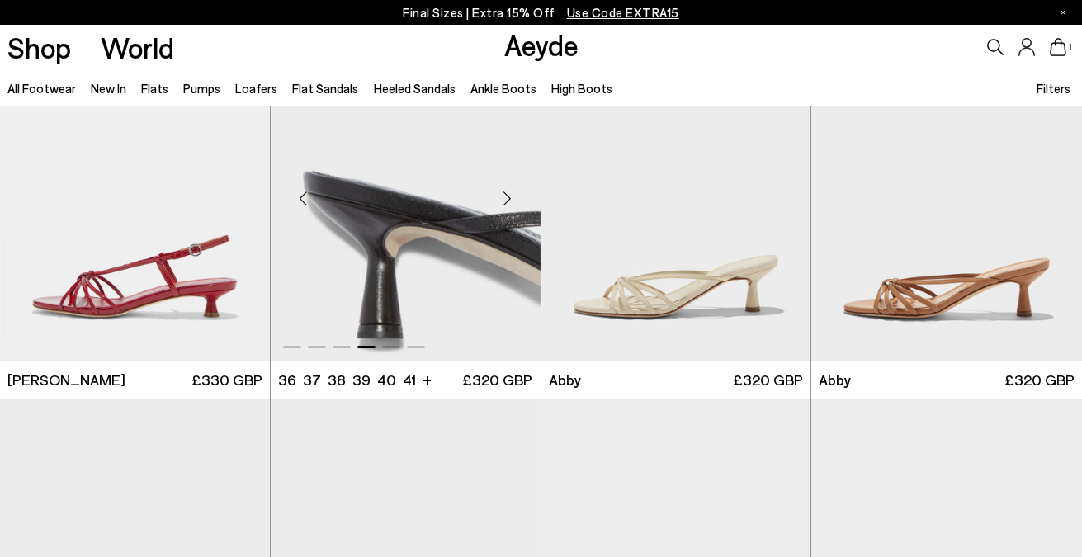
click at [505, 194] on div "Next slide" at bounding box center [508, 198] width 50 height 50
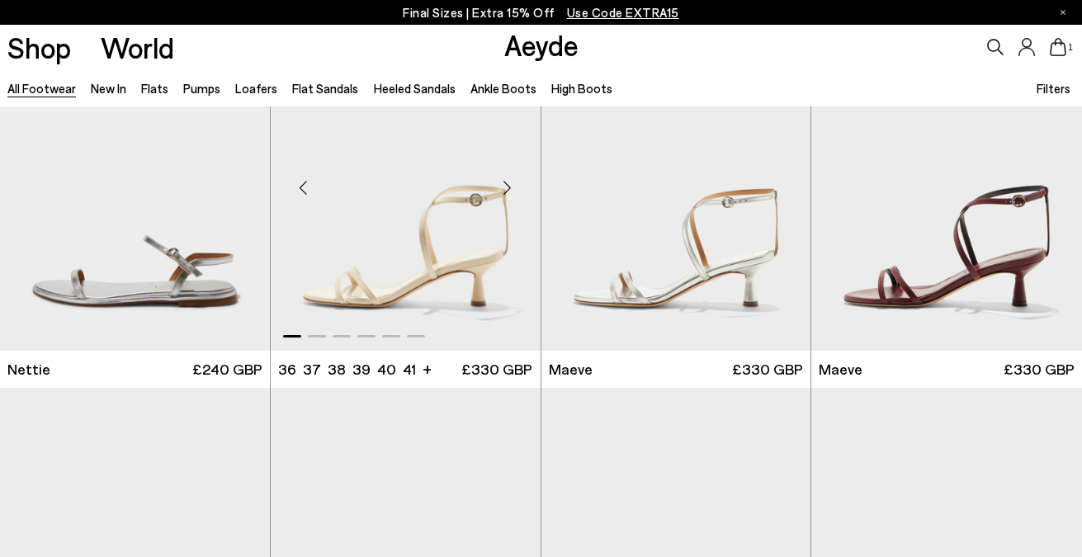
scroll to position [21562, 0]
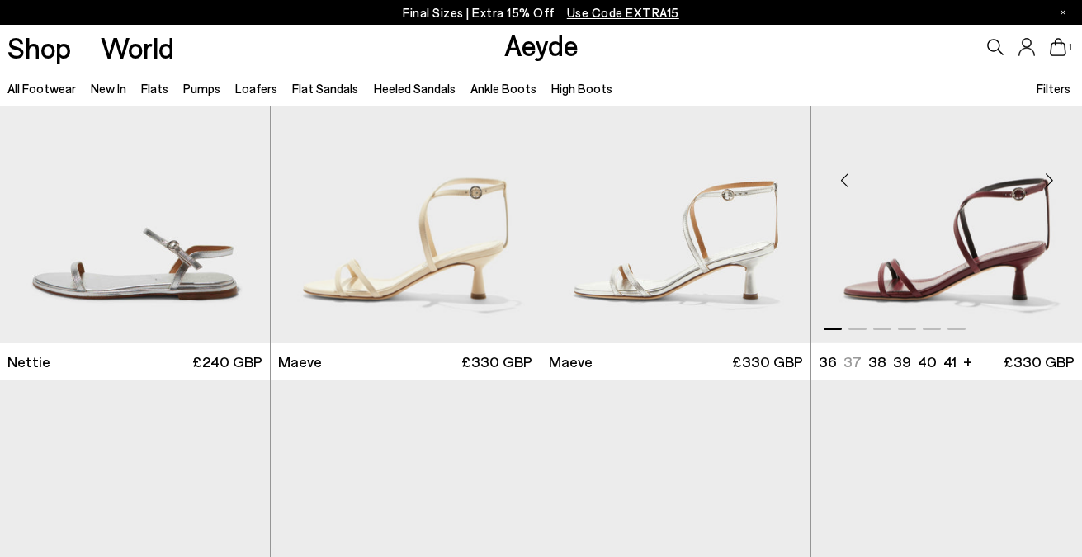
click at [1040, 188] on div "Next slide" at bounding box center [1050, 180] width 50 height 50
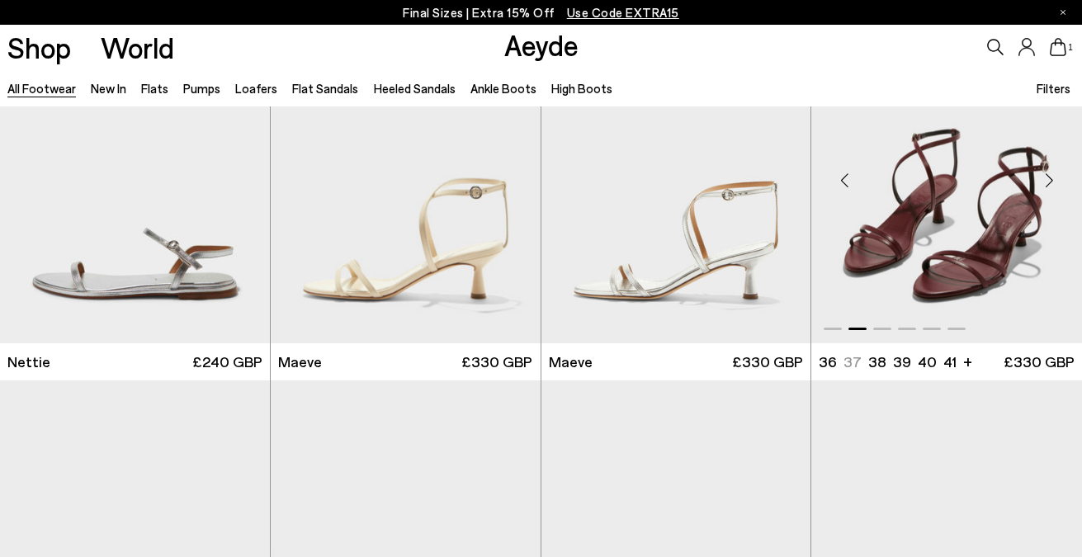
click at [1040, 188] on div "Next slide" at bounding box center [1050, 180] width 50 height 50
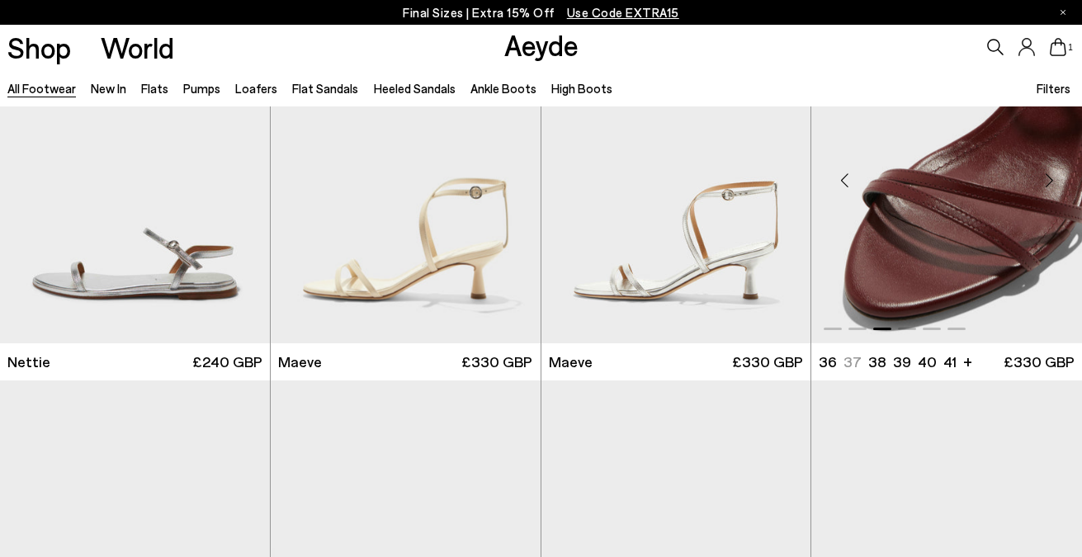
click at [1040, 188] on div "Next slide" at bounding box center [1050, 180] width 50 height 50
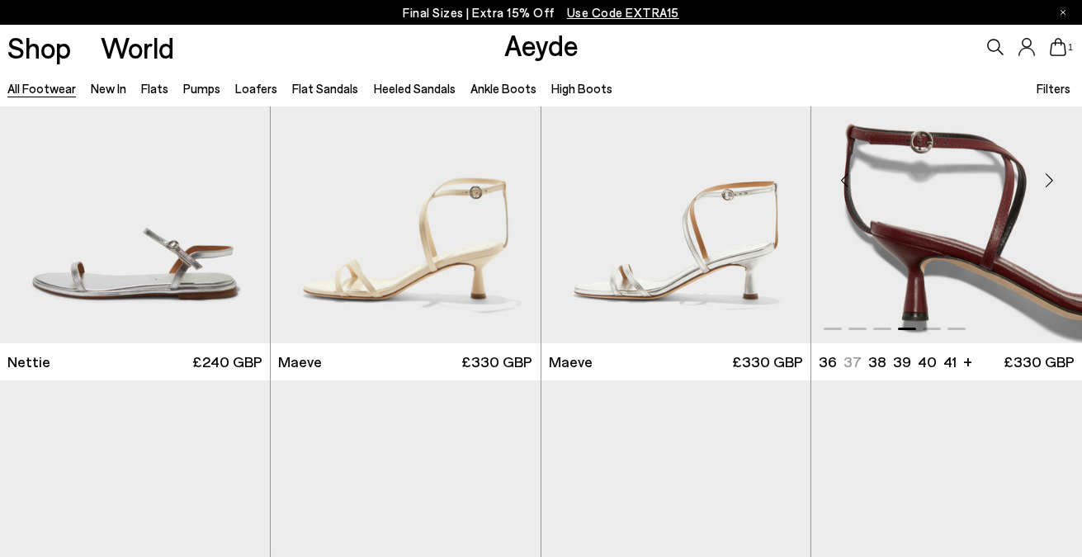
click at [1040, 188] on div "Next slide" at bounding box center [1050, 180] width 50 height 50
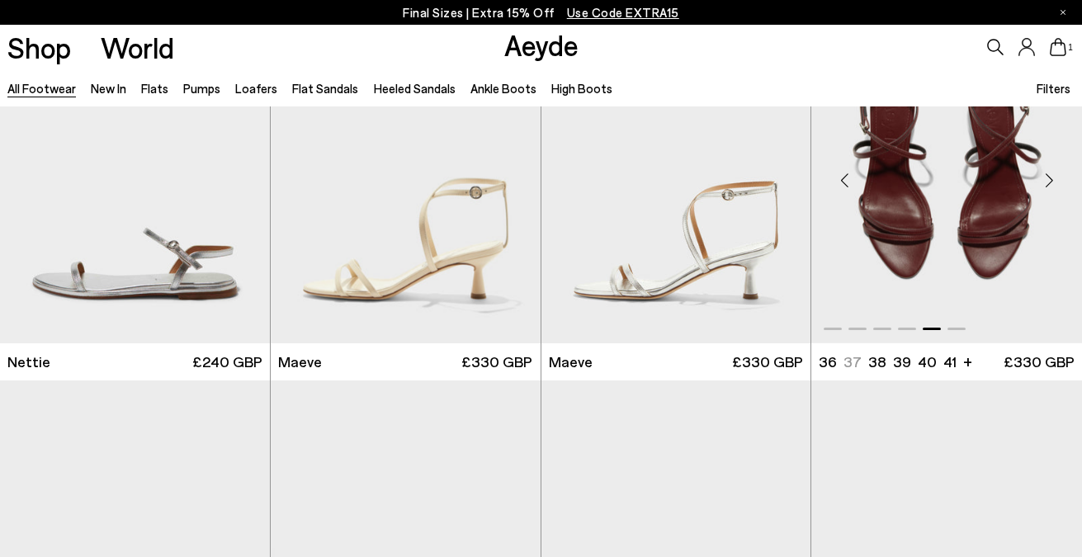
click at [1040, 188] on div "Next slide" at bounding box center [1050, 180] width 50 height 50
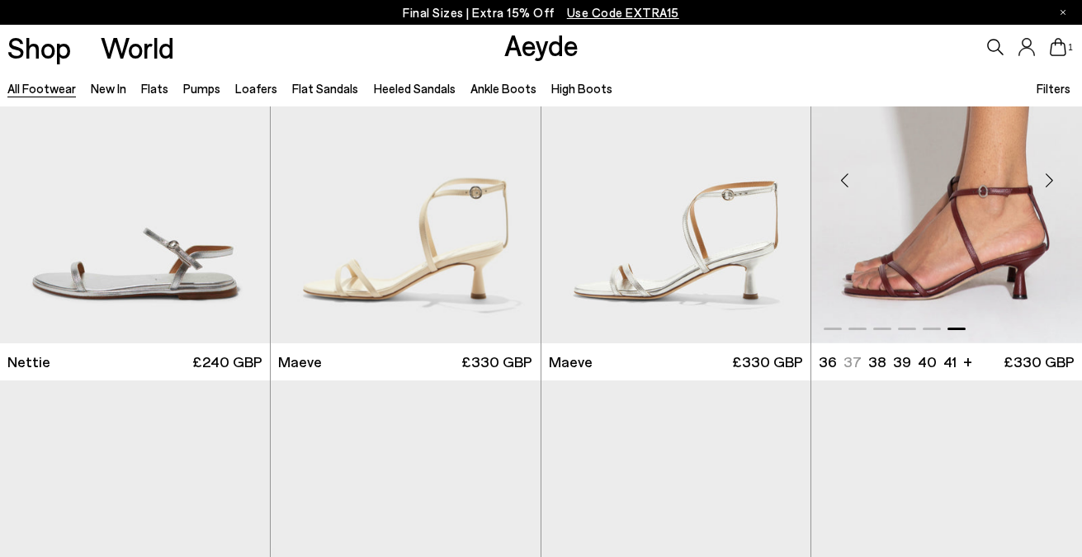
click at [1040, 178] on div "Next slide" at bounding box center [1050, 180] width 50 height 50
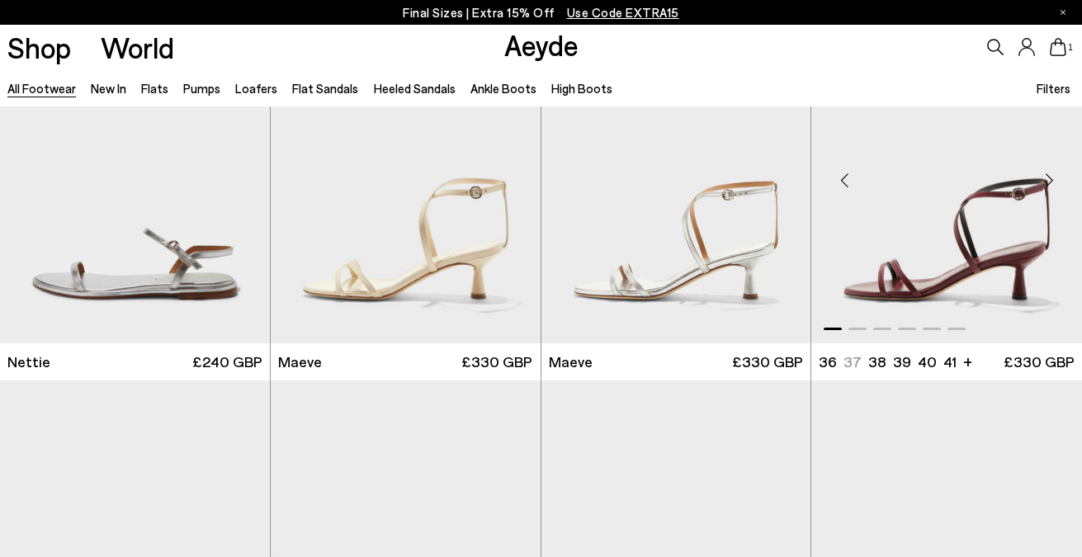
click at [1040, 178] on div "Next slide" at bounding box center [1050, 180] width 50 height 50
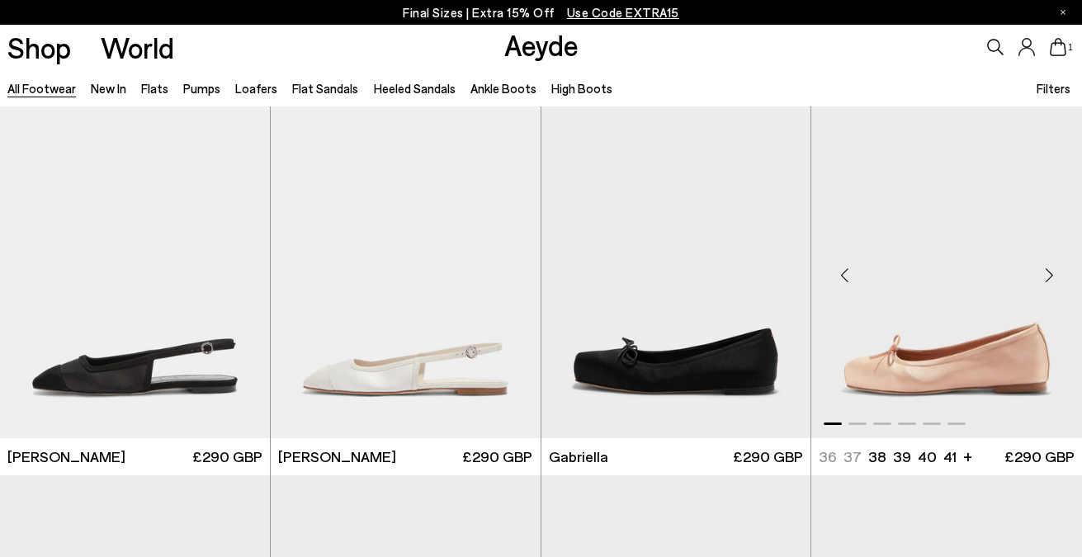
scroll to position [23100, 1]
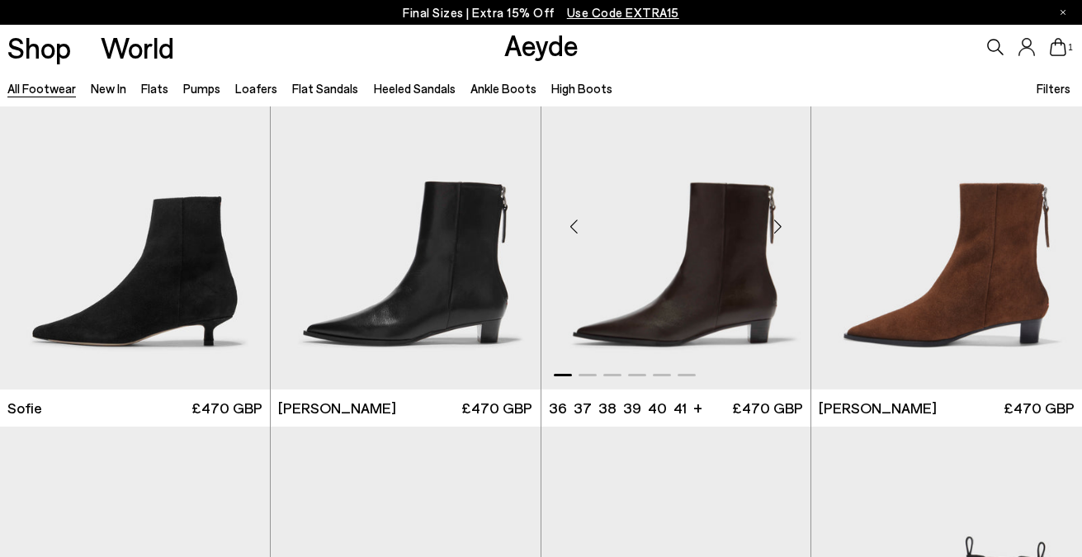
scroll to position [23684, 0]
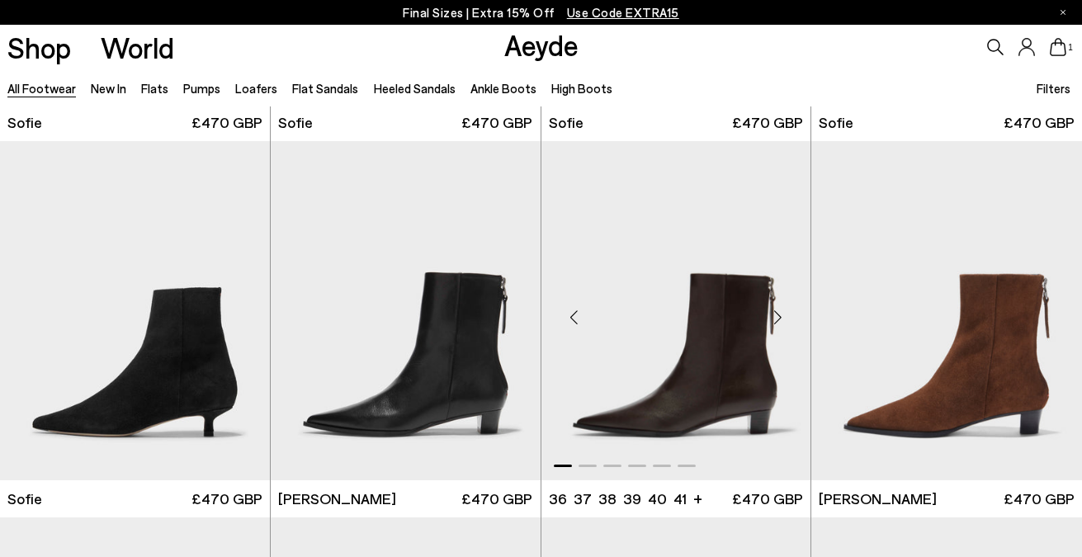
click at [779, 307] on div "Next slide" at bounding box center [778, 318] width 50 height 50
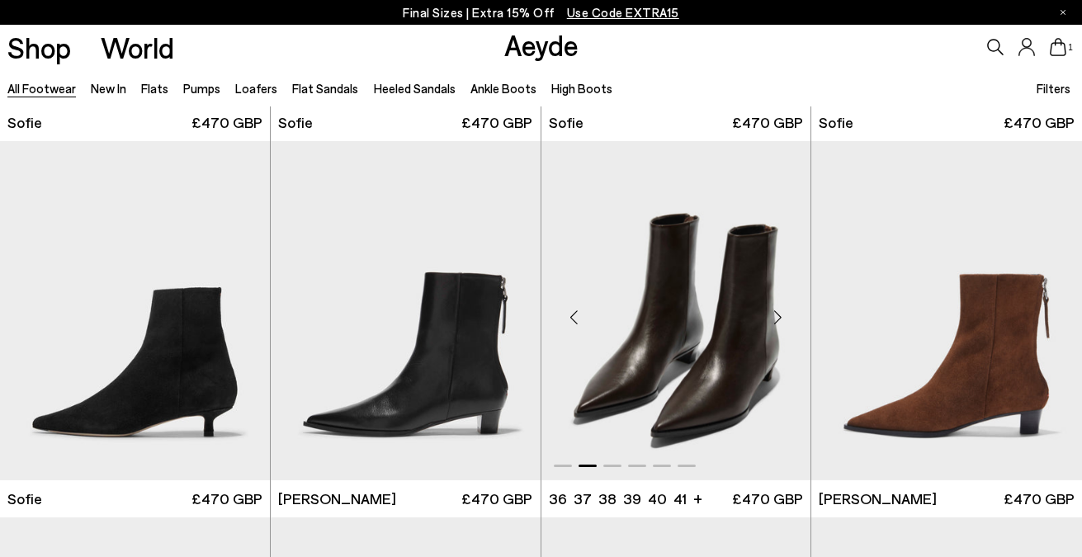
click at [779, 307] on div "Next slide" at bounding box center [778, 318] width 50 height 50
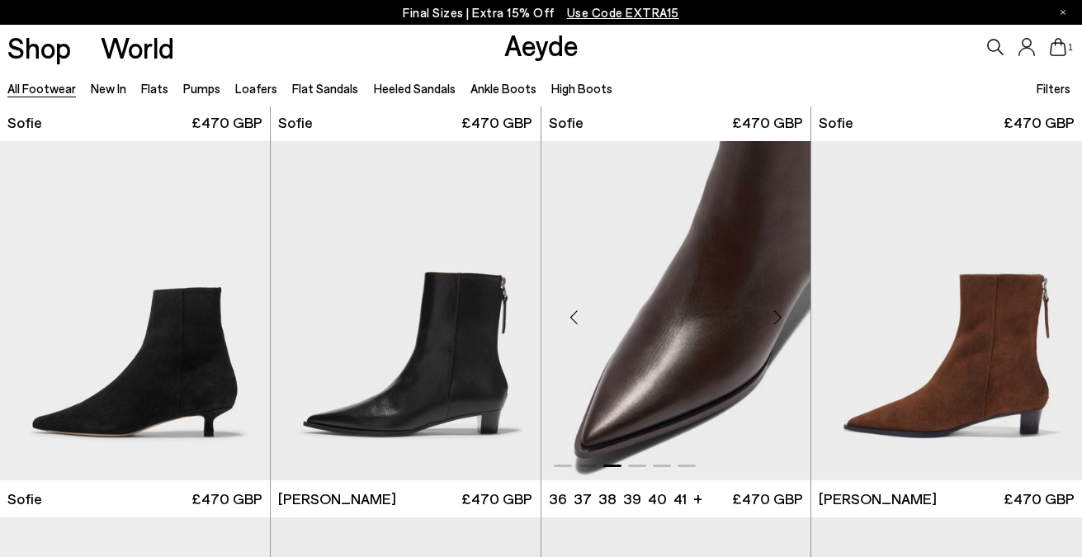
click at [779, 307] on div "Next slide" at bounding box center [778, 318] width 50 height 50
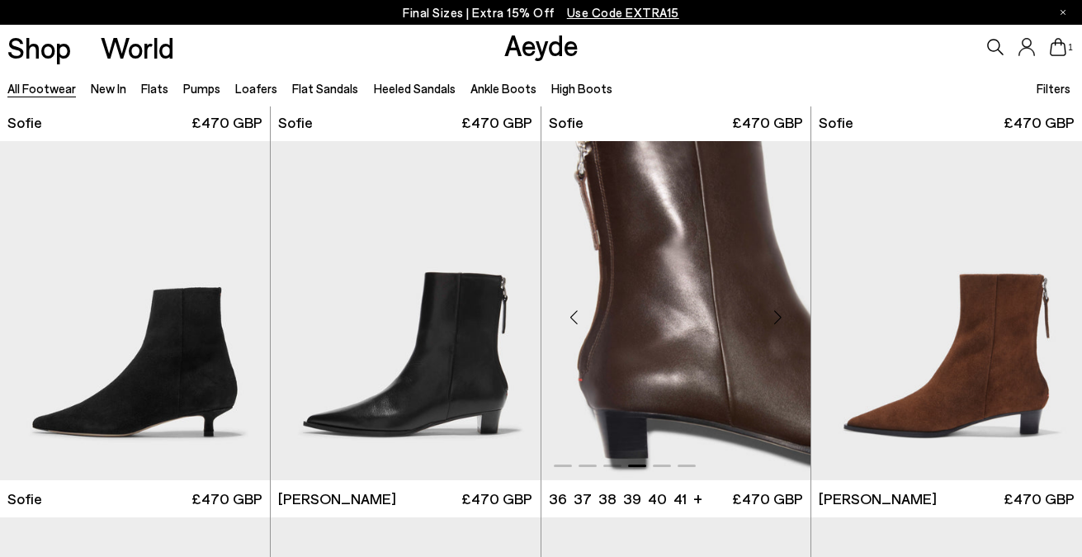
click at [779, 307] on div "Next slide" at bounding box center [778, 318] width 50 height 50
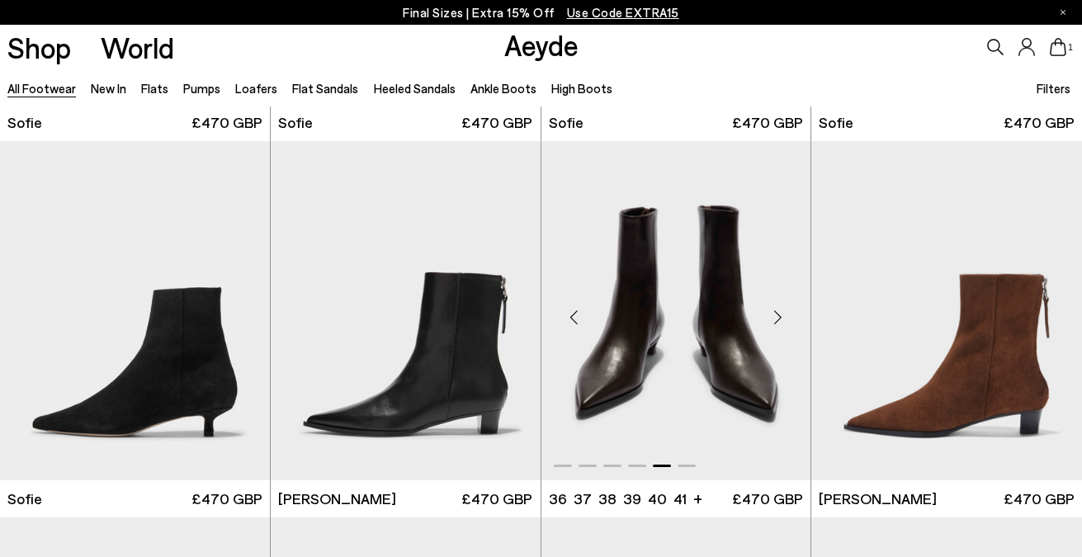
click at [779, 307] on div "Next slide" at bounding box center [778, 318] width 50 height 50
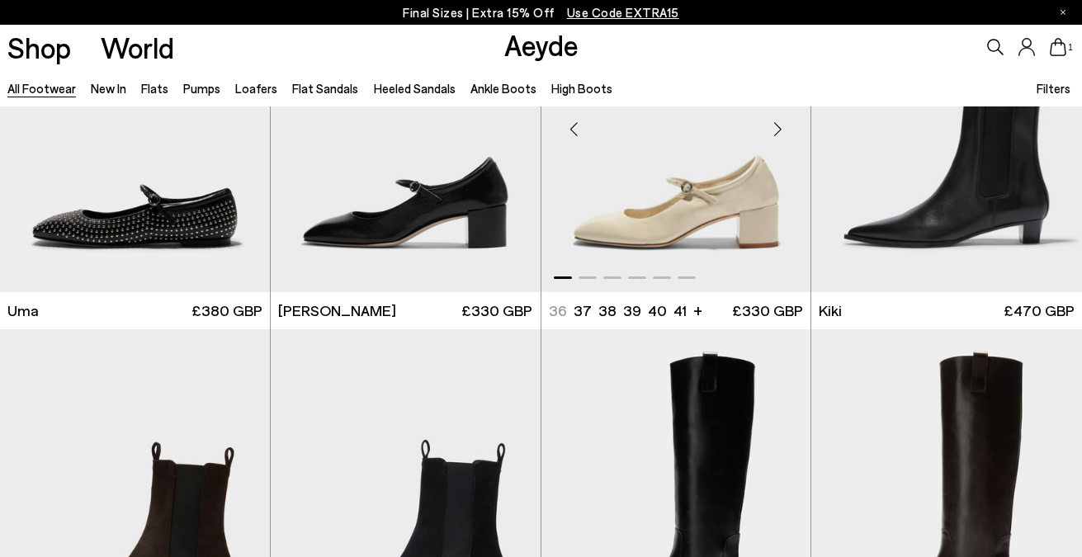
scroll to position [24497, 0]
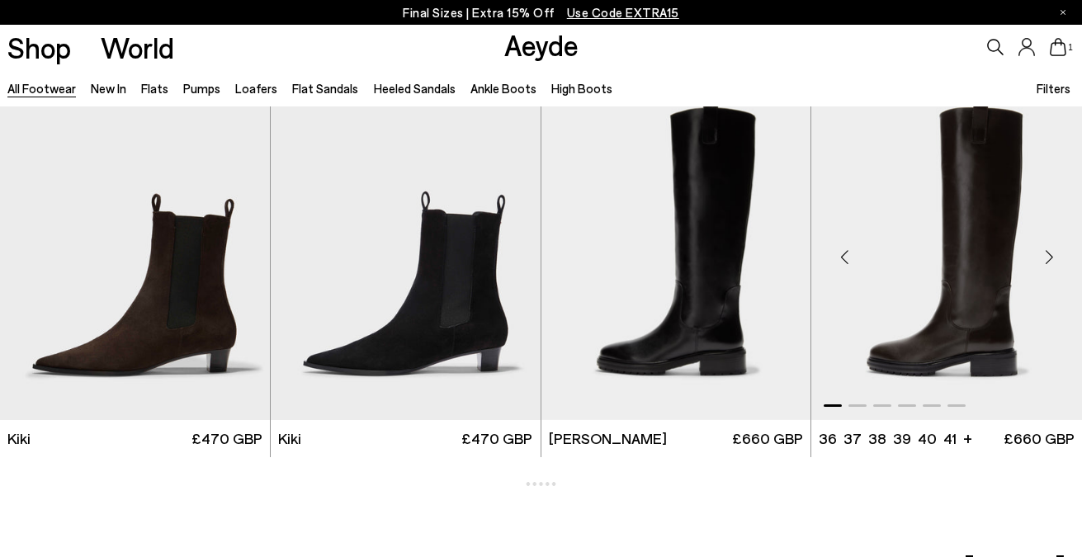
click at [1049, 257] on div "Next slide" at bounding box center [1050, 258] width 50 height 50
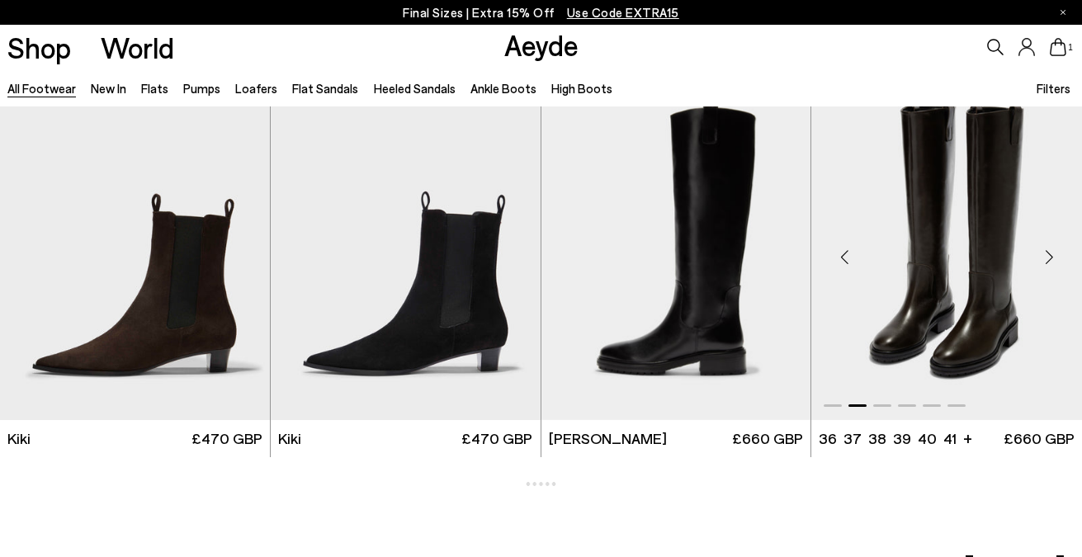
click at [1049, 257] on div "Next slide" at bounding box center [1050, 258] width 50 height 50
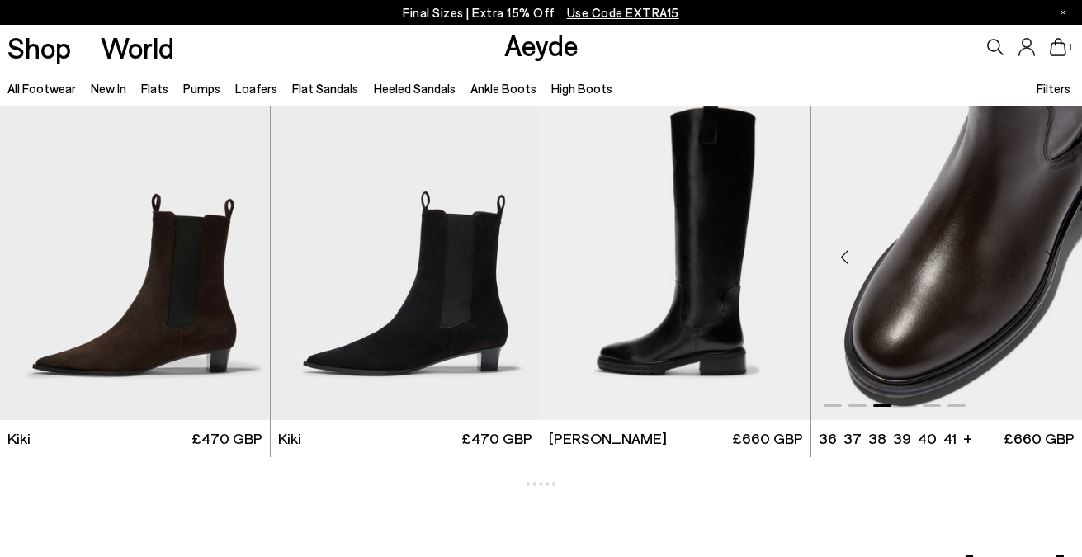
click at [1049, 257] on div "Next slide" at bounding box center [1050, 258] width 50 height 50
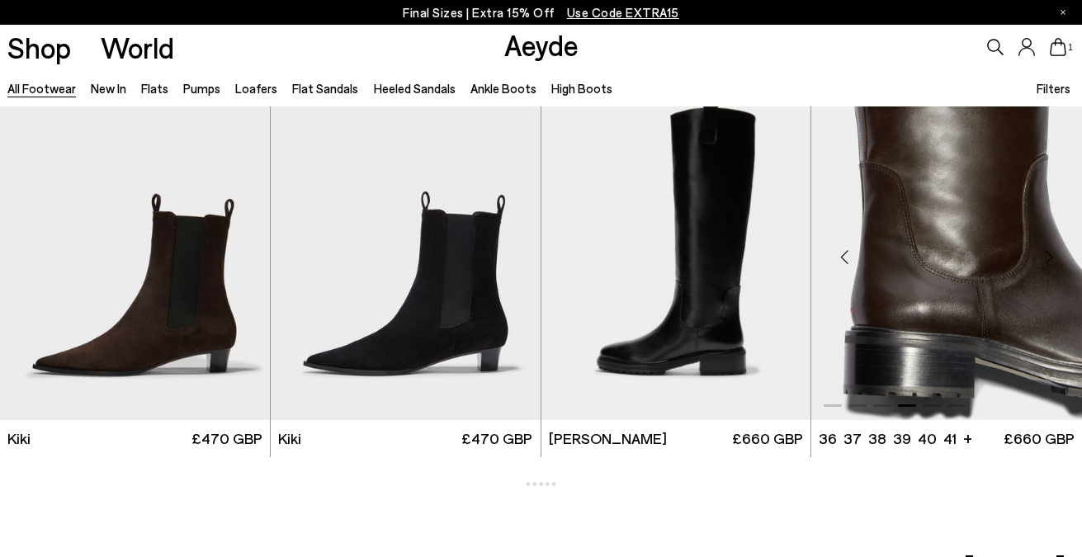
click at [1049, 257] on div "Next slide" at bounding box center [1050, 258] width 50 height 50
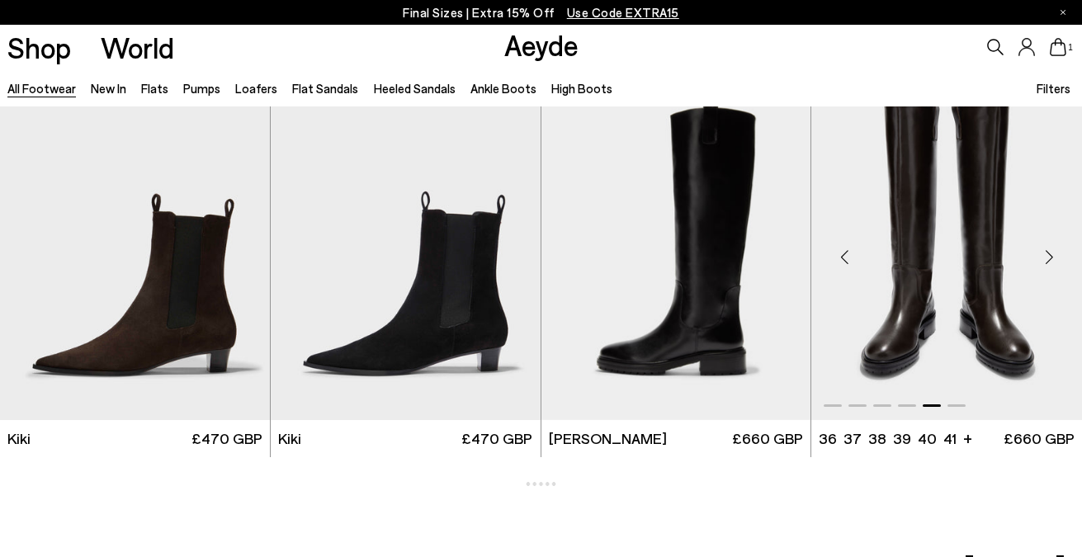
click at [1049, 257] on div "Next slide" at bounding box center [1050, 258] width 50 height 50
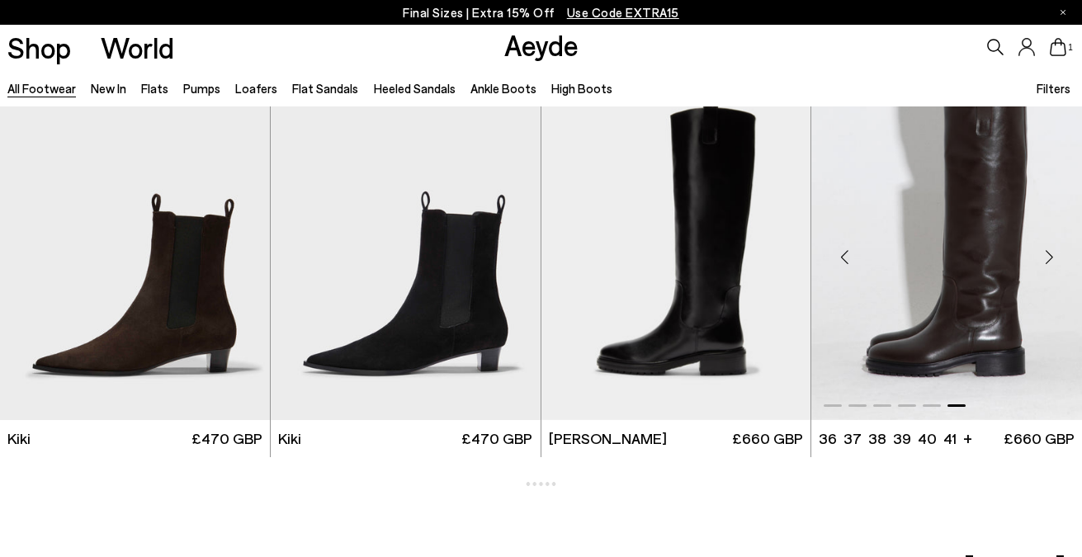
click at [1049, 257] on div "Next slide" at bounding box center [1050, 258] width 50 height 50
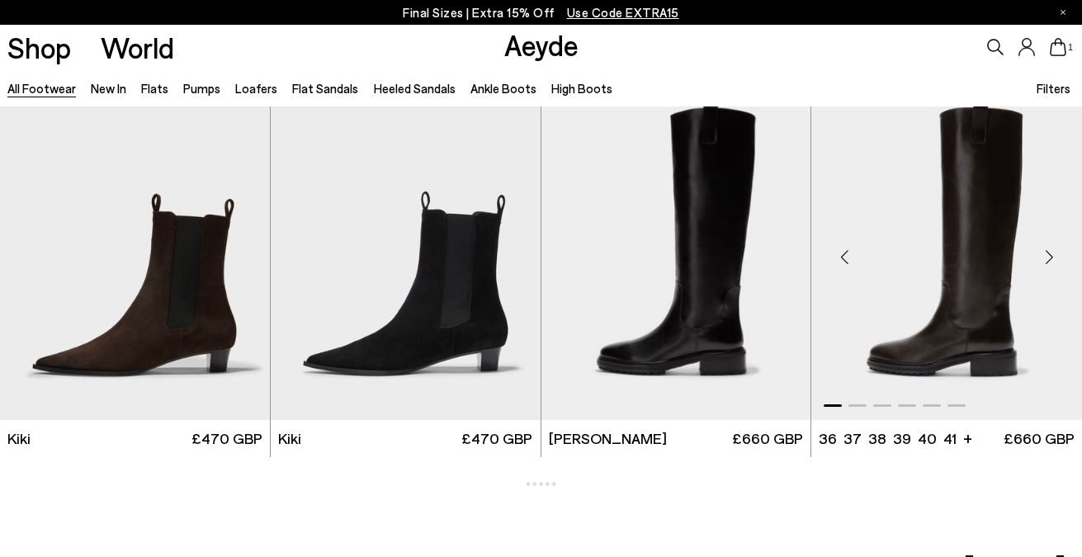
click at [1049, 257] on div "Next slide" at bounding box center [1050, 258] width 50 height 50
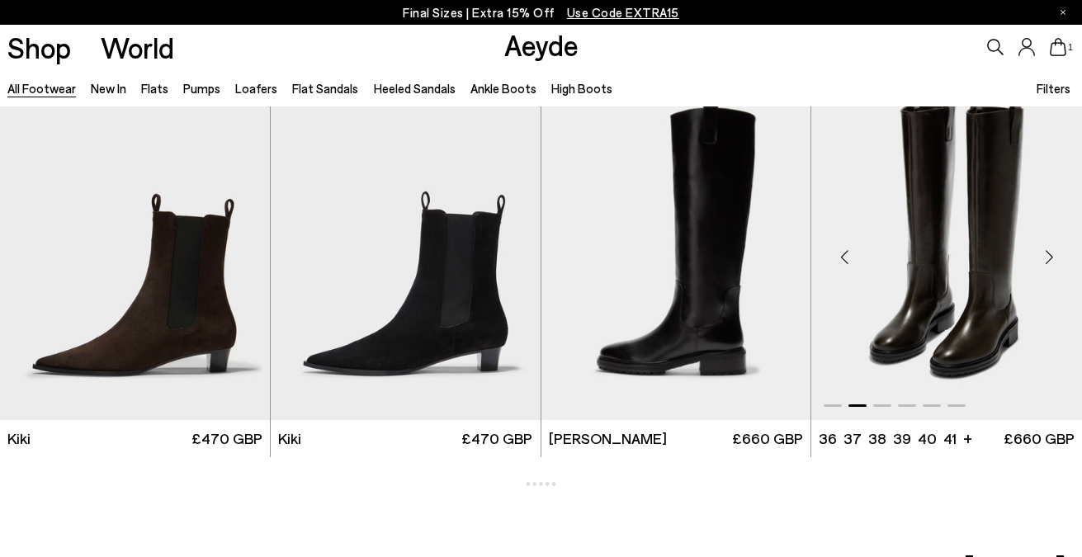
click at [1049, 257] on div "Next slide" at bounding box center [1050, 258] width 50 height 50
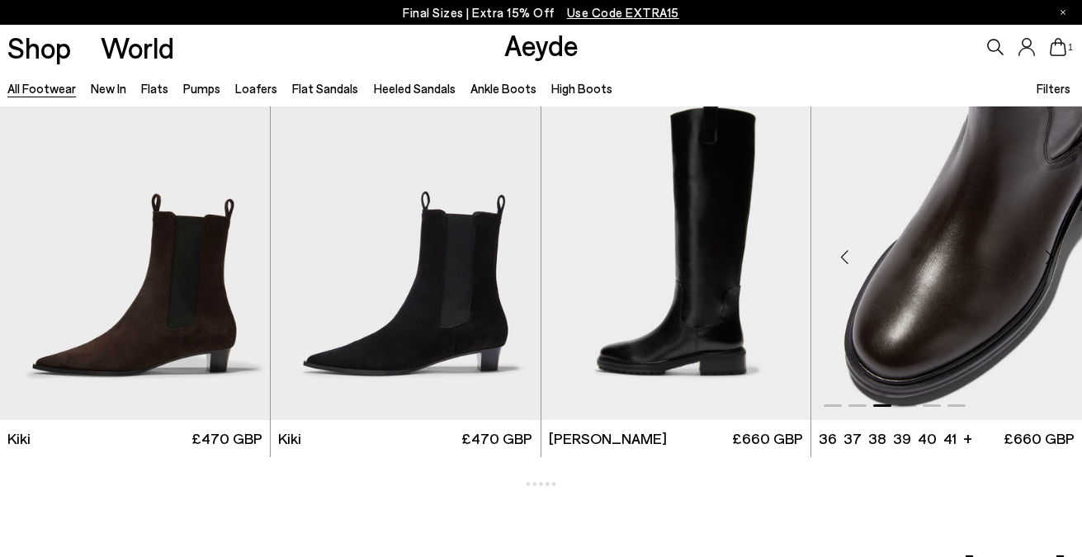
click at [1049, 257] on div "Next slide" at bounding box center [1050, 258] width 50 height 50
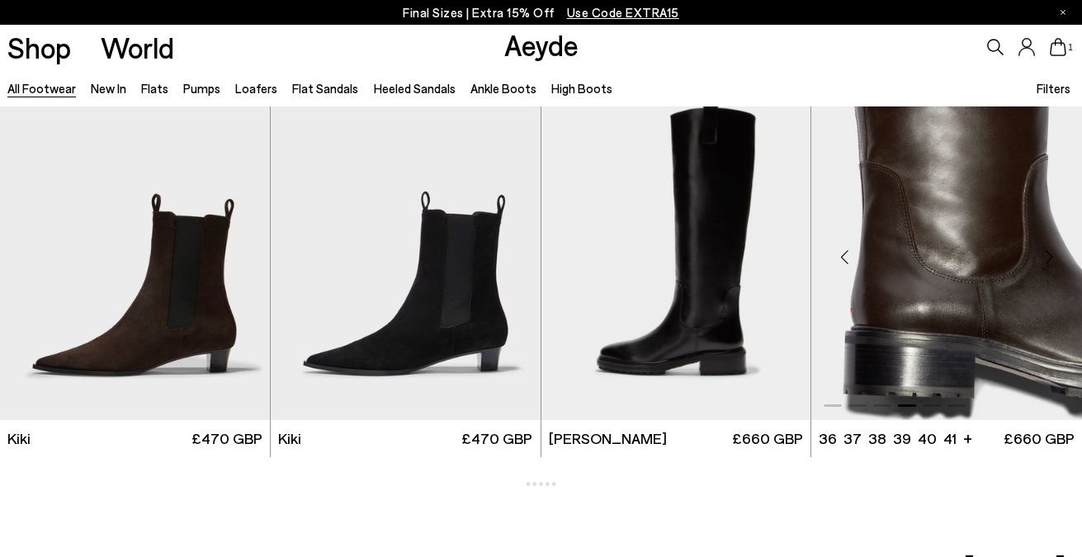
click at [1049, 257] on div "Next slide" at bounding box center [1050, 258] width 50 height 50
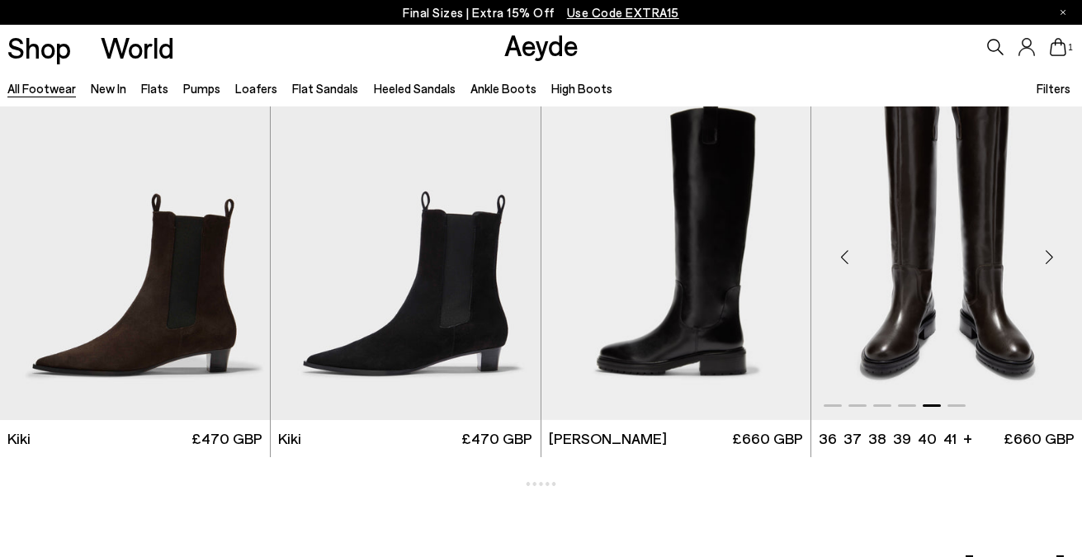
click at [1049, 257] on div "Next slide" at bounding box center [1050, 258] width 50 height 50
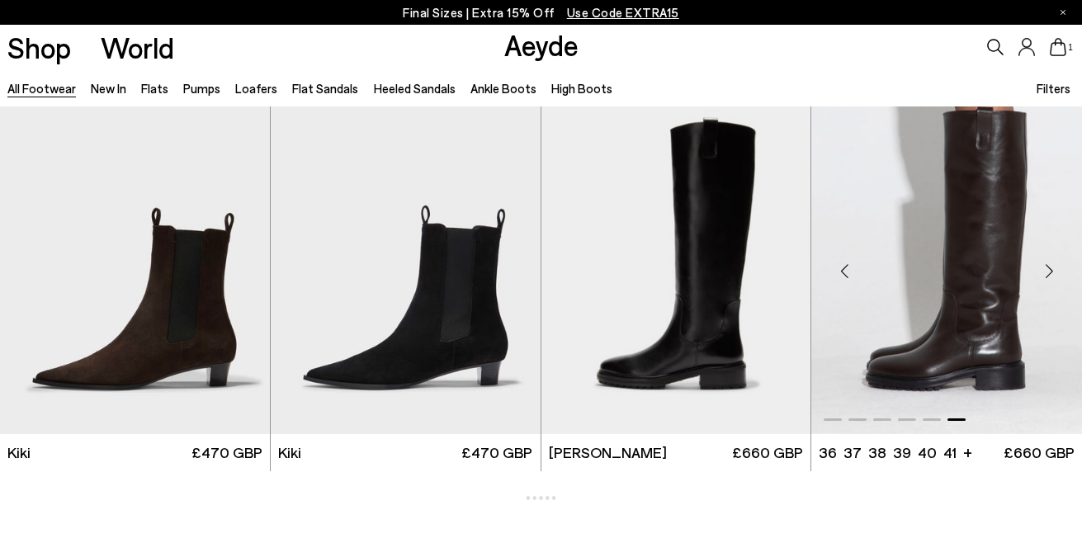
scroll to position [24487, 0]
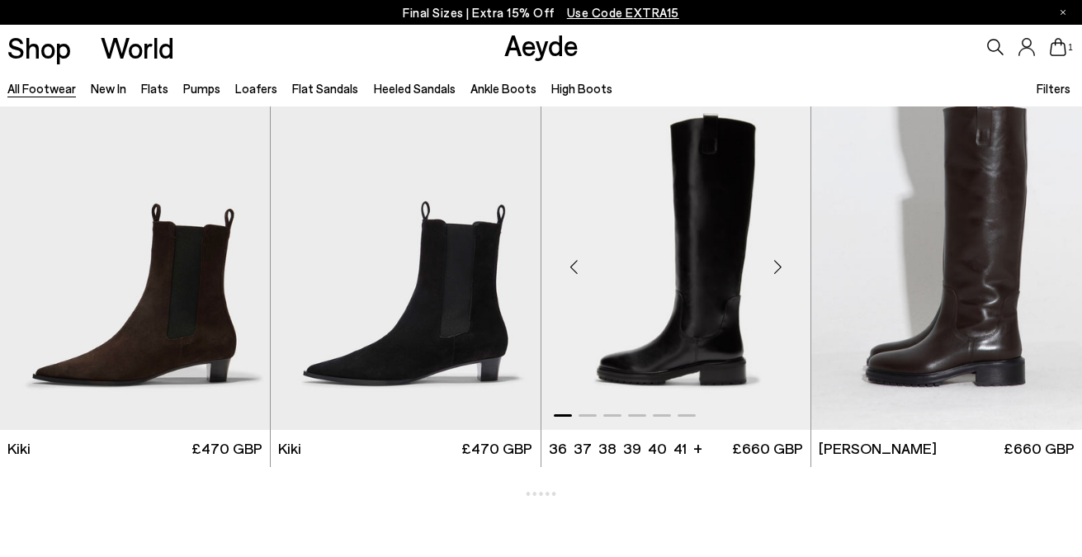
click at [772, 260] on div "Next slide" at bounding box center [778, 268] width 50 height 50
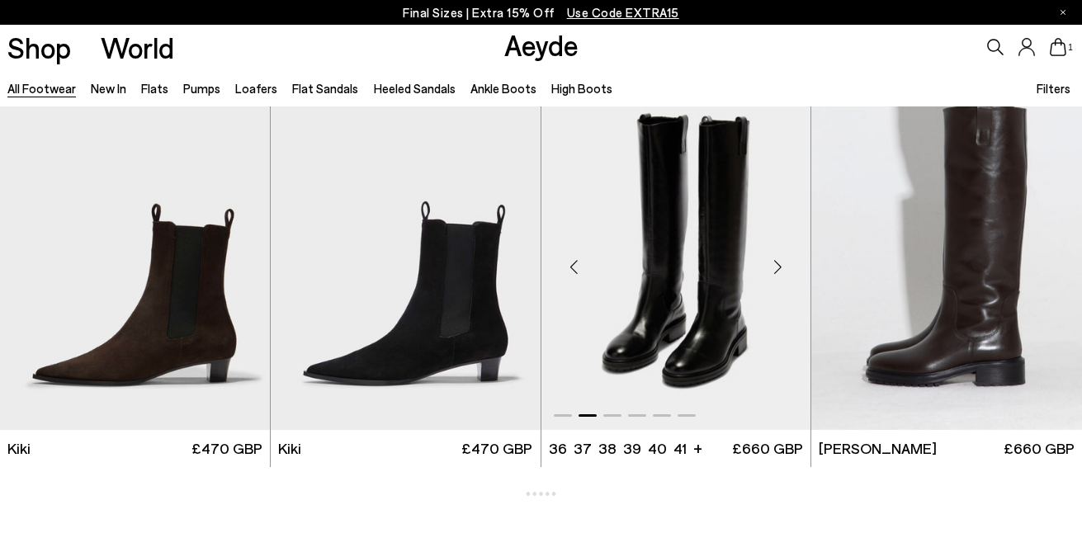
click at [772, 260] on div "Next slide" at bounding box center [778, 268] width 50 height 50
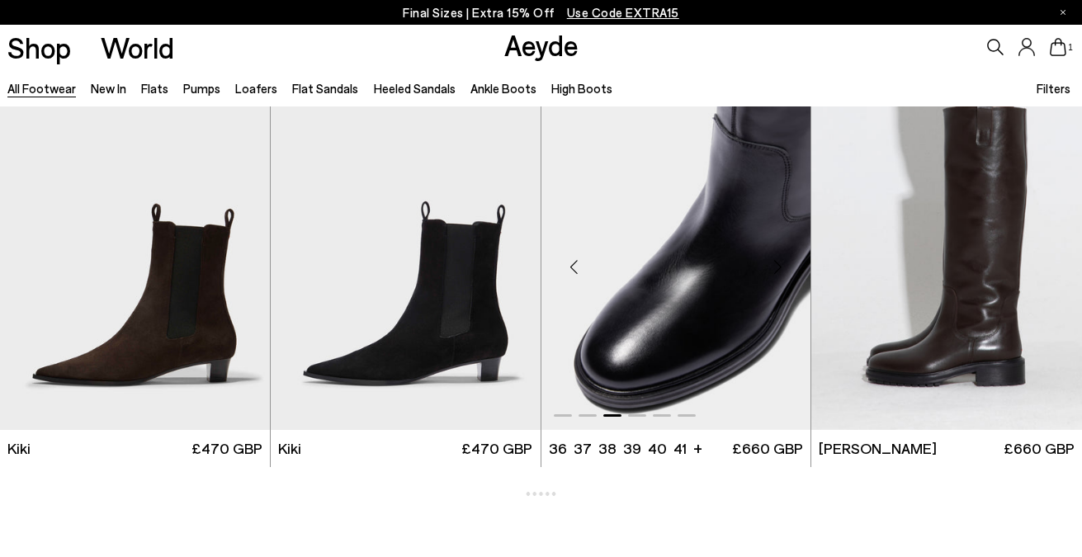
click at [772, 260] on div "Next slide" at bounding box center [778, 268] width 50 height 50
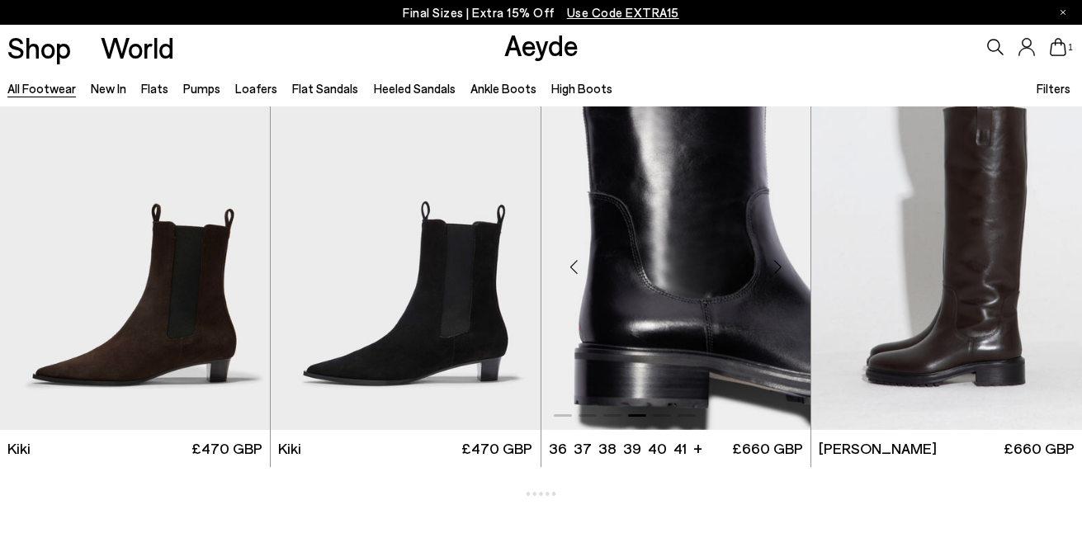
click at [772, 260] on div "Next slide" at bounding box center [778, 268] width 50 height 50
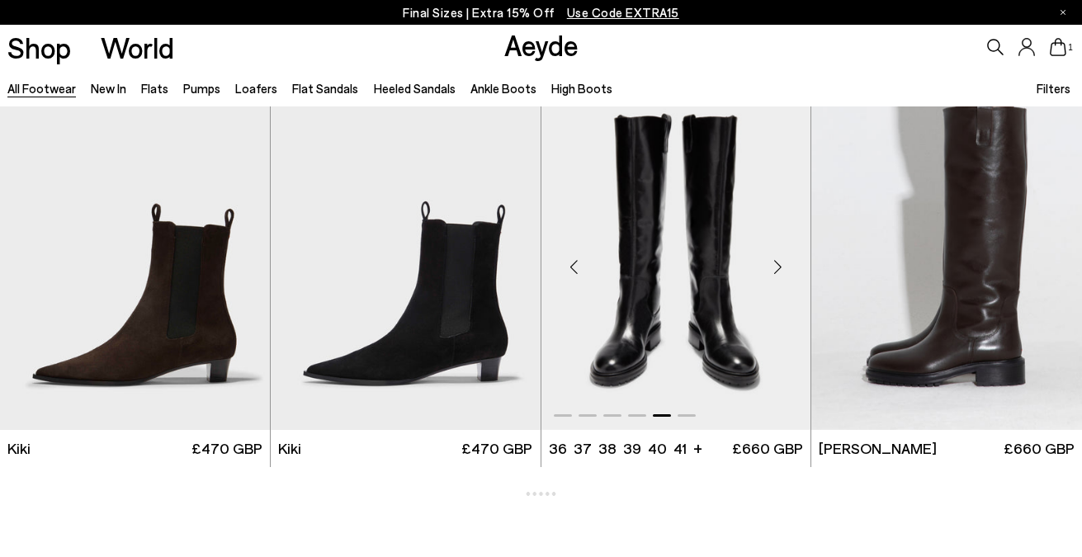
click at [772, 260] on div "Next slide" at bounding box center [778, 268] width 50 height 50
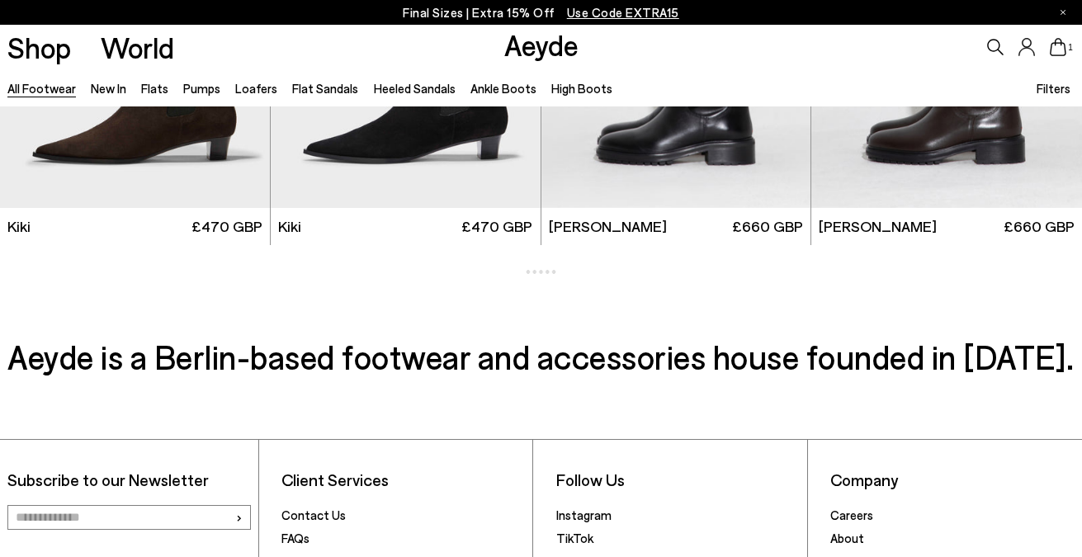
scroll to position [24709, 0]
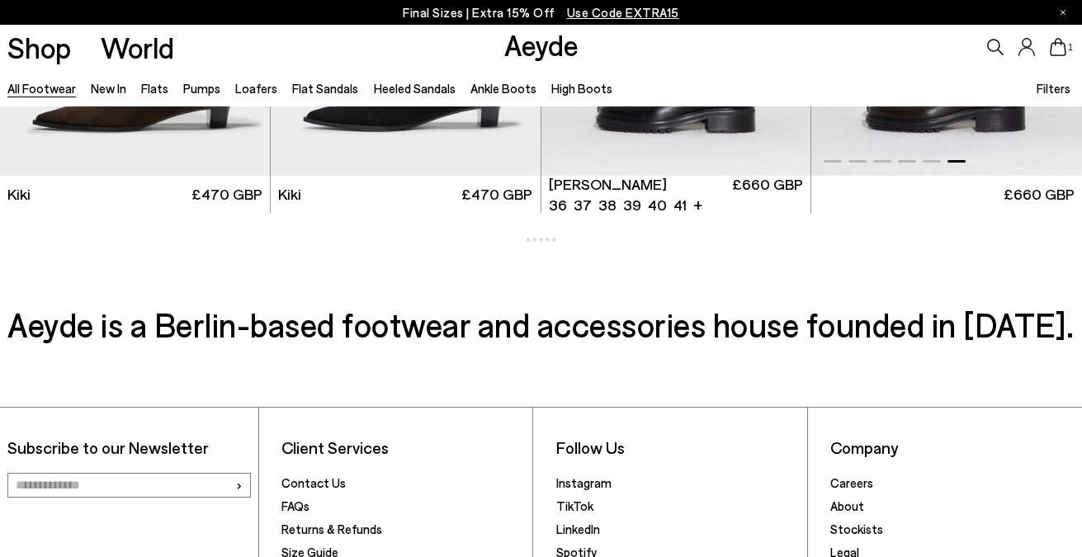
scroll to position [24754, 0]
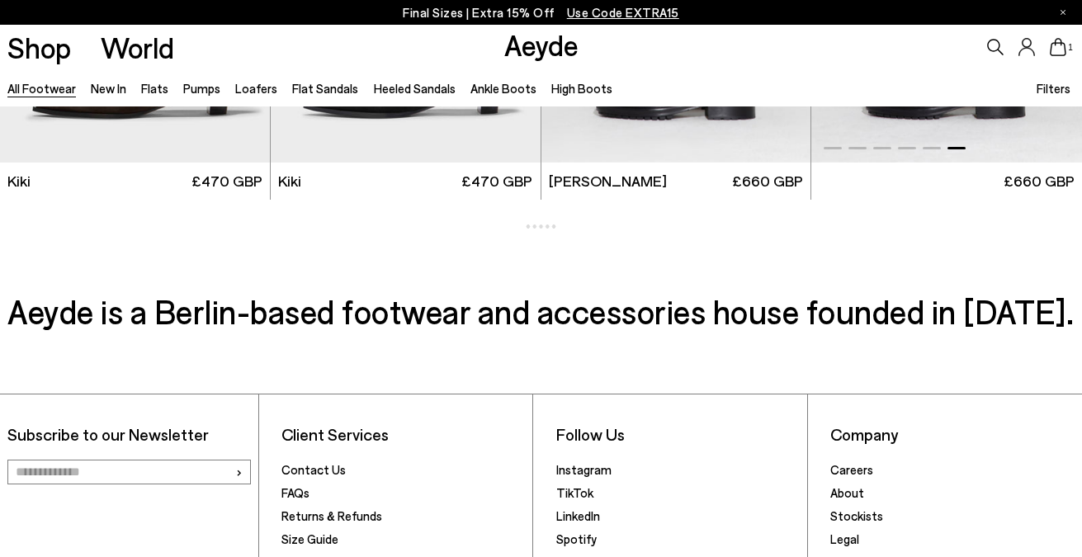
click at [542, 227] on div at bounding box center [541, 227] width 32 height 4
click at [495, 88] on link "Ankle Boots" at bounding box center [504, 88] width 66 height 15
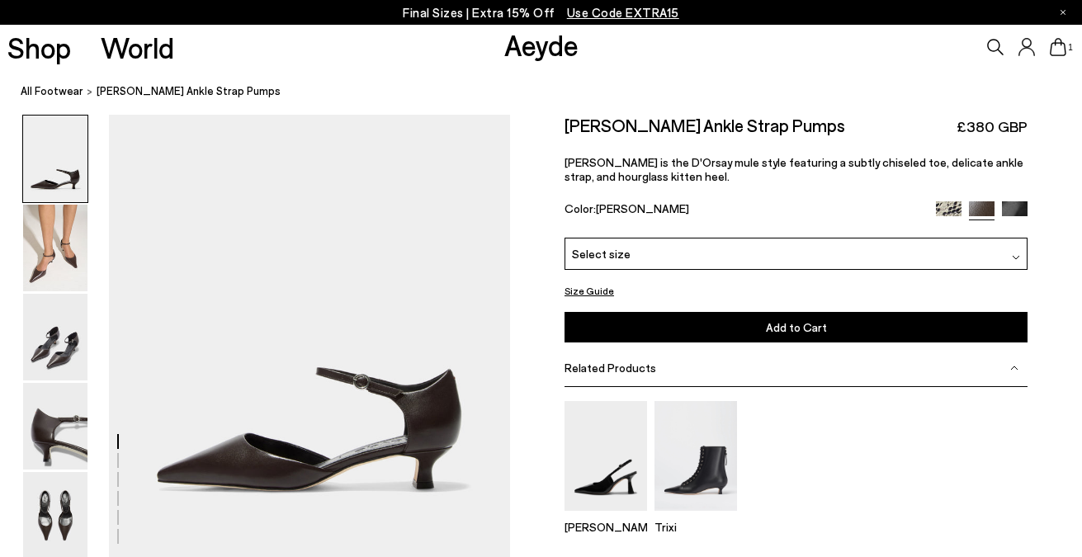
scroll to position [2, 0]
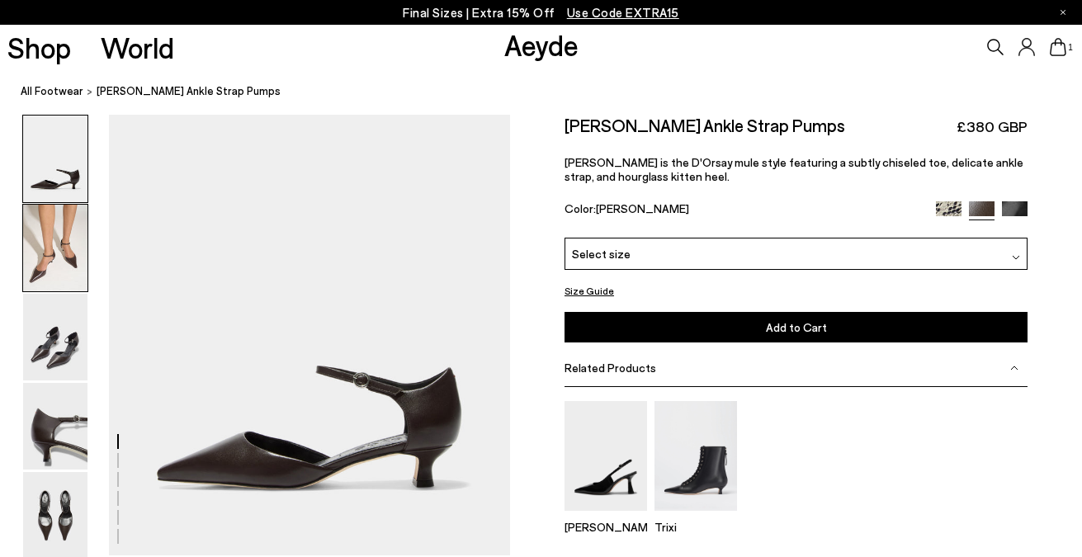
click at [79, 274] on img at bounding box center [55, 248] width 64 height 87
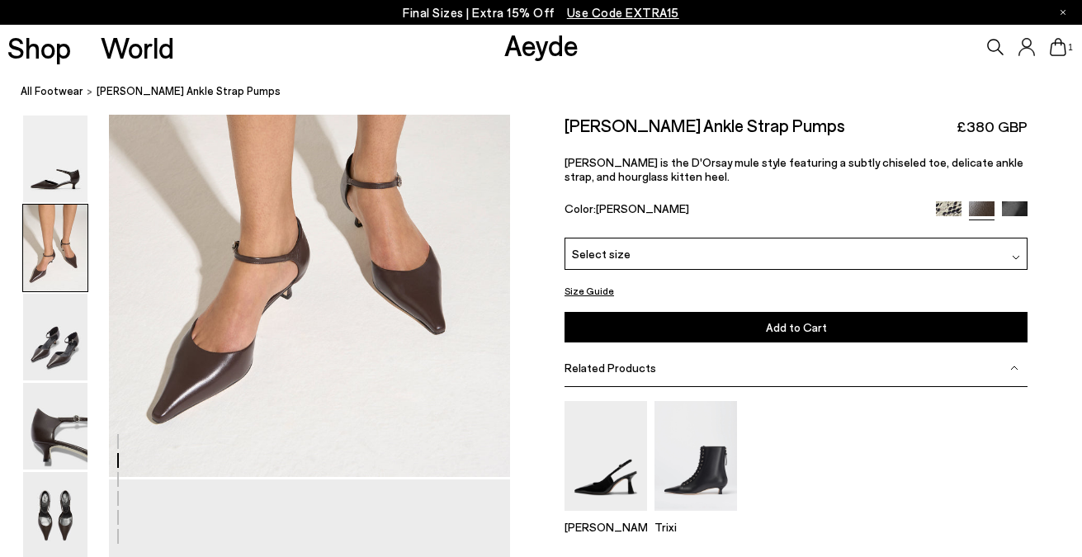
scroll to position [676, 0]
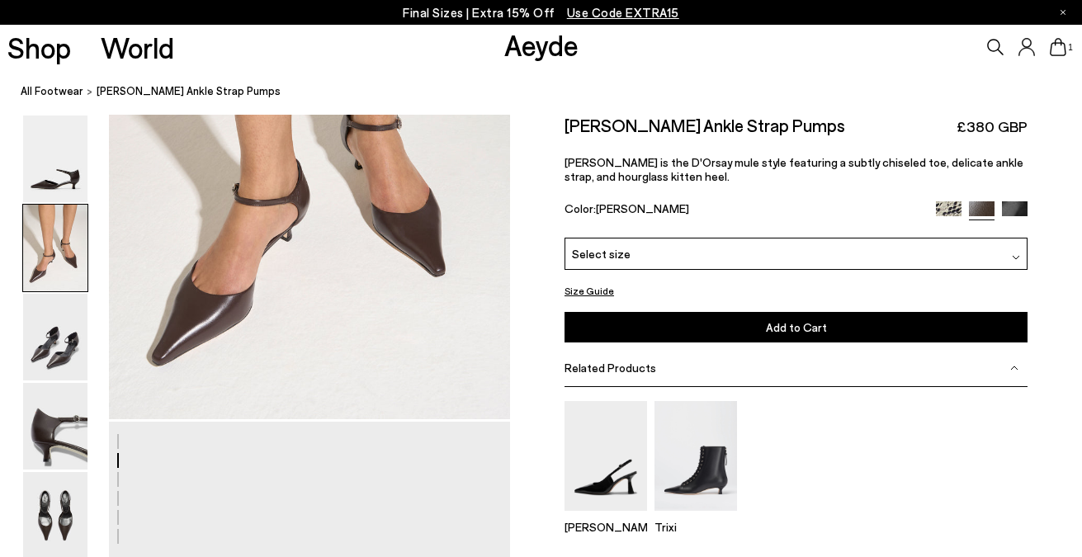
click at [66, 348] on img at bounding box center [55, 337] width 64 height 87
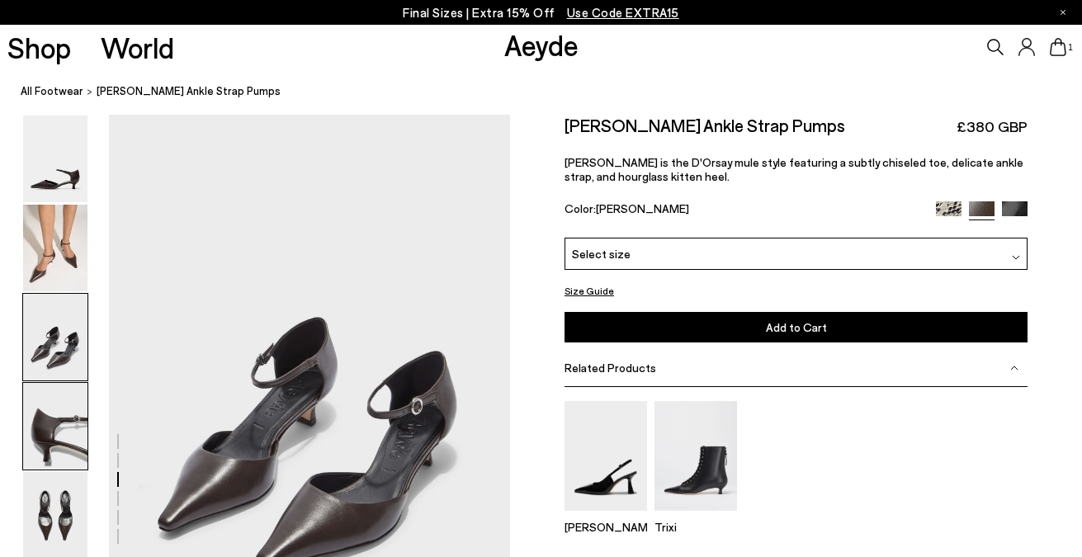
click at [45, 447] on img at bounding box center [55, 426] width 64 height 87
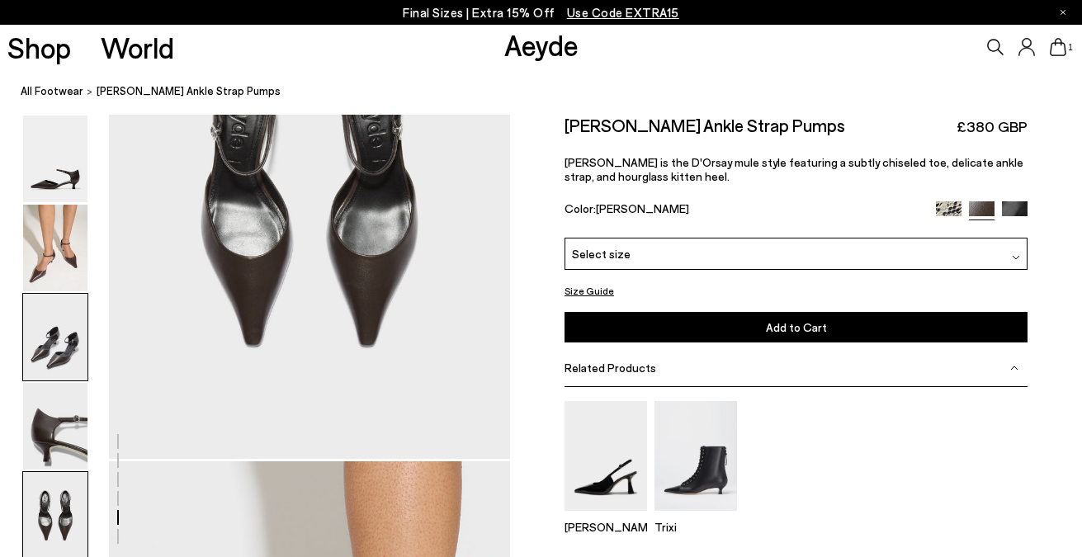
scroll to position [2255, 0]
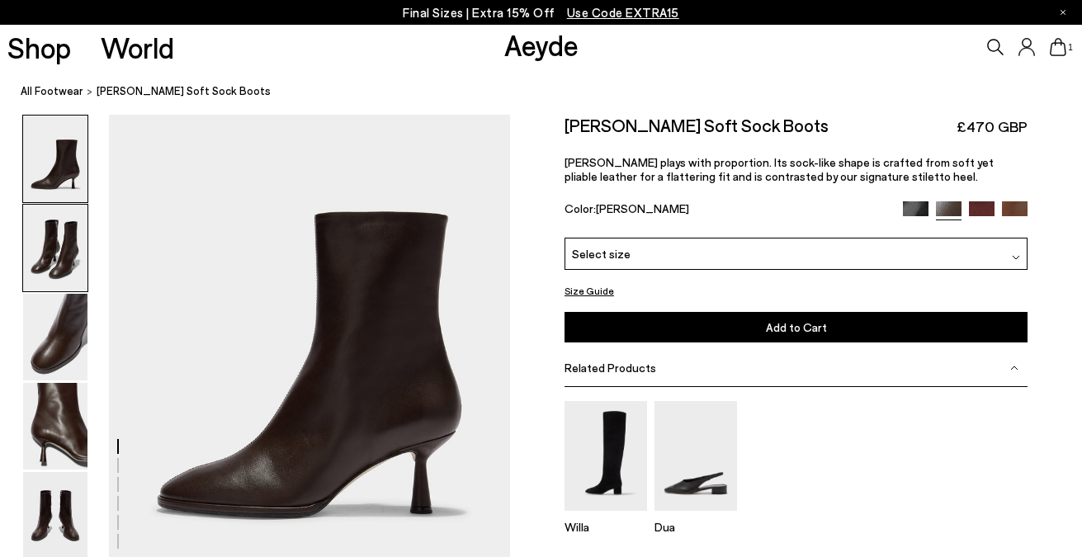
click at [64, 257] on img at bounding box center [55, 248] width 64 height 87
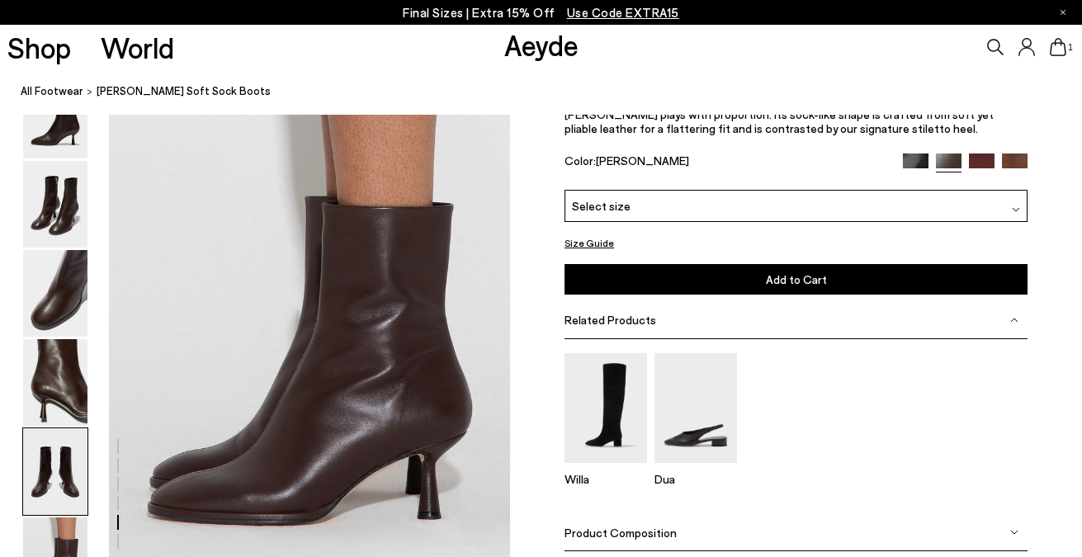
scroll to position [2765, 0]
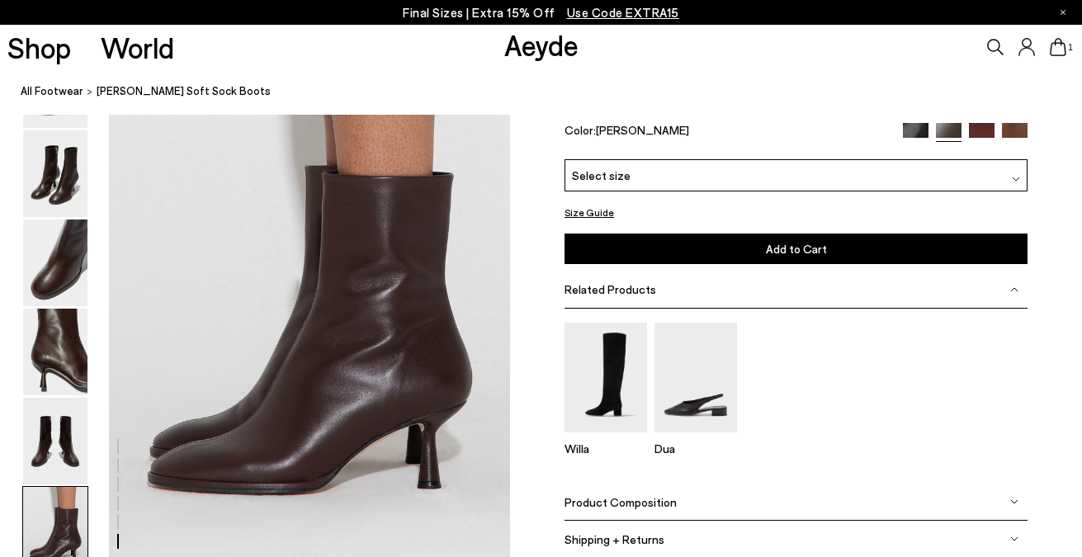
click at [581, 181] on span "Select size" at bounding box center [601, 175] width 59 height 17
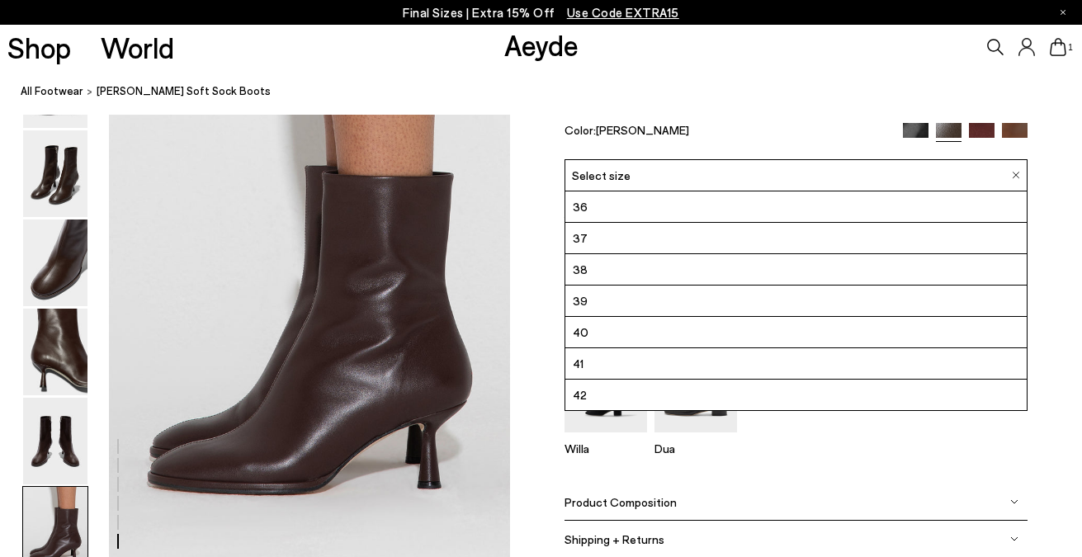
click at [600, 358] on li "41" at bounding box center [797, 363] width 462 height 31
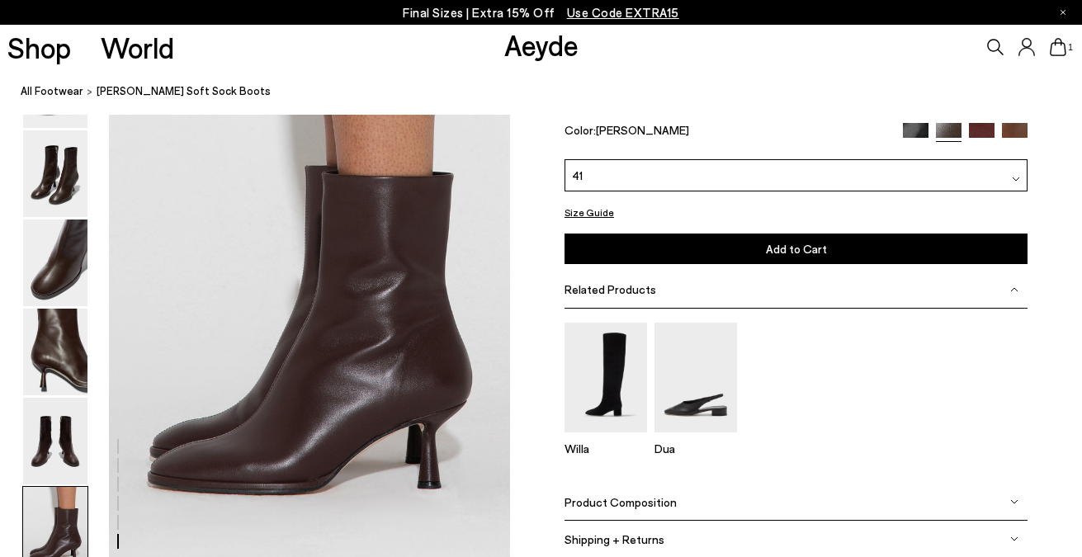
click at [713, 252] on button "Add to Cart Select a Size First" at bounding box center [797, 248] width 464 height 31
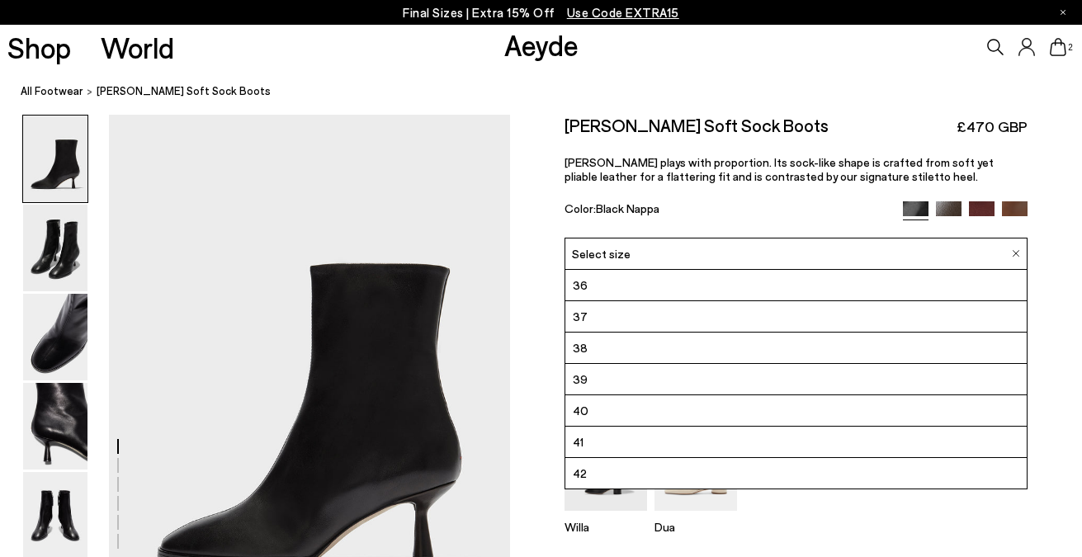
click at [680, 443] on li "41" at bounding box center [797, 442] width 462 height 31
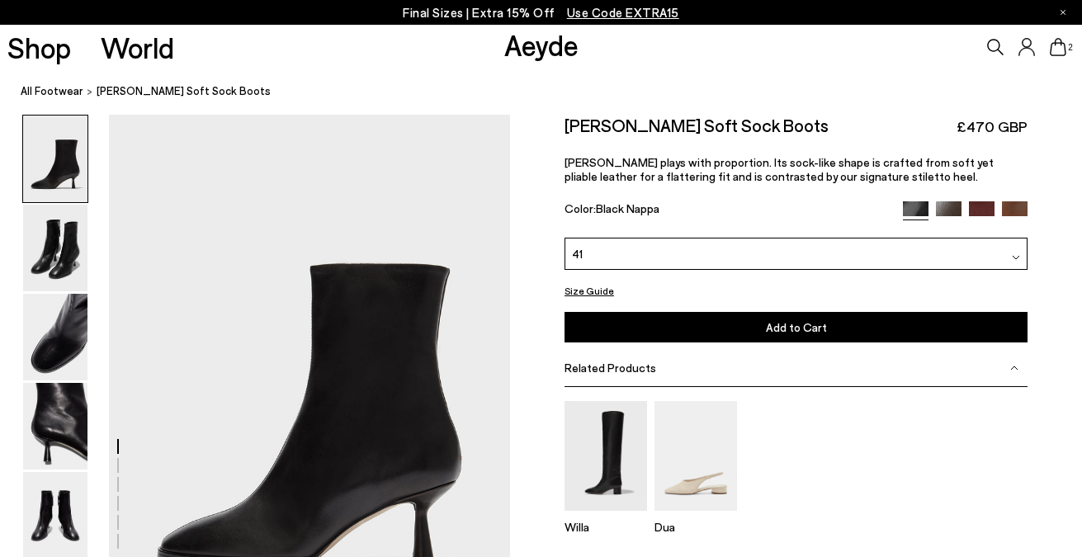
click at [667, 325] on button "Add to Cart Select a Size First" at bounding box center [797, 327] width 464 height 31
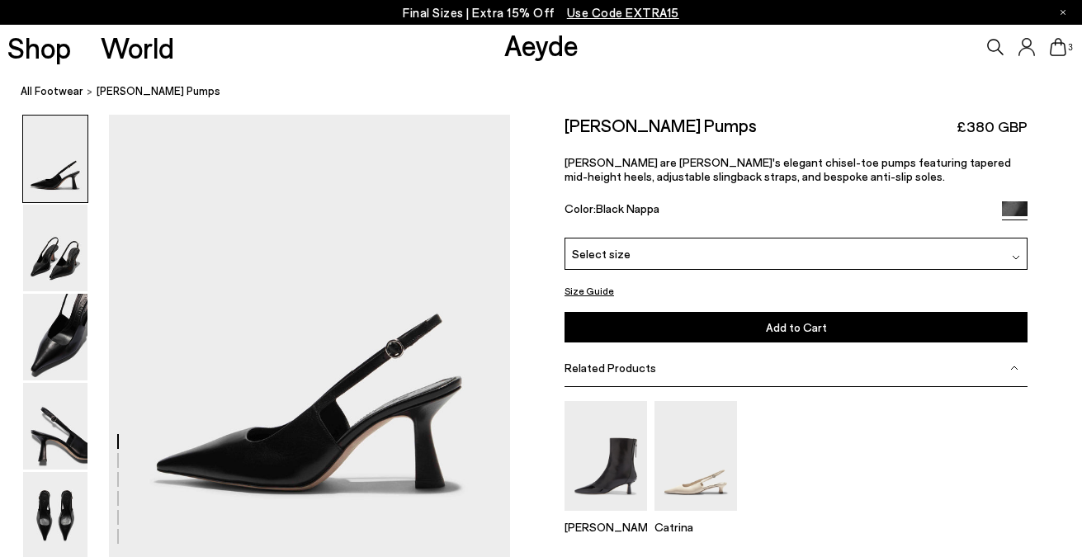
click at [703, 253] on div "Select size" at bounding box center [797, 254] width 464 height 32
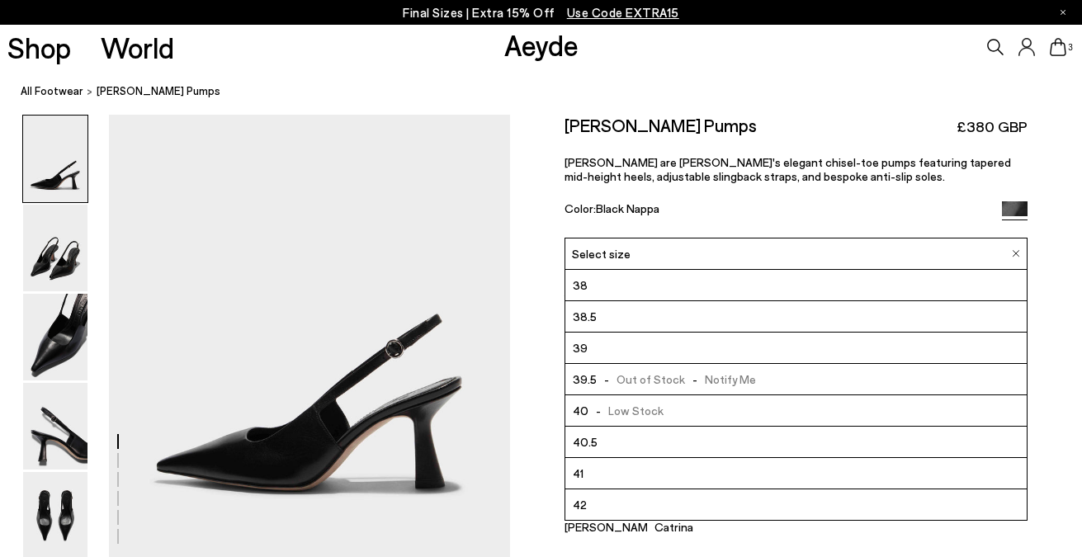
scroll to position [94, 0]
click at [647, 474] on li "41" at bounding box center [797, 473] width 462 height 31
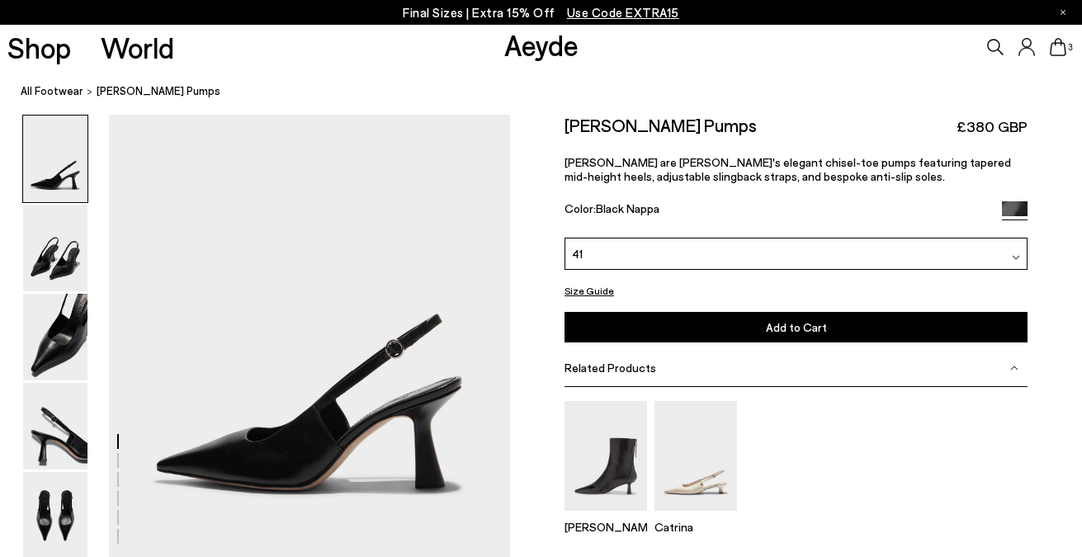
click at [679, 345] on div "Fernanda Slingback Pumps £380 GBP Fernanda are Aeyde's elegant chisel-toe pumps…" at bounding box center [797, 232] width 464 height 234
click at [677, 331] on button "Add to Cart Select a Size First" at bounding box center [797, 327] width 464 height 31
click at [790, 450] on div "Sila Catrina" at bounding box center [797, 474] width 464 height 147
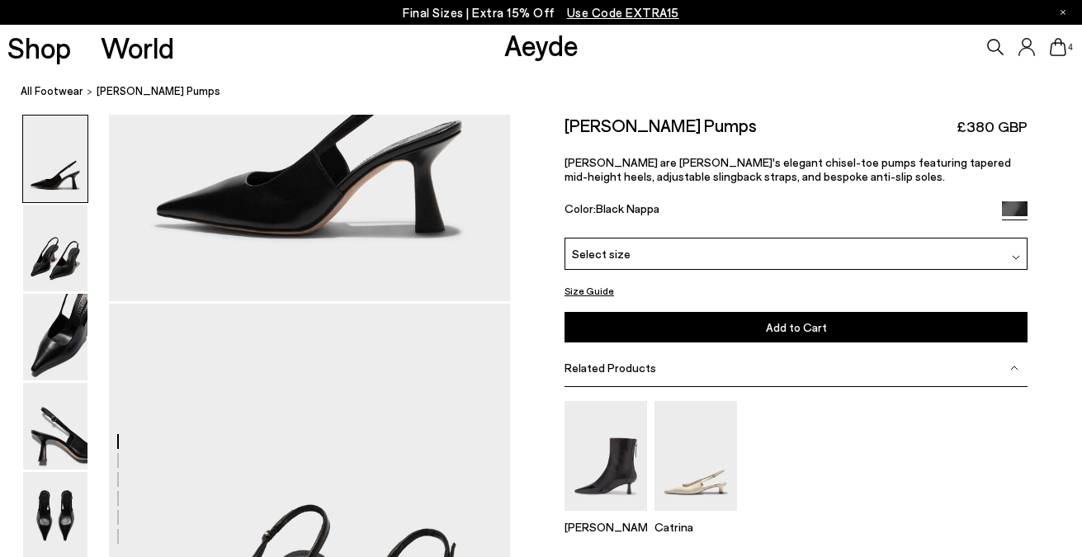
scroll to position [272, 0]
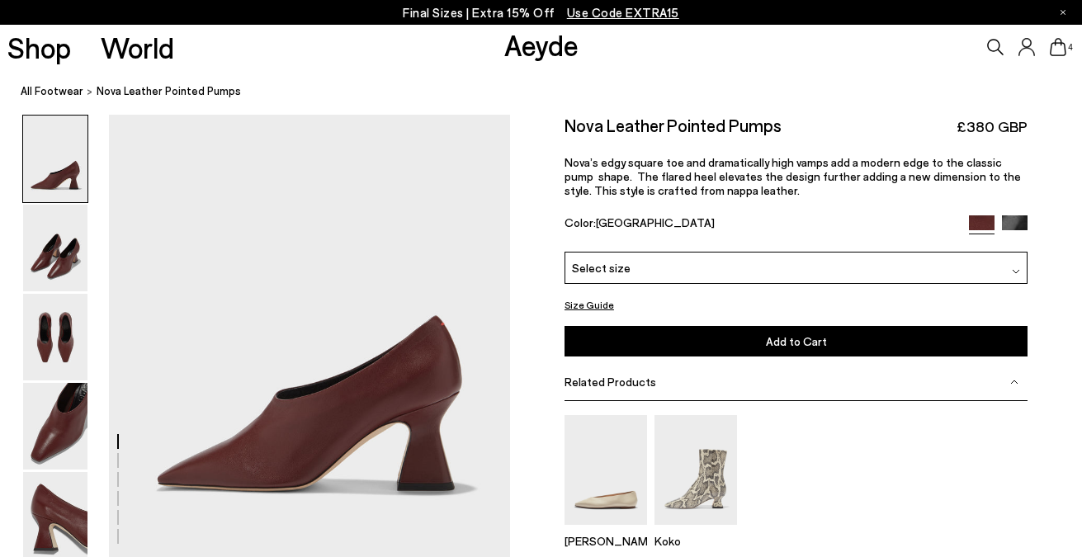
click at [676, 264] on div "Select size" at bounding box center [797, 268] width 464 height 32
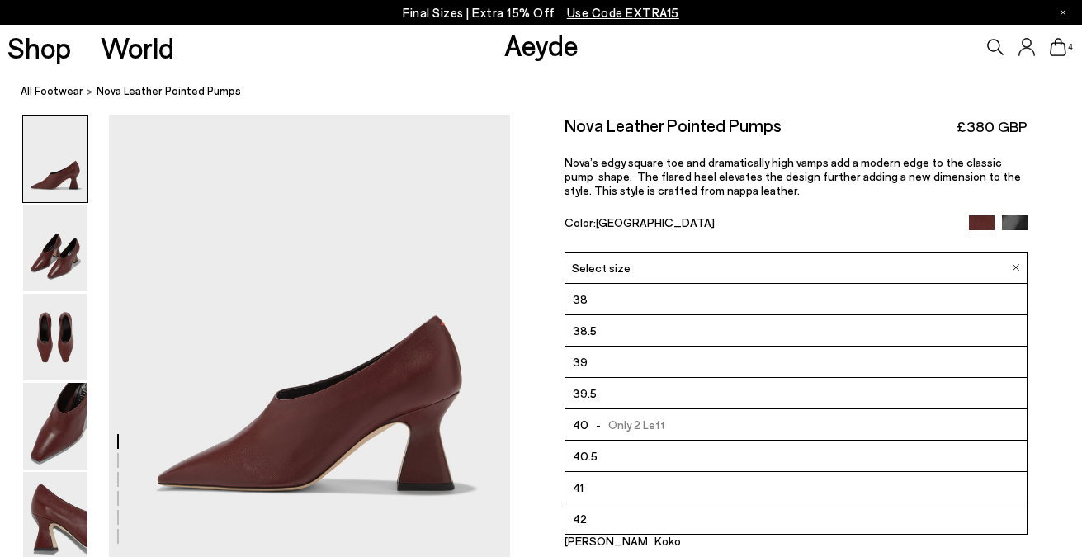
scroll to position [94, 0]
click at [633, 490] on li "41" at bounding box center [797, 487] width 462 height 31
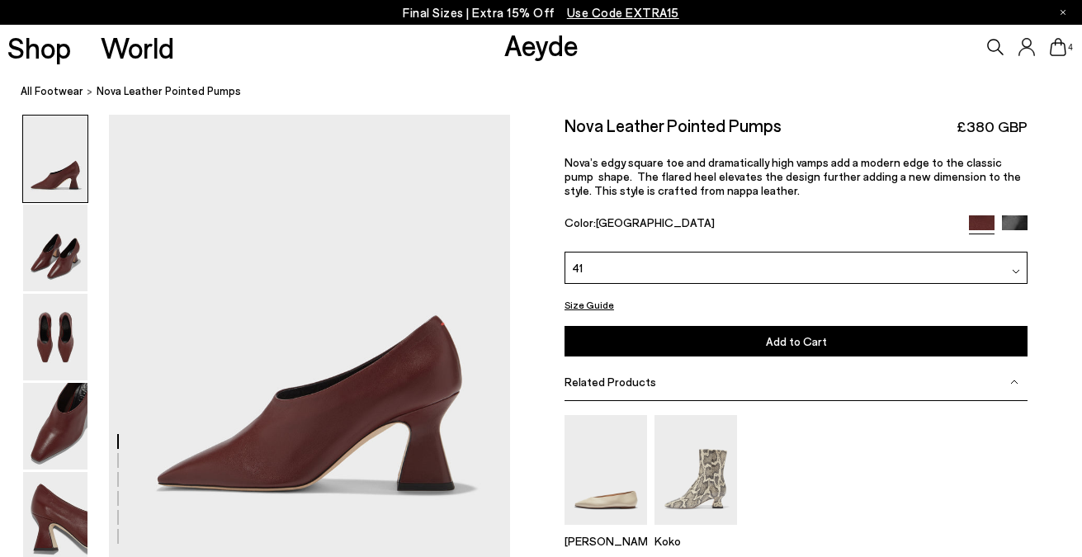
click at [658, 331] on button "Add to Cart Select a Size First" at bounding box center [797, 341] width 464 height 31
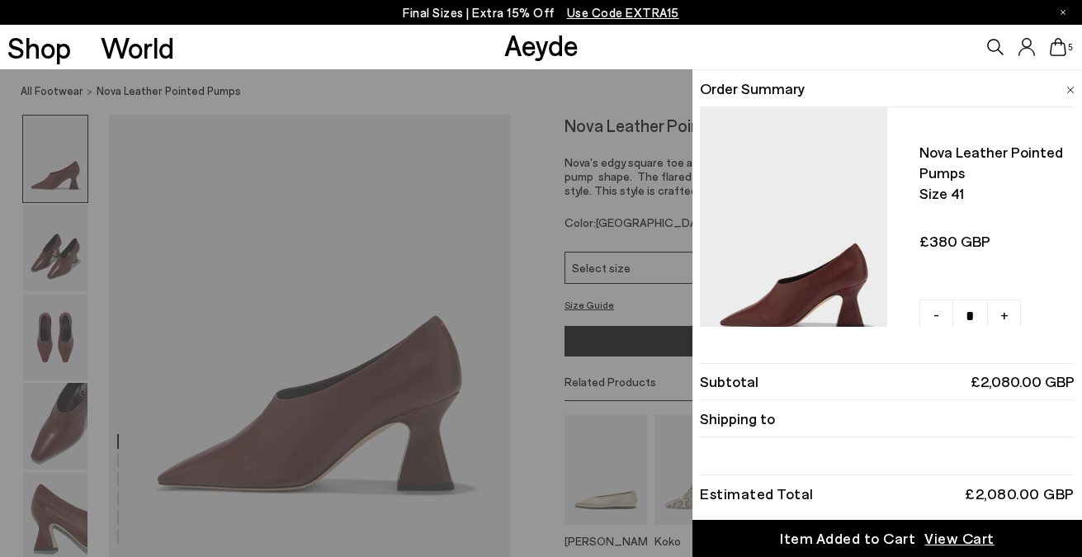
click at [595, 237] on div "Quick Add Color Size View Details Order Summary Nova leather pointed pumps Size…" at bounding box center [541, 313] width 1082 height 488
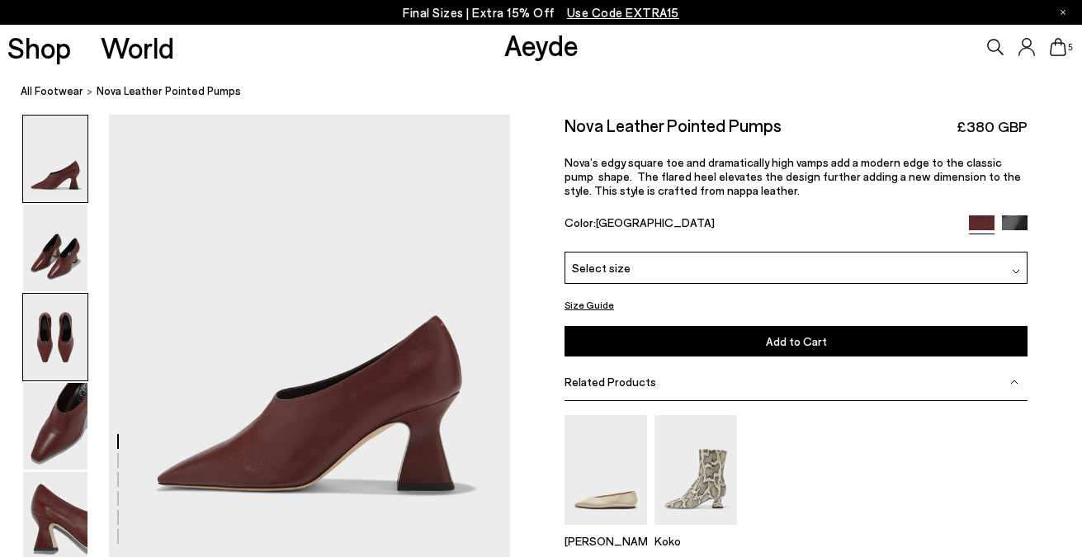
click at [52, 313] on img at bounding box center [55, 337] width 64 height 87
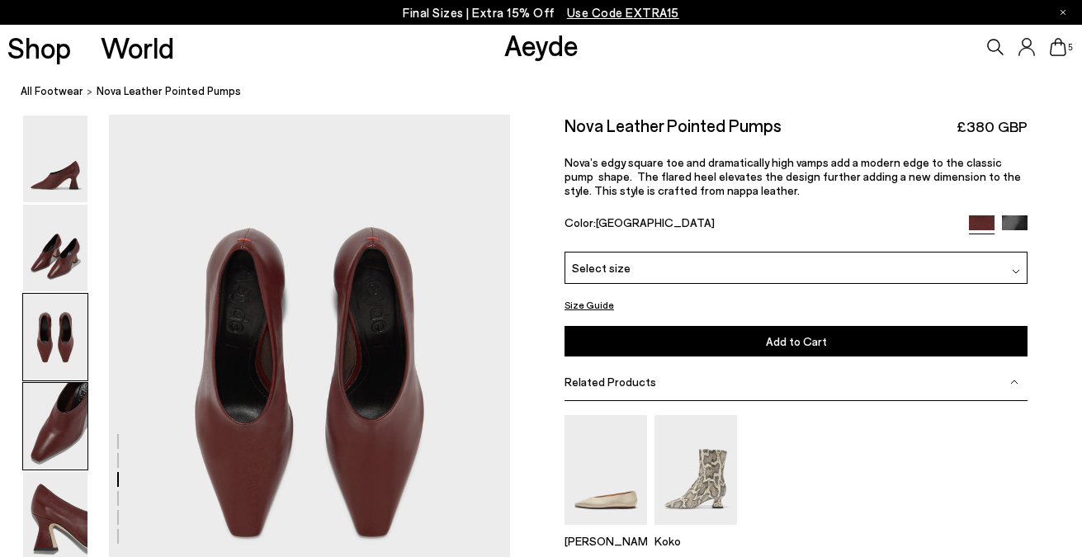
click at [64, 402] on img at bounding box center [55, 426] width 64 height 87
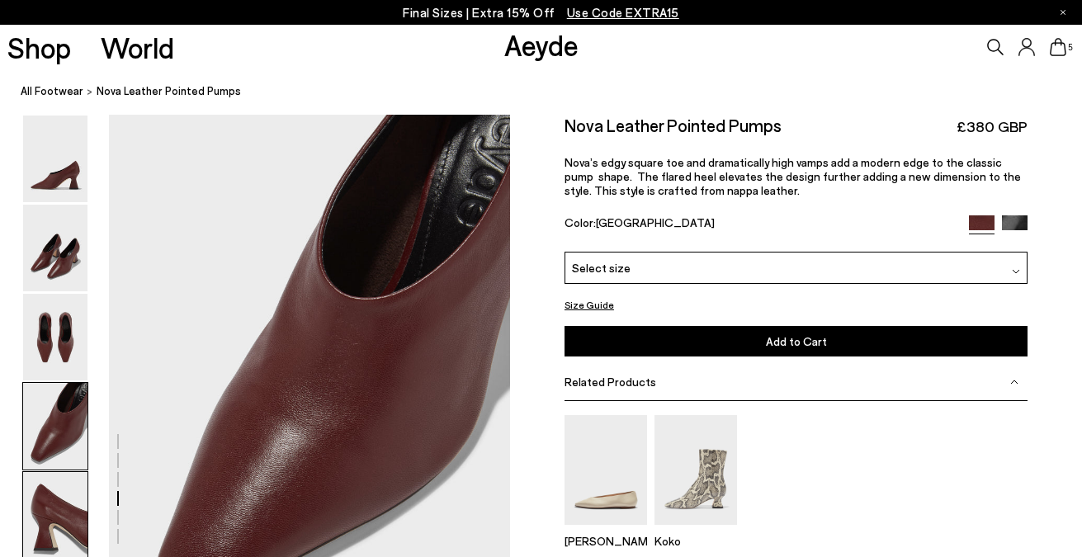
click at [64, 531] on img at bounding box center [55, 515] width 64 height 87
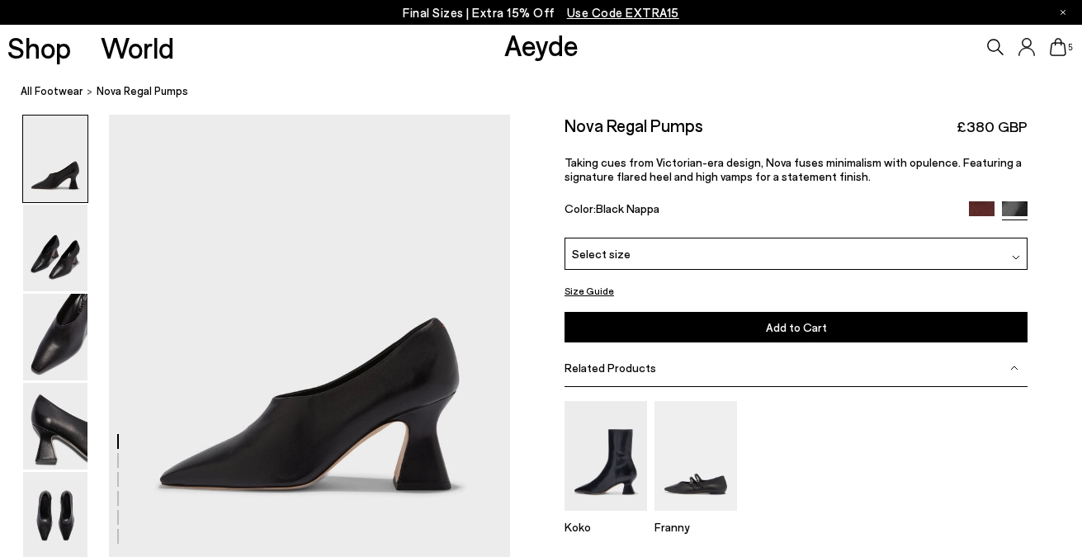
click at [686, 257] on div "Select size" at bounding box center [797, 254] width 464 height 32
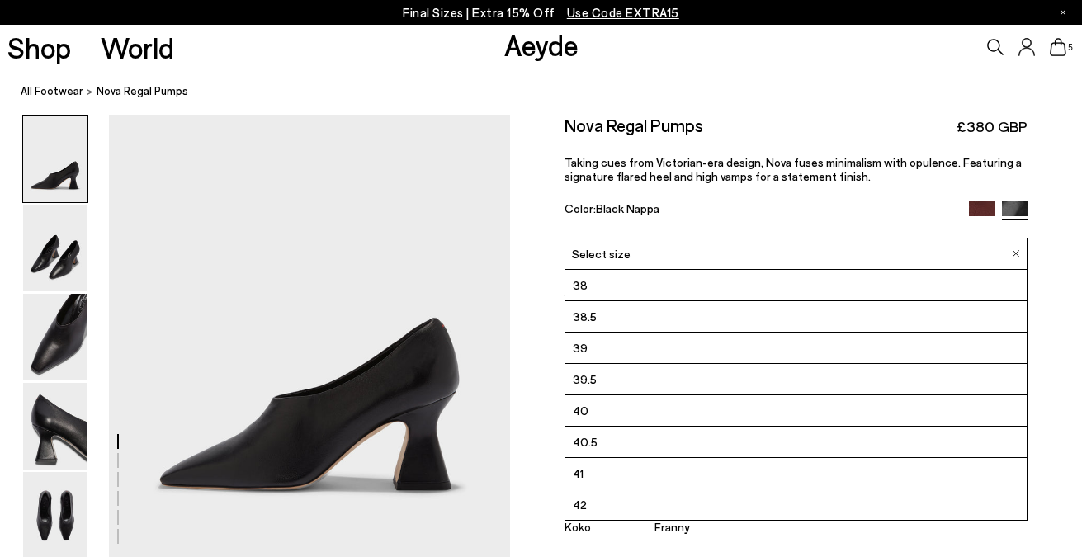
scroll to position [94, 0]
click at [653, 471] on li "41" at bounding box center [797, 473] width 462 height 31
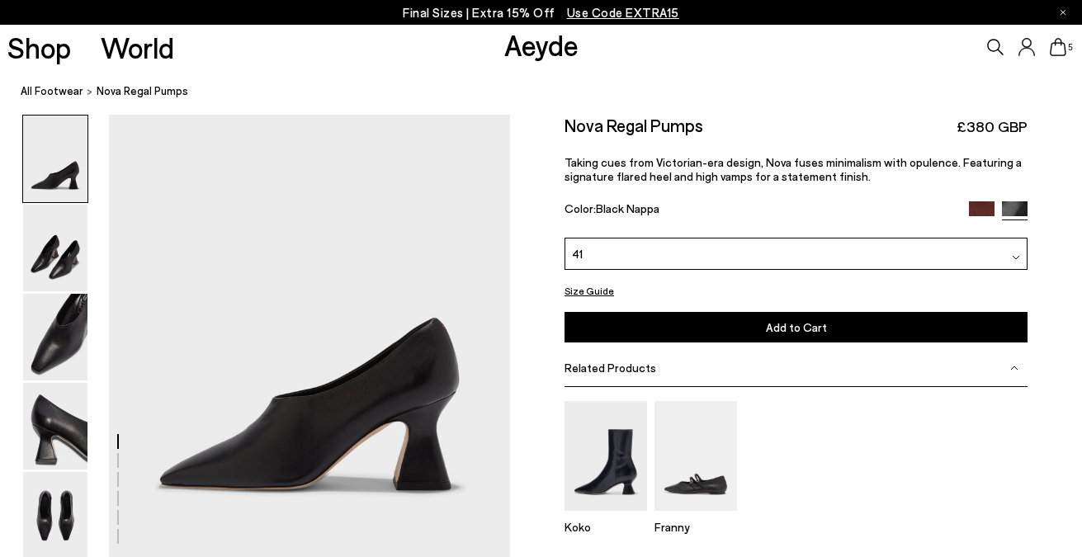
click at [707, 321] on button "Add to Cart Select a Size First" at bounding box center [797, 327] width 464 height 31
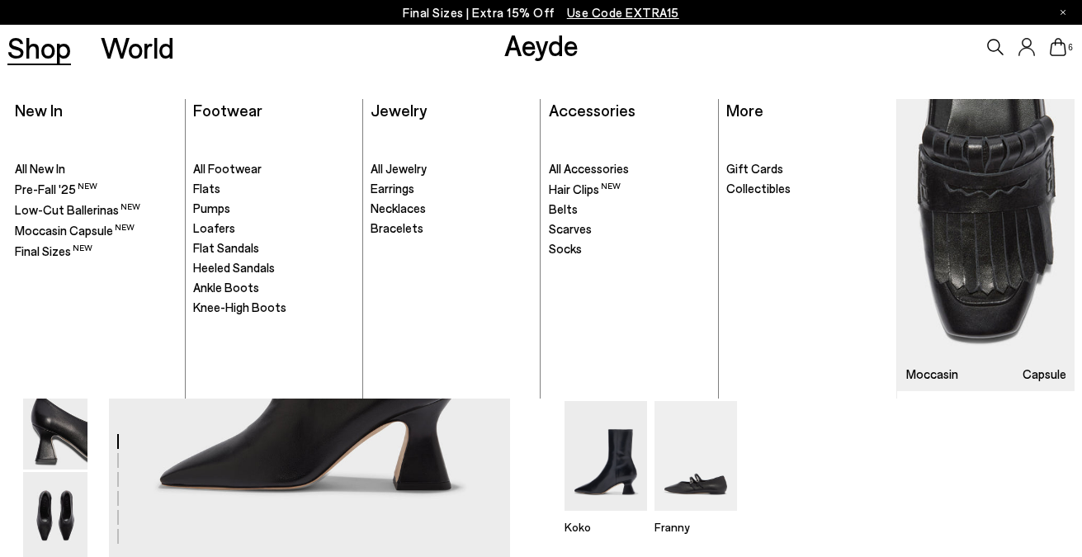
click at [783, 517] on div "Koko Franny" at bounding box center [797, 474] width 464 height 147
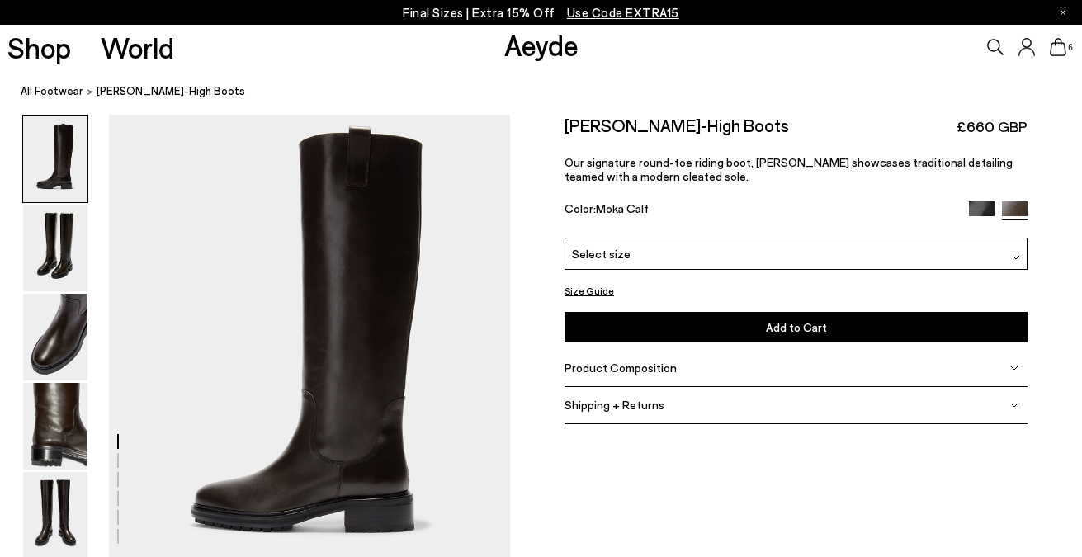
click at [1059, 50] on icon at bounding box center [1058, 47] width 17 height 18
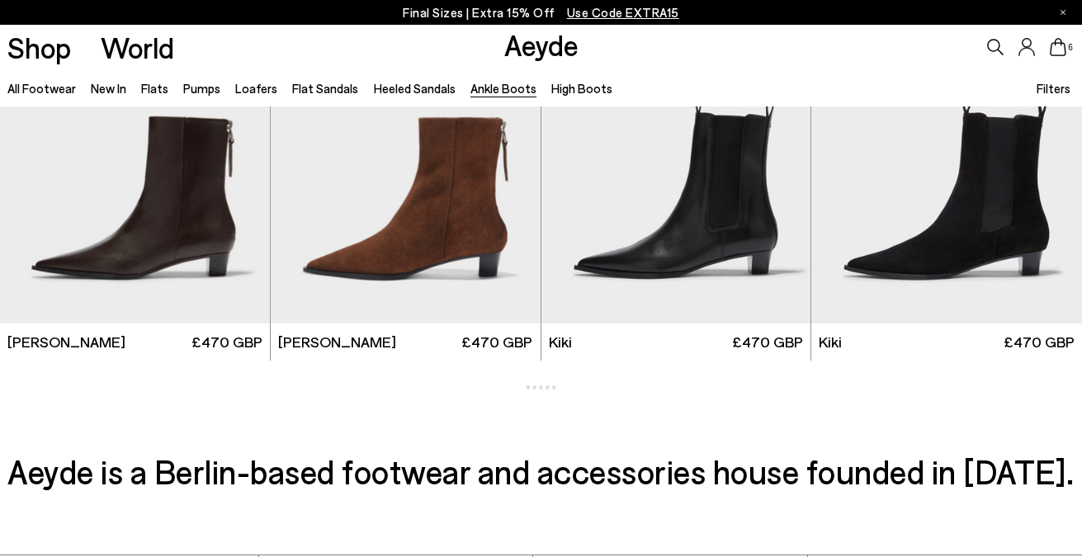
scroll to position [1847, 0]
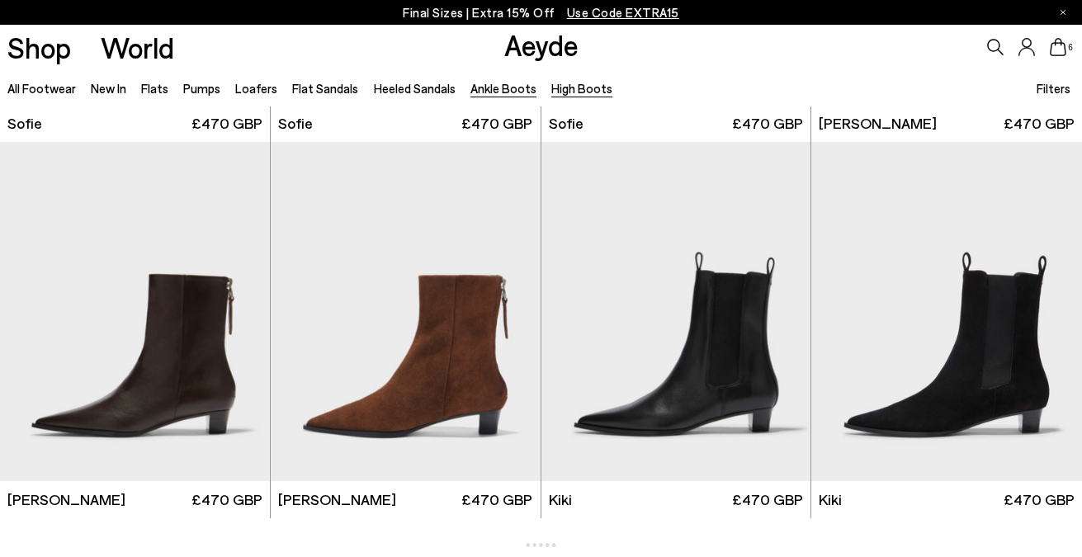
click at [571, 96] on link "High Boots" at bounding box center [582, 88] width 61 height 15
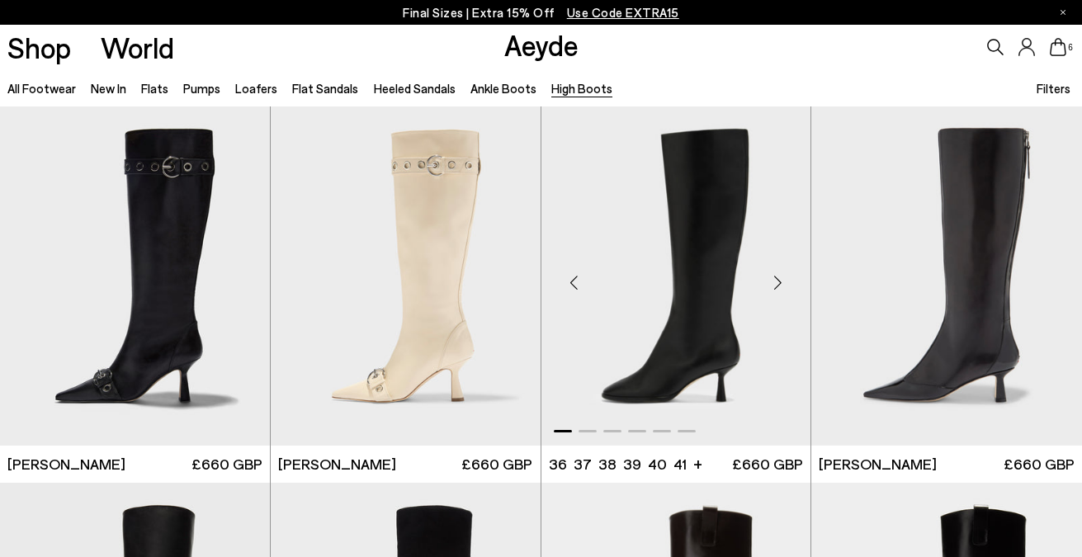
click at [775, 282] on div "Next slide" at bounding box center [778, 283] width 50 height 50
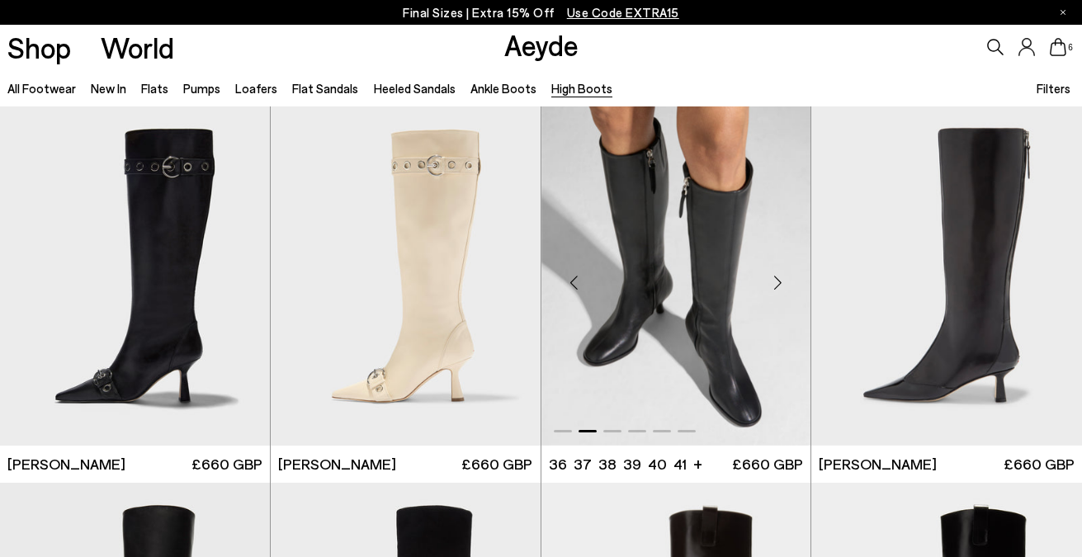
click at [775, 282] on div "Next slide" at bounding box center [778, 283] width 50 height 50
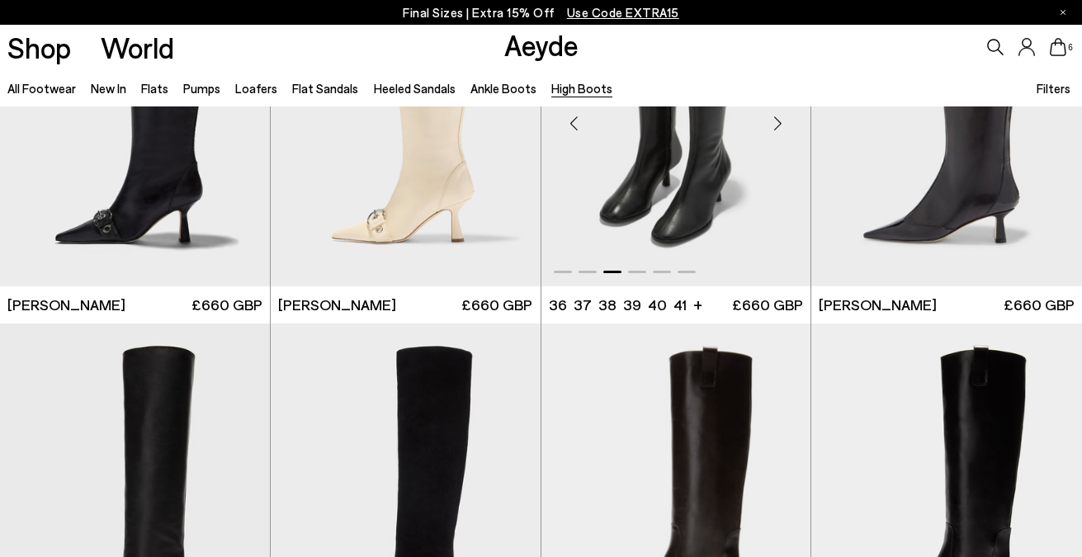
scroll to position [361, 0]
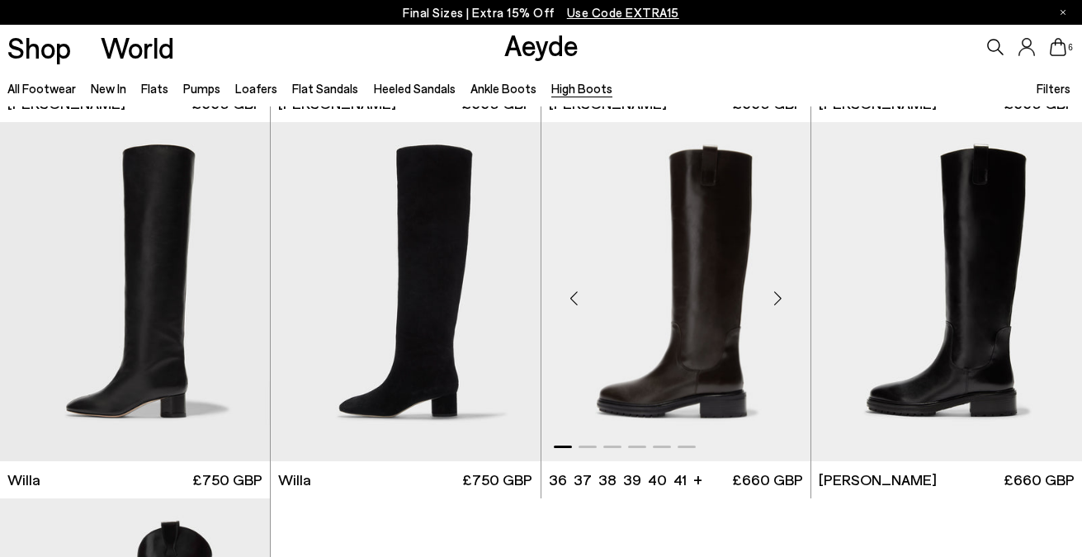
click at [777, 287] on div "Next slide" at bounding box center [778, 299] width 50 height 50
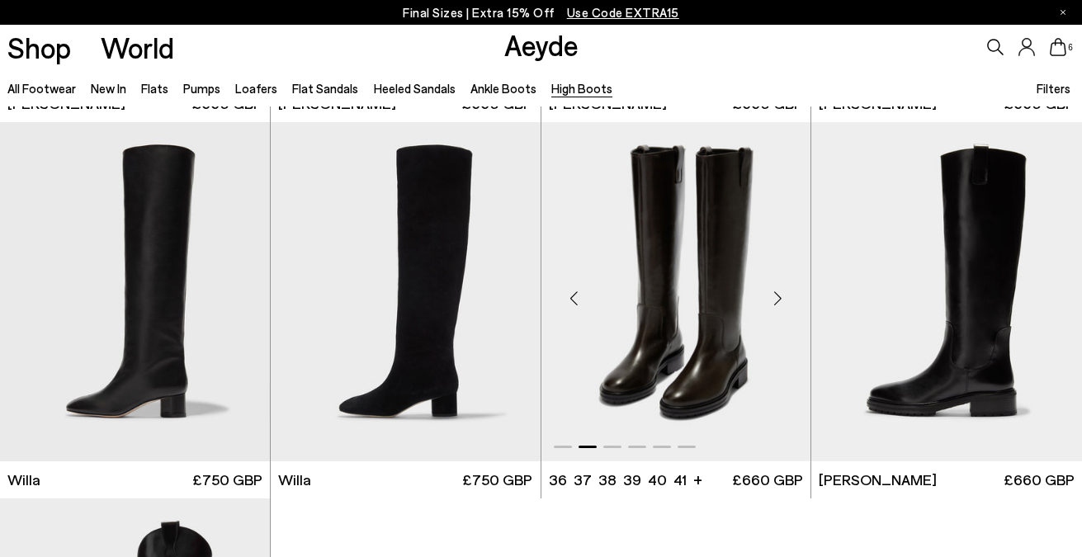
click at [777, 287] on div "Next slide" at bounding box center [778, 299] width 50 height 50
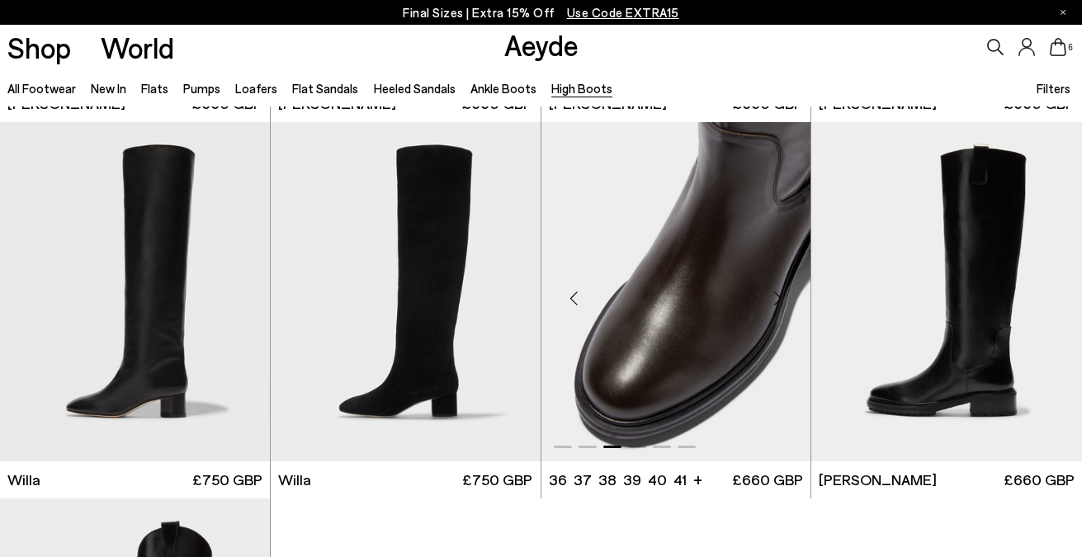
click at [777, 287] on div "Next slide" at bounding box center [778, 299] width 50 height 50
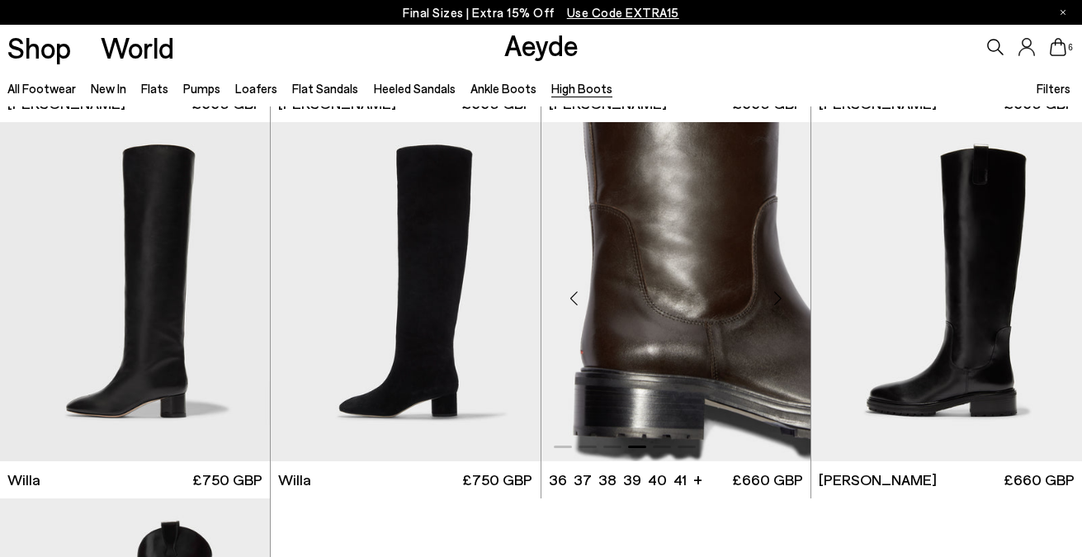
click at [777, 287] on div "Next slide" at bounding box center [778, 299] width 50 height 50
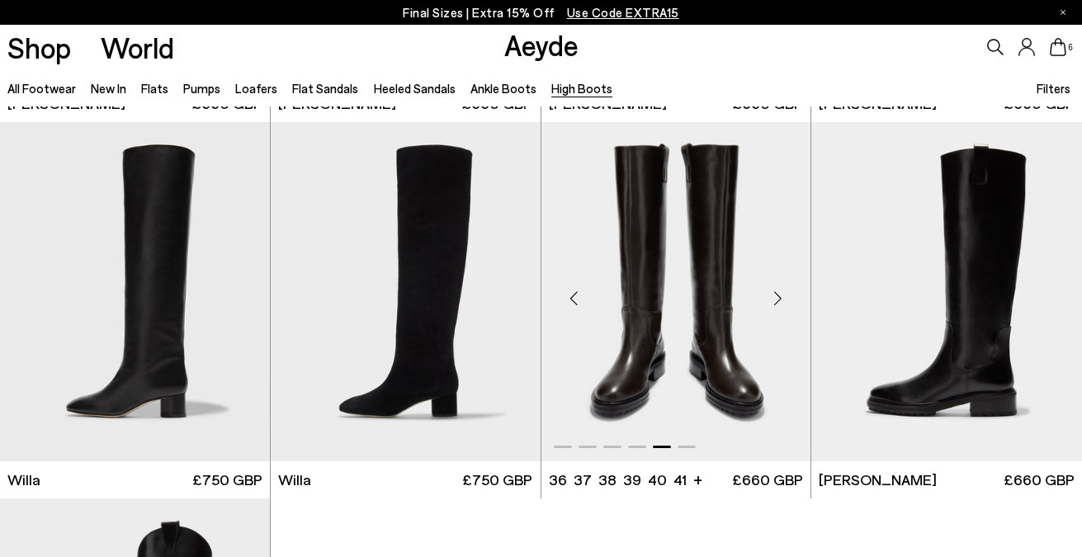
click at [777, 287] on div "Next slide" at bounding box center [778, 299] width 50 height 50
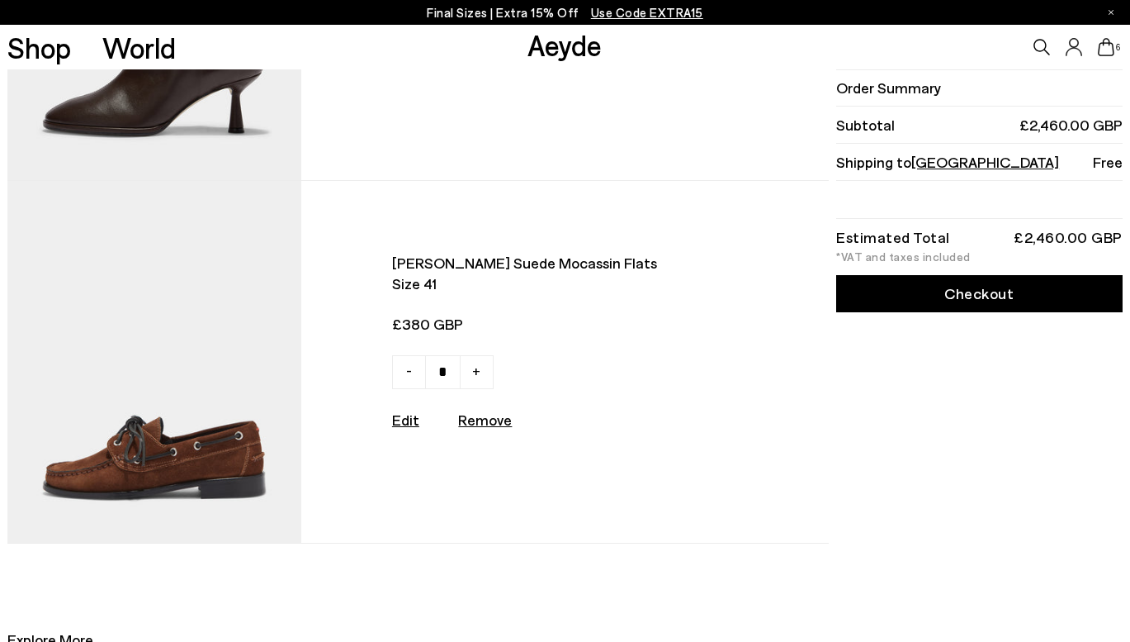
scroll to position [1528, 0]
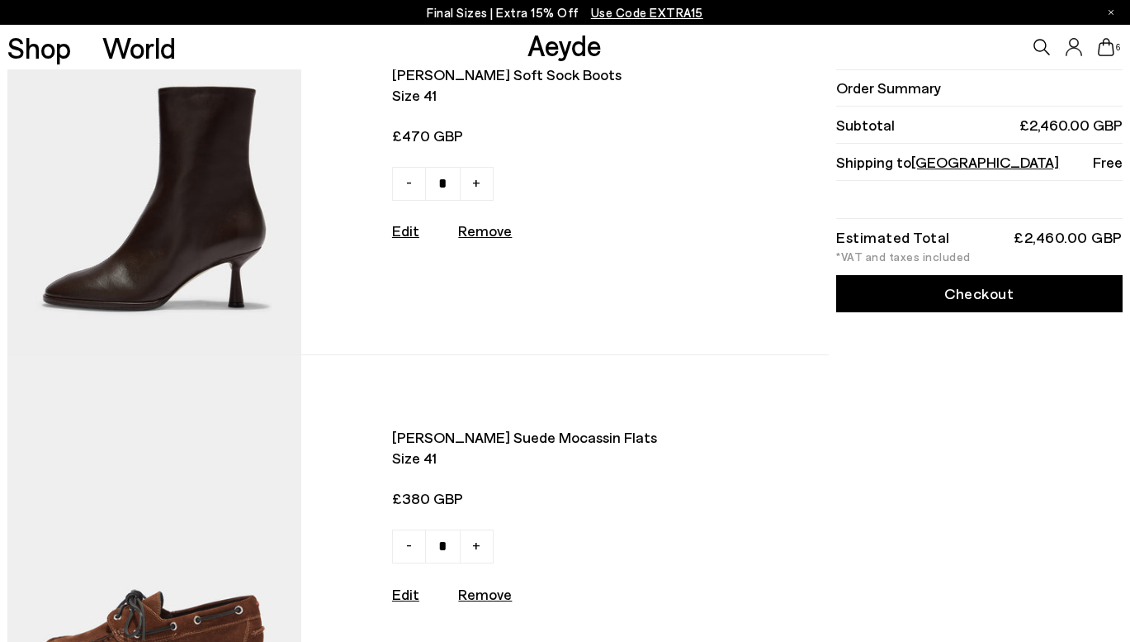
click at [205, 201] on img at bounding box center [154, 174] width 294 height 362
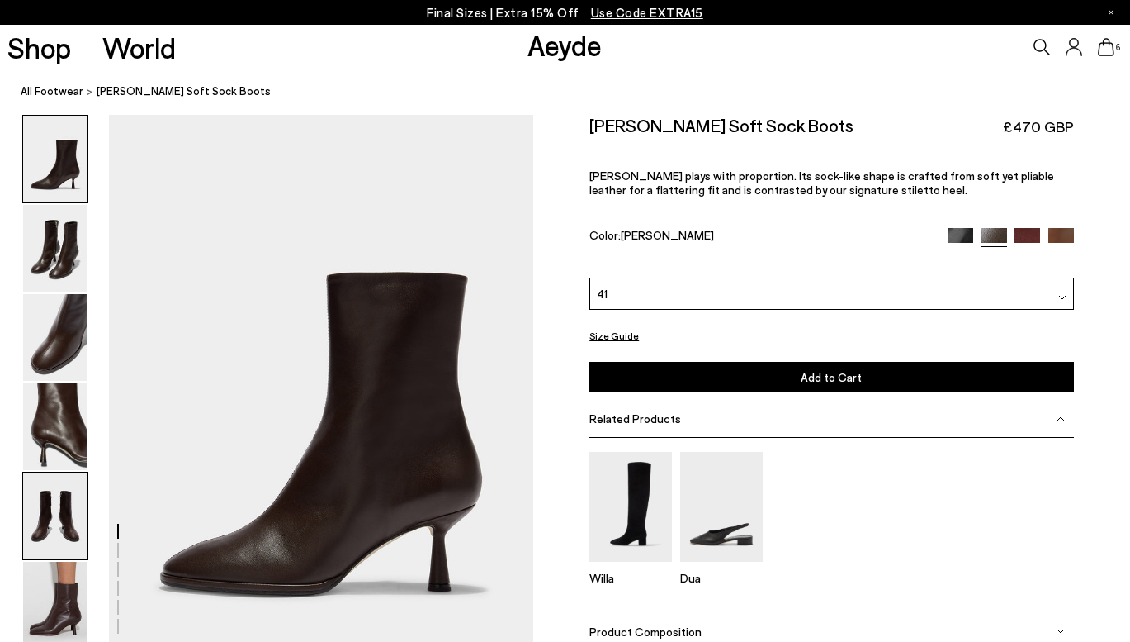
click at [45, 512] on img at bounding box center [55, 515] width 64 height 87
click at [62, 599] on img at bounding box center [55, 604] width 64 height 87
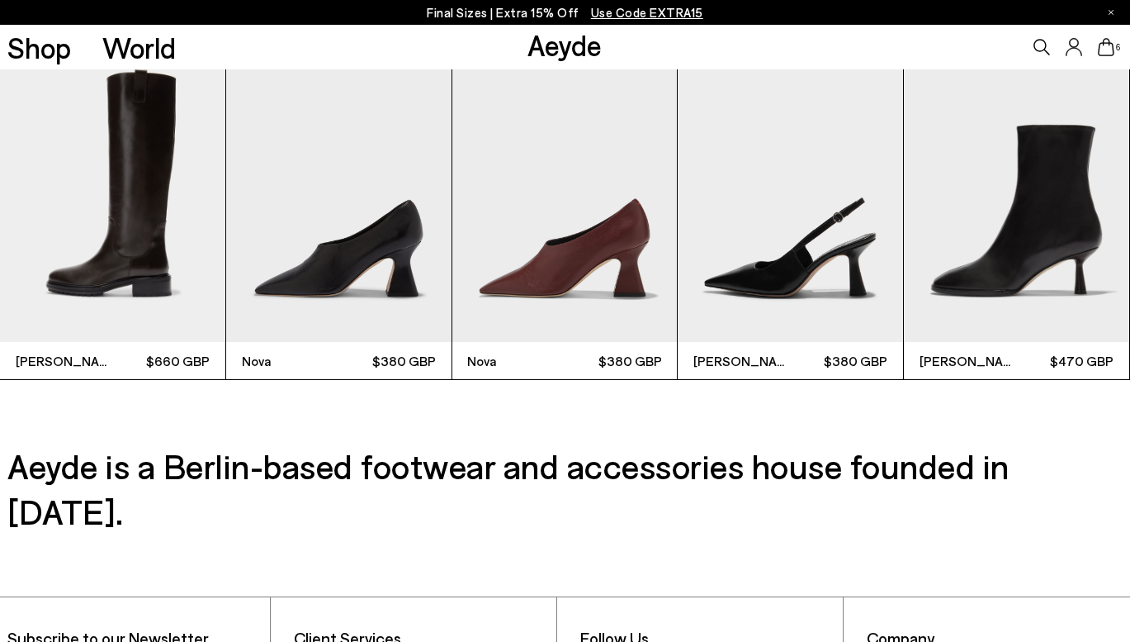
scroll to position [3979, 0]
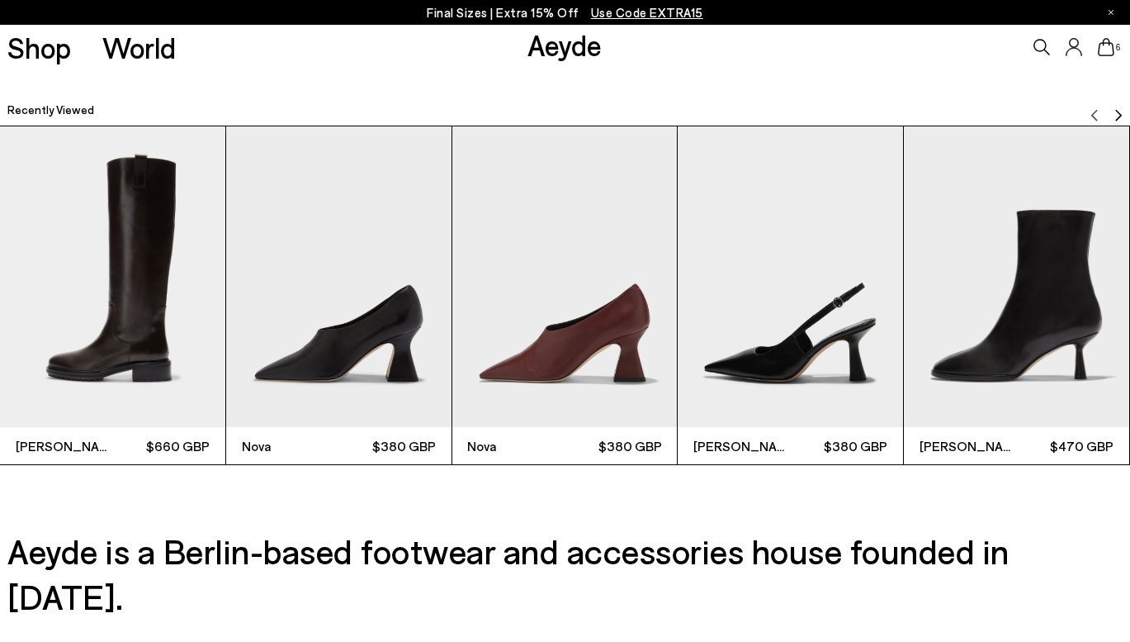
click at [330, 312] on img "2 / 9" at bounding box center [338, 276] width 225 height 301
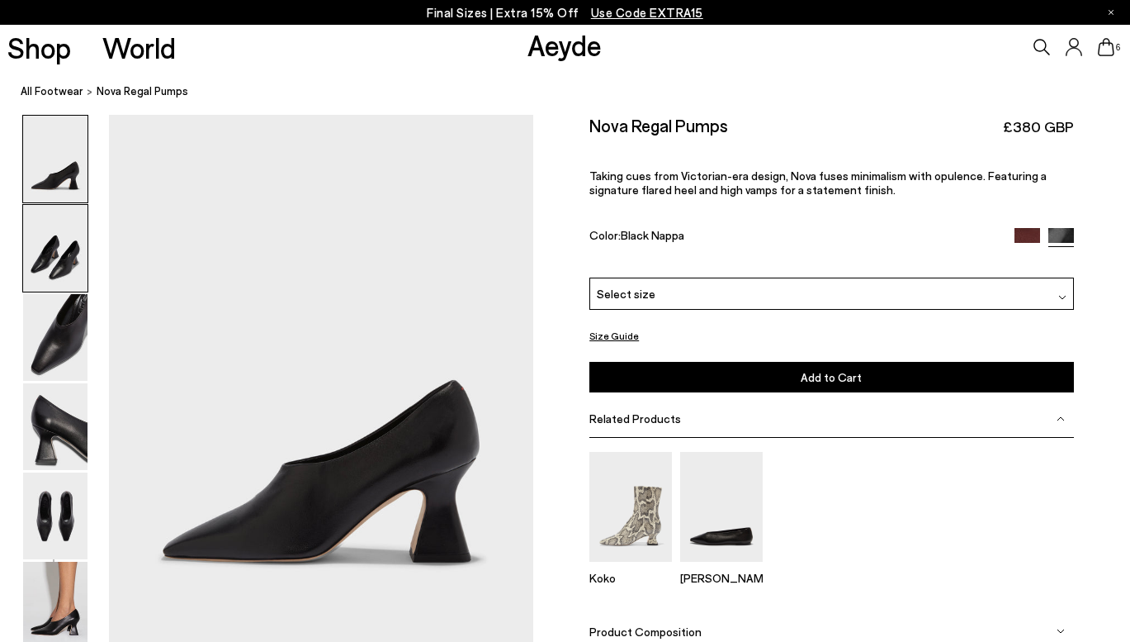
click at [67, 272] on img at bounding box center [55, 248] width 64 height 87
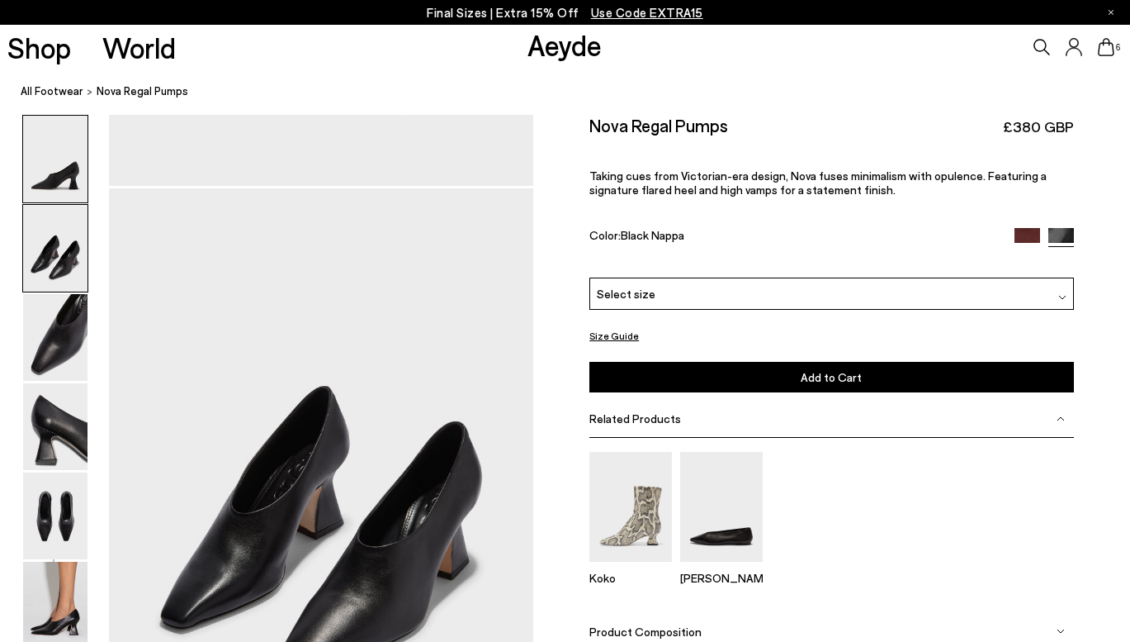
scroll to position [530, 0]
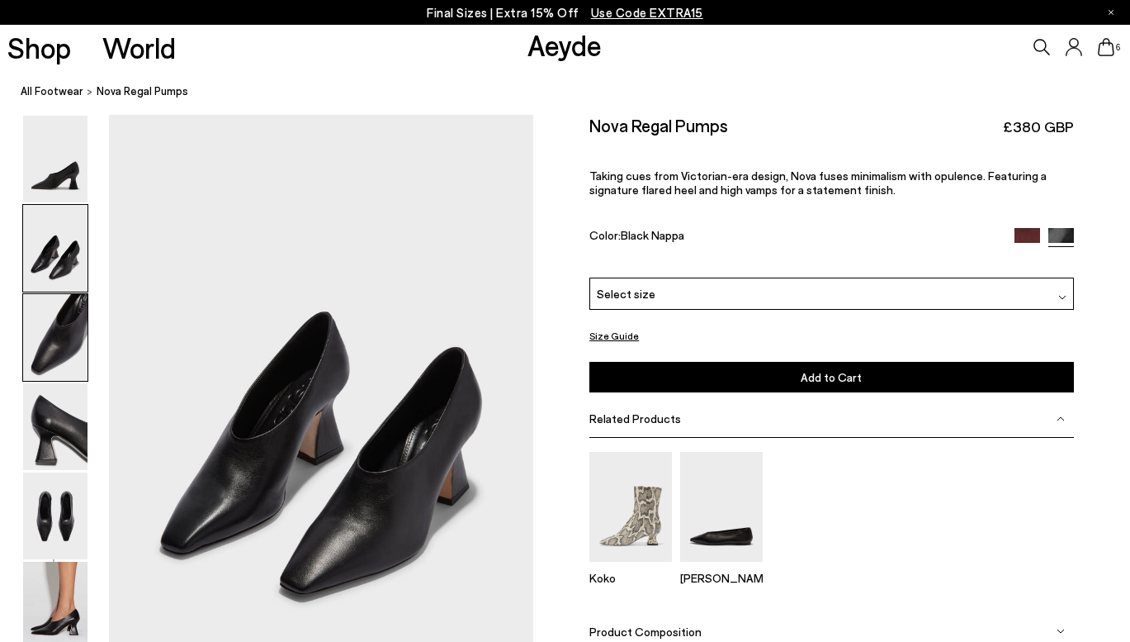
click at [64, 322] on img at bounding box center [55, 337] width 64 height 87
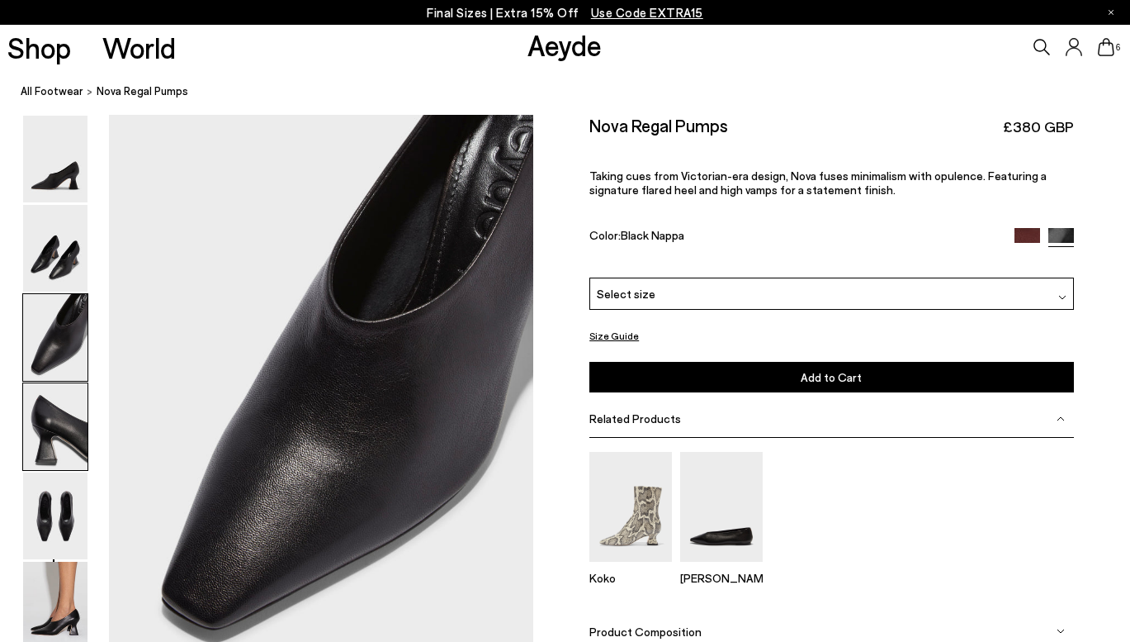
click at [67, 398] on img at bounding box center [55, 426] width 64 height 87
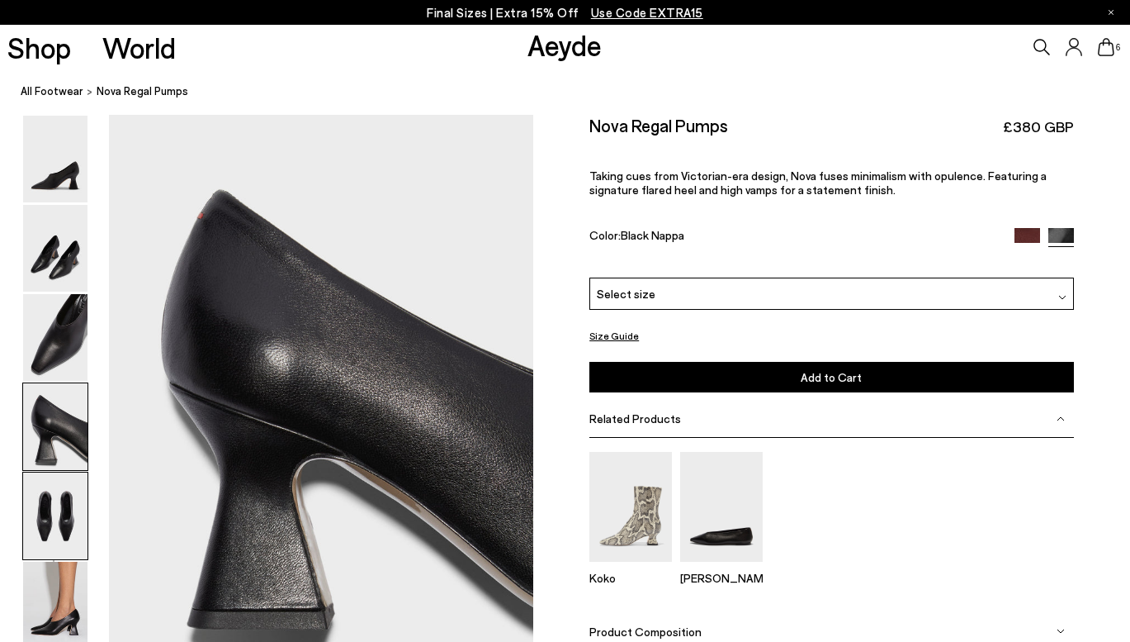
click at [61, 484] on img at bounding box center [55, 515] width 64 height 87
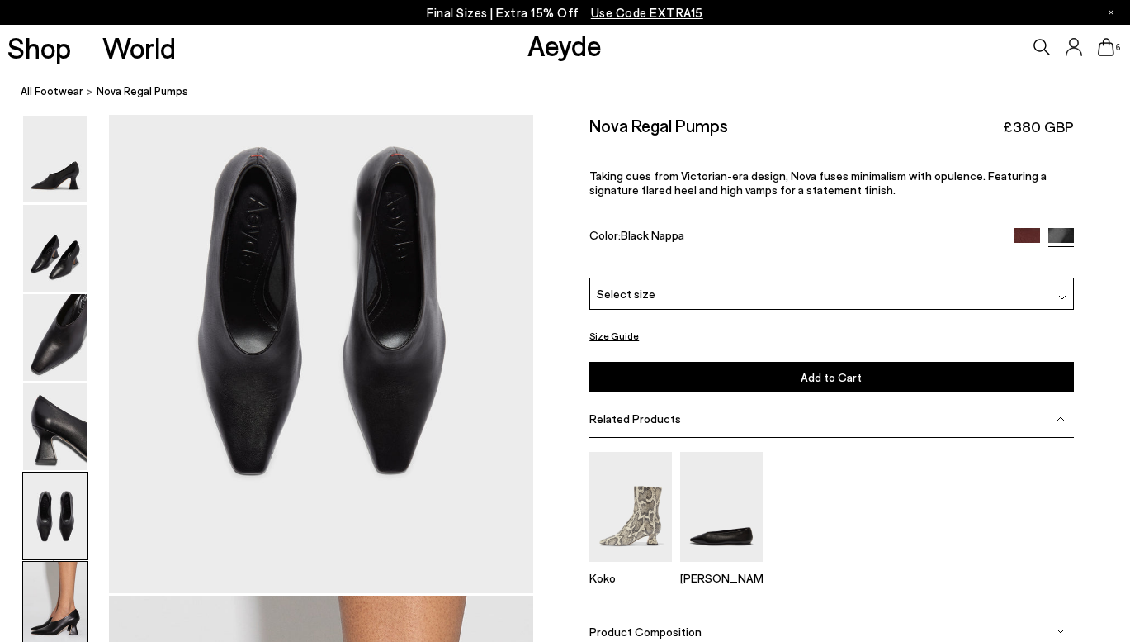
click at [70, 566] on img at bounding box center [55, 604] width 64 height 87
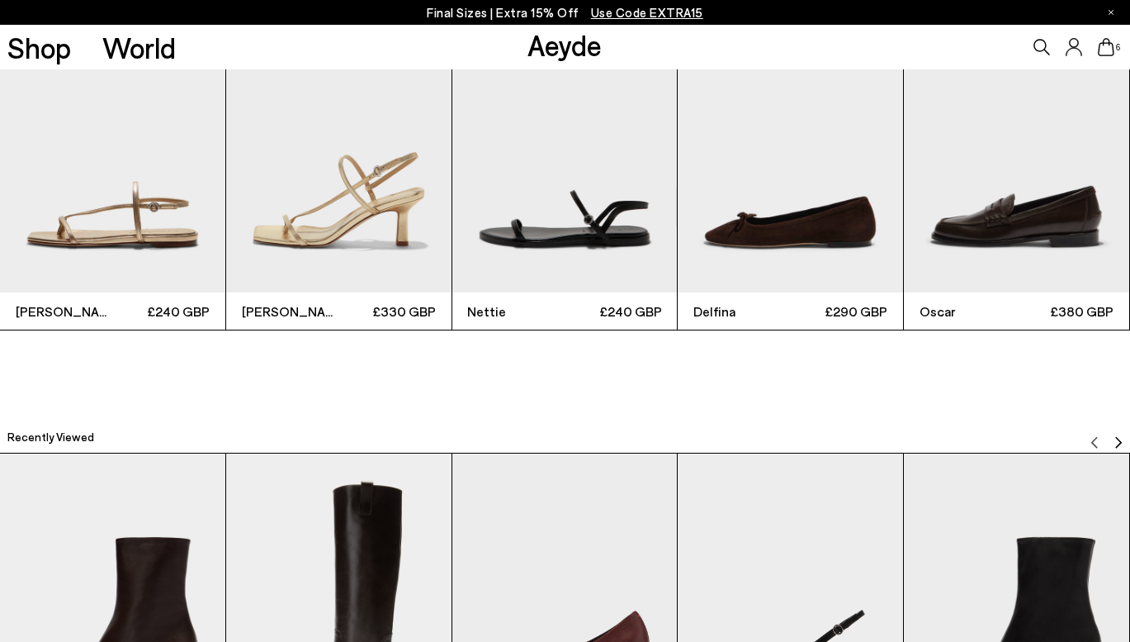
scroll to position [4053, 0]
